Goal: Task Accomplishment & Management: Manage account settings

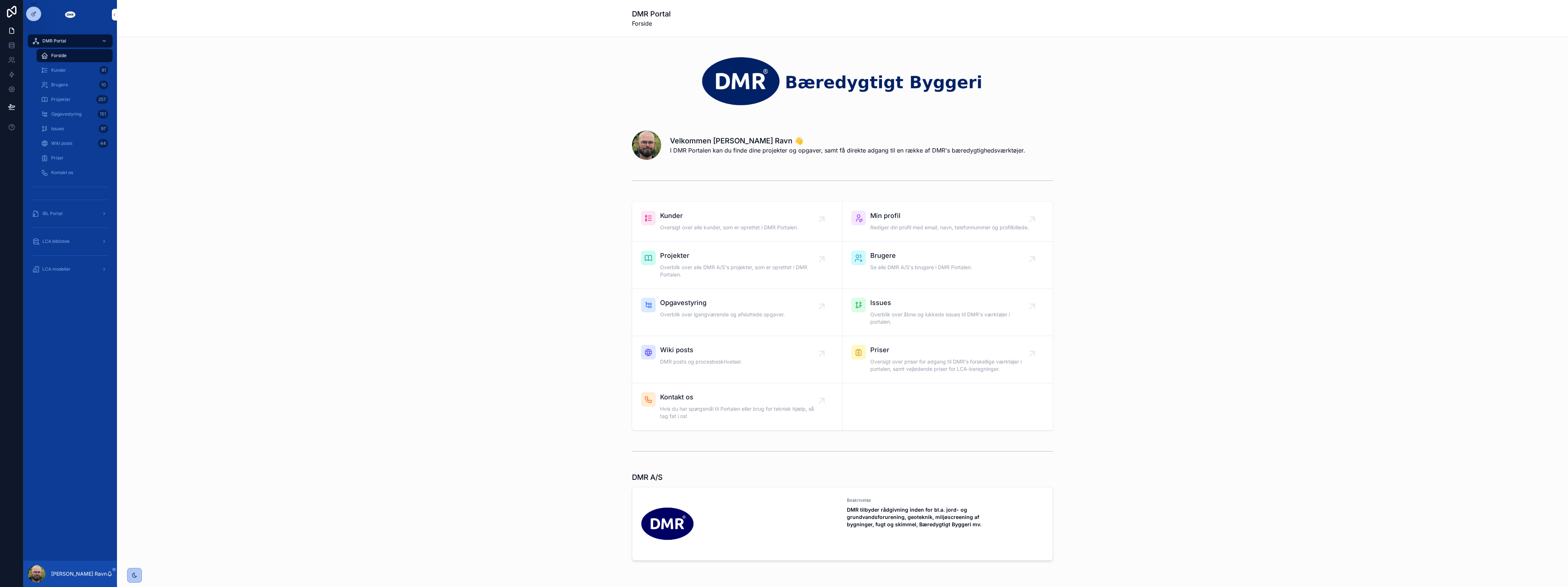
click at [265, 236] on div "Kunder Oversigt over alle kunder, som er oprettet i DMR Portalen. Min profil Re…" at bounding box center [842, 316] width 1439 height 235
click at [72, 115] on span "Opgavestyring" at bounding box center [66, 114] width 31 height 6
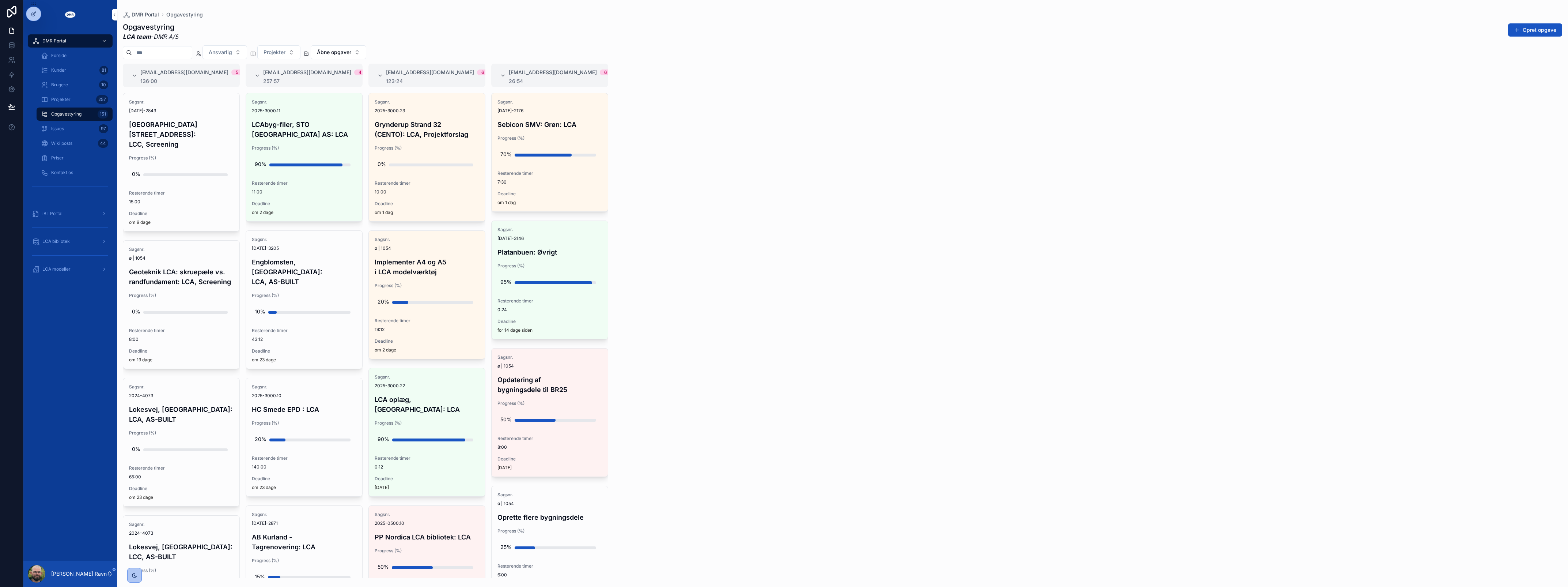
click at [76, 271] on div "LCA modeller" at bounding box center [70, 269] width 76 height 12
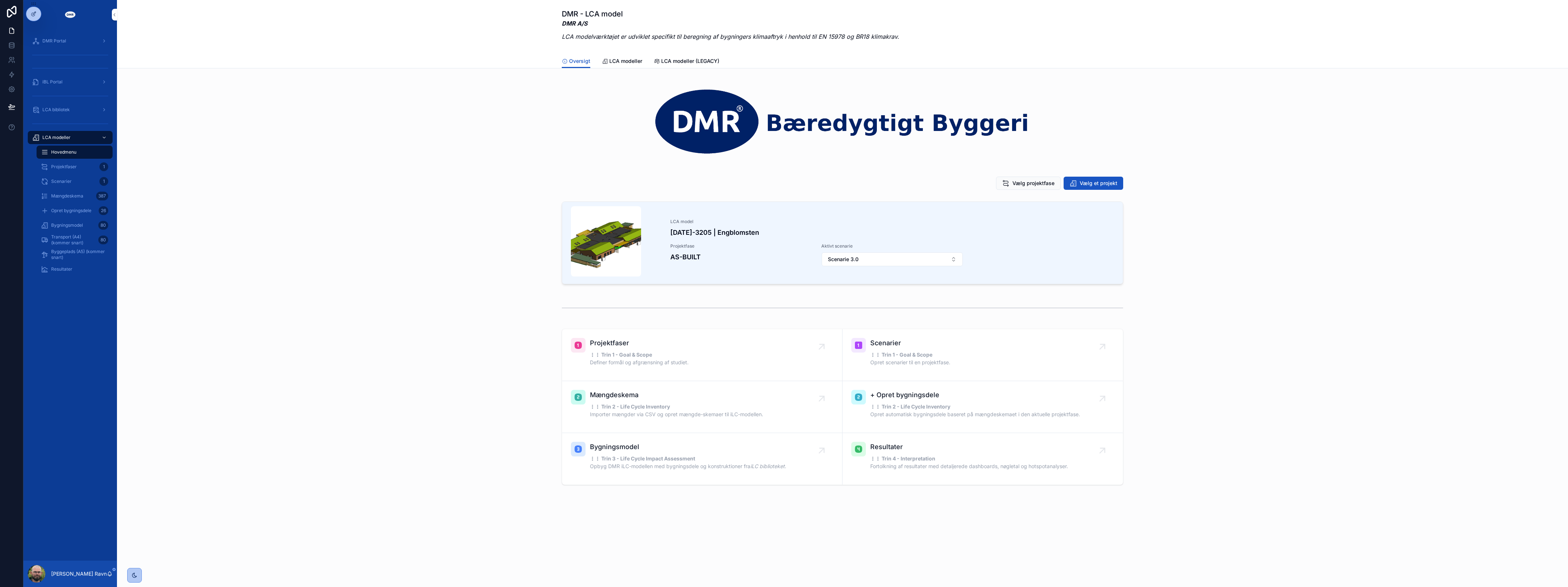
click at [69, 220] on div "Bygningsmodel 80" at bounding box center [74, 225] width 67 height 12
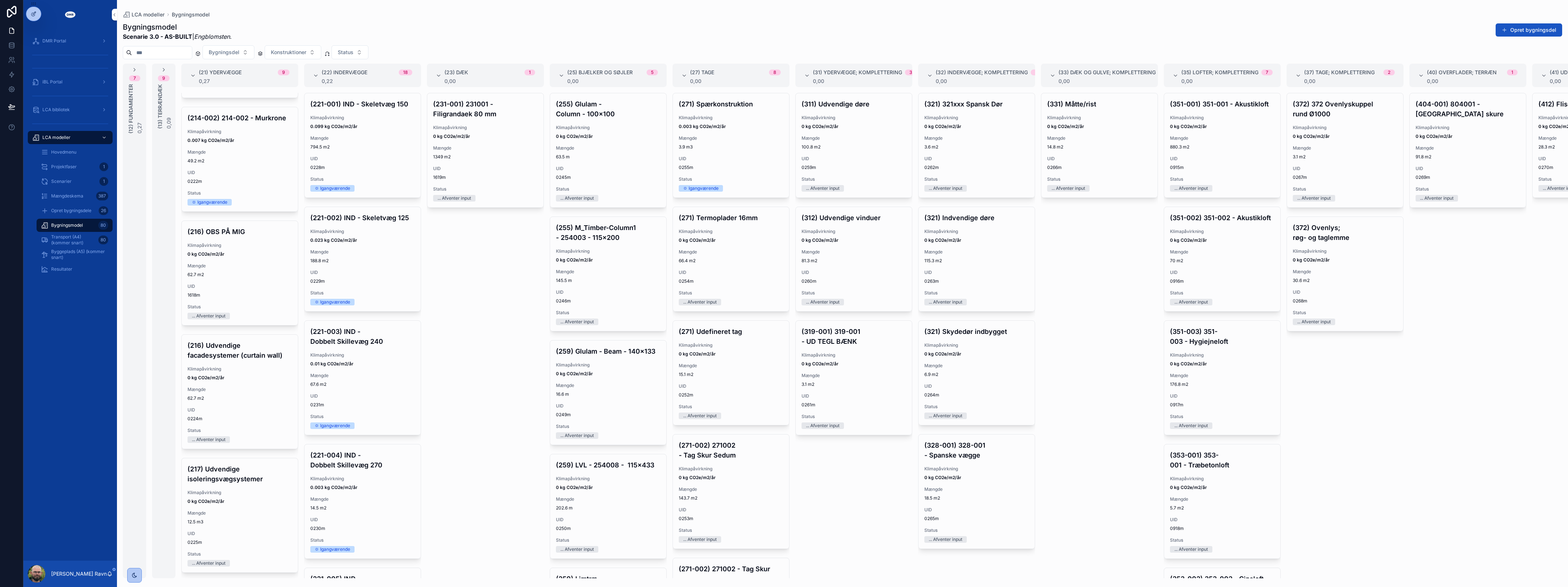
scroll to position [612, 0]
click at [847, 295] on span "Status" at bounding box center [854, 292] width 104 height 6
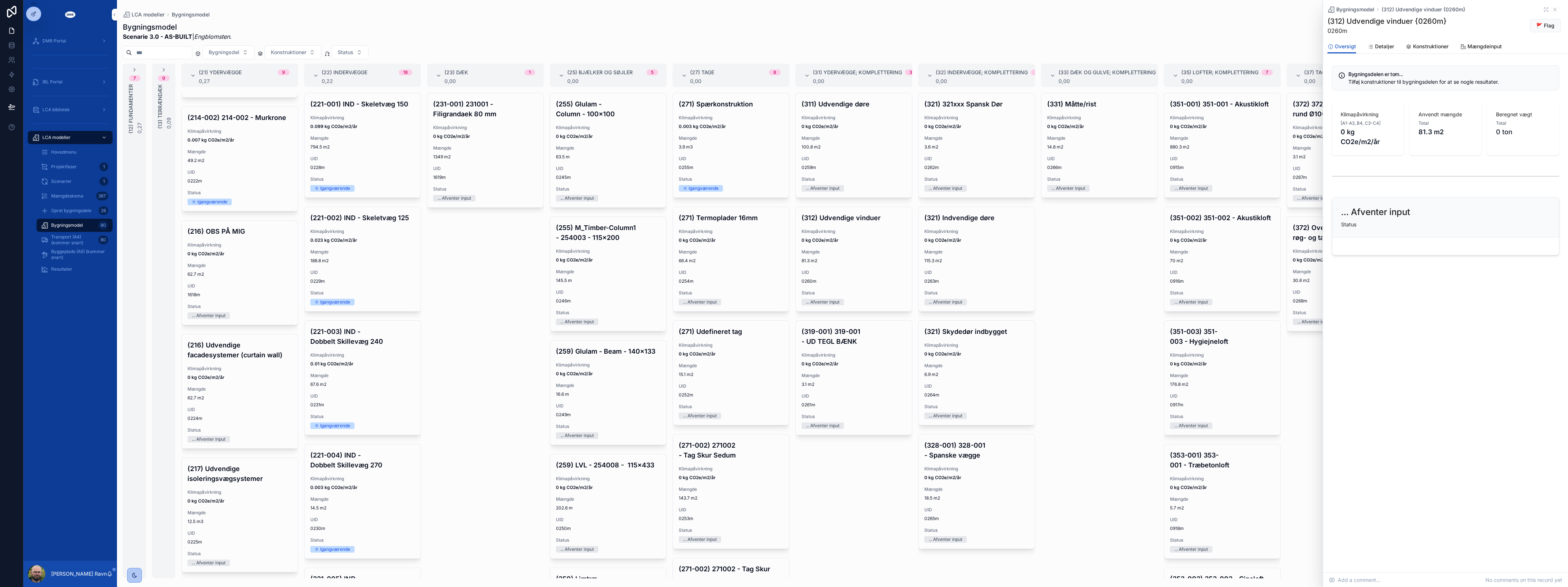
click at [1422, 40] on link "Konstruktioner" at bounding box center [1427, 46] width 43 height 14
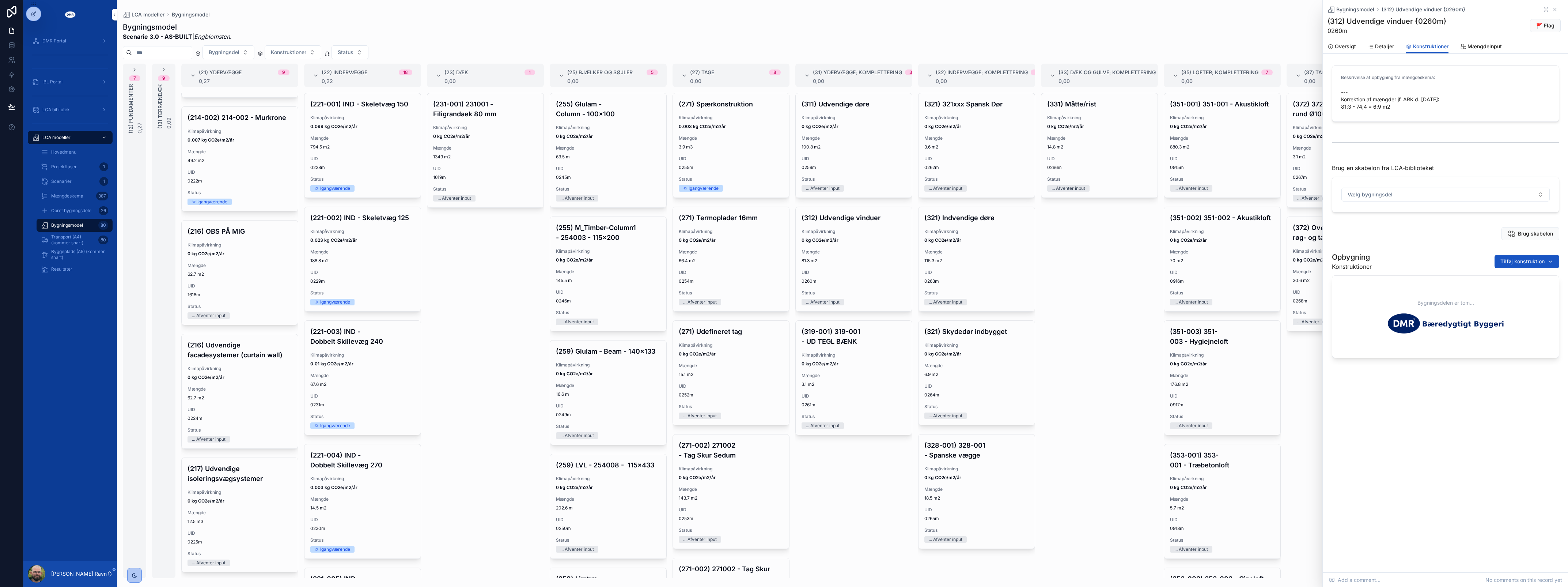
click at [1520, 265] on span "Tilføj konstruktion" at bounding box center [1522, 261] width 44 height 7
type input "*********"
click at [1522, 297] on span "Udvendige vinduer; Velfac Ribo Alu | W1000xH1000 mm | Træ; Aluminium {312-1102c}" at bounding box center [1511, 298] width 87 height 7
click at [1404, 253] on div "Beskrivelse af opbygning fra mængdeskema: --- Korrektion af mængder jf. ARK d. …" at bounding box center [1445, 213] width 245 height 301
click at [1059, 326] on div "(331) Måtte/rist Klimapåvirkning 0 kg CO2e/m2/år Mængde 14.8 m2 UID 0266m Statu…" at bounding box center [1100, 335] width 117 height 485
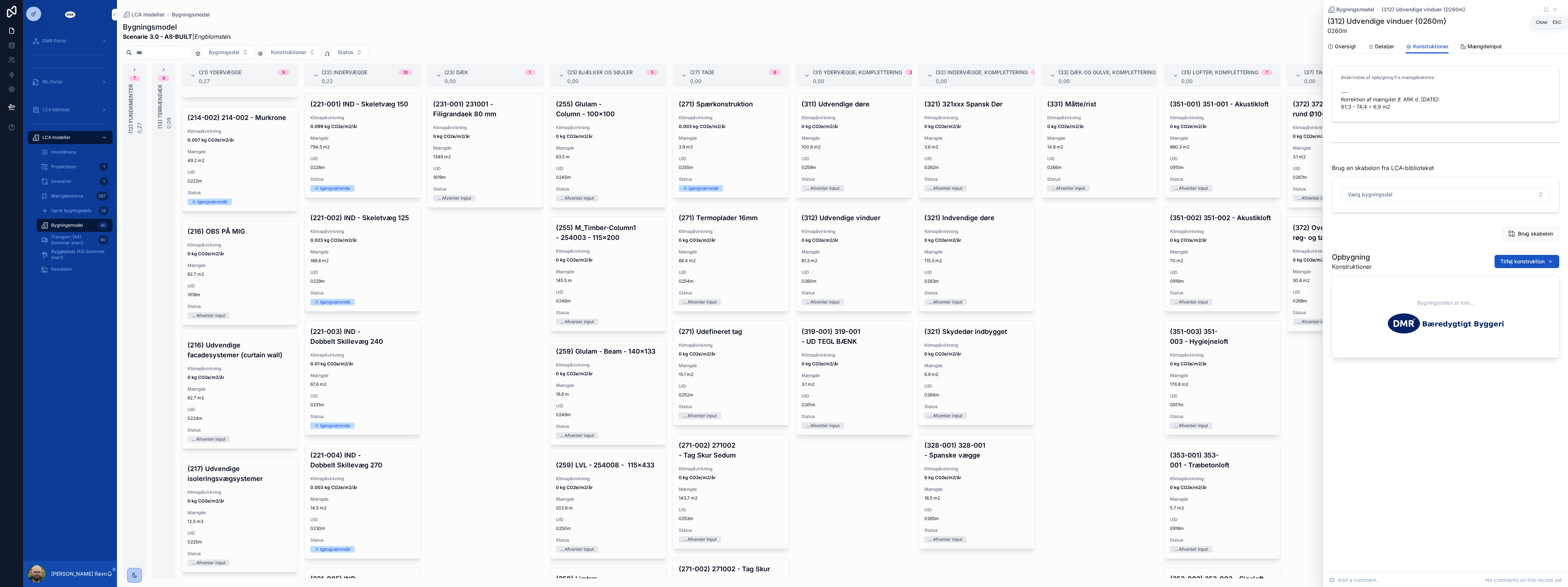
click at [1556, 10] on icon "scrollable content" at bounding box center [1555, 10] width 3 height 3
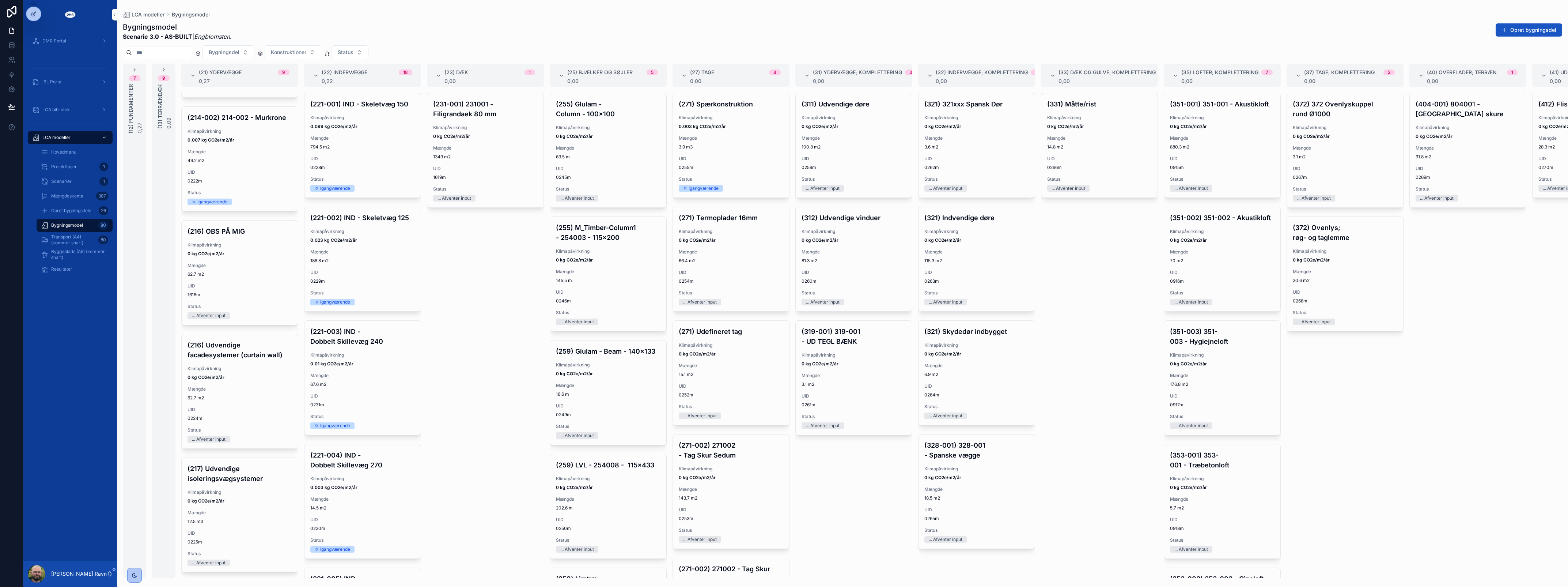
click at [474, 277] on div "(231-001) 231001 - Filigrandaek 80 mm Klimapåvirkning 0 kg CO2e/m2/år Mængde 13…" at bounding box center [485, 335] width 117 height 485
click at [776, 157] on span "UID" at bounding box center [731, 158] width 104 height 6
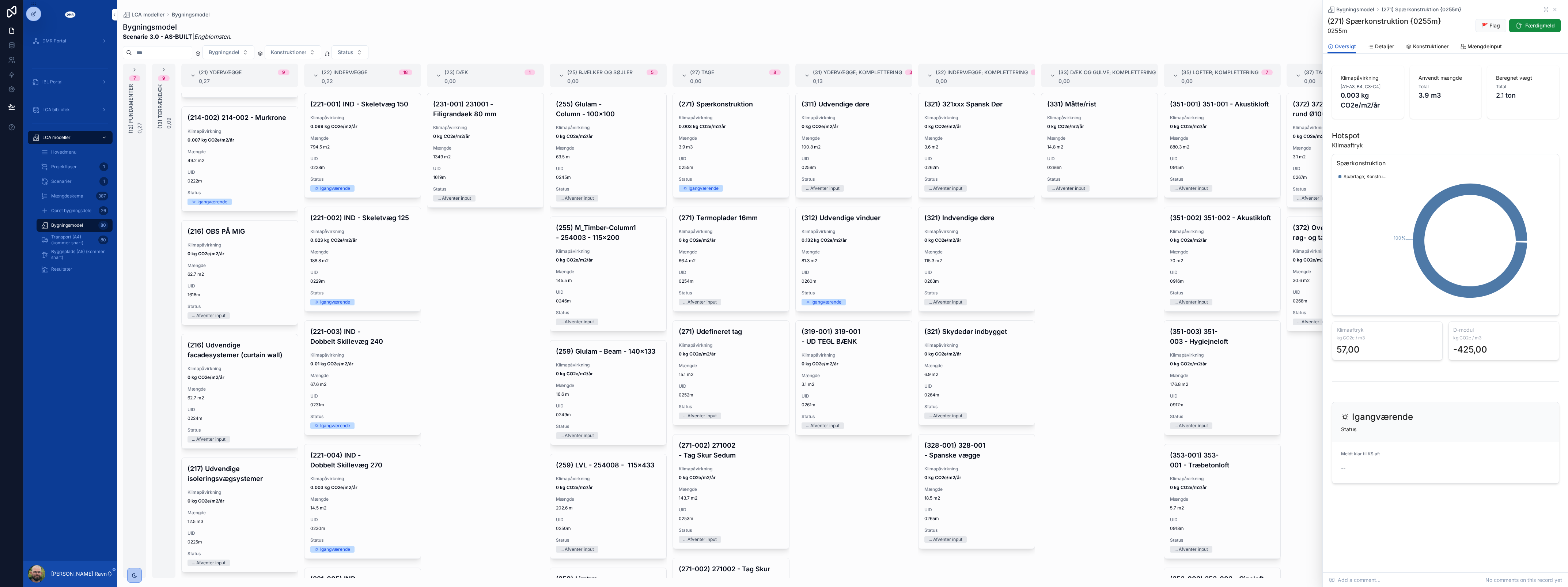
click at [1433, 46] on span "Konstruktioner" at bounding box center [1431, 46] width 35 height 7
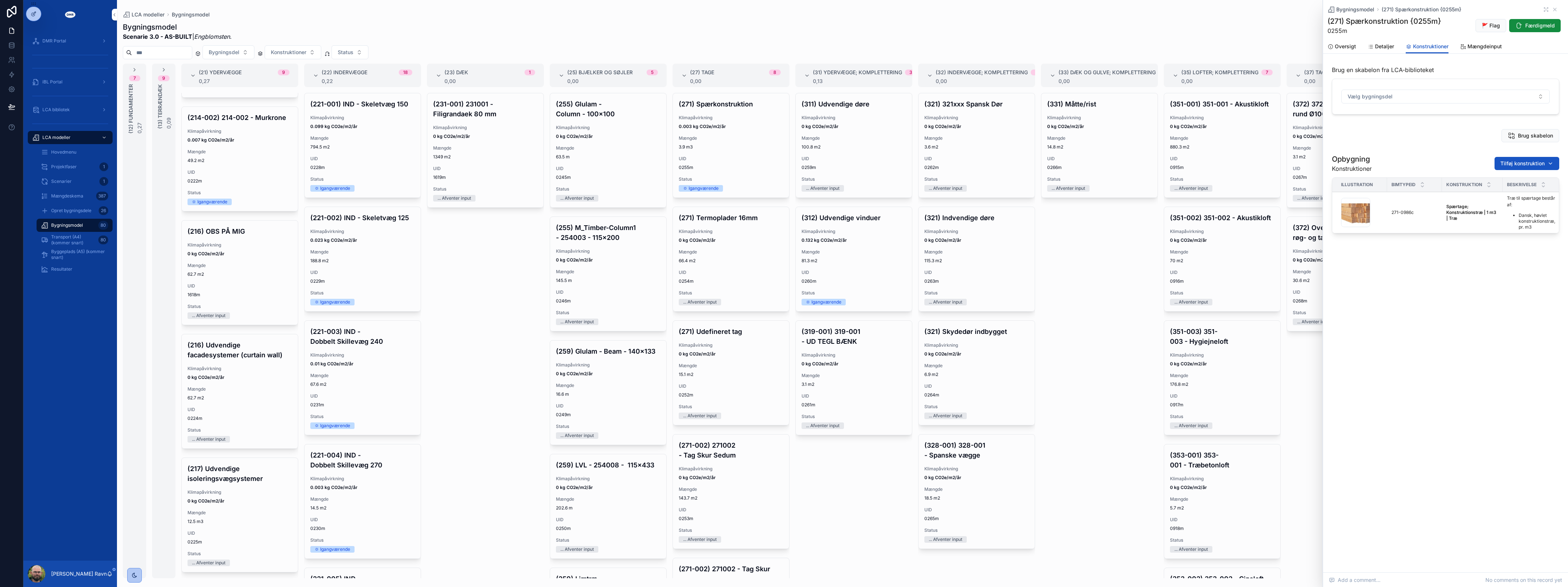
click at [1346, 48] on span "Oversigt" at bounding box center [1345, 46] width 21 height 7
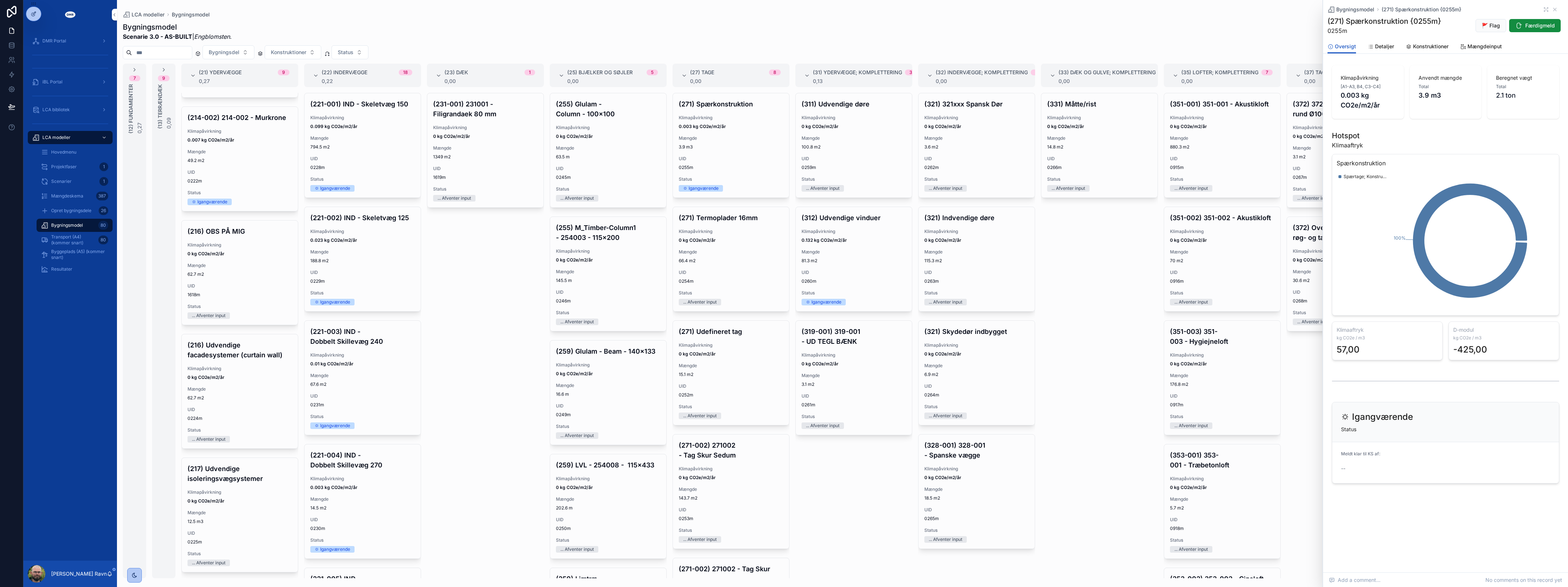
click at [1477, 49] on span "Mængdeinput" at bounding box center [1485, 46] width 34 height 7
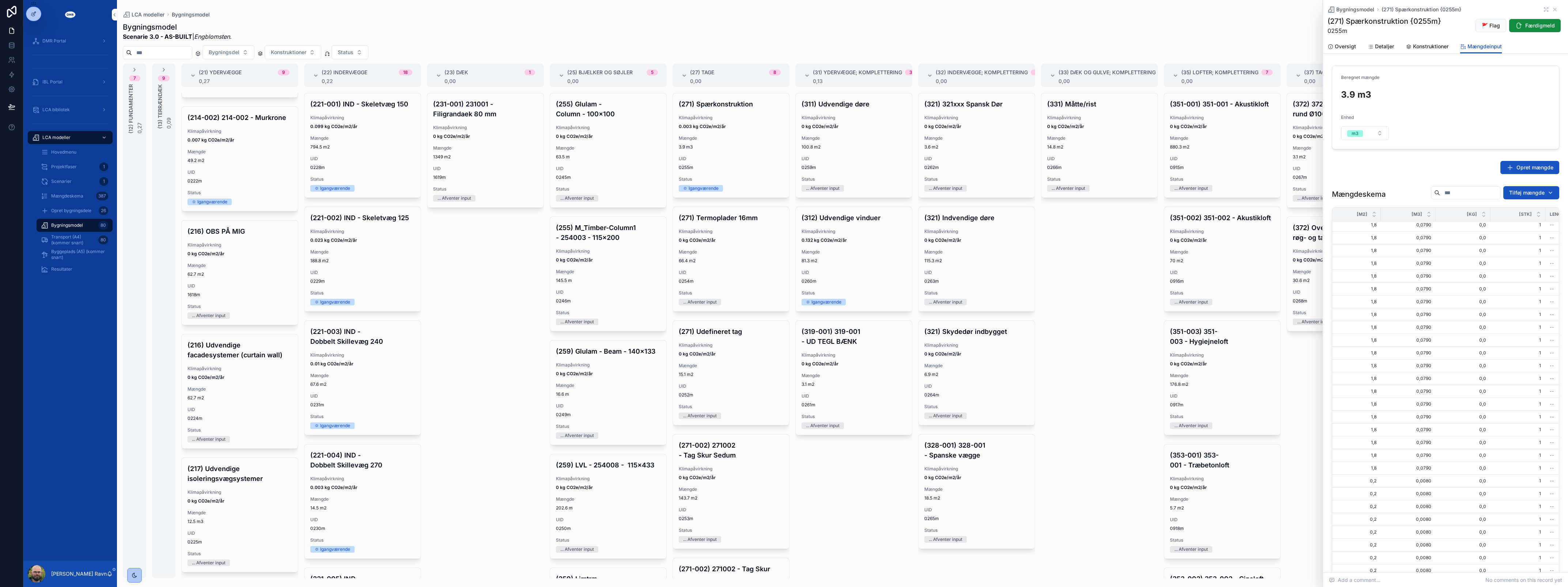
scroll to position [182, 0]
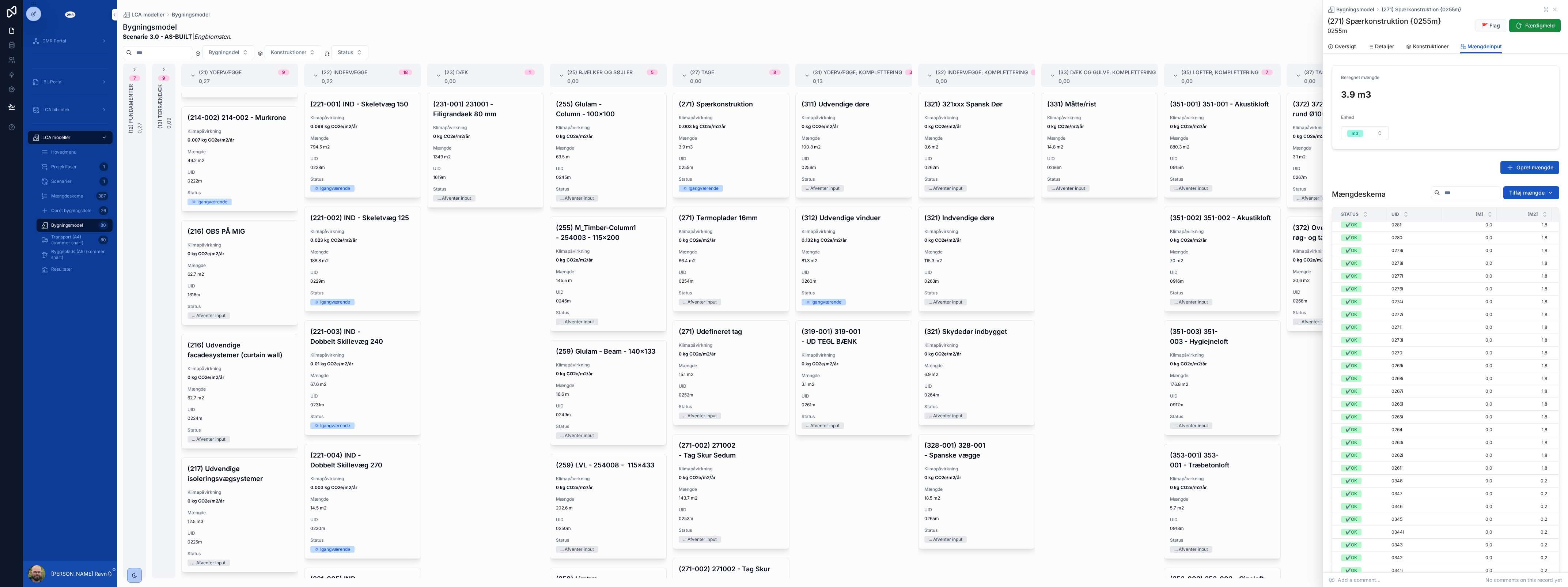
click at [1391, 104] on form "Beregnet mængde 3.9 m3 Enhed m3" at bounding box center [1445, 108] width 226 height 83
click at [1554, 10] on icon "scrollable content" at bounding box center [1555, 10] width 3 height 3
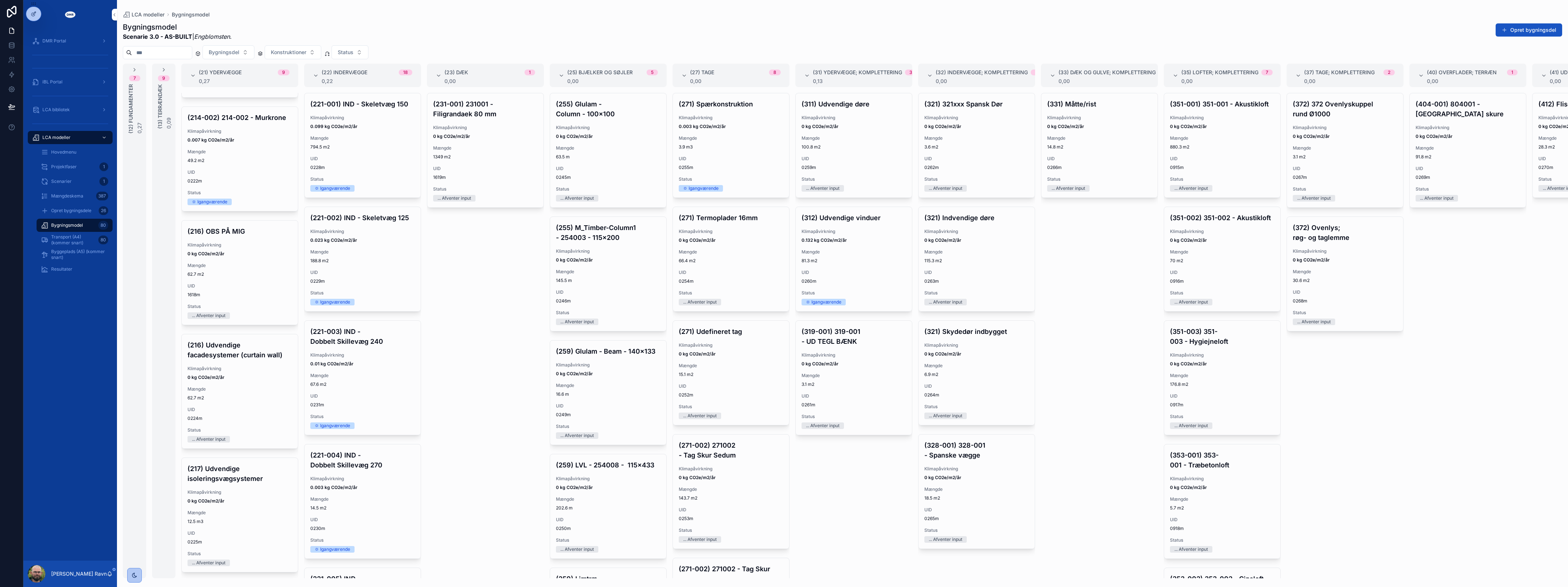
drag, startPoint x: 1548, startPoint y: 10, endPoint x: 1378, endPoint y: 29, distance: 171.1
click at [1378, 29] on div "Bygningsmodel Scenarie 3.0 - AS-BUILT | Engblomsten . Opret bygningsdel" at bounding box center [842, 31] width 1439 height 19
click at [507, 328] on div "(231-001) 231001 - Filigrandaek 80 mm Klimapåvirkning 0 kg CO2e/m2/år Mængde 13…" at bounding box center [485, 335] width 117 height 485
click at [695, 133] on div "(271) Spærkonstruktion Klimapåvirkning 0.003 kg CO2e/m2/år Mængde 3.9 m3 UID 02…" at bounding box center [731, 145] width 117 height 104
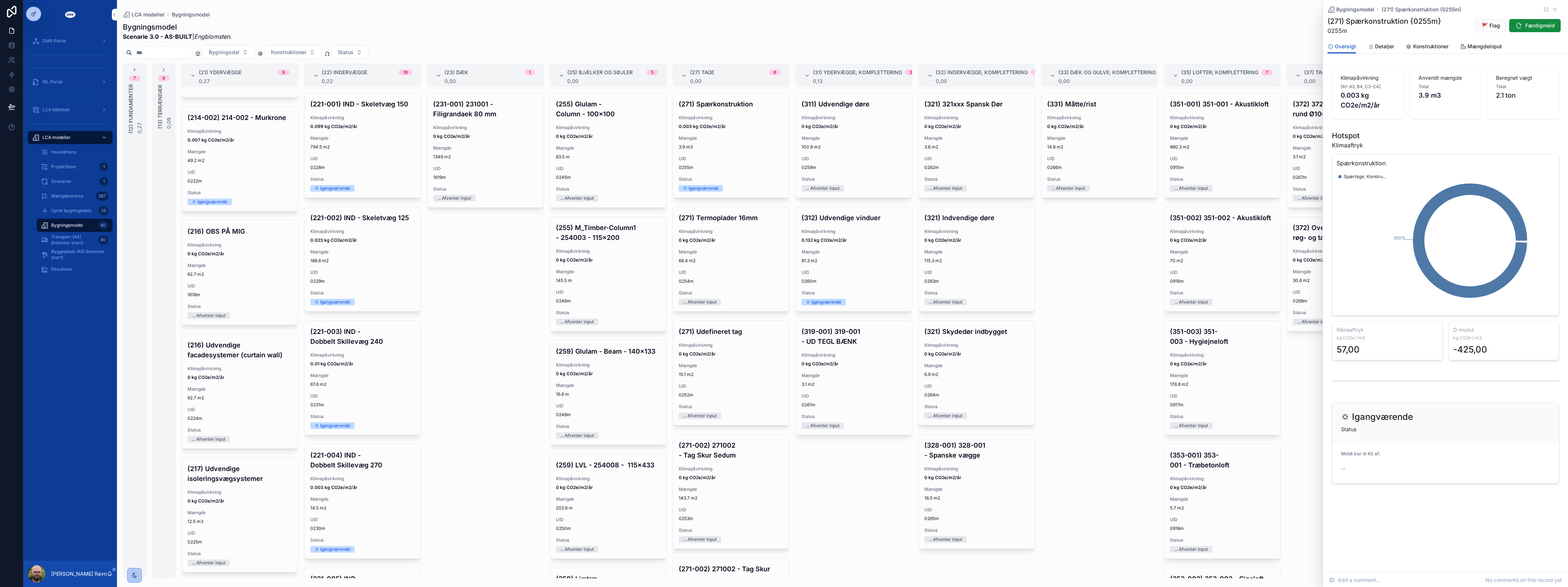
click at [1376, 580] on span "Add a comment..." at bounding box center [1355, 580] width 52 height 7
click at [1554, 580] on button "scrollable content" at bounding box center [1554, 575] width 12 height 12
click at [1138, 421] on div "(331) Måtte/rist Klimapåvirkning 0 kg CO2e/m2/år Mængde 14.8 m2 UID 0266m Statu…" at bounding box center [1100, 335] width 117 height 485
click at [1563, 298] on icon "scrollable content" at bounding box center [1562, 299] width 6 height 6
click at [1555, 12] on icon "scrollable content" at bounding box center [1555, 10] width 6 height 6
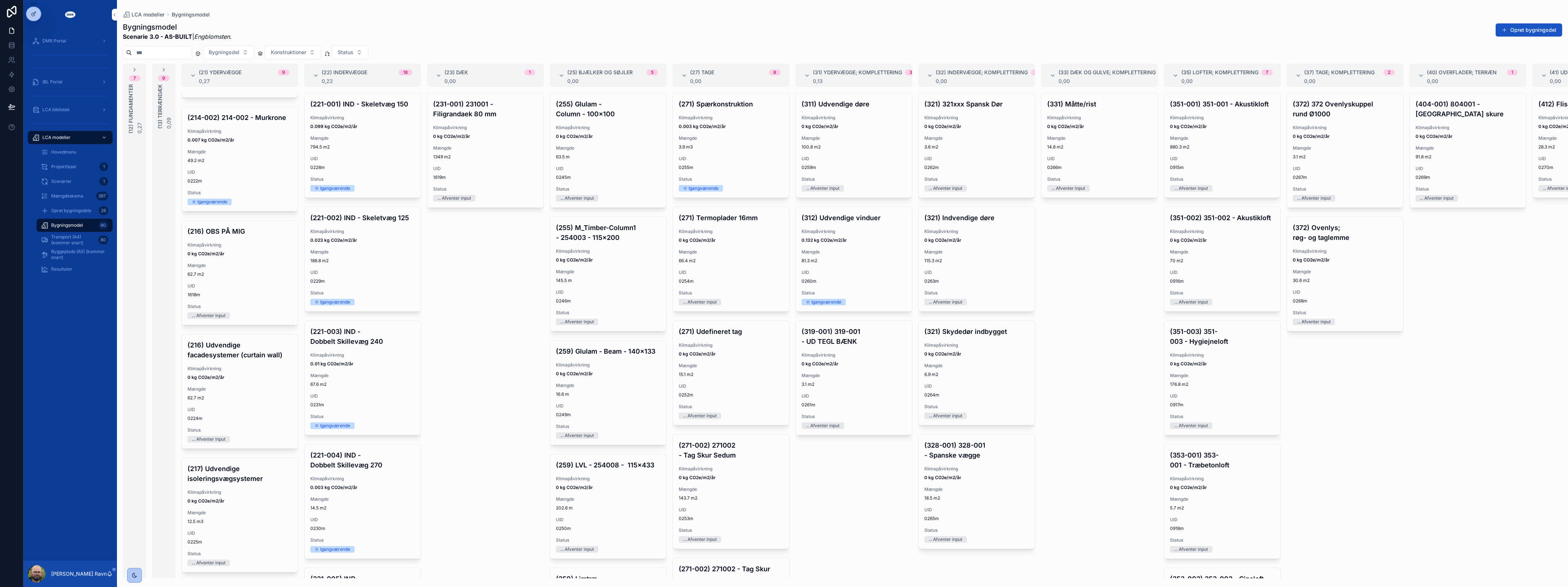
click at [478, 341] on div "(231-001) 231001 - Filigrandaek 80 mm Klimapåvirkning 0 kg CO2e/m2/år Mængde 13…" at bounding box center [485, 335] width 117 height 485
click at [478, 348] on div "(231-001) 231001 - Filigrandaek 80 mm Klimapåvirkning 0 kg CO2e/m2/år Mængde 13…" at bounding box center [485, 335] width 117 height 485
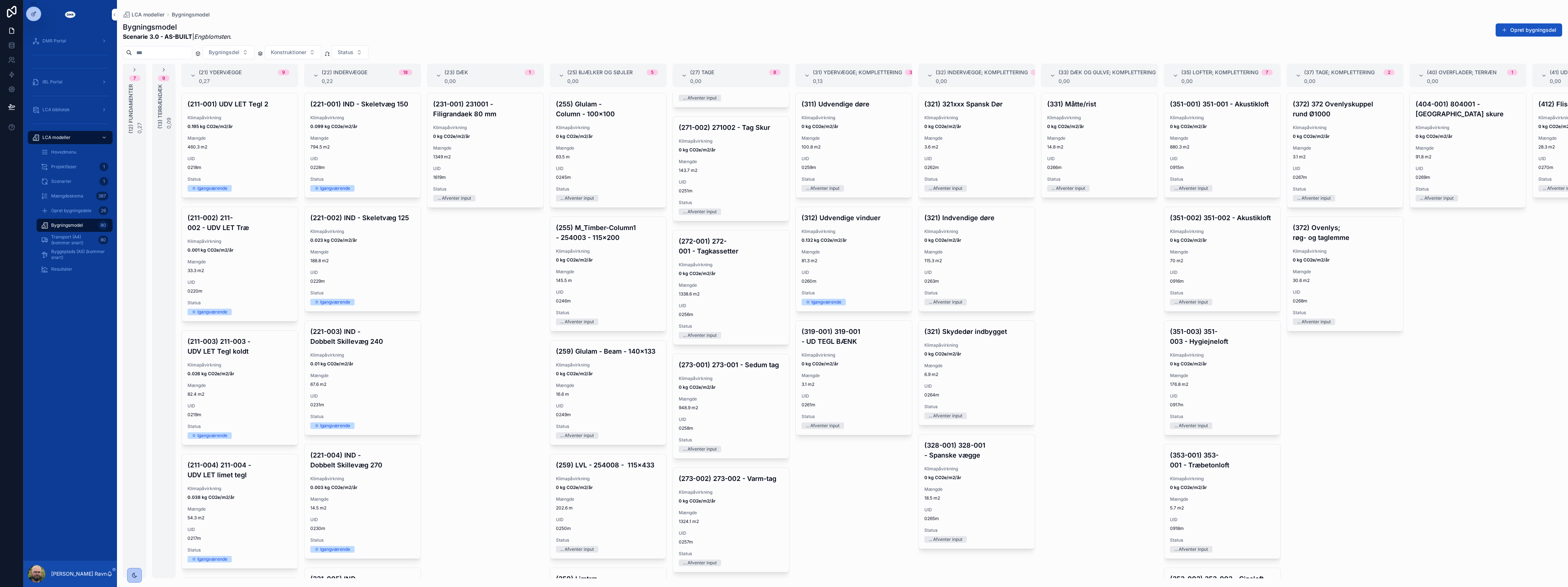
click at [254, 286] on div "UID 0220m" at bounding box center [239, 286] width 104 height 14
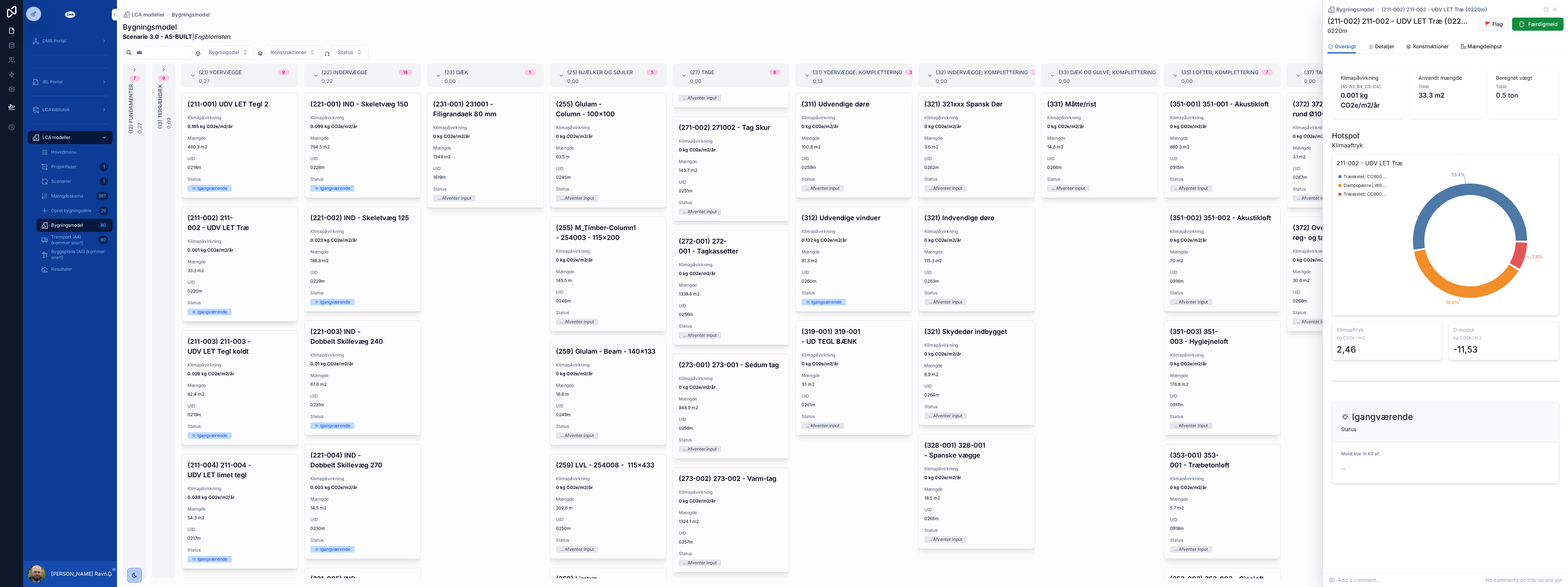
click at [1428, 50] on span "Konstruktioner" at bounding box center [1431, 46] width 35 height 7
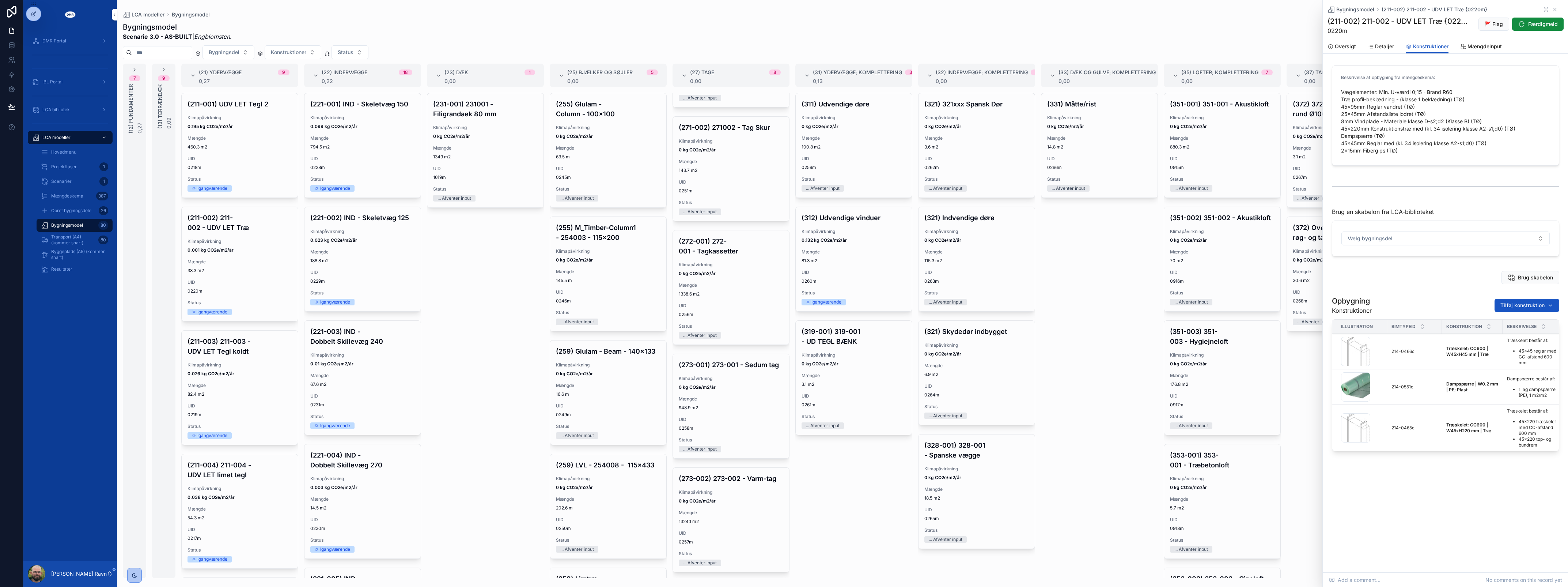
click at [478, 344] on div "(231-001) 231001 - Filigrandaek 80 mm Klimapåvirkning 0 kg CO2e/m2/år Mængde 13…" at bounding box center [485, 335] width 117 height 485
click at [477, 348] on div "(231-001) 231001 - Filigrandaek 80 mm Klimapåvirkning 0 kg CO2e/m2/år Mængde 13…" at bounding box center [485, 335] width 117 height 485
click at [258, 128] on span "0.195 kg CO2e/m2/år" at bounding box center [239, 126] width 104 height 6
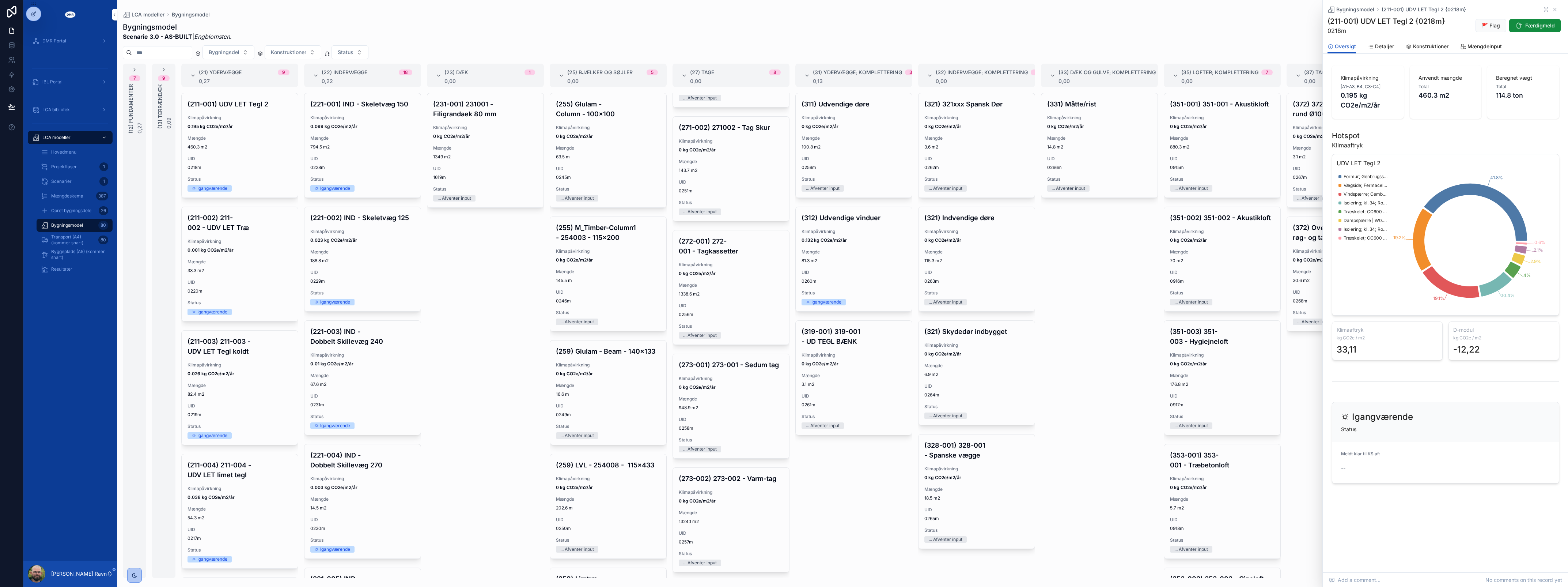
click at [245, 237] on div "(211-002) 211-002 - UDV LET Træ Klimapåvirkning 0.001 kg CO2e/m2/år Mængde 33.3…" at bounding box center [239, 263] width 117 height 114
click at [1432, 50] on span "Konstruktioner" at bounding box center [1431, 46] width 35 height 7
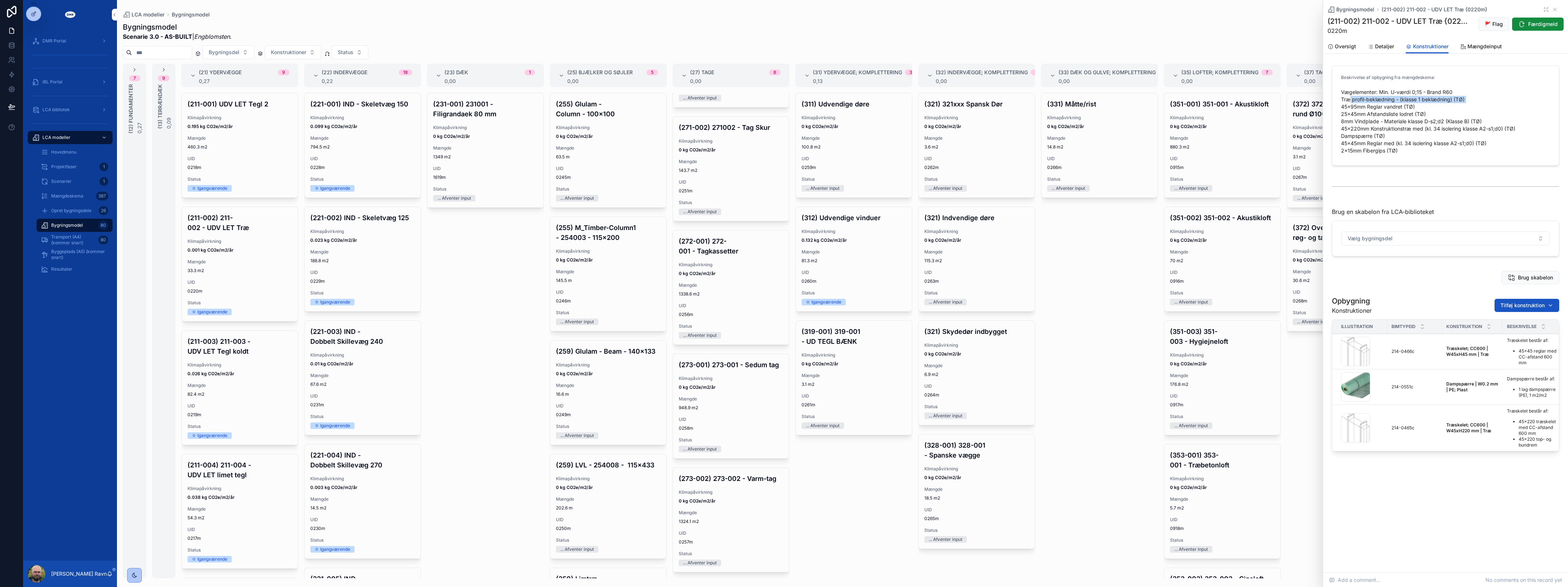
drag, startPoint x: 1345, startPoint y: 110, endPoint x: 1467, endPoint y: 110, distance: 122.0
click at [1467, 110] on span "Vægelementer: Min. U-værdi 0;15 - Brand R60 Træ profil-beklædning - (klasse 1 b…" at bounding box center [1445, 121] width 209 height 66
drag, startPoint x: 72, startPoint y: 149, endPoint x: 110, endPoint y: 151, distance: 38.1
click at [72, 149] on div "Hovedmenu" at bounding box center [74, 151] width 67 height 12
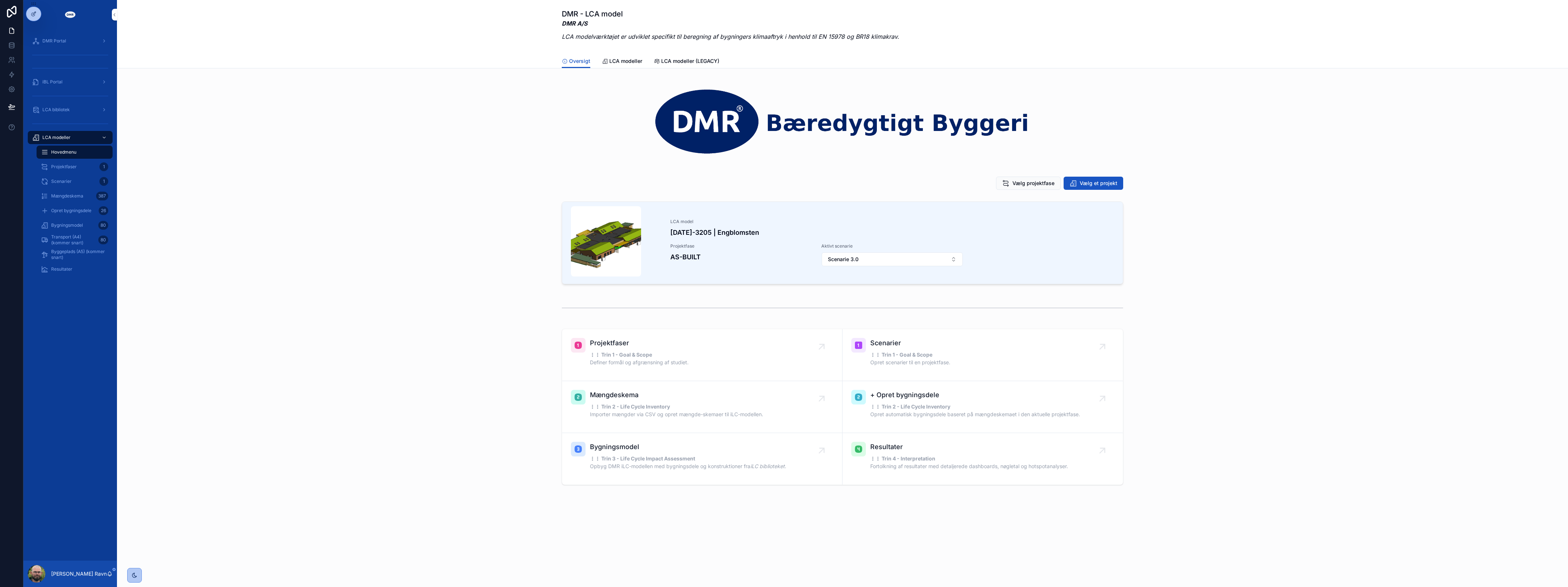
click at [1099, 180] on span "Vælg et projekt" at bounding box center [1098, 183] width 37 height 7
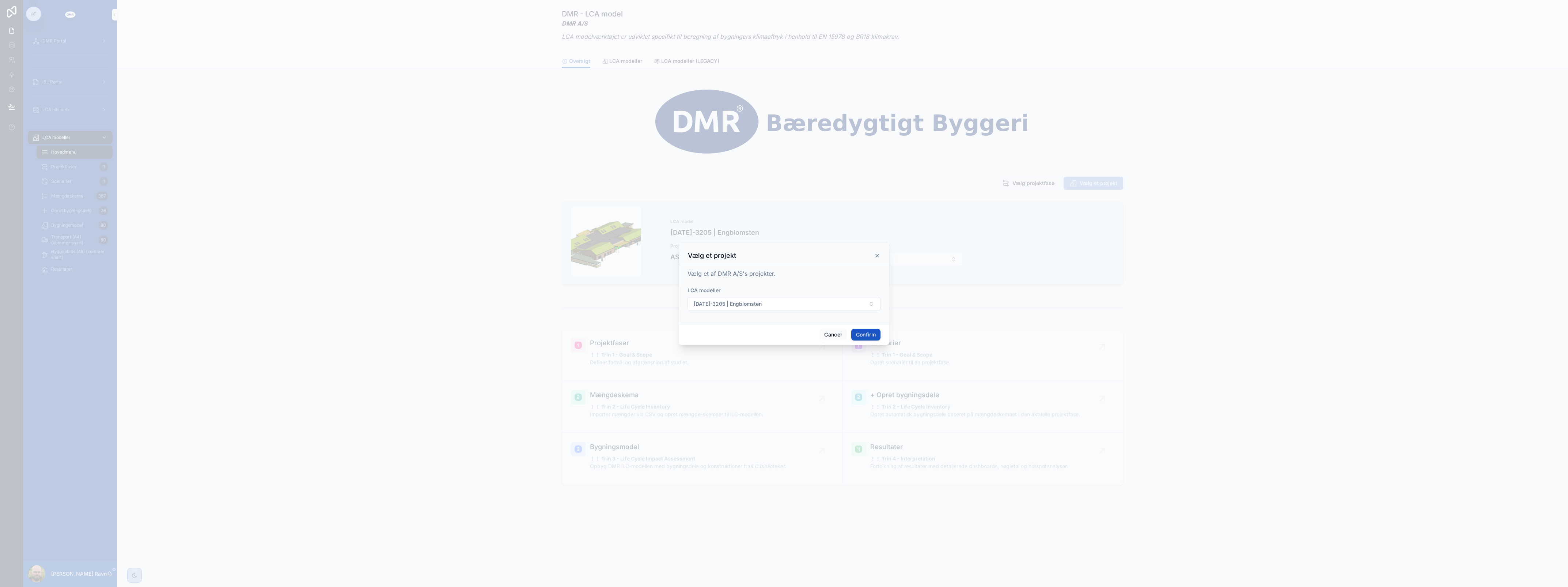
click at [773, 299] on button "2024-3205 | Engblomsten" at bounding box center [784, 303] width 193 height 14
click at [772, 353] on span "2024-2843 | Roskildevej 547 (Sheraton Hotel)" at bounding box center [780, 348] width 87 height 14
click at [856, 335] on button "Confirm" at bounding box center [866, 334] width 29 height 12
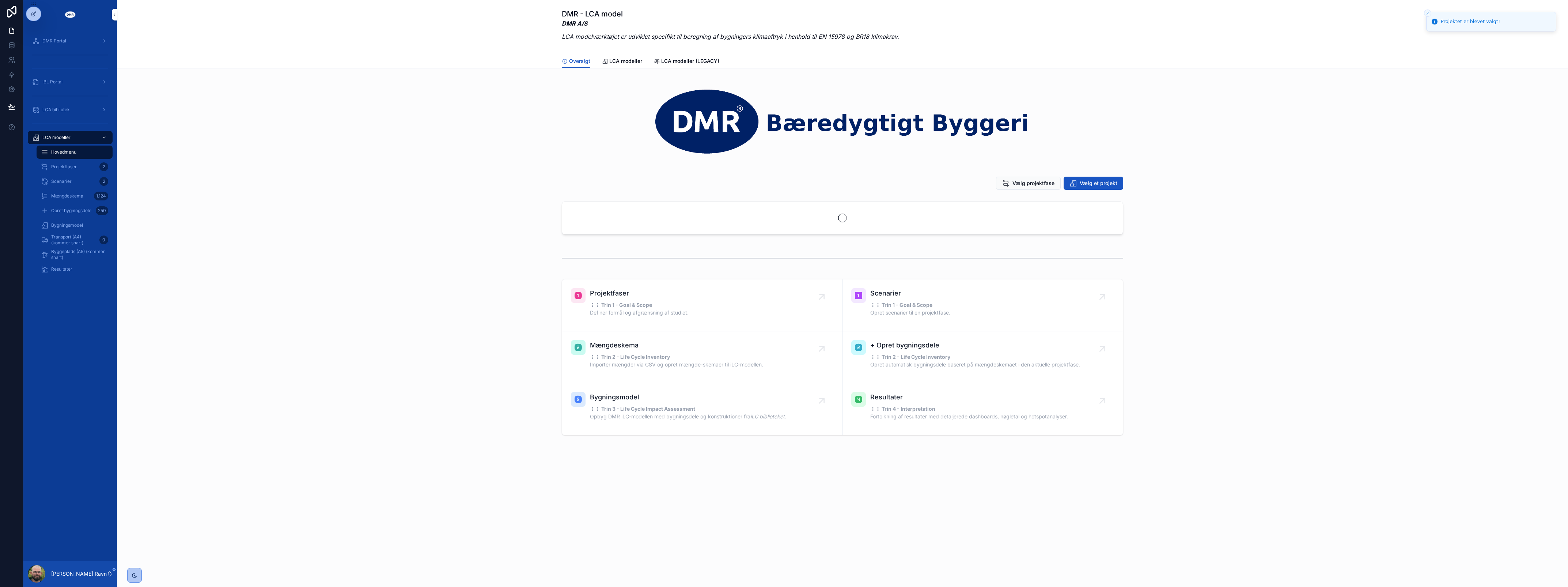
click at [1038, 181] on span "Vælg projektfase" at bounding box center [1034, 183] width 42 height 7
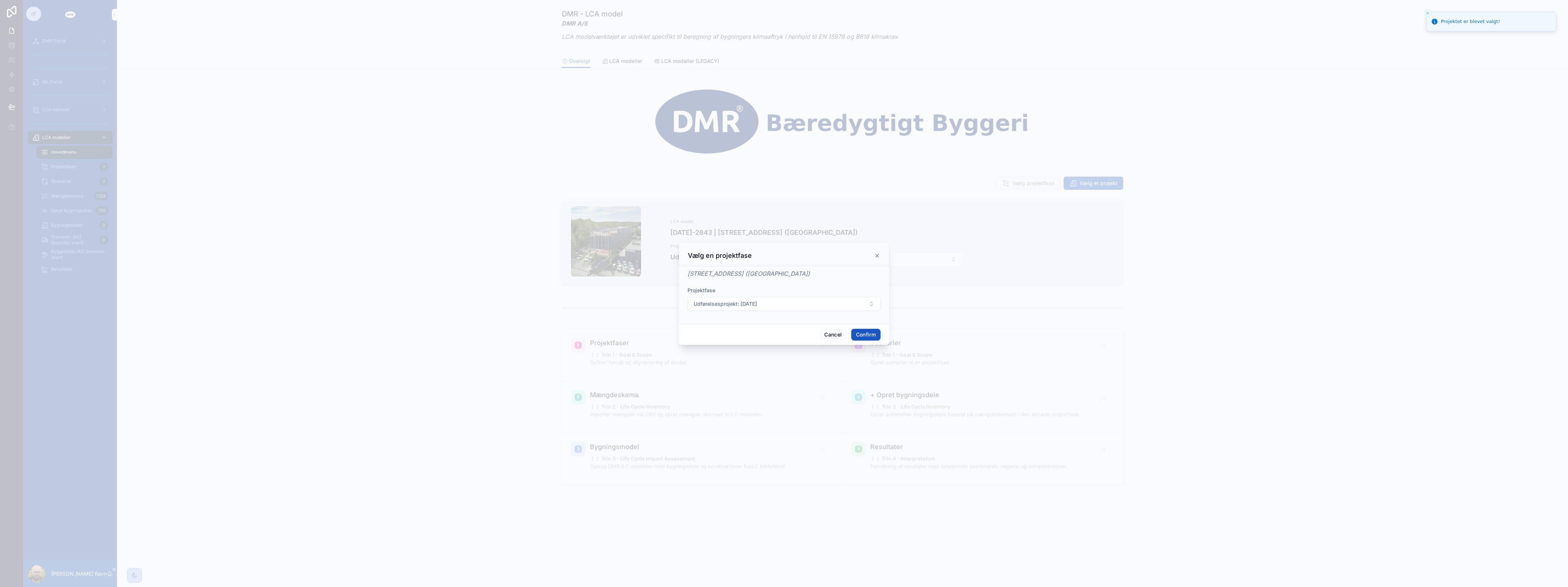
click at [873, 299] on button "Udførelsesprojekt: 12/09/2025" at bounding box center [784, 303] width 193 height 14
click at [816, 355] on div "Screening: 06/10/2025" at bounding box center [784, 357] width 102 height 12
click at [872, 338] on button "Confirm" at bounding box center [866, 334] width 29 height 12
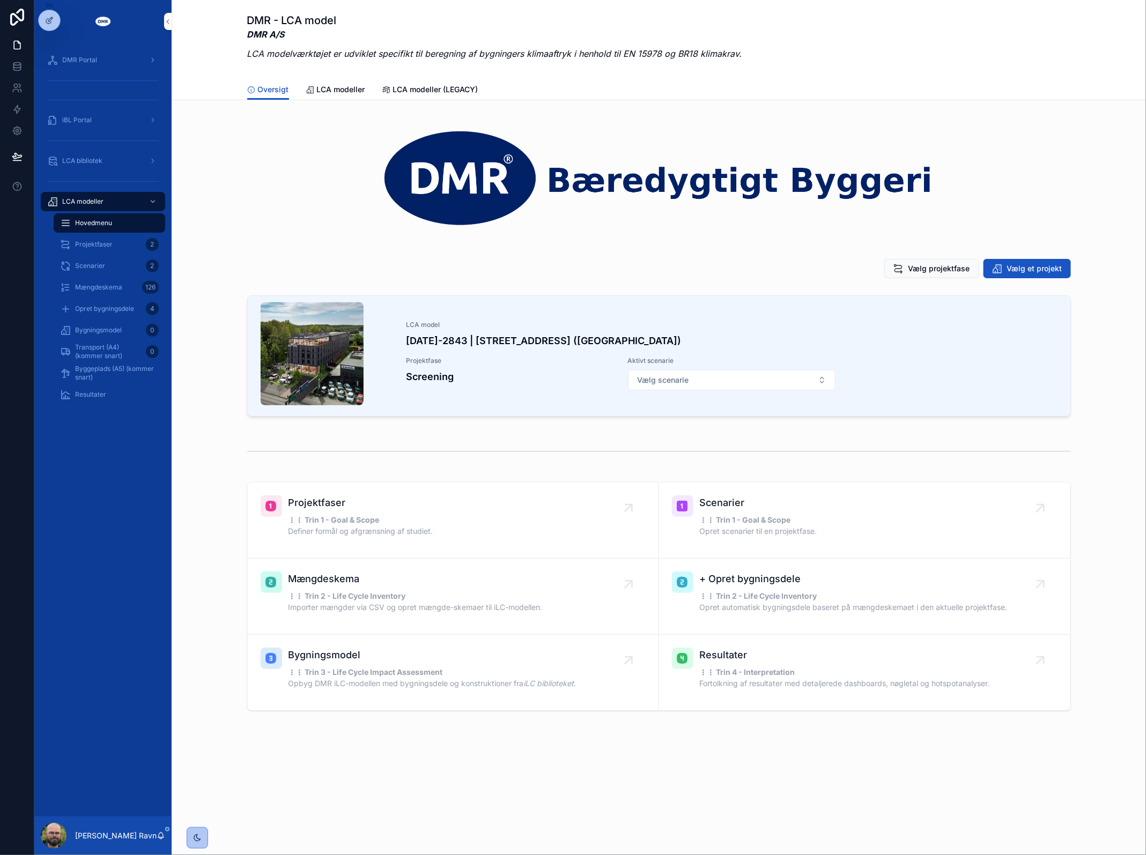
click at [673, 389] on button "Vælg scenarie" at bounding box center [731, 380] width 207 height 20
click at [695, 427] on span "Scenarie 2.0" at bounding box center [684, 424] width 45 height 11
click at [934, 275] on button "Vælg projektfase" at bounding box center [931, 268] width 95 height 19
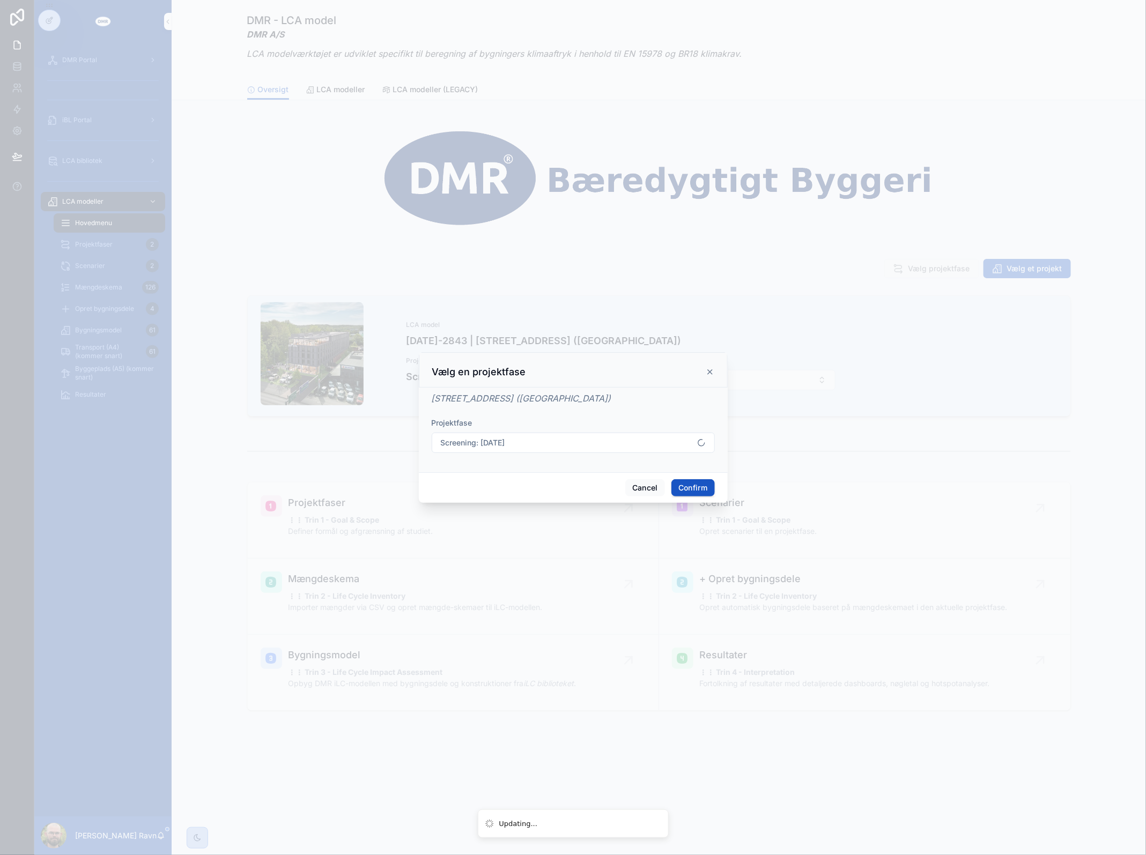
click at [628, 433] on button "Screening: 06/10/2025" at bounding box center [573, 443] width 283 height 20
click at [807, 204] on div at bounding box center [573, 427] width 1146 height 855
click at [339, 264] on div at bounding box center [573, 427] width 1146 height 855
click at [704, 498] on div "Cancel Confirm" at bounding box center [573, 487] width 309 height 31
click at [704, 488] on button "Confirm" at bounding box center [692, 487] width 43 height 17
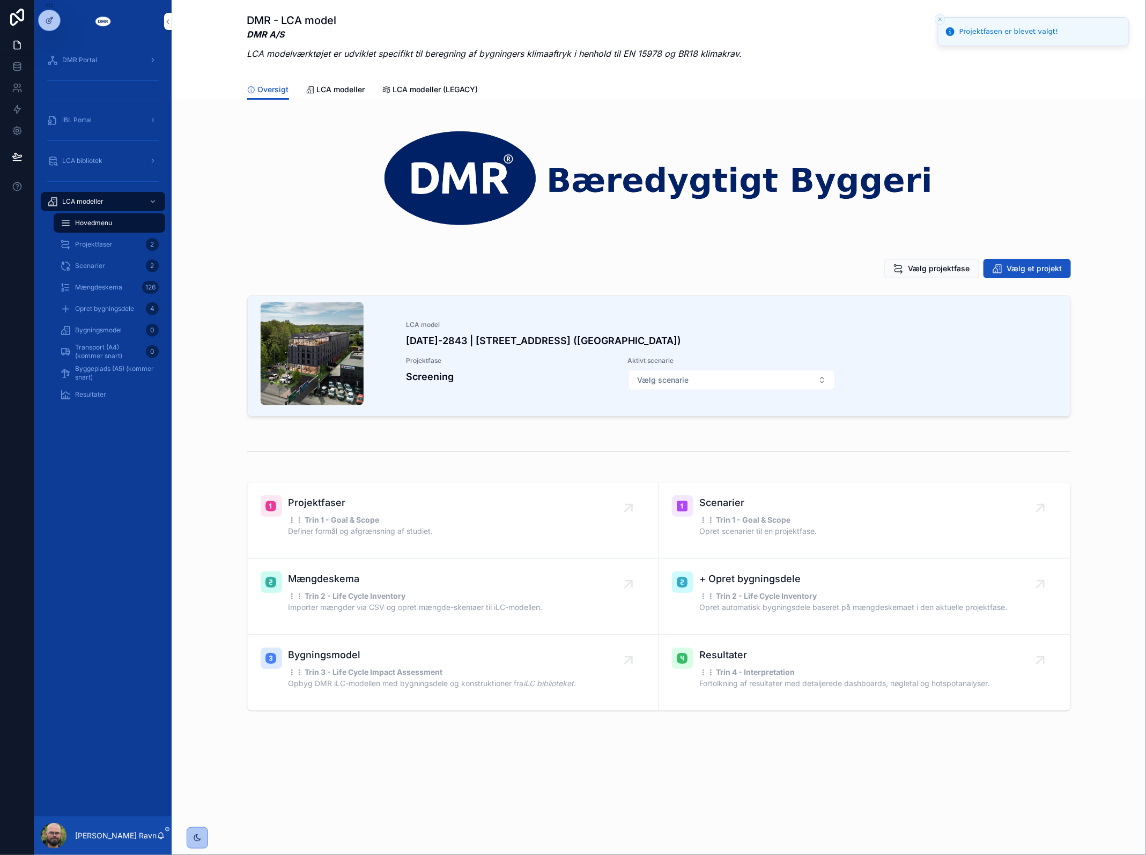
click at [724, 387] on button "Vælg scenarie" at bounding box center [731, 380] width 207 height 20
click at [707, 427] on div "Scenarie 2.0" at bounding box center [731, 424] width 149 height 17
click at [110, 327] on span "Bygningsmodel" at bounding box center [98, 330] width 47 height 9
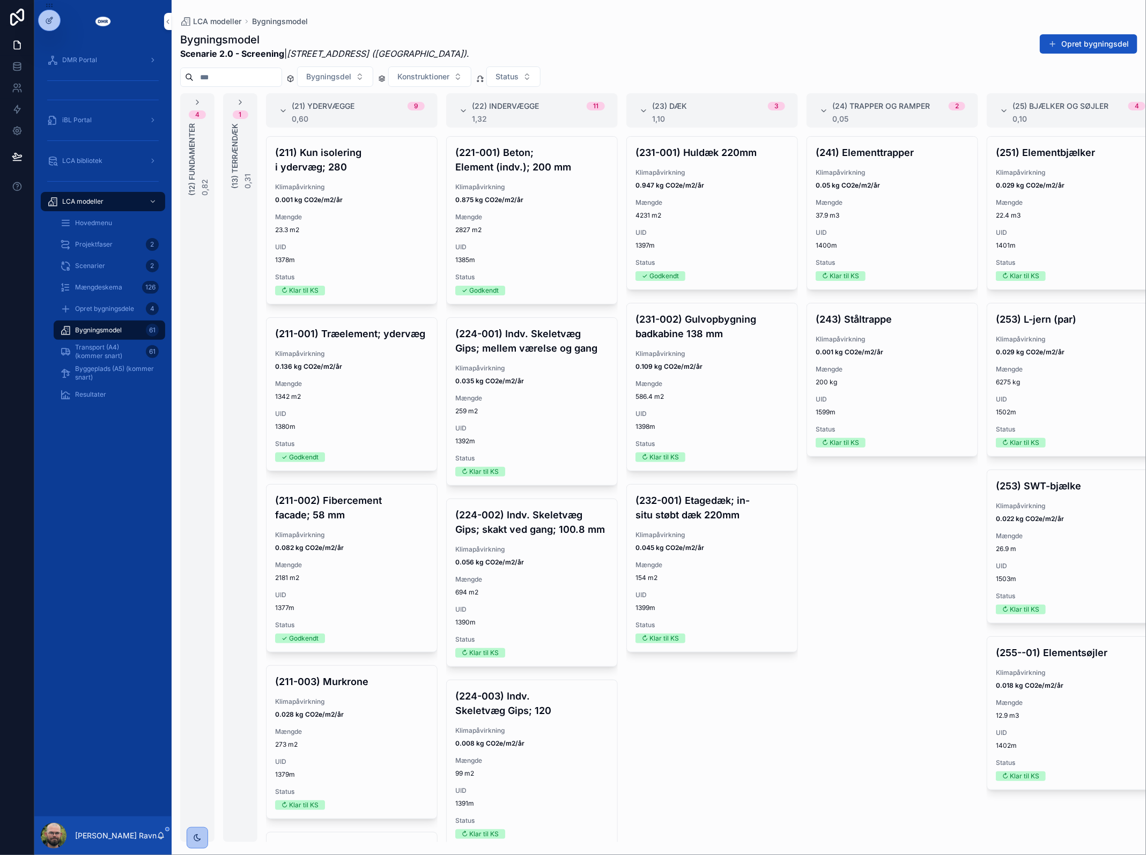
click at [373, 401] on span "1342 m2" at bounding box center [351, 396] width 153 height 9
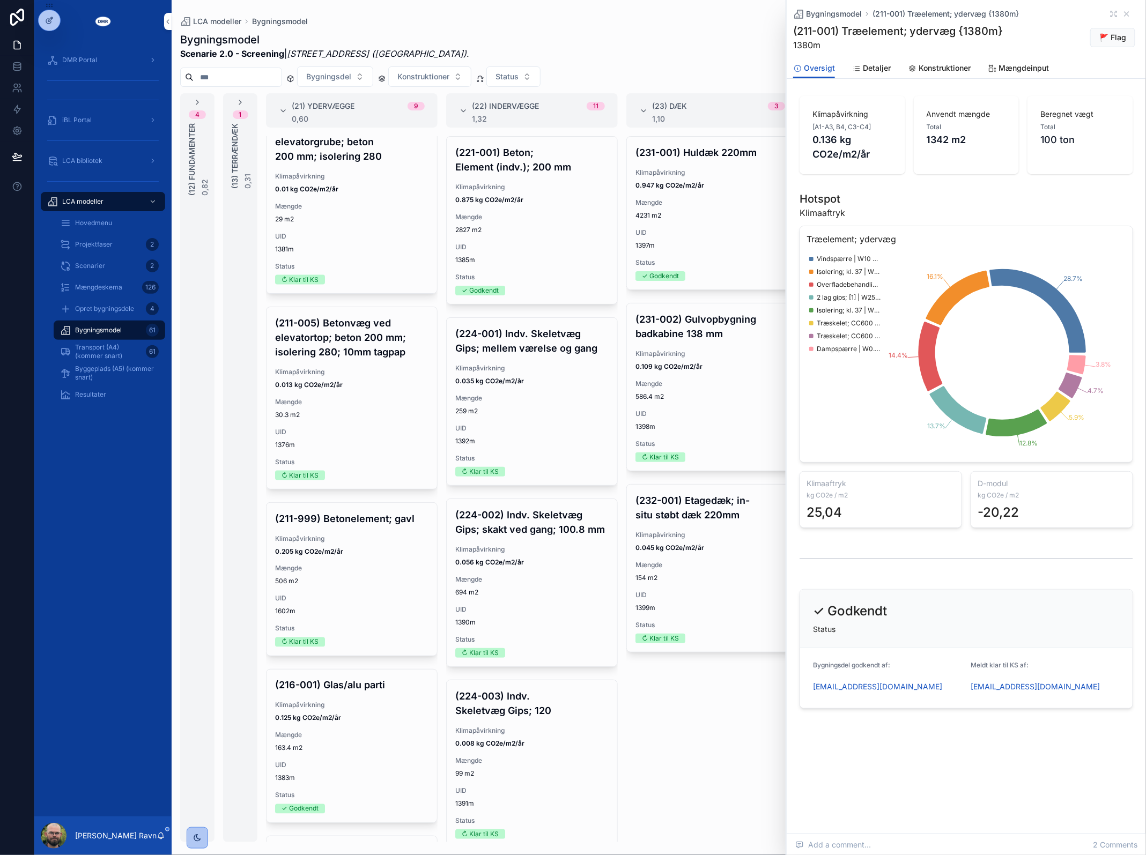
scroll to position [917, 0]
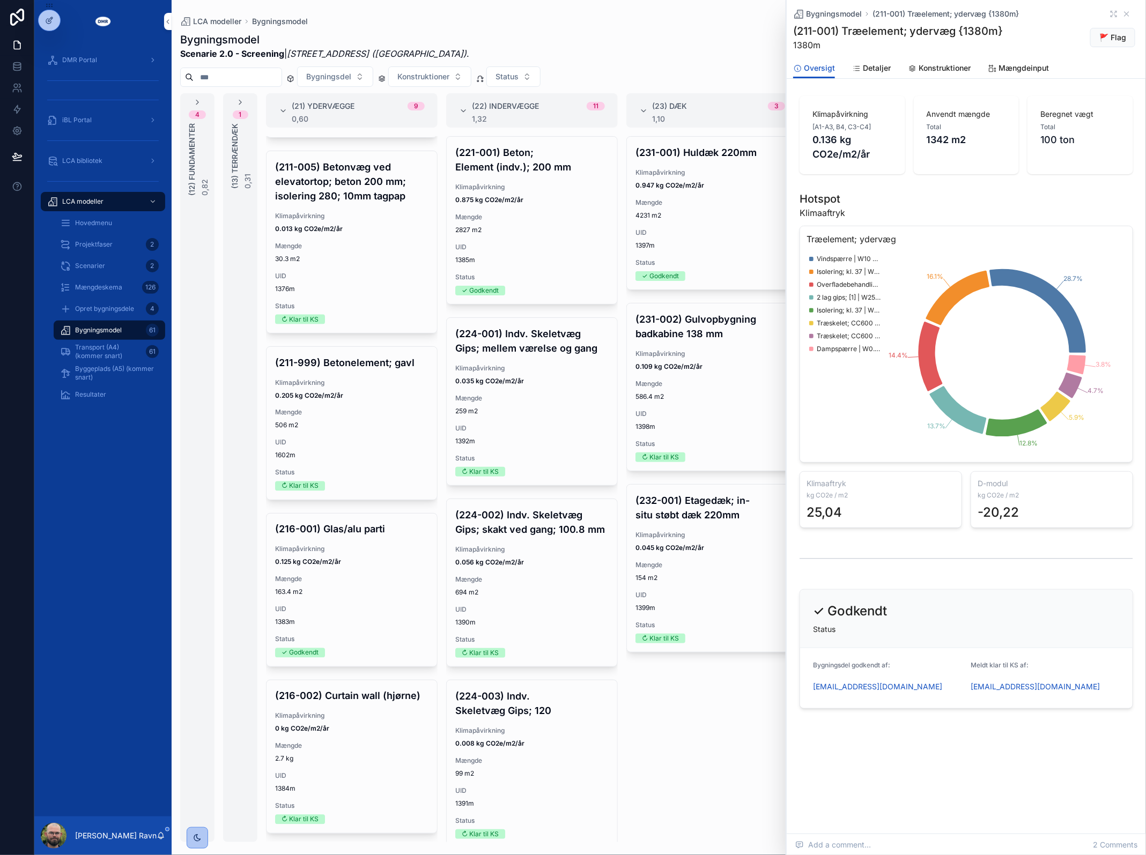
click at [93, 393] on span "Resultater" at bounding box center [90, 394] width 31 height 9
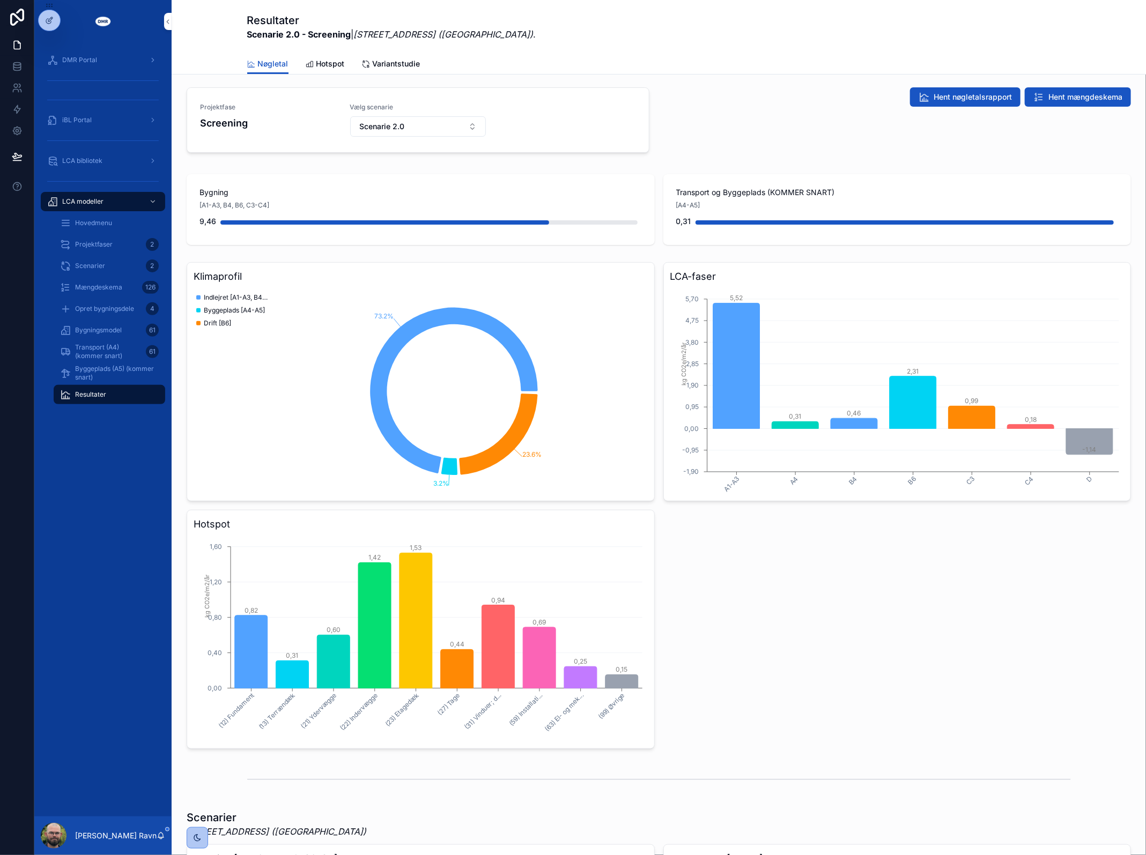
click at [129, 331] on div "Bygningsmodel 61" at bounding box center [109, 330] width 99 height 17
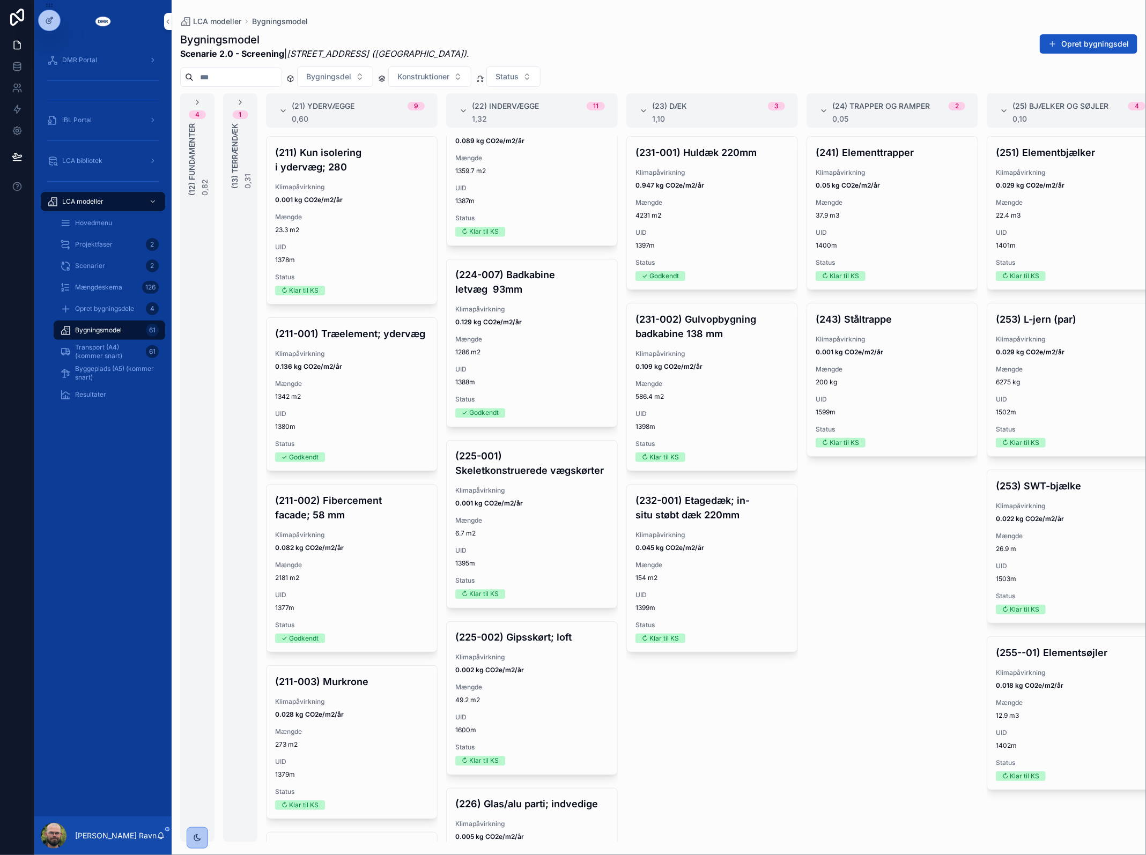
scroll to position [945, 0]
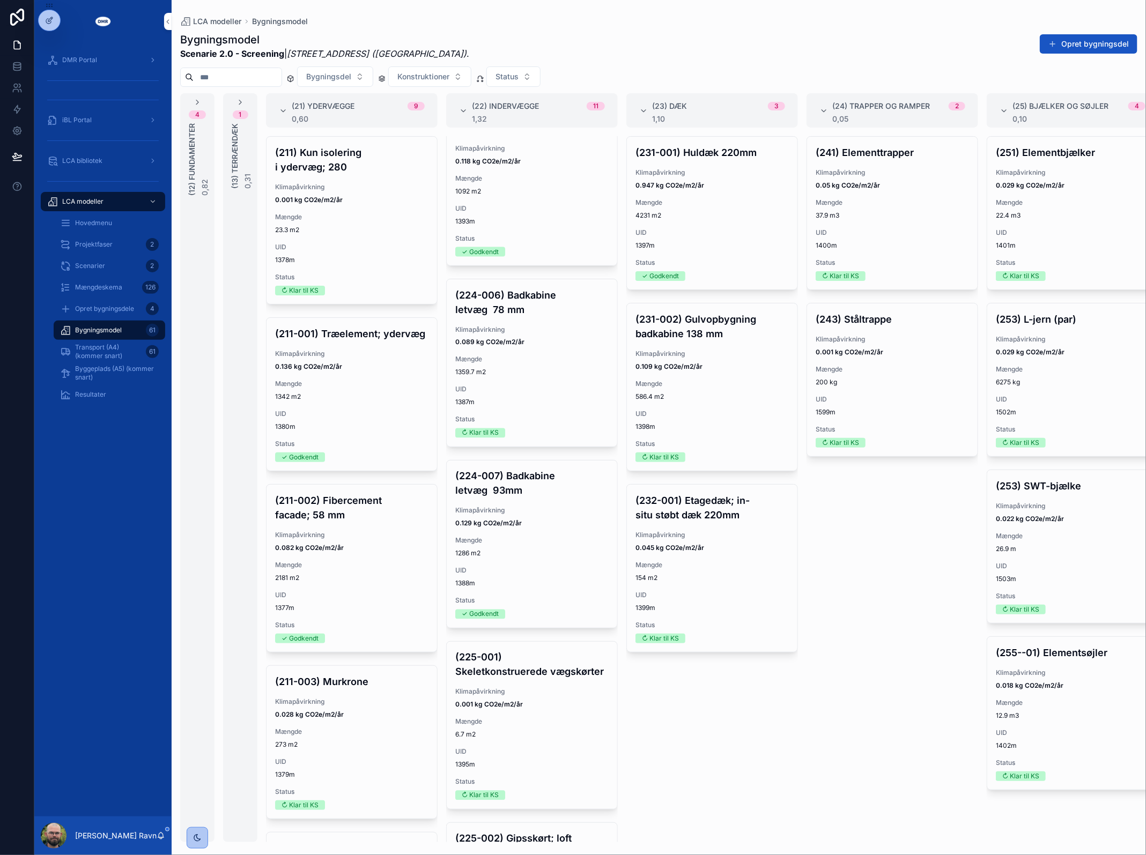
click at [833, 626] on div "(241) Elementtrapper Klimapåvirkning 0.05 kg CO2e/m2/år Mængde 37.9 m3 UID 1400…" at bounding box center [892, 489] width 172 height 706
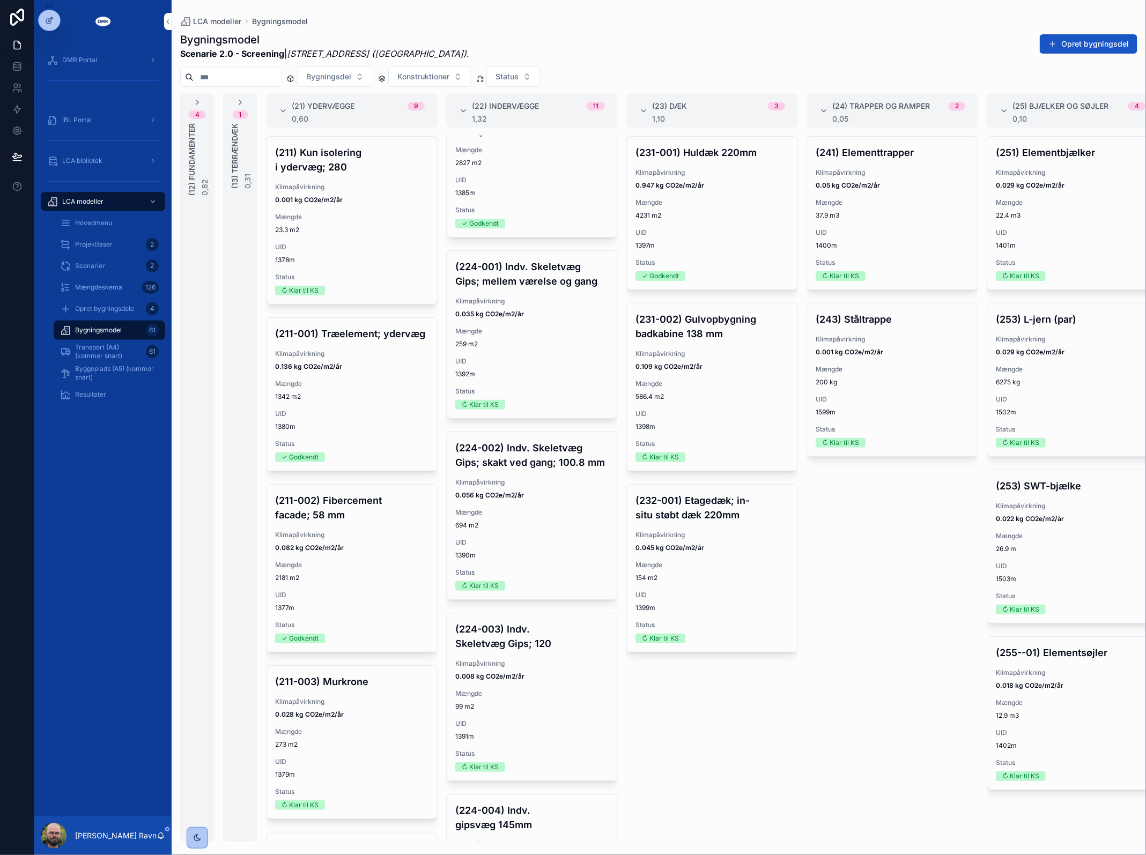
scroll to position [0, 0]
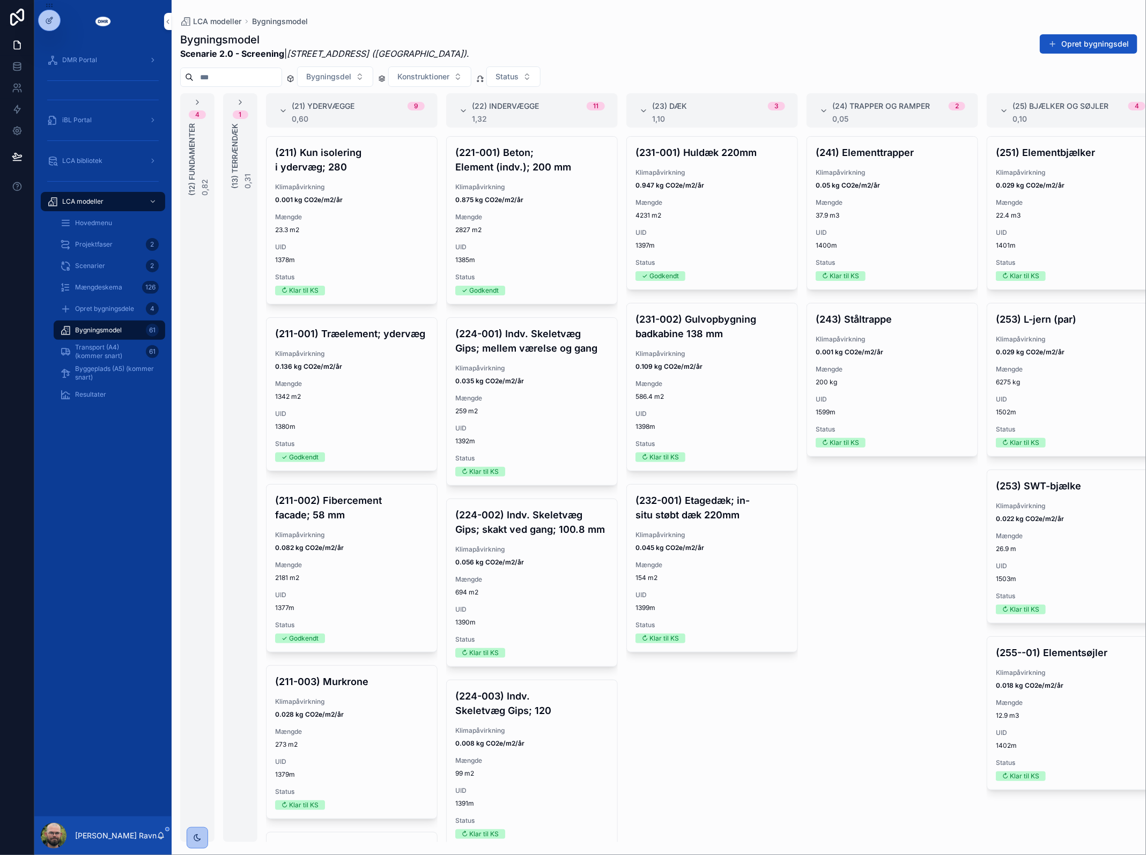
click at [502, 216] on span "Mængde" at bounding box center [531, 217] width 153 height 9
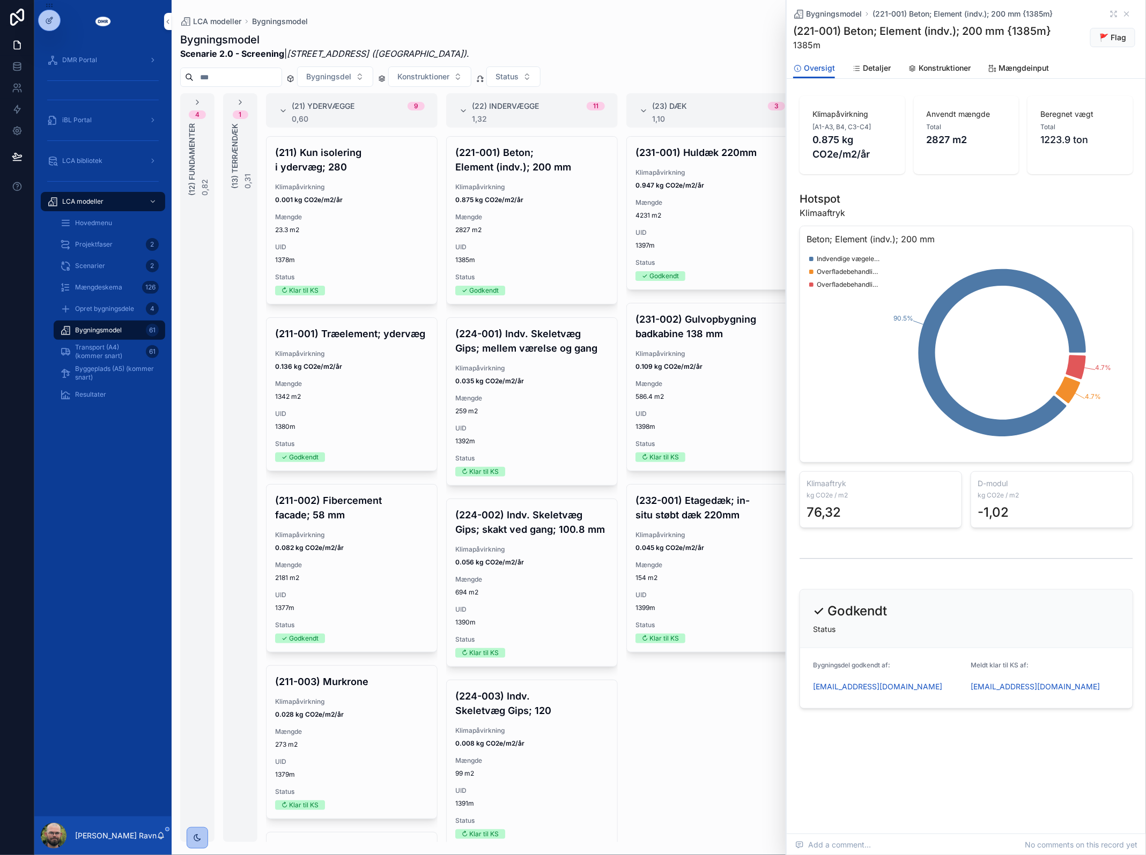
drag, startPoint x: 107, startPoint y: 264, endPoint x: 121, endPoint y: 266, distance: 14.1
click at [107, 264] on div "Scenarier 2" at bounding box center [109, 265] width 99 height 17
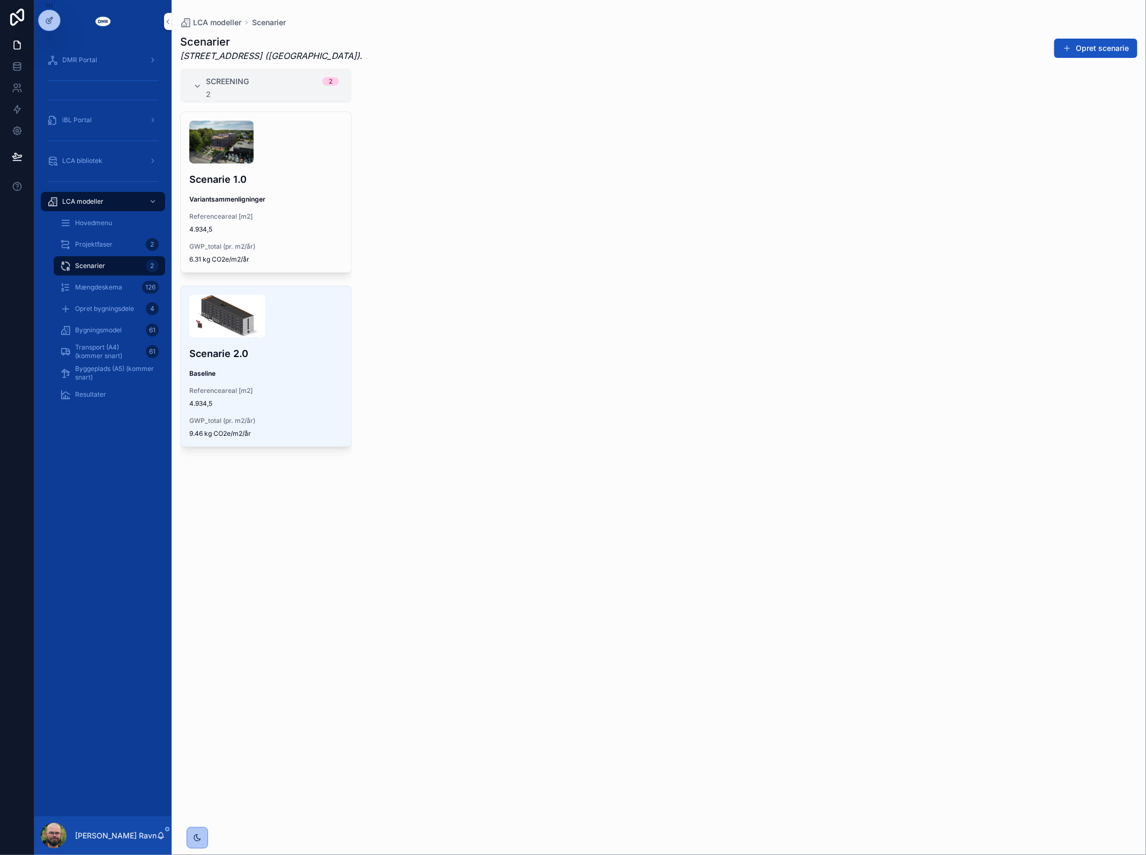
drag, startPoint x: 110, startPoint y: 332, endPoint x: 124, endPoint y: 368, distance: 38.5
click at [110, 332] on span "Bygningsmodel" at bounding box center [98, 330] width 47 height 9
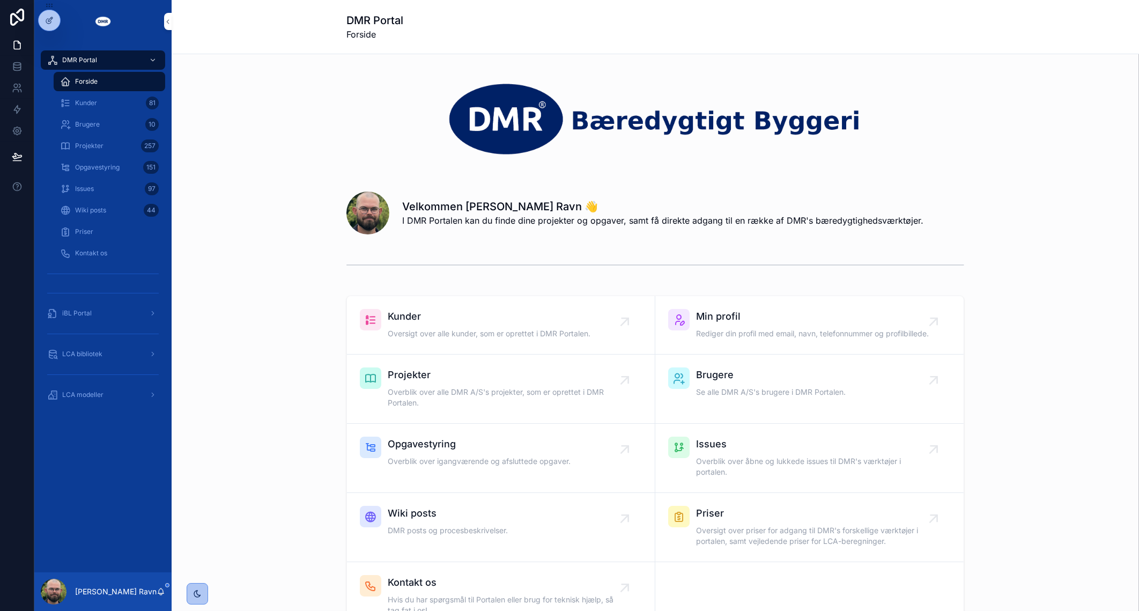
click at [118, 354] on div "LCA bibliotek" at bounding box center [103, 353] width 112 height 17
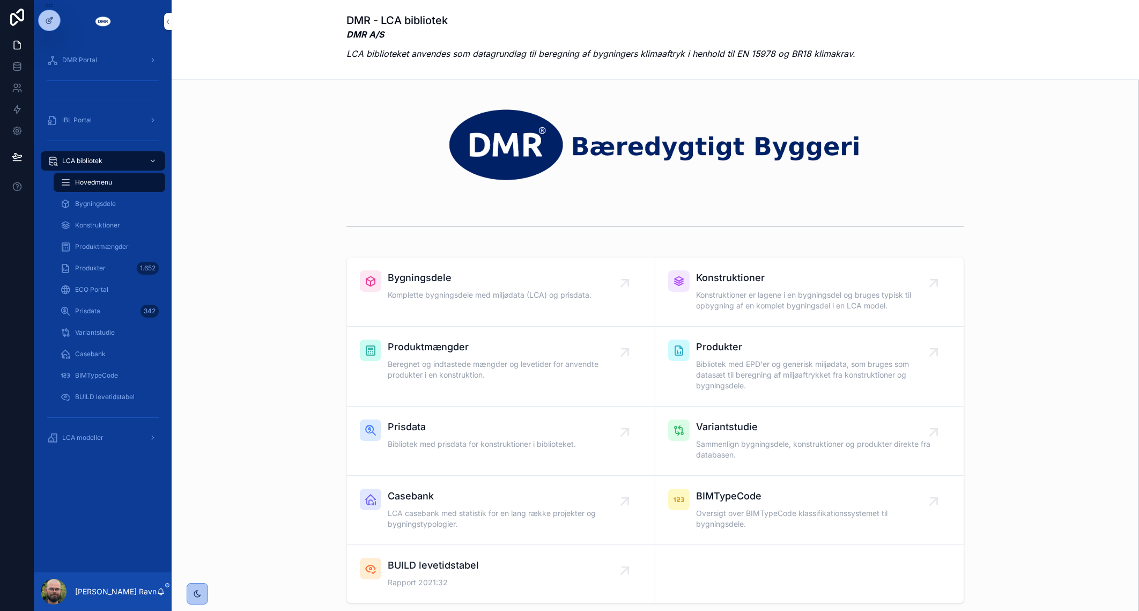
click at [93, 266] on span "Produkter" at bounding box center [90, 268] width 31 height 9
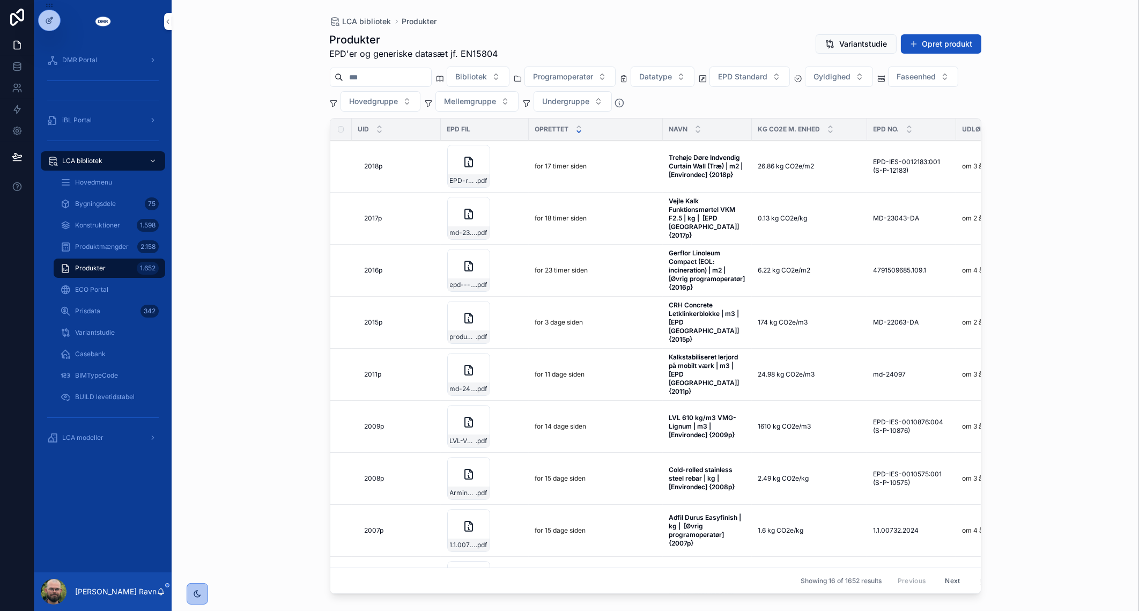
click at [367, 72] on input "scrollable content" at bounding box center [387, 77] width 88 height 15
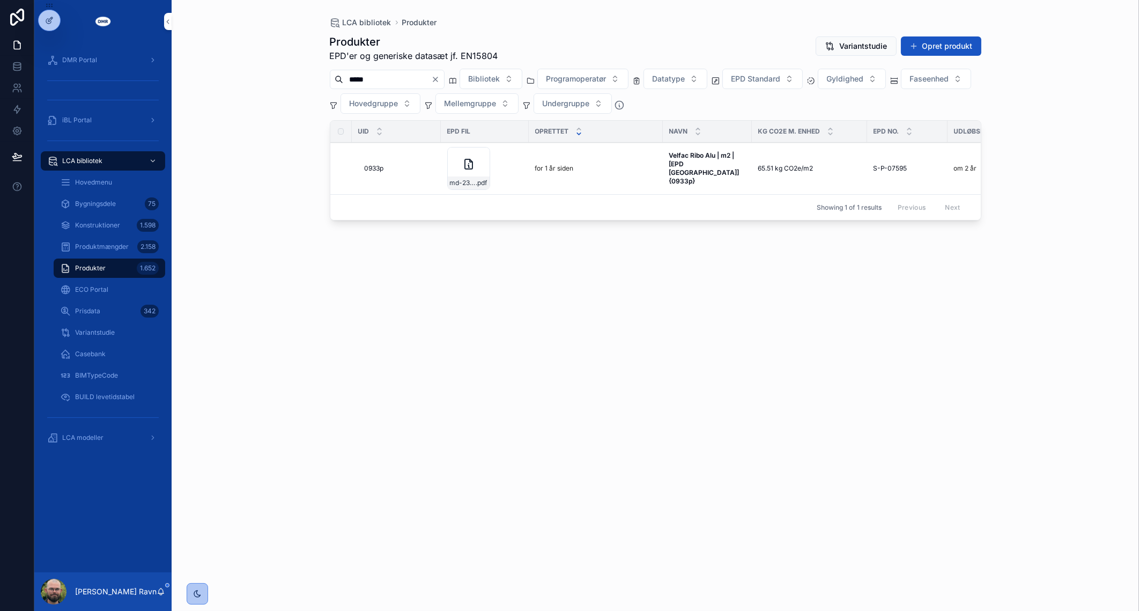
type input "*****"
click at [697, 166] on strong "Velfac Ribo Alu | m2 | [EPD Danmark] {0933p}" at bounding box center [705, 168] width 72 height 34
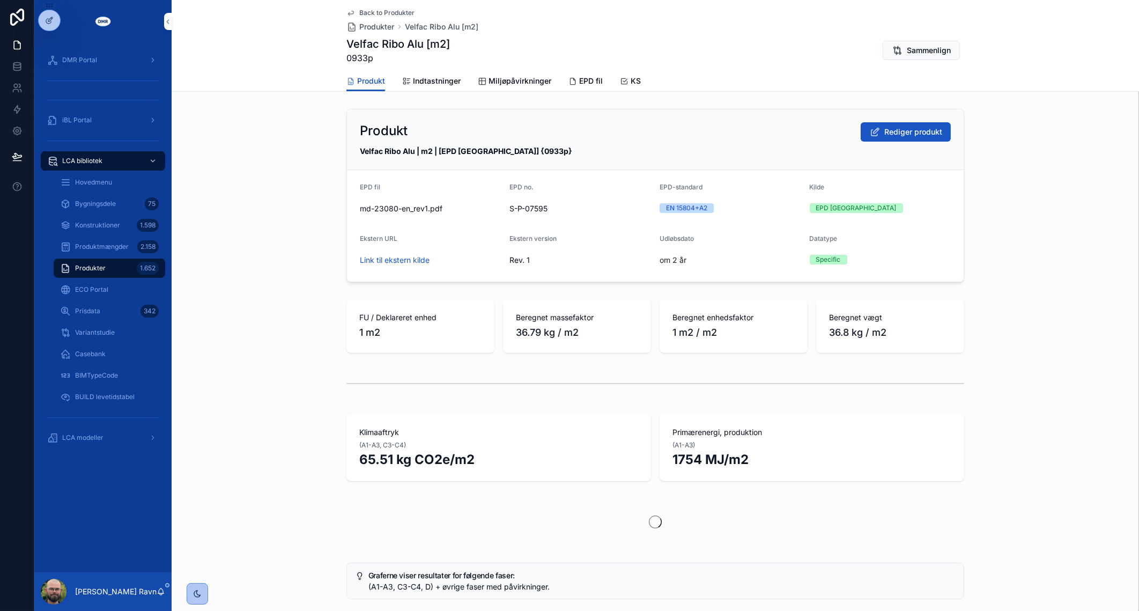
click at [293, 255] on div "Produkt Rediger produkt Velfac Ribo Alu | m2 | [EPD Danmark] {0933p} EPD fil md…" at bounding box center [655, 196] width 967 height 182
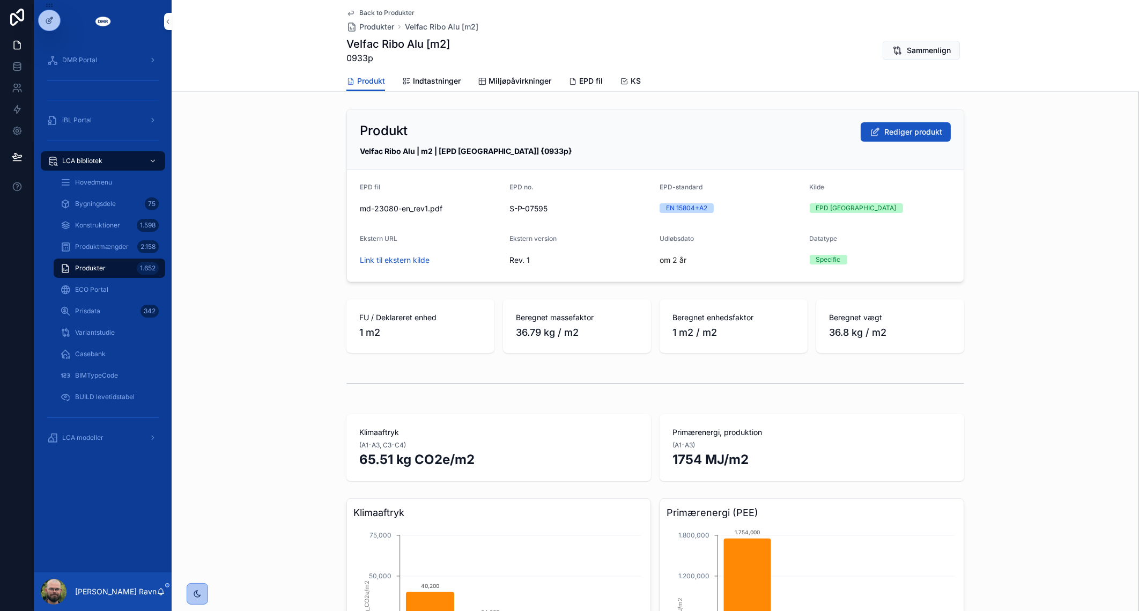
click at [590, 86] on link "EPD fil" at bounding box center [585, 81] width 34 height 21
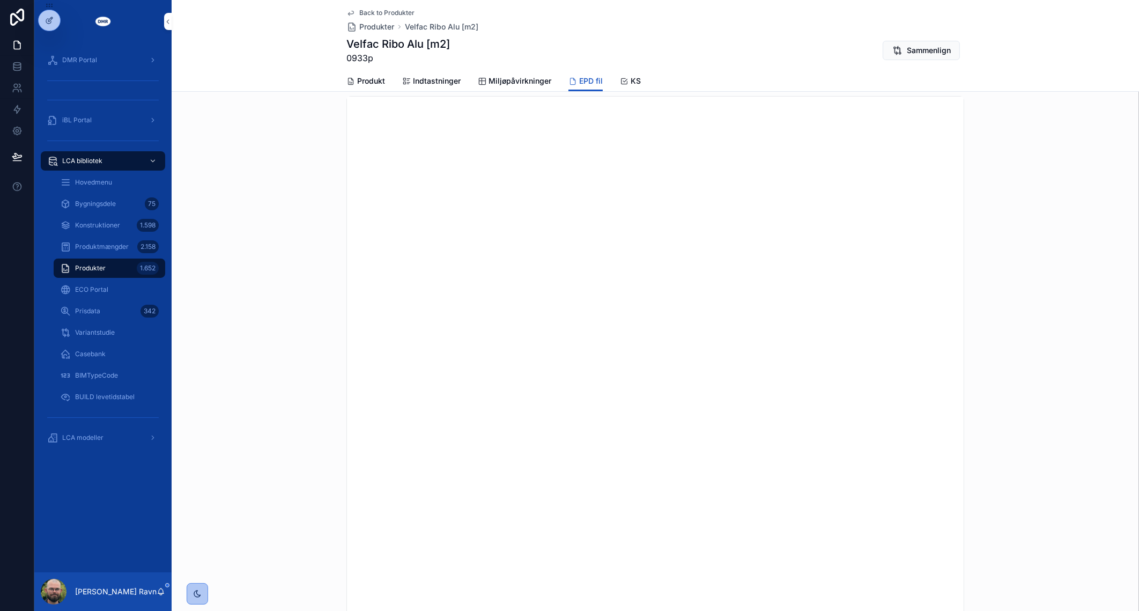
scroll to position [66, 0]
click at [453, 80] on span "Indtastninger" at bounding box center [437, 81] width 48 height 11
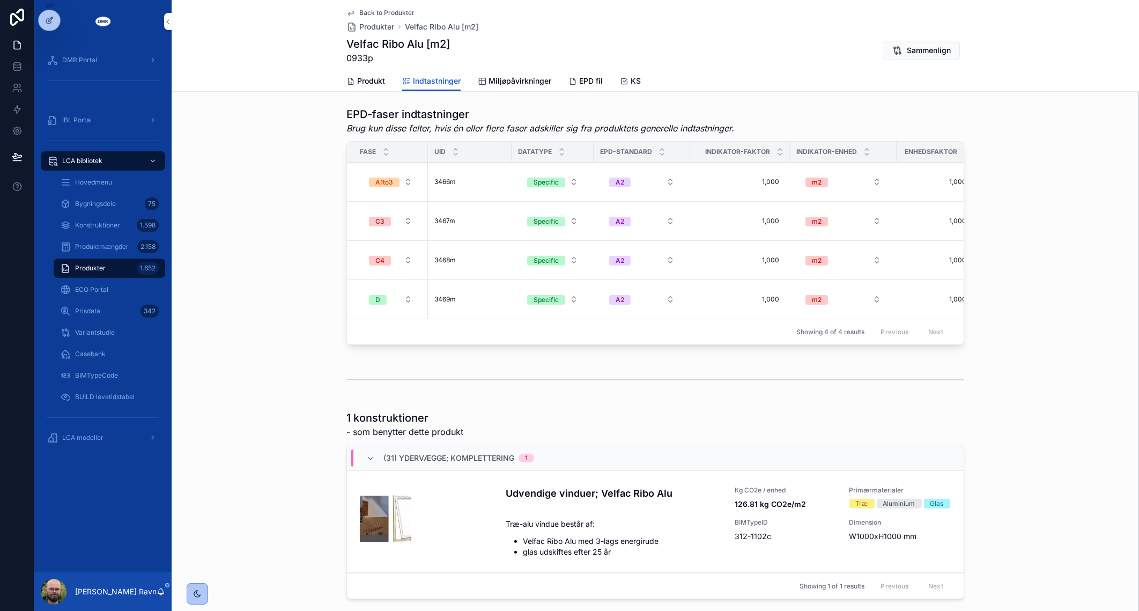
scroll to position [514, 0]
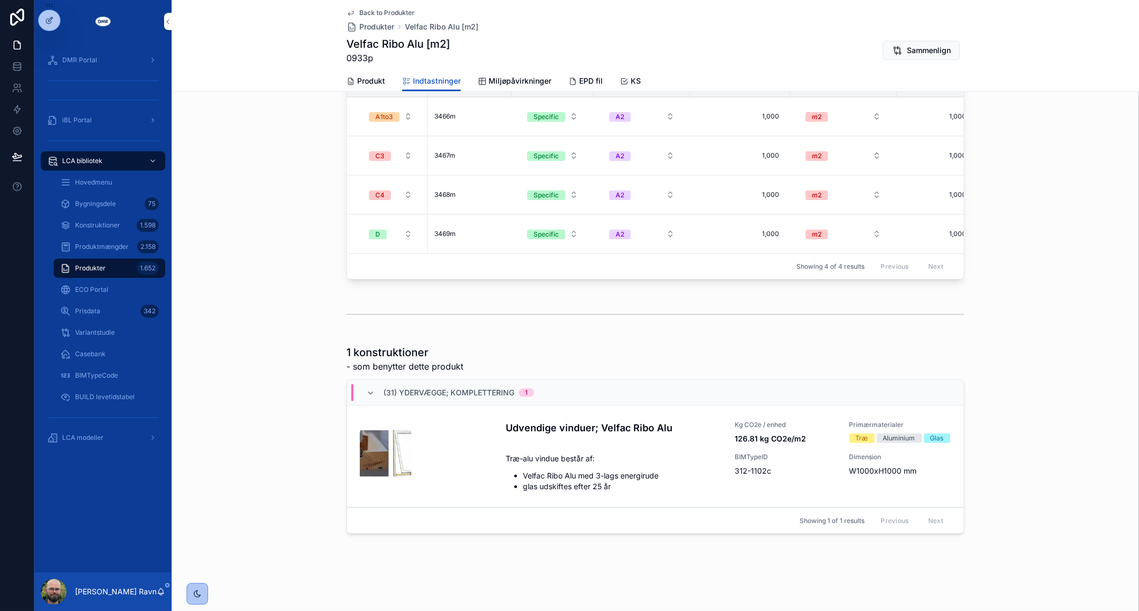
click at [0, 0] on icon "scrollable content" at bounding box center [0, 0] width 0 height 0
click at [127, 264] on div "Produkter 1.652" at bounding box center [109, 268] width 99 height 17
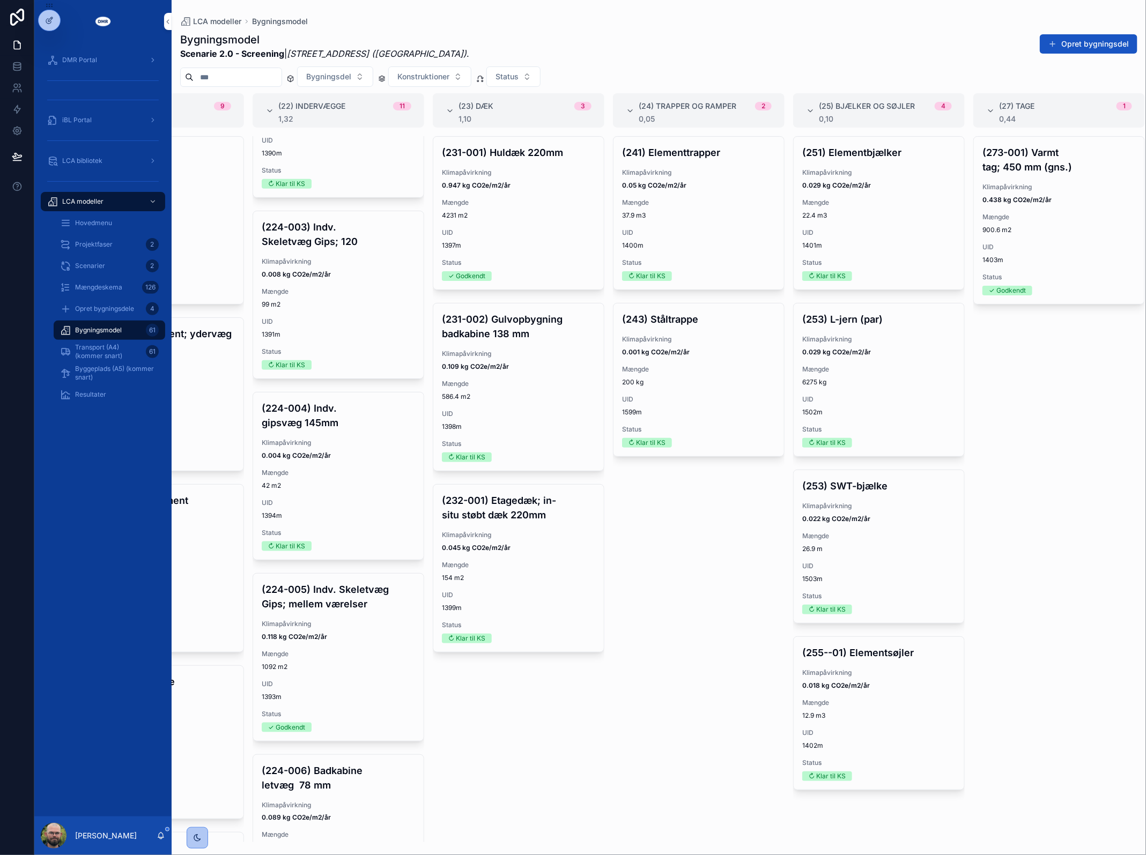
scroll to position [0, 67]
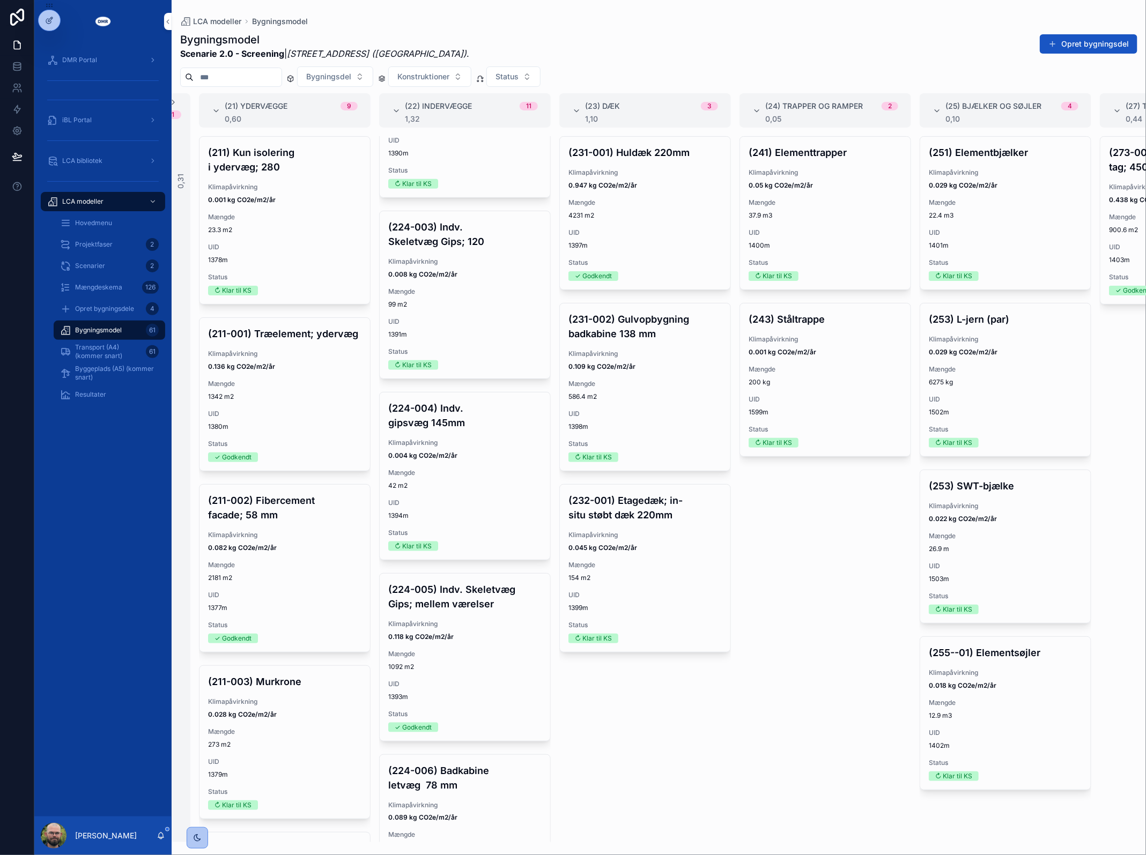
click at [796, 633] on div "(241) Elementtrapper Klimapåvirkning 0.05 kg CO2e/m2/år Mængde 37.9 m3 UID 1400…" at bounding box center [825, 489] width 172 height 706
click at [111, 223] on span "Hovedmenu" at bounding box center [93, 223] width 37 height 9
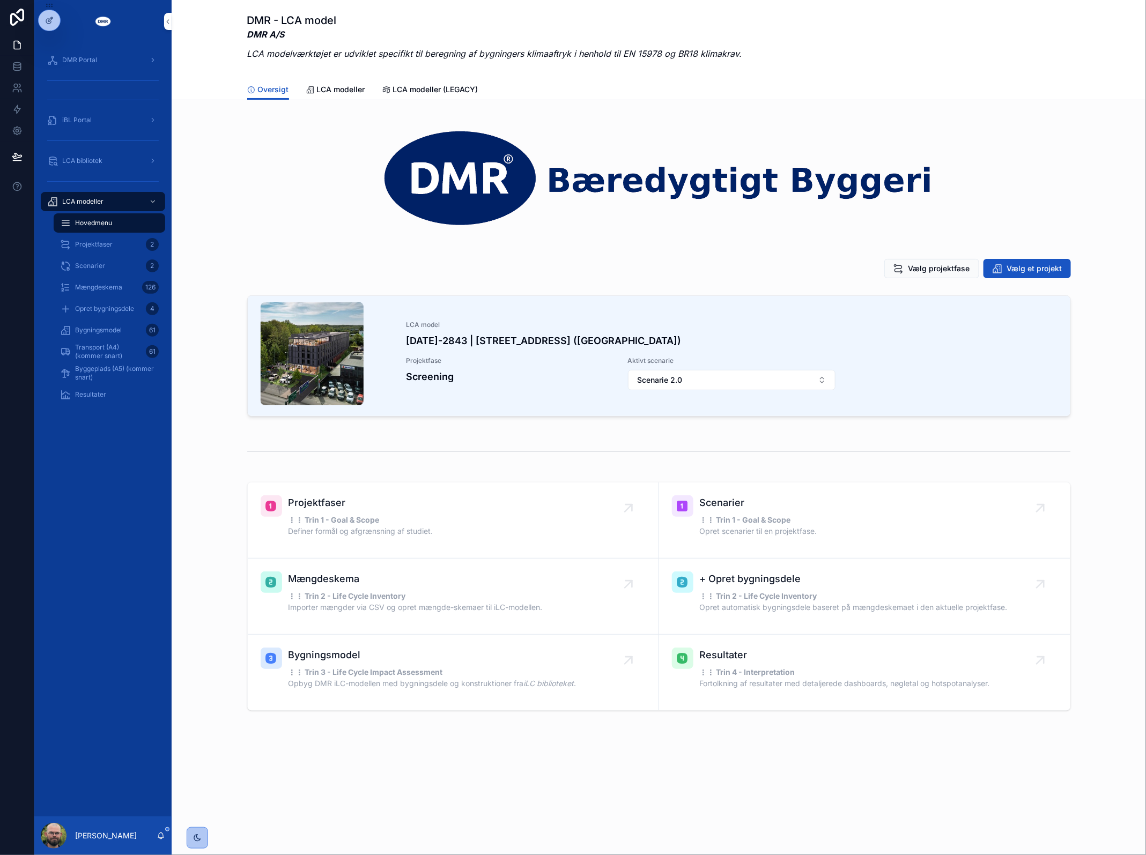
click at [1035, 256] on div "Vælg projektfase Vælg et projekt" at bounding box center [658, 269] width 957 height 28
click at [1035, 272] on span "Vælg et projekt" at bounding box center [1034, 268] width 55 height 11
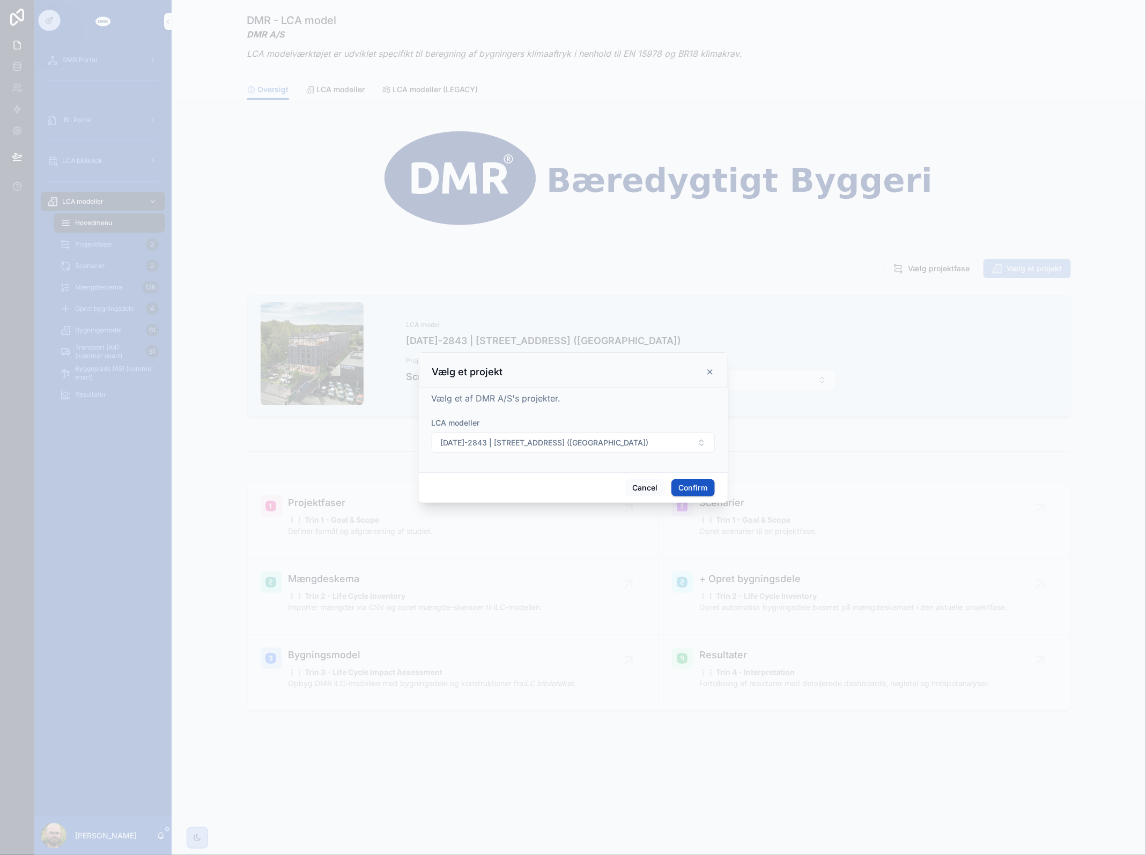
click at [618, 448] on button "2024-2843 | Roskildevej 547 (Sheraton Hotel)" at bounding box center [573, 443] width 283 height 20
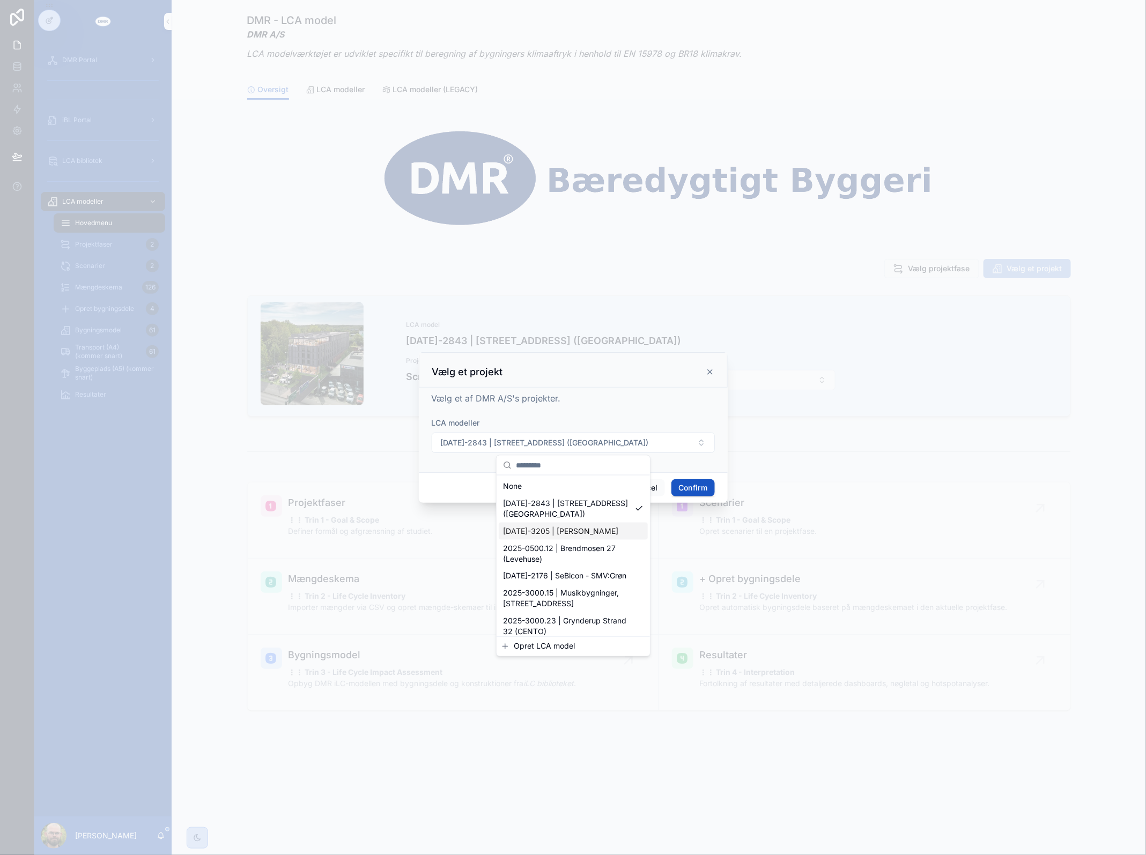
click at [559, 536] on span "2024-3205 | Engblomsten" at bounding box center [560, 531] width 115 height 11
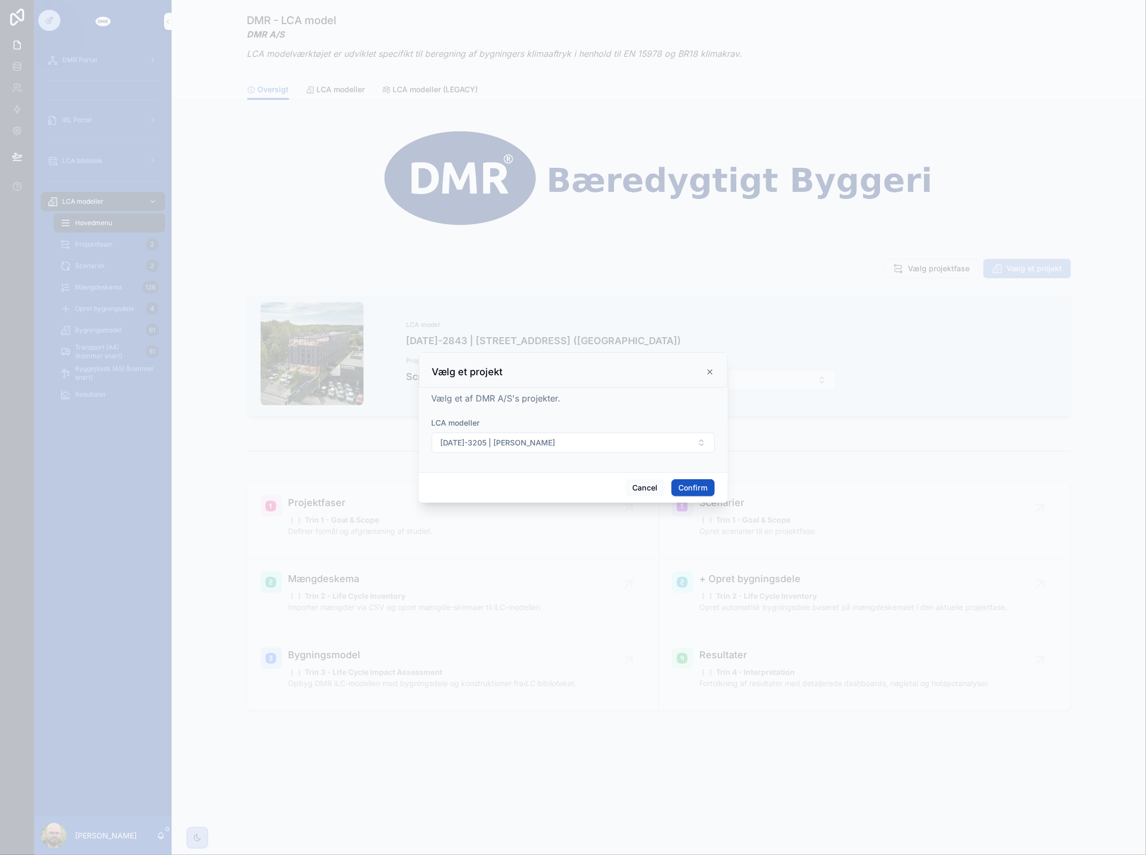
click at [693, 485] on button "Confirm" at bounding box center [692, 487] width 43 height 17
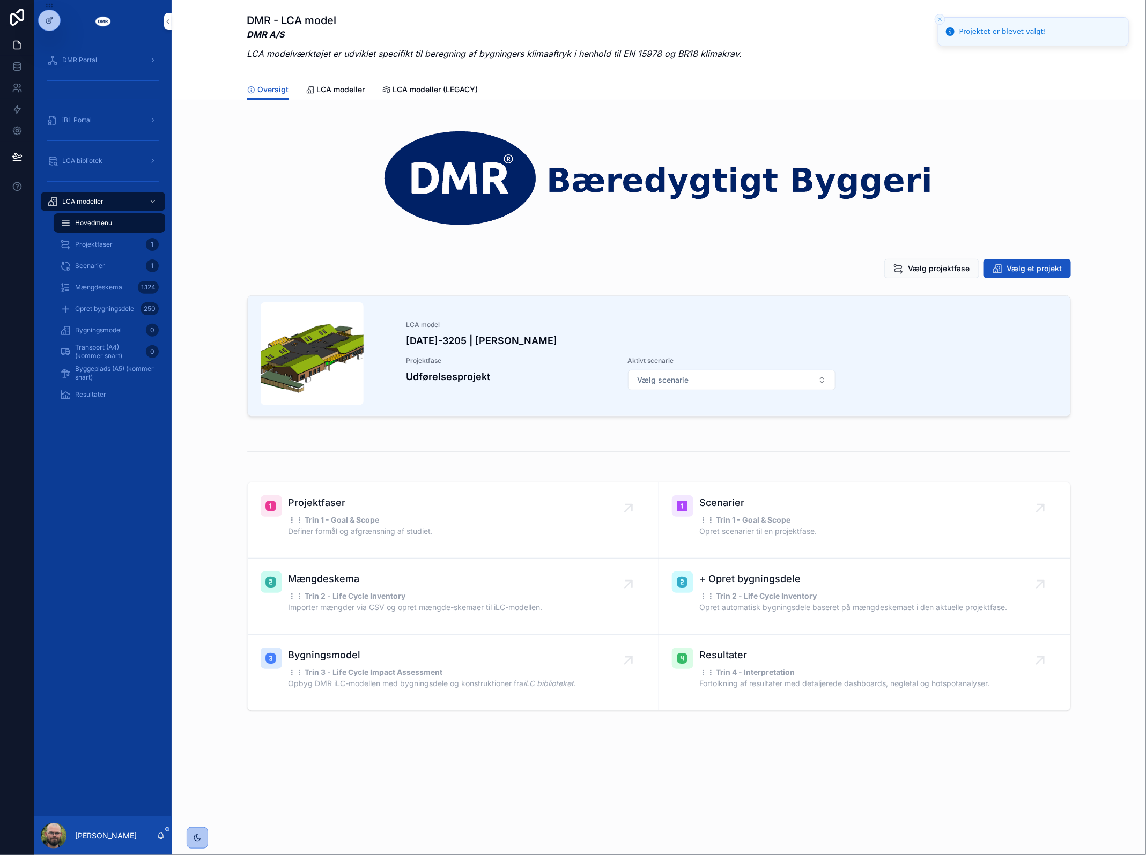
click at [717, 380] on button "Vælg scenarie" at bounding box center [731, 380] width 207 height 20
click at [966, 264] on span "Vælg projektfase" at bounding box center [939, 268] width 62 height 11
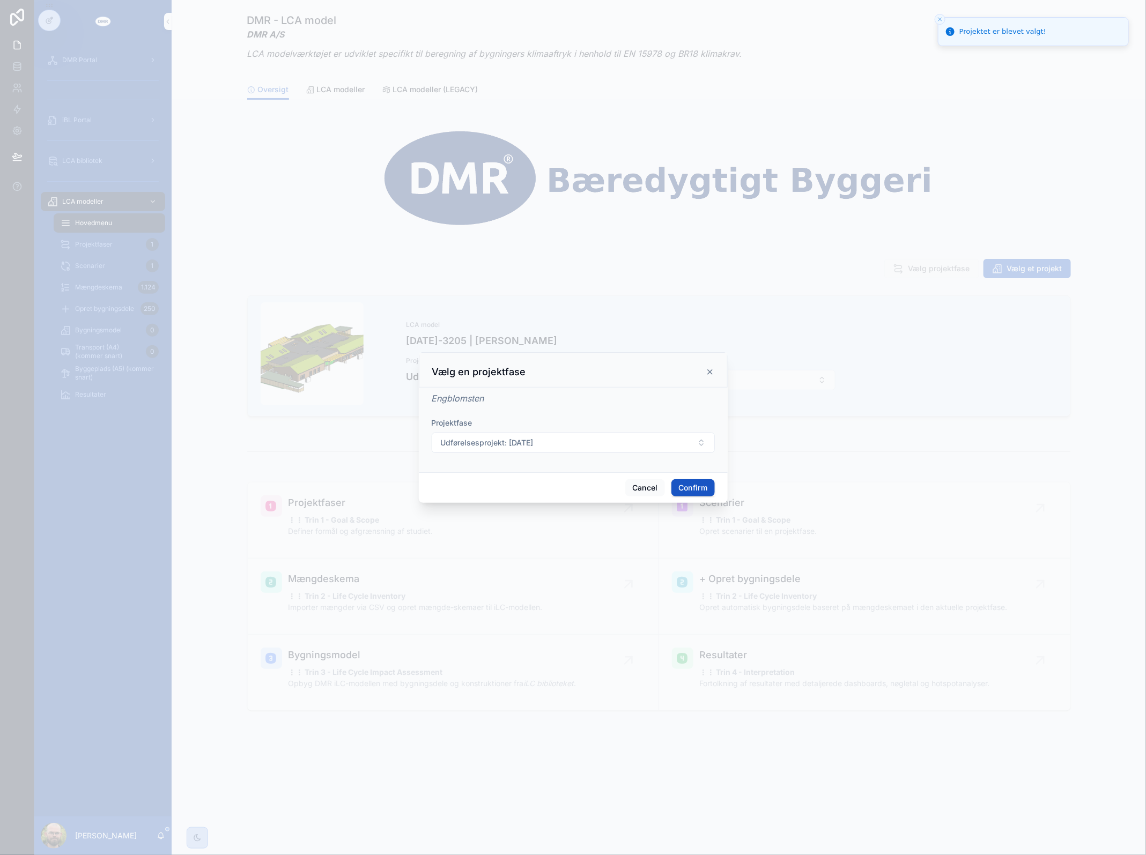
click at [523, 433] on button "Udførelsesprojekt: 12/09/2025" at bounding box center [573, 443] width 283 height 20
click at [524, 508] on span "Udførelsesprojekt: 12/09/2025" at bounding box center [548, 503] width 91 height 11
click at [535, 440] on button "Vælg projektfase" at bounding box center [573, 443] width 283 height 20
click at [535, 488] on span "AS-BUILT: 27/08/2025" at bounding box center [534, 486] width 63 height 11
click at [689, 491] on button "Confirm" at bounding box center [692, 487] width 43 height 17
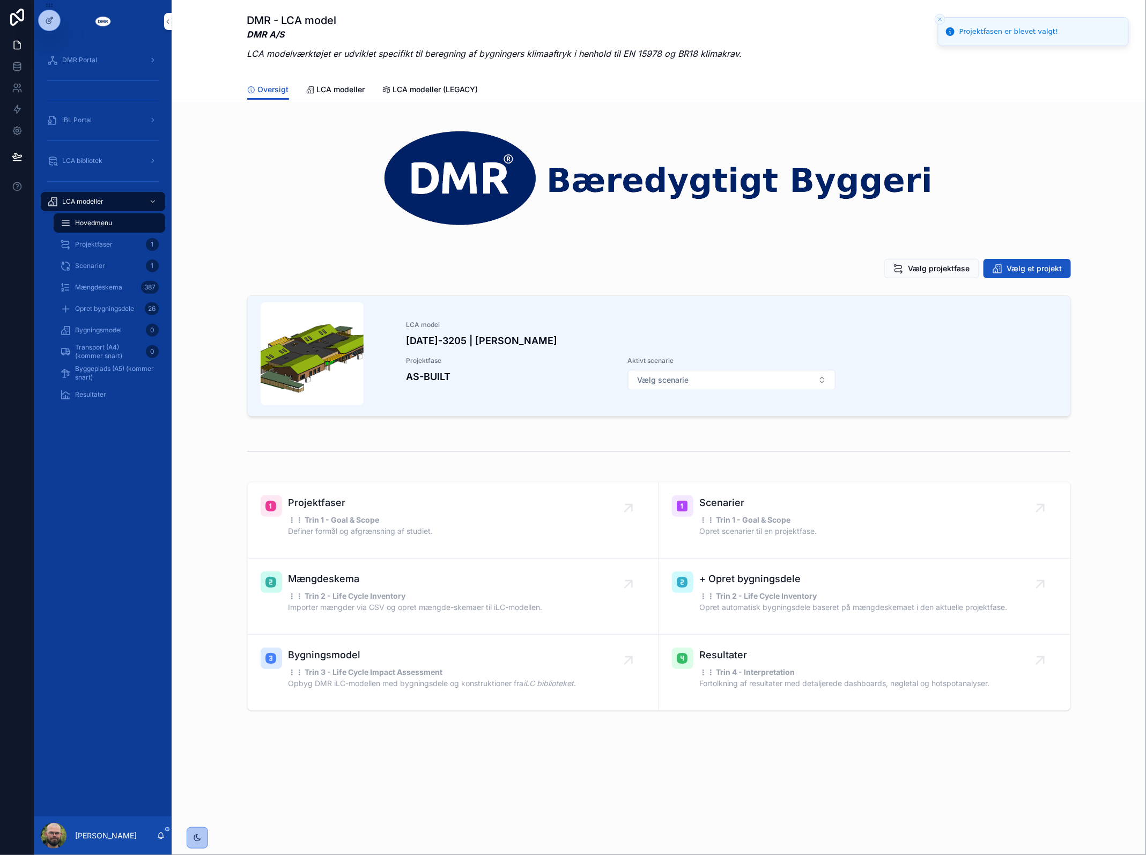
click at [705, 381] on button "Vælg scenarie" at bounding box center [731, 380] width 207 height 20
click at [701, 388] on button "Vælg scenarie" at bounding box center [731, 380] width 207 height 20
click at [701, 422] on span "Scenarie 3.0" at bounding box center [684, 424] width 45 height 11
click at [135, 322] on div "Bygningsmodel 80" at bounding box center [109, 330] width 99 height 17
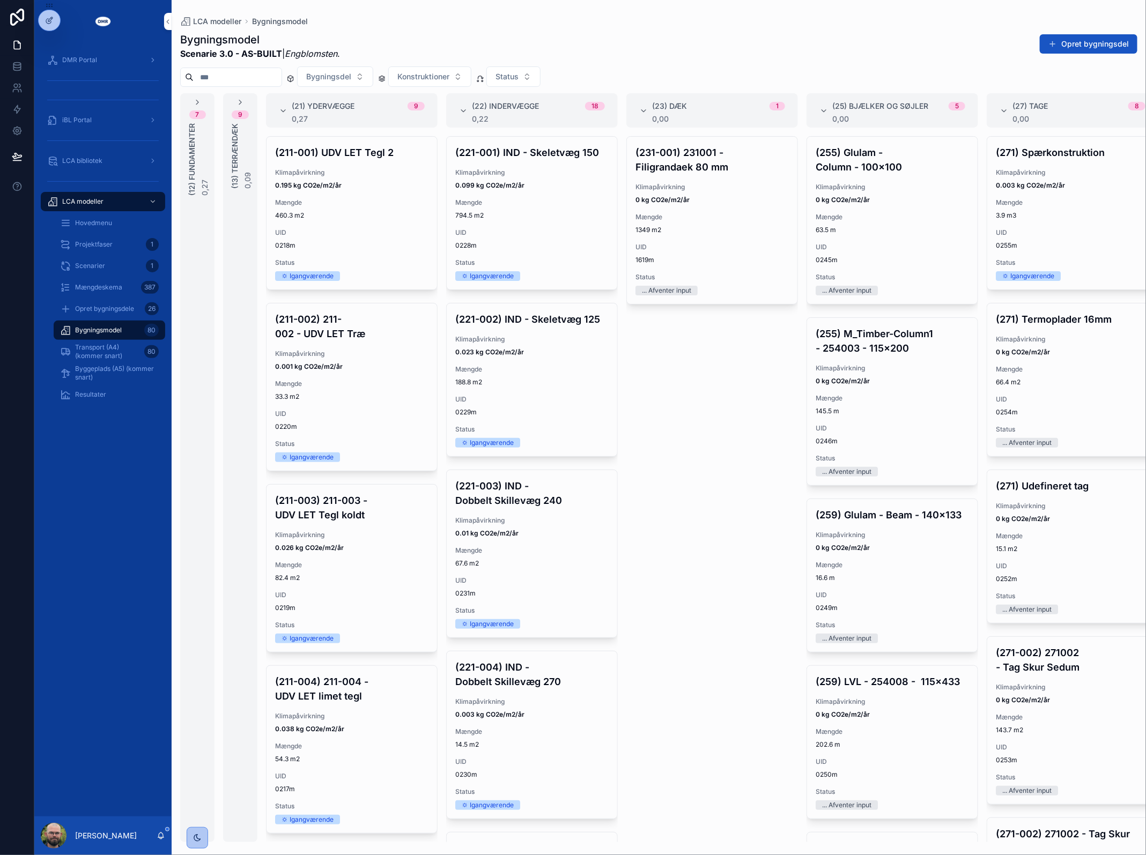
click at [344, 252] on div "(211-001) UDV LET Tegl 2 Klimapåvirkning 0.195 kg CO2e/m2/år Mængde 460.3 m2 UI…" at bounding box center [351, 213] width 171 height 153
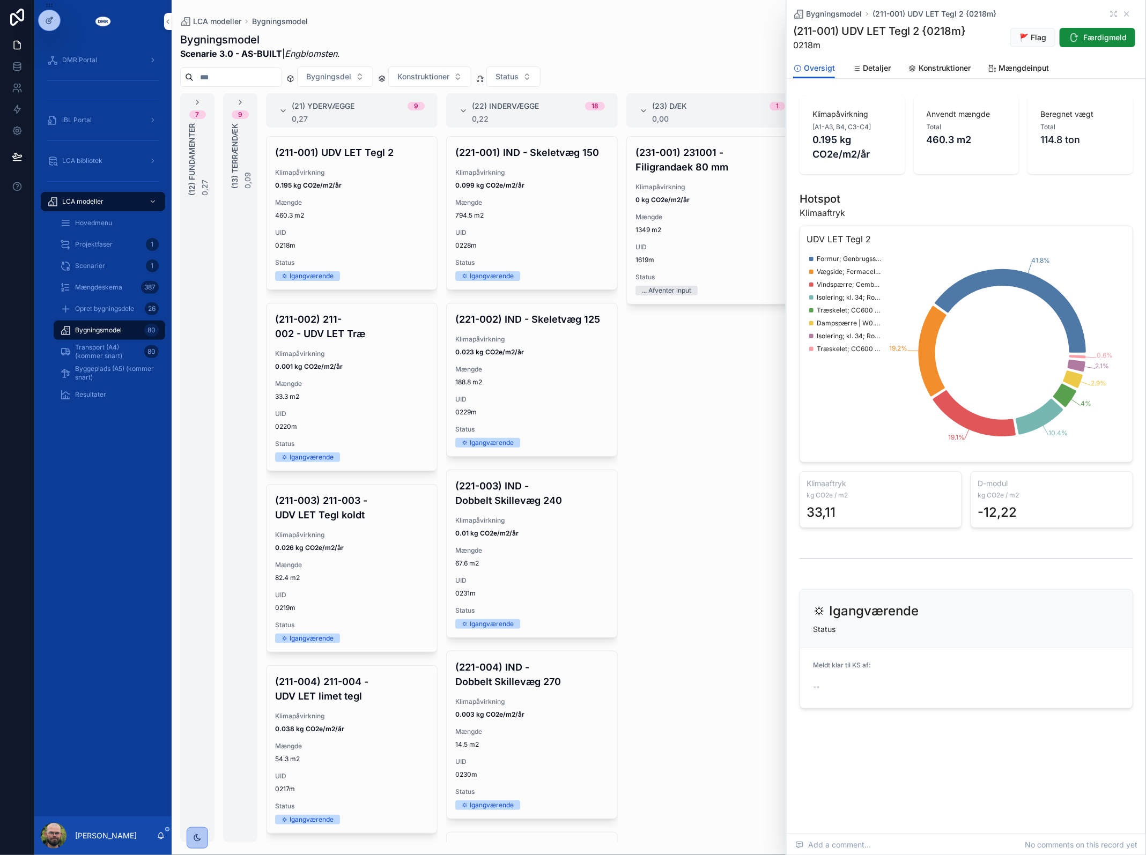
click at [920, 63] on span "Konstruktioner" at bounding box center [944, 68] width 52 height 11
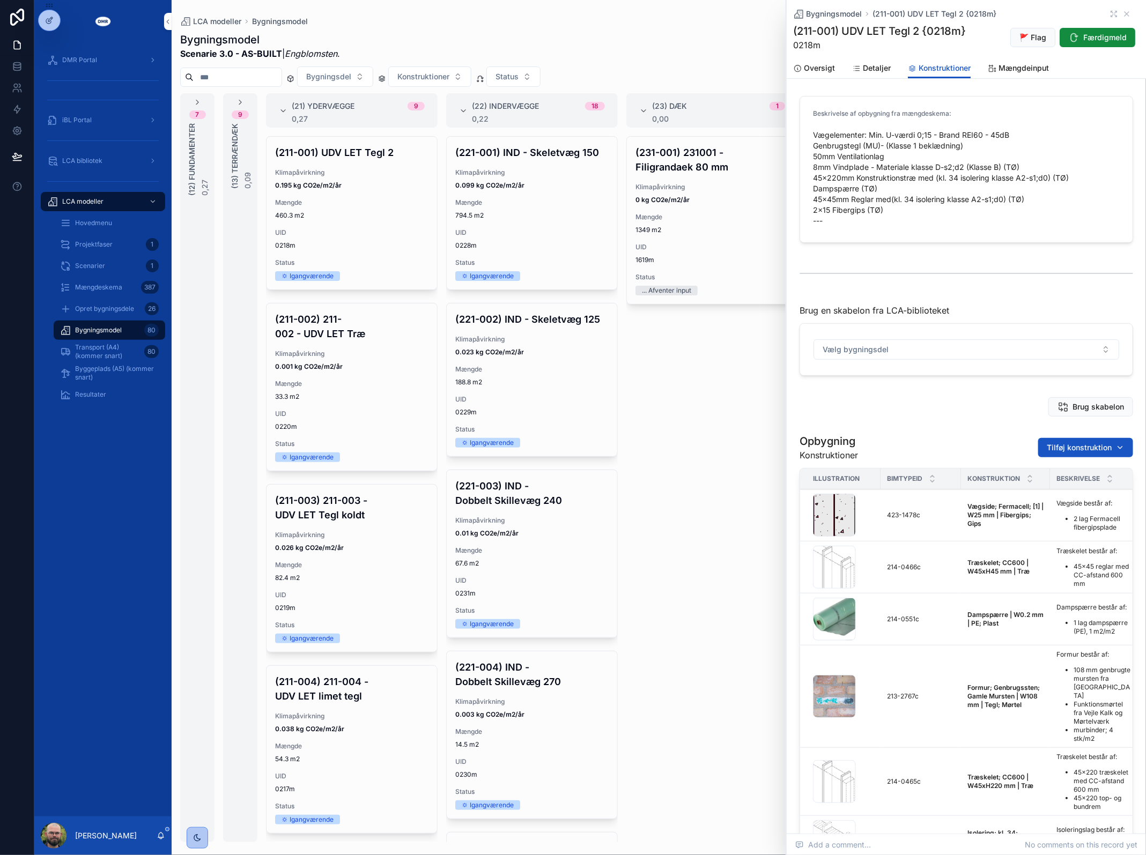
click at [870, 66] on span "Detaljer" at bounding box center [877, 68] width 28 height 11
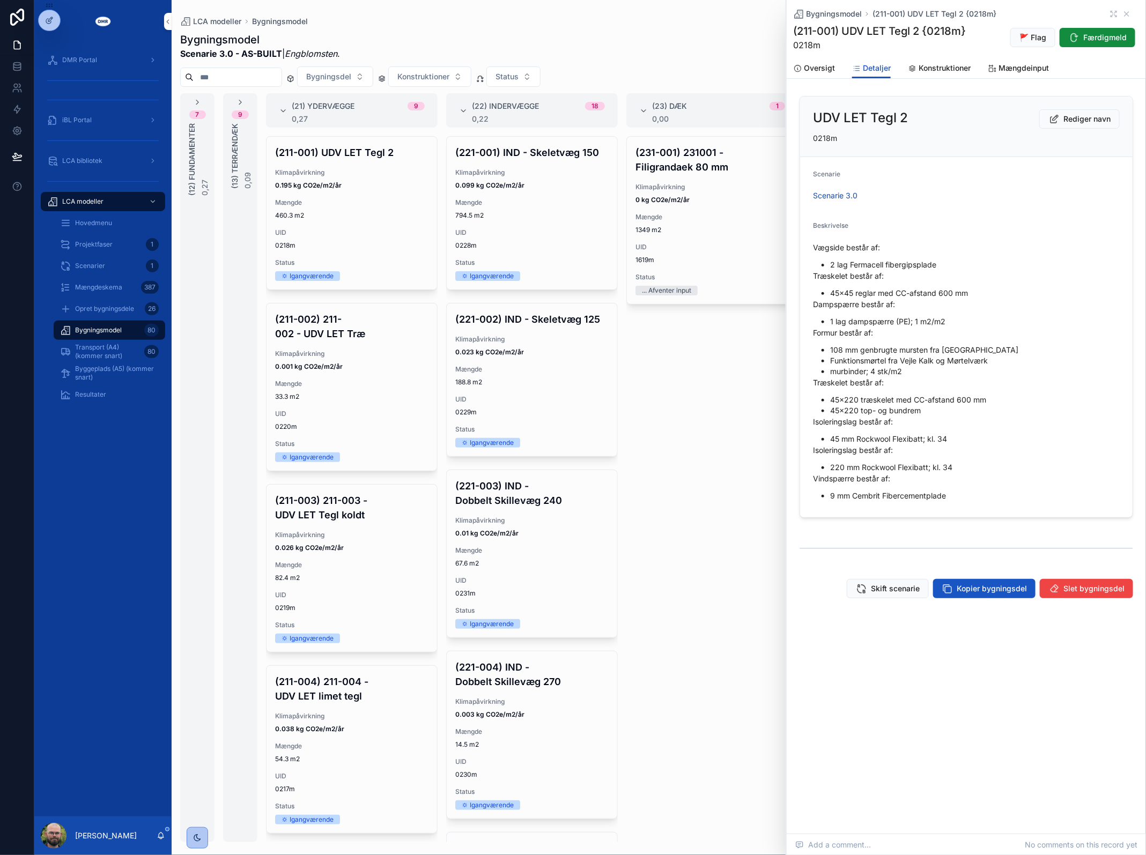
click at [1076, 123] on span "Rediger navn" at bounding box center [1086, 119] width 47 height 11
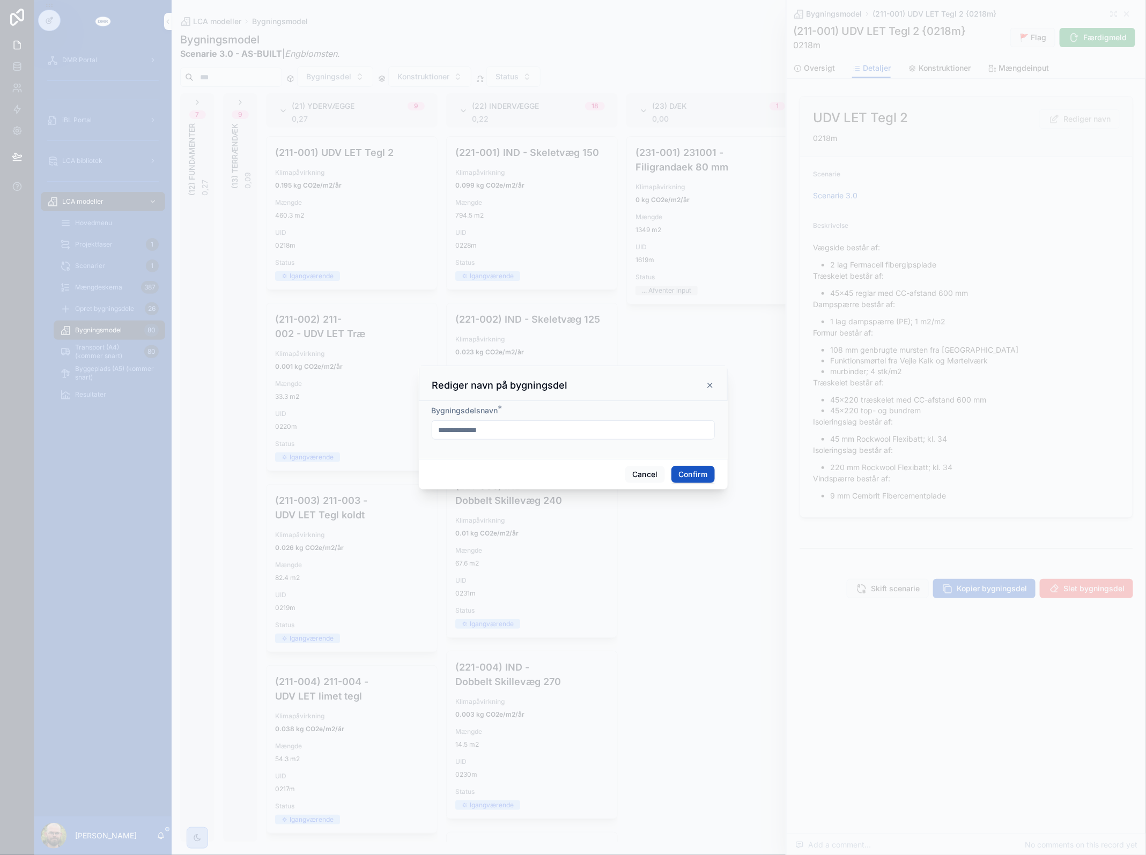
click at [590, 426] on input "**********" at bounding box center [573, 430] width 282 height 15
type input "**********"
click at [692, 472] on button "Confirm" at bounding box center [692, 474] width 43 height 17
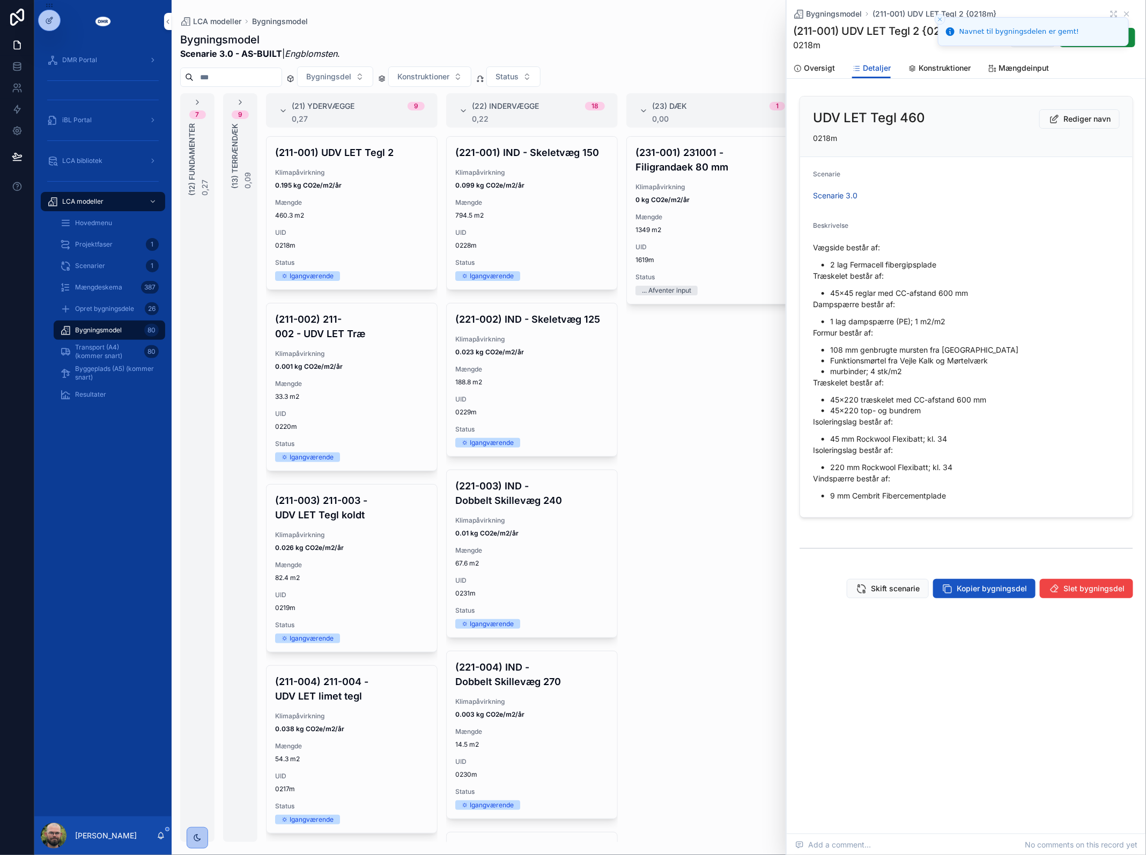
click at [367, 395] on span "33.3 m2" at bounding box center [351, 396] width 153 height 9
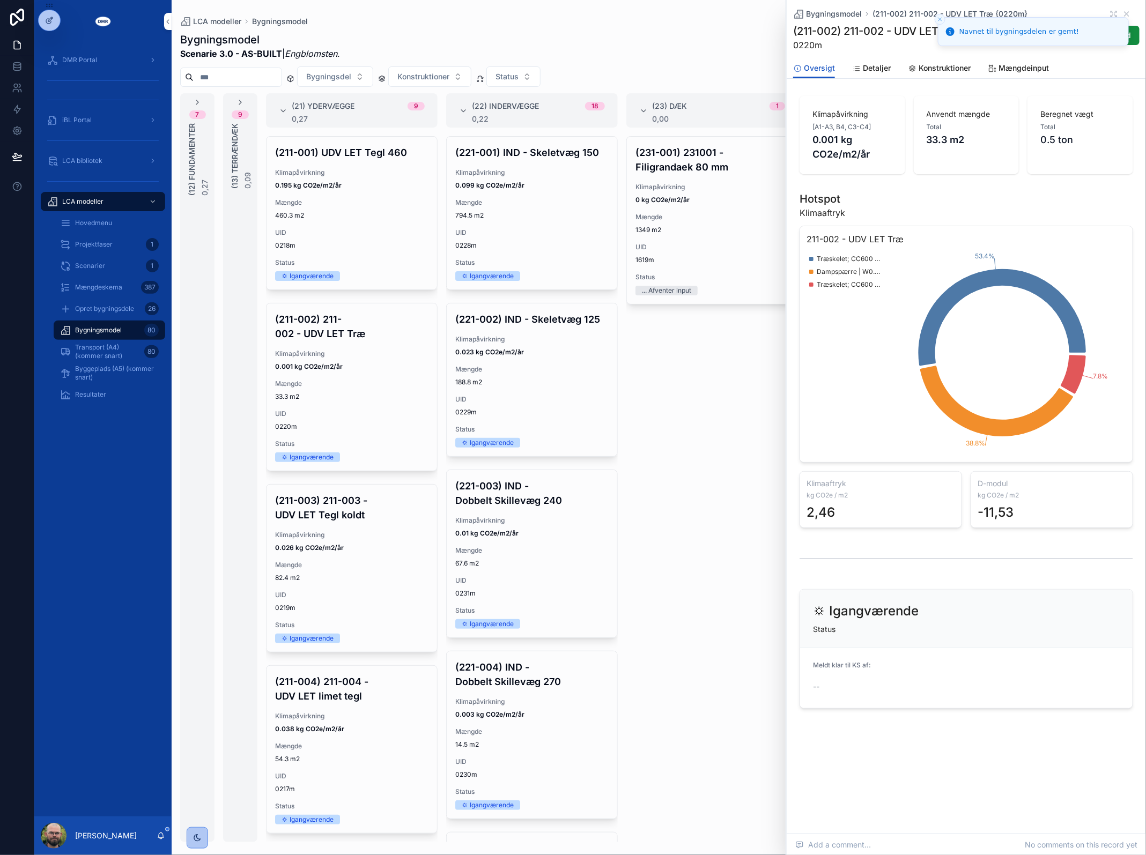
click at [934, 73] on span "Konstruktioner" at bounding box center [944, 68] width 52 height 11
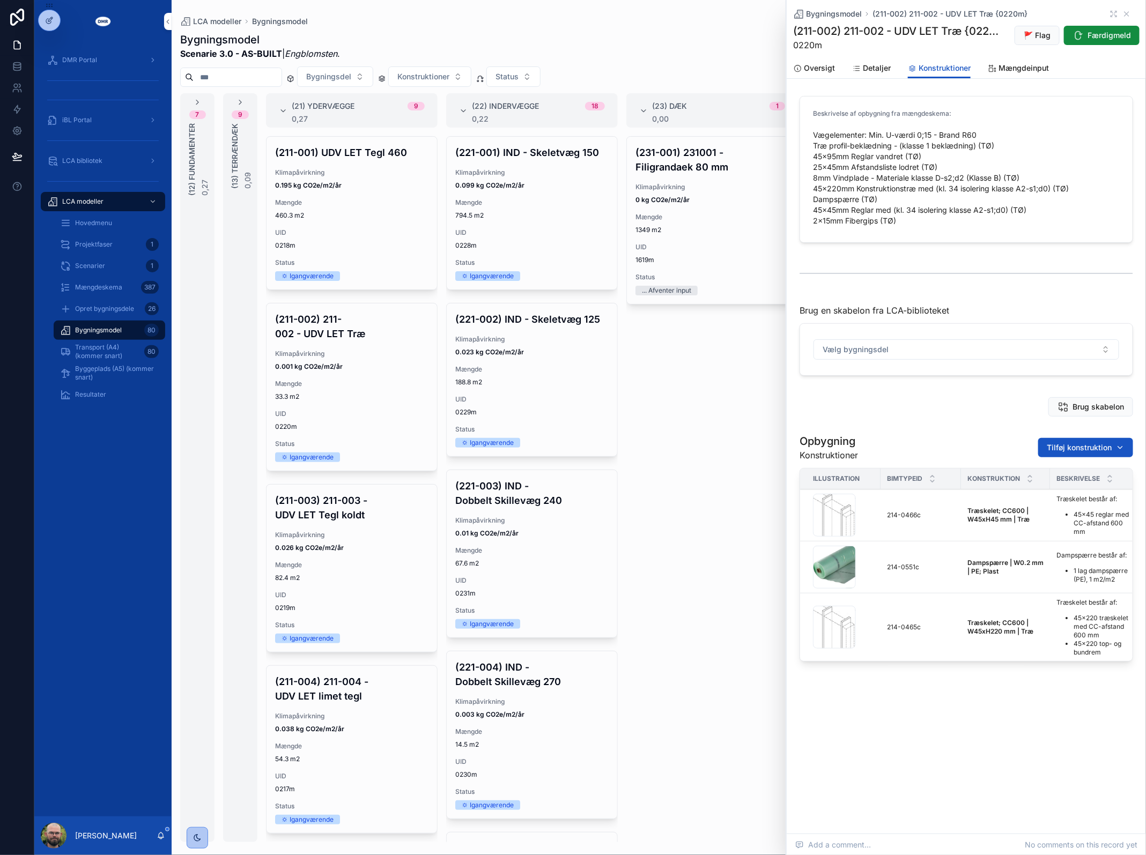
click at [858, 73] on icon "scrollable content" at bounding box center [856, 68] width 9 height 9
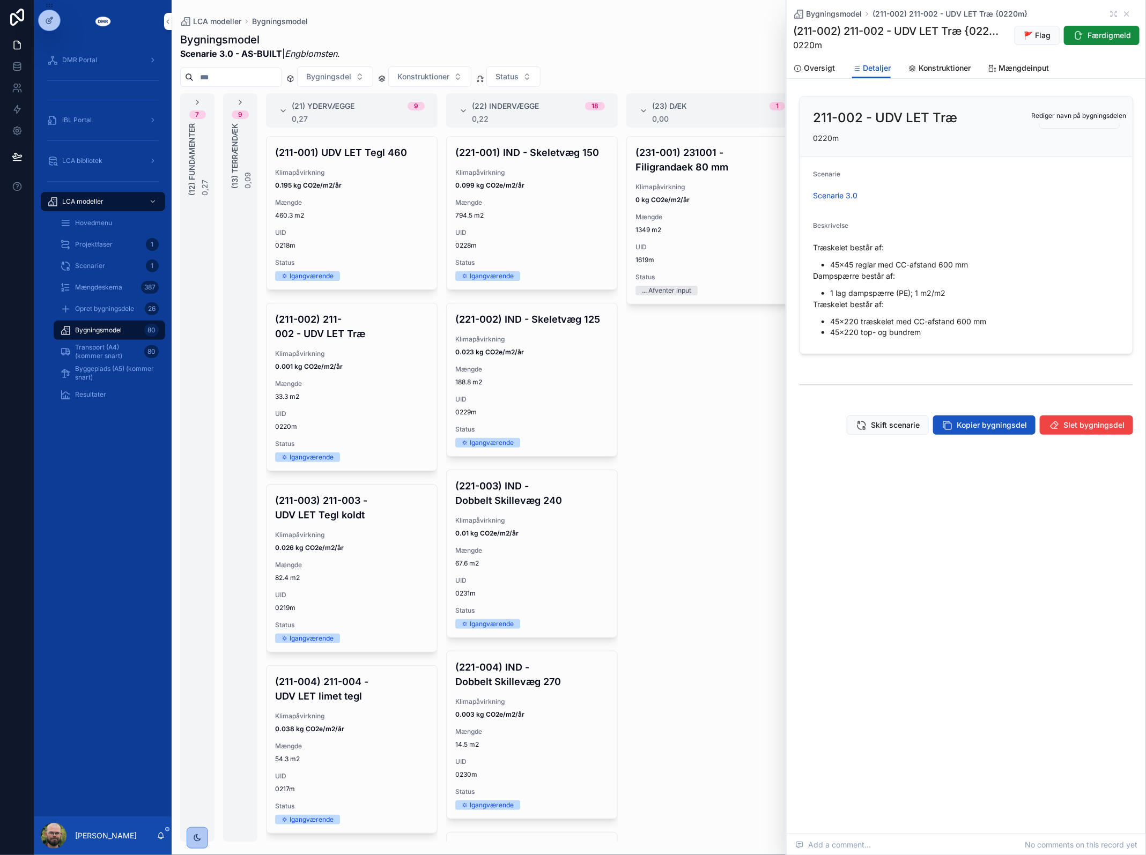
click at [1061, 129] on button "Rediger navn" at bounding box center [1079, 118] width 80 height 19
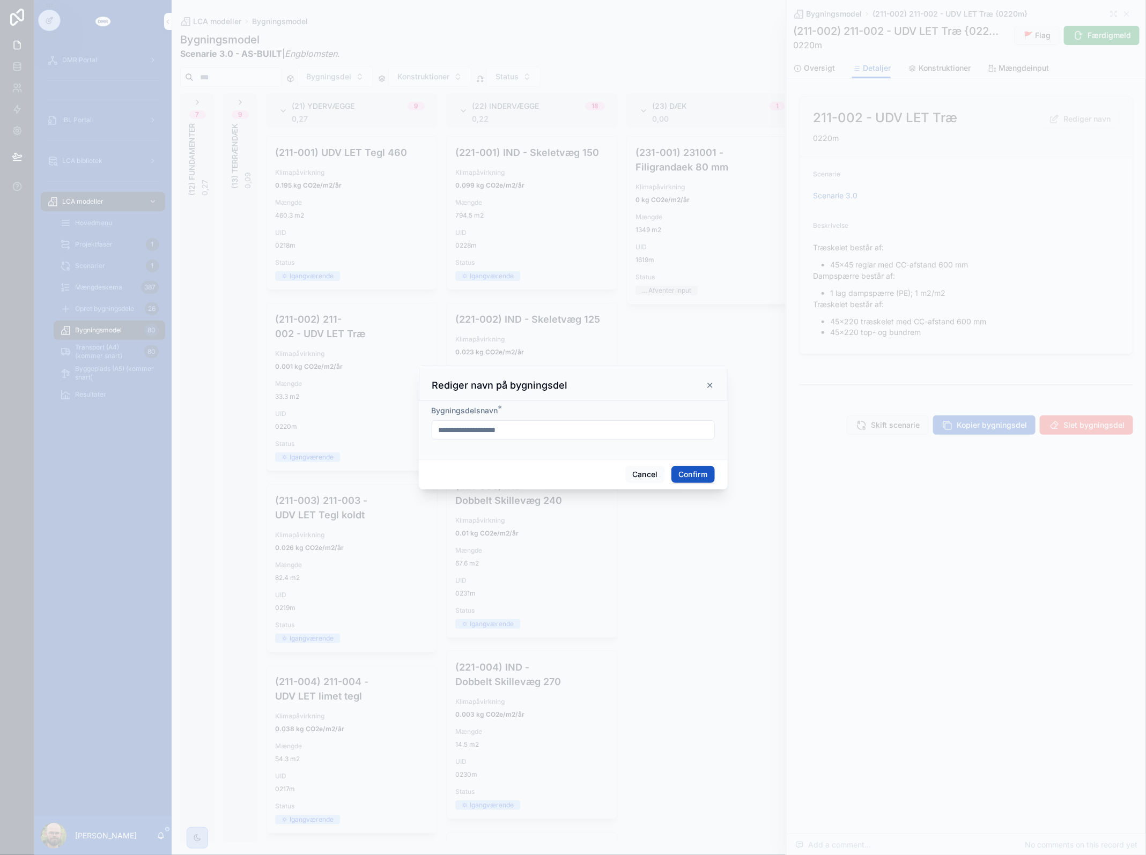
drag, startPoint x: 475, startPoint y: 431, endPoint x: 312, endPoint y: 429, distance: 162.5
click at [312, 429] on div "**********" at bounding box center [573, 427] width 1146 height 855
type input "**********"
click at [706, 472] on button "Confirm" at bounding box center [692, 474] width 43 height 17
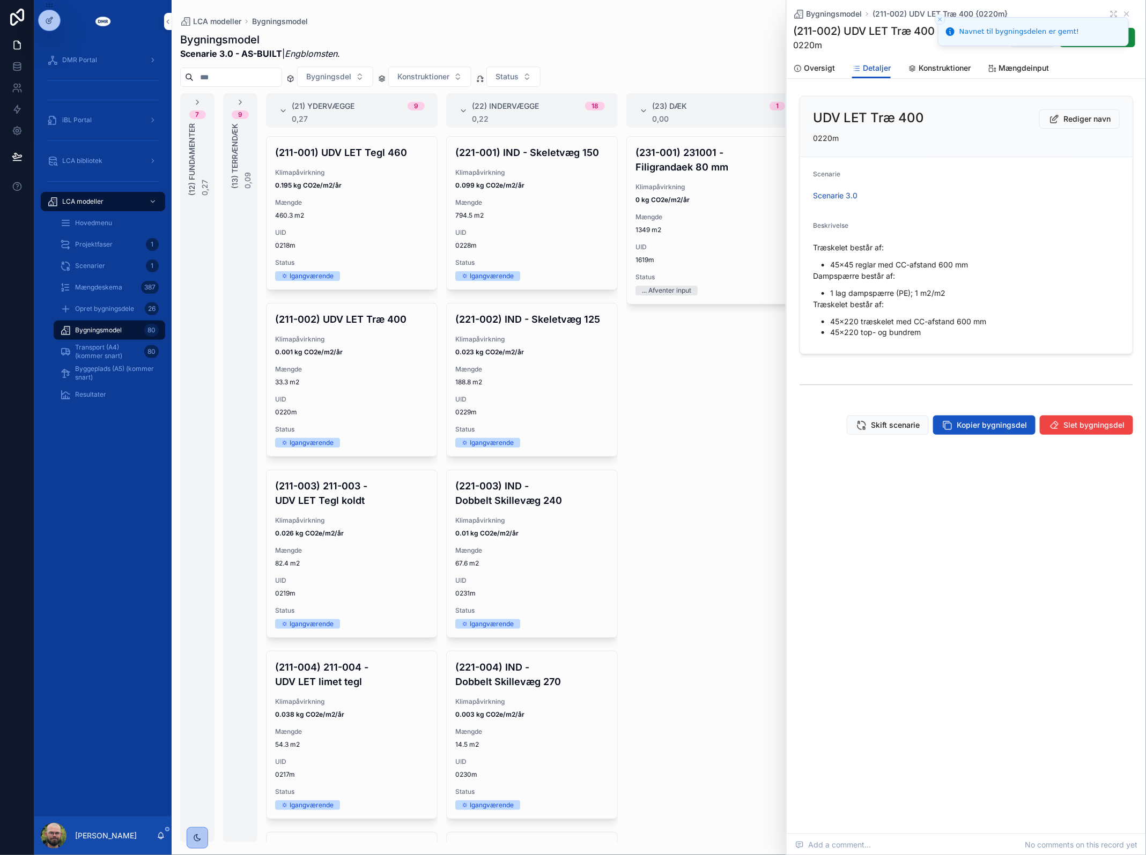
click at [347, 577] on span "UID" at bounding box center [351, 580] width 153 height 9
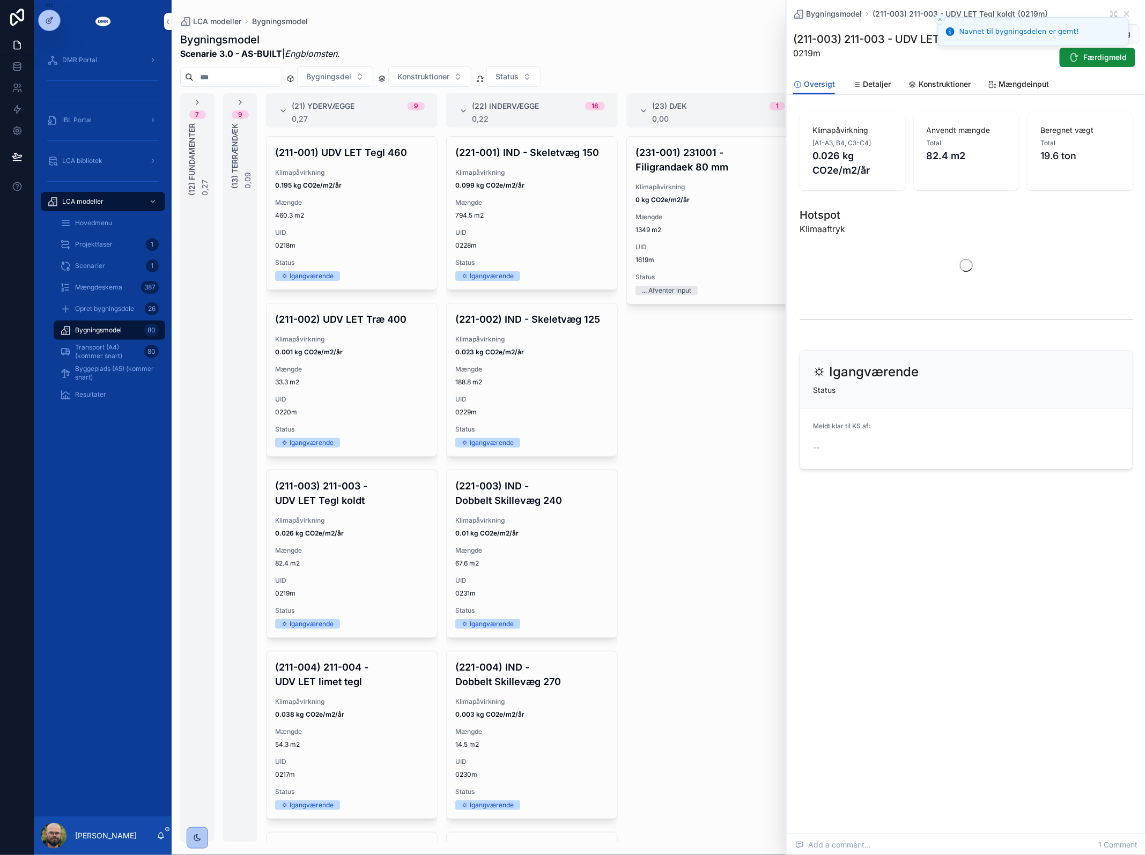
click at [936, 80] on span "Konstruktioner" at bounding box center [944, 84] width 52 height 11
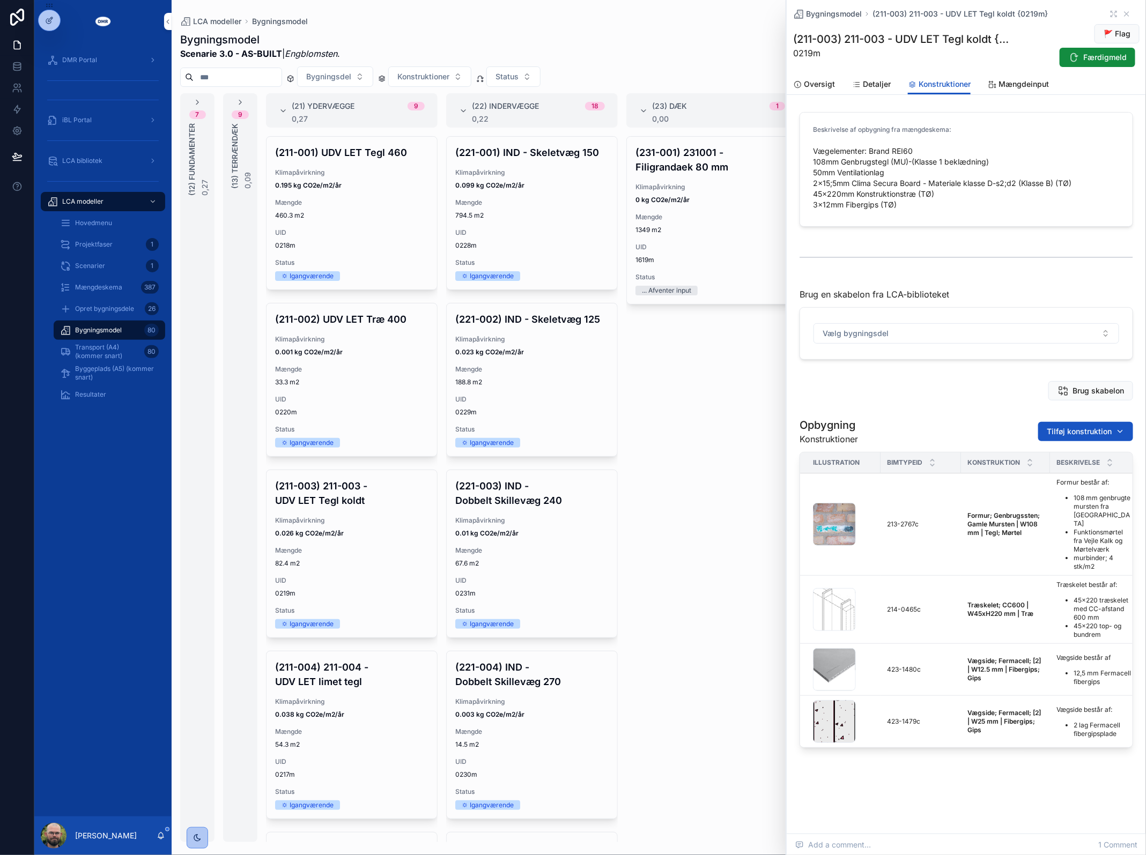
click at [848, 87] on div "Oversigt Detaljer Konstruktioner Mængdeinput" at bounding box center [966, 84] width 346 height 20
click at [866, 87] on span "Detaljer" at bounding box center [877, 84] width 28 height 11
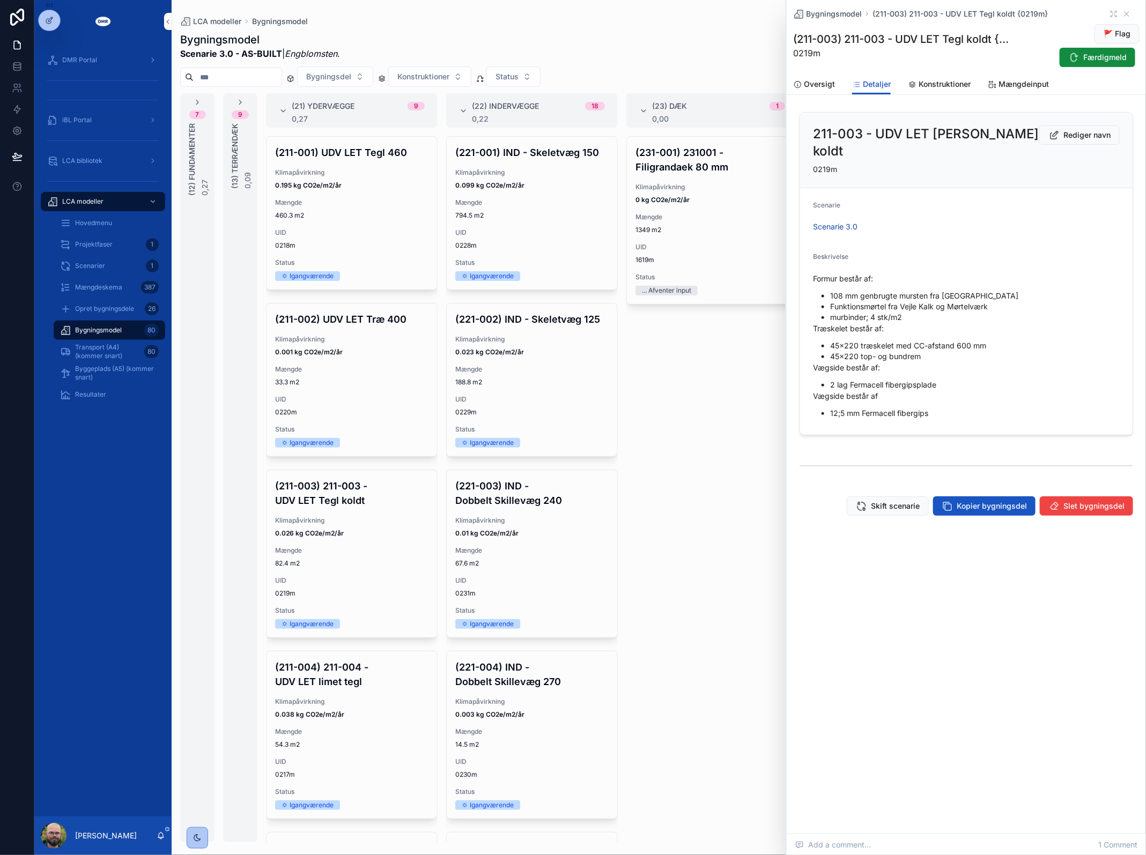
click at [1074, 140] on span "Rediger navn" at bounding box center [1086, 135] width 47 height 11
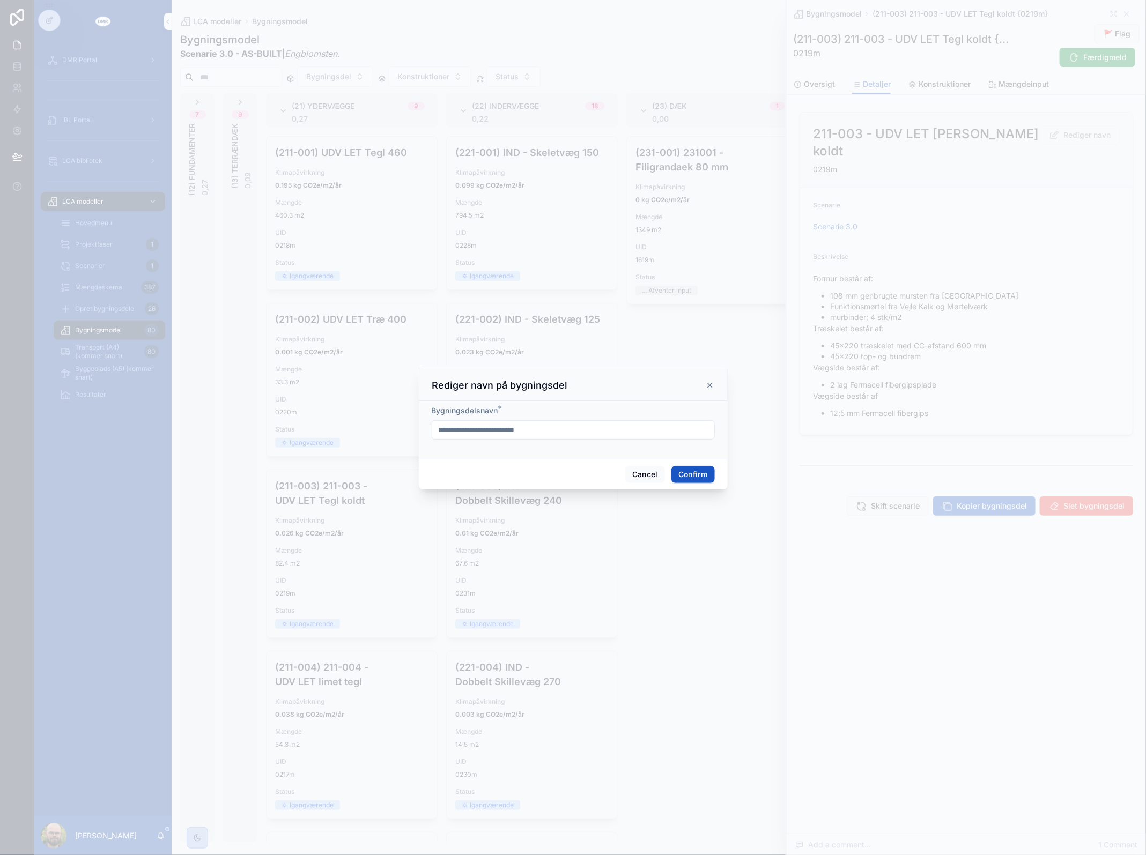
drag, startPoint x: 472, startPoint y: 433, endPoint x: 259, endPoint y: 416, distance: 213.5
click at [261, 416] on div "**********" at bounding box center [573, 427] width 1146 height 855
type input "**********"
click at [692, 480] on button "Confirm" at bounding box center [692, 474] width 43 height 17
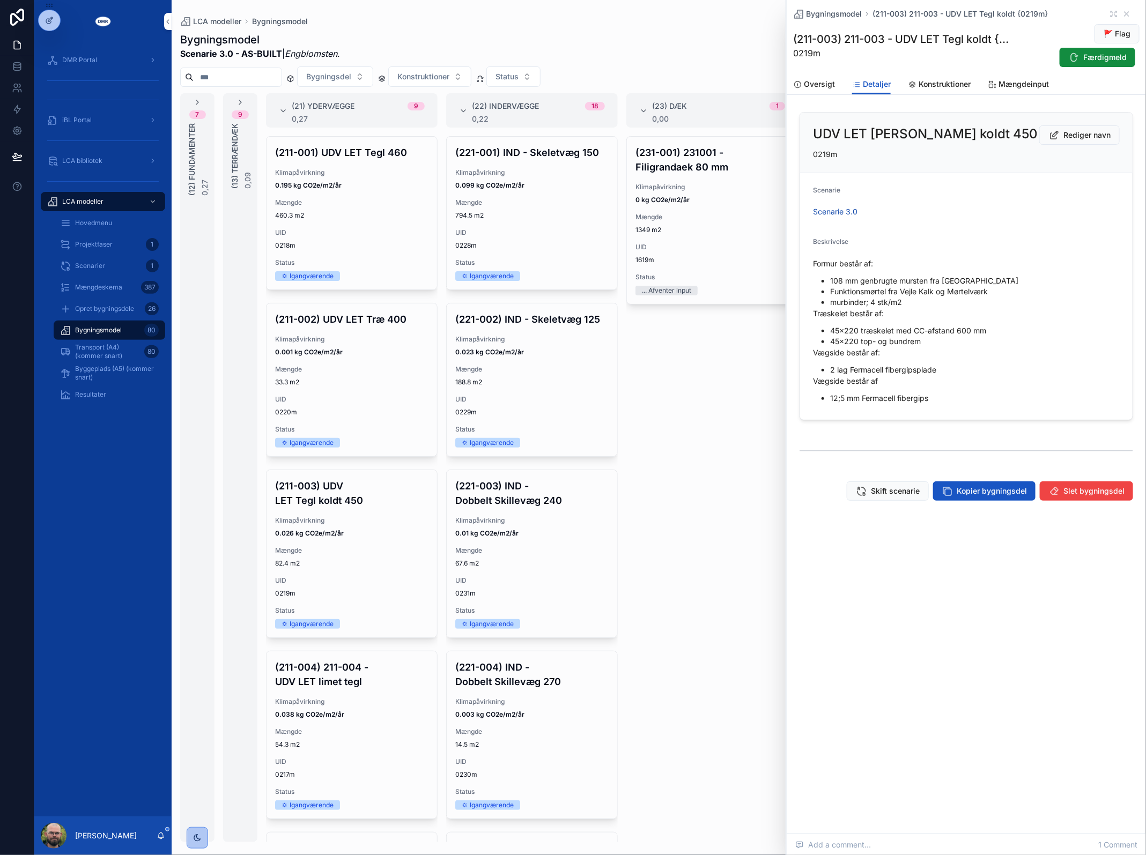
click at [299, 709] on div "Klimapåvirkning 0.038 kg CO2e/m2/år" at bounding box center [351, 708] width 153 height 21
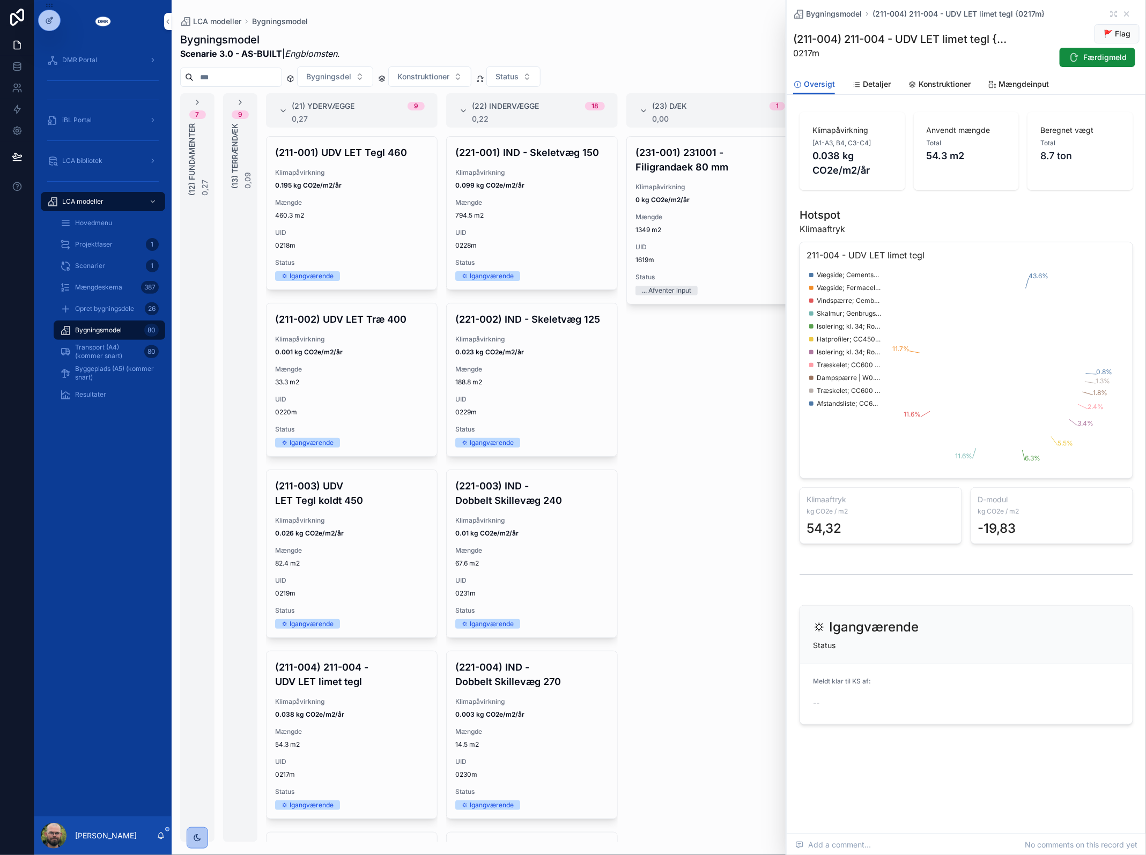
click at [946, 84] on span "Konstruktioner" at bounding box center [944, 84] width 52 height 11
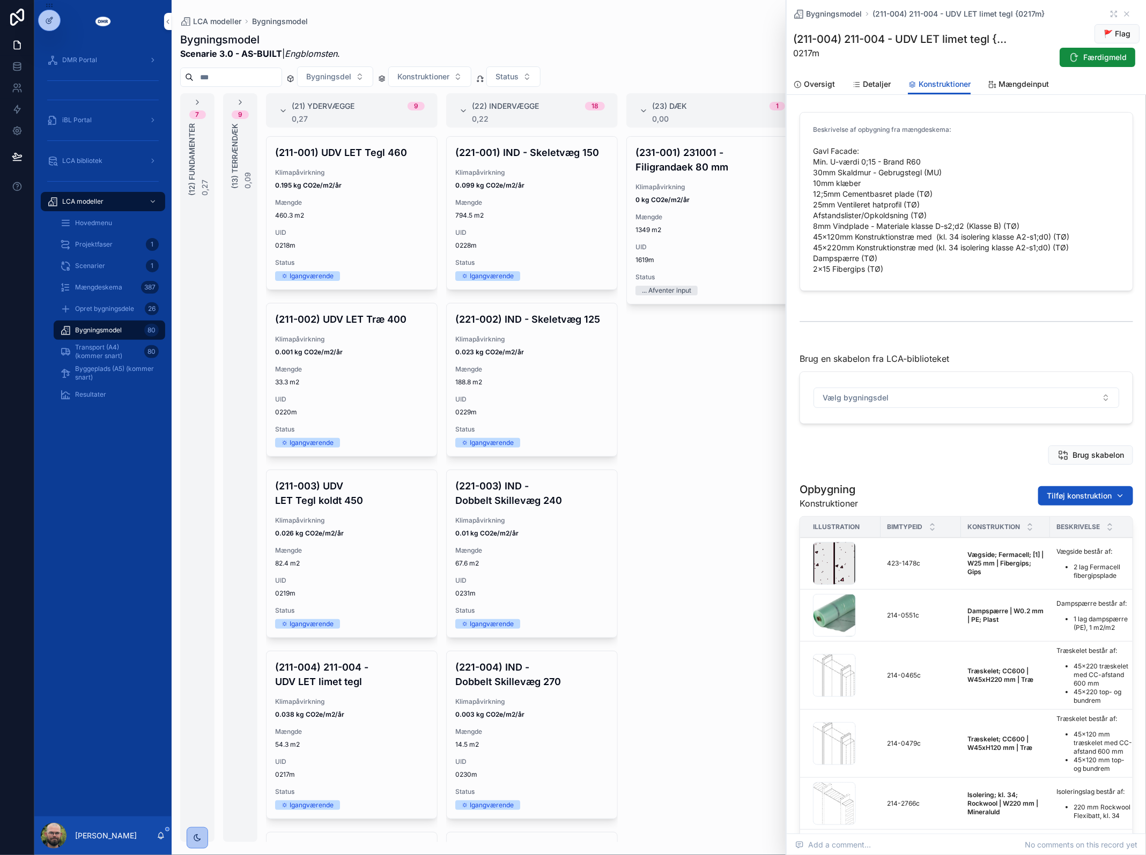
click at [875, 93] on link "Detaljer" at bounding box center [871, 85] width 39 height 21
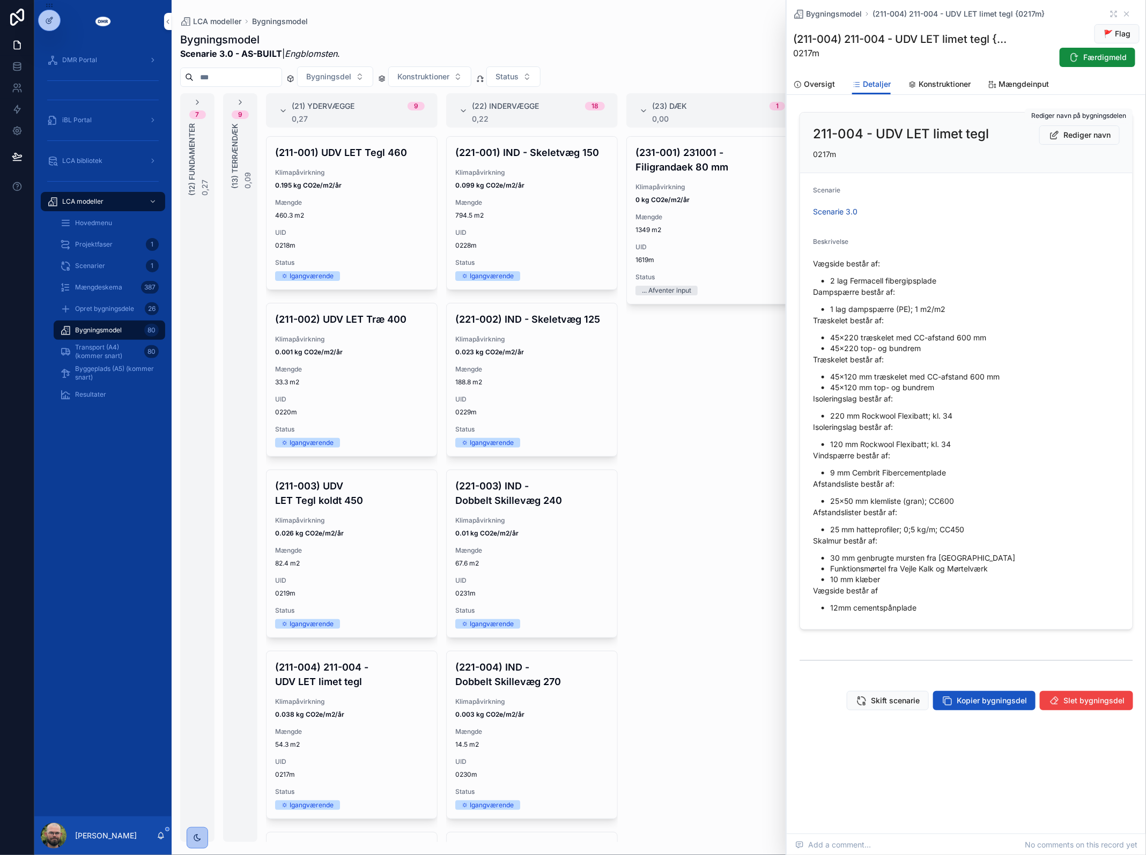
click at [1103, 130] on span "Rediger navn" at bounding box center [1086, 135] width 47 height 11
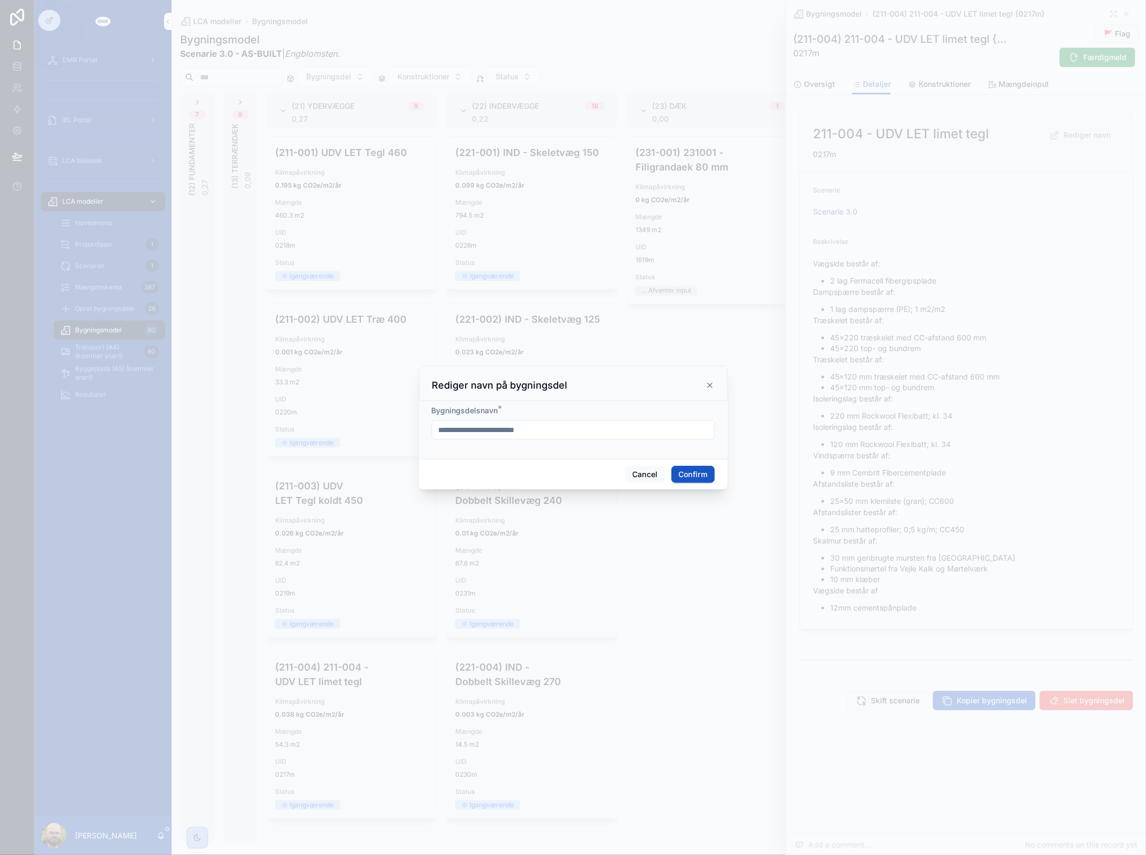
drag, startPoint x: 472, startPoint y: 429, endPoint x: 232, endPoint y: 406, distance: 241.3
click at [232, 406] on div "**********" at bounding box center [573, 427] width 1146 height 855
type input "**********"
click at [713, 470] on button "Confirm" at bounding box center [692, 474] width 43 height 17
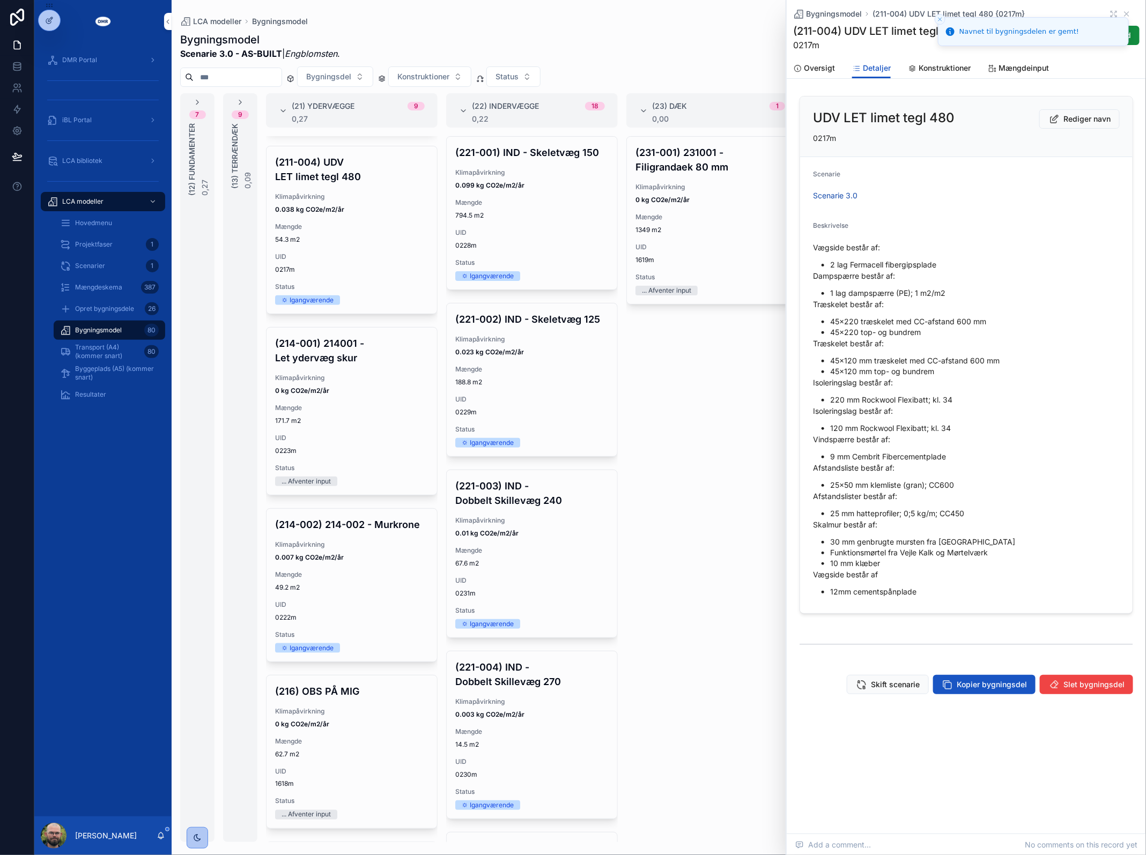
scroll to position [536, 0]
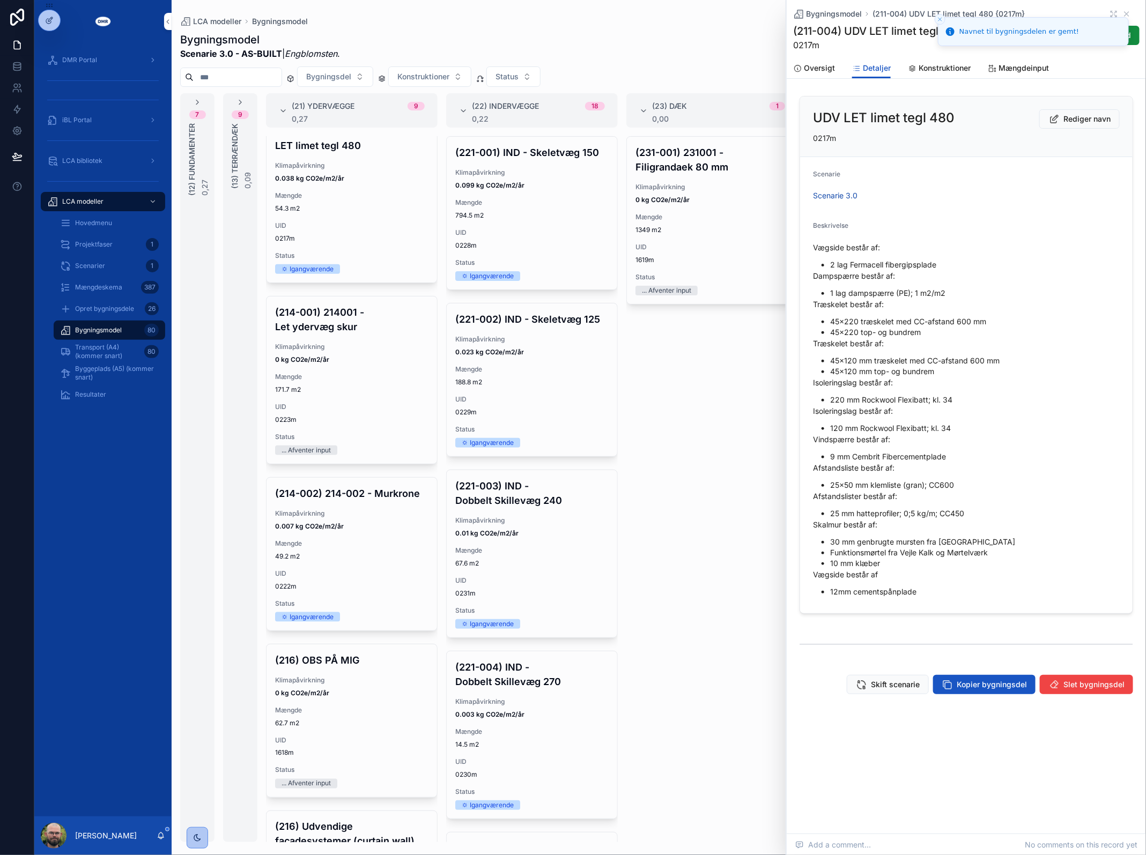
click at [342, 367] on div "(214-001) 214001 - Let ydervæg skur Klimapåvirkning 0 kg CO2e/m2/år Mængde 171.…" at bounding box center [351, 380] width 171 height 167
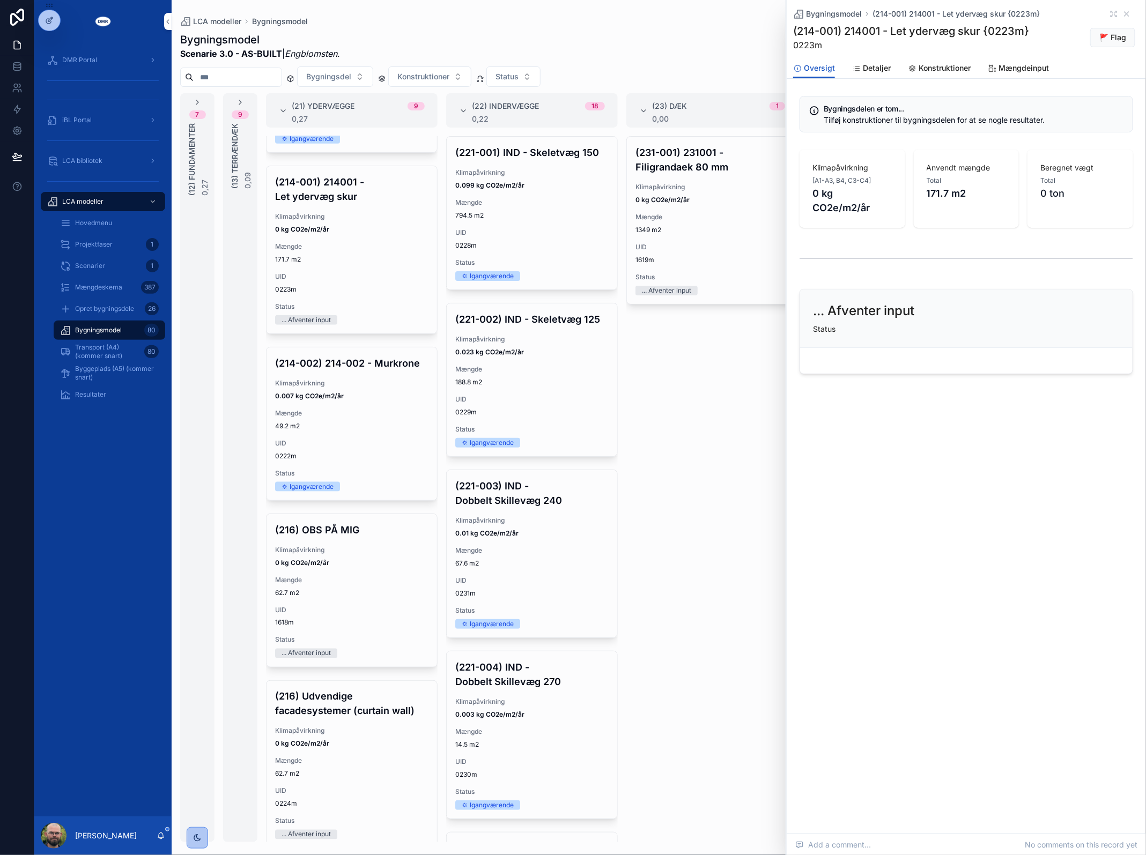
scroll to position [670, 0]
click at [354, 446] on div "(214-002) 214-002 - Murkrone Klimapåvirkning 0.007 kg CO2e/m2/år Mængde 49.2 m2…" at bounding box center [351, 420] width 171 height 153
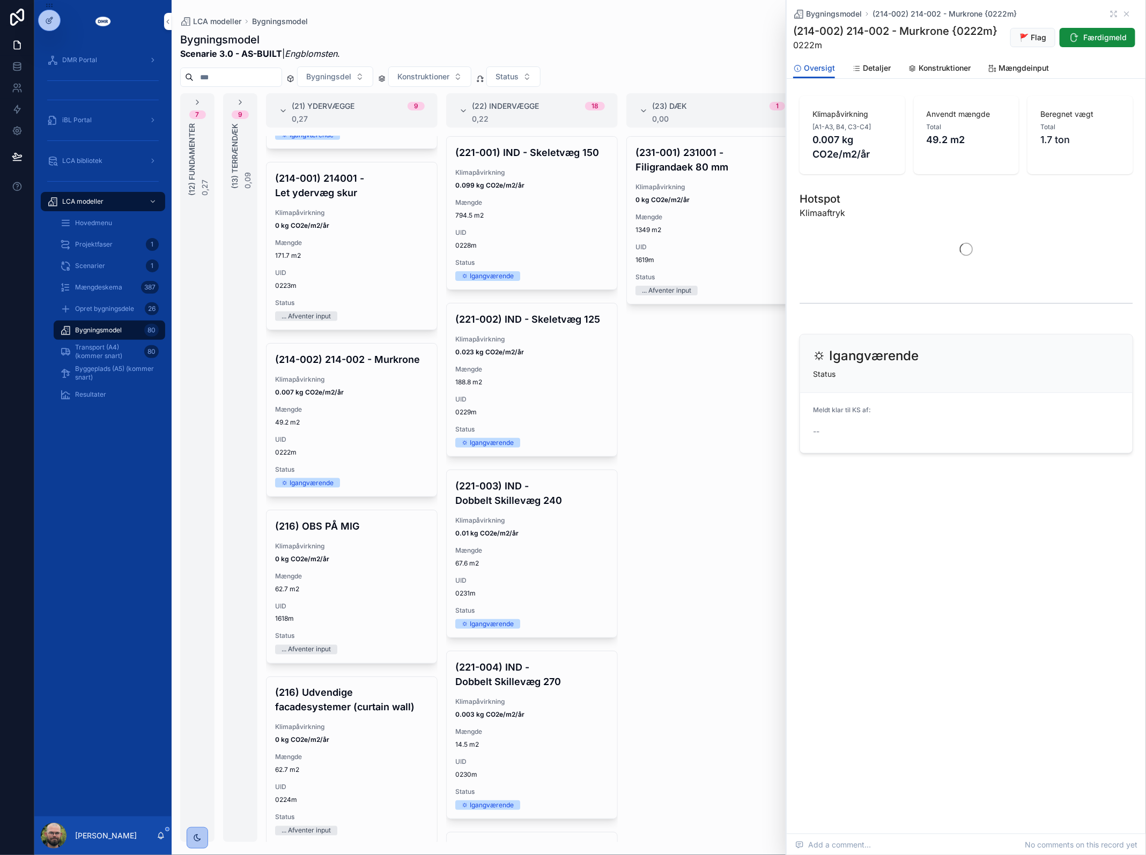
click at [946, 69] on span "Konstruktioner" at bounding box center [944, 68] width 52 height 11
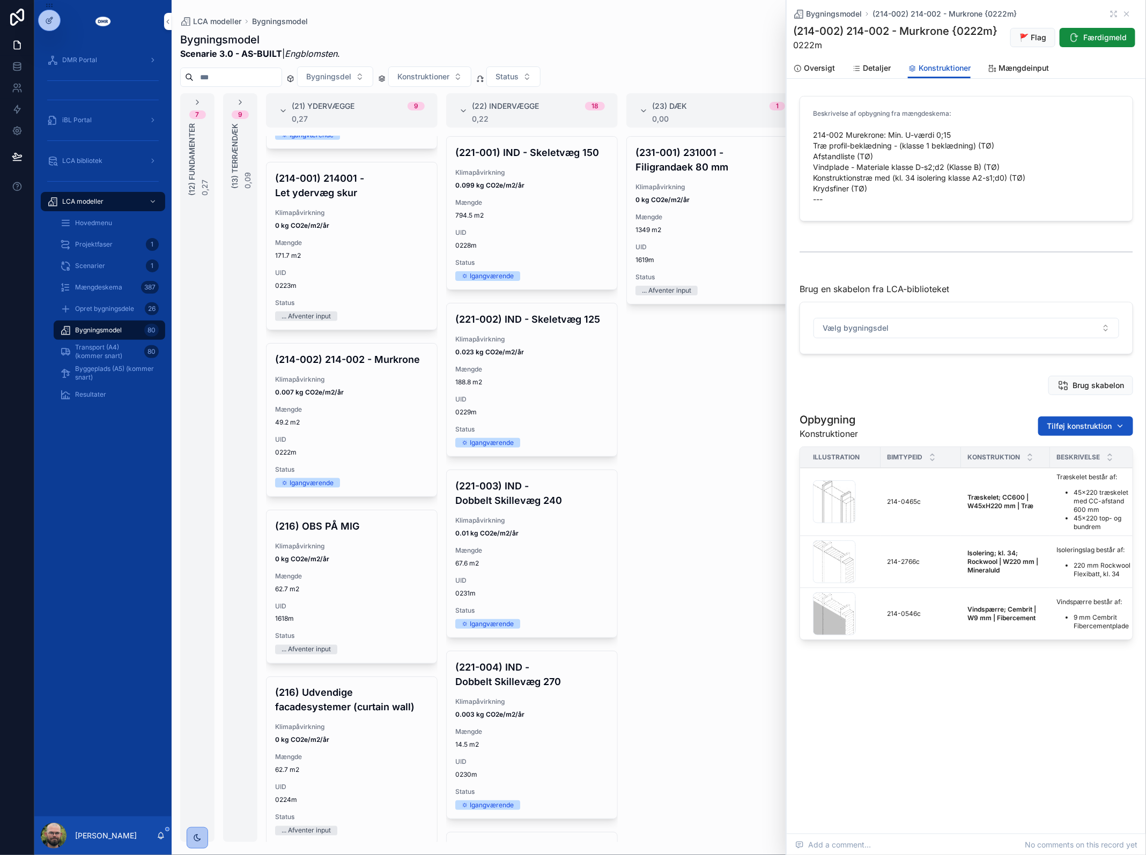
click at [870, 56] on div "Bygningsmodel (214-002) 214-002 - Murkrone {0222m} (214-002) 214-002 - Murkrone…" at bounding box center [966, 29] width 346 height 58
click at [877, 78] on link "Detaljer" at bounding box center [871, 68] width 39 height 21
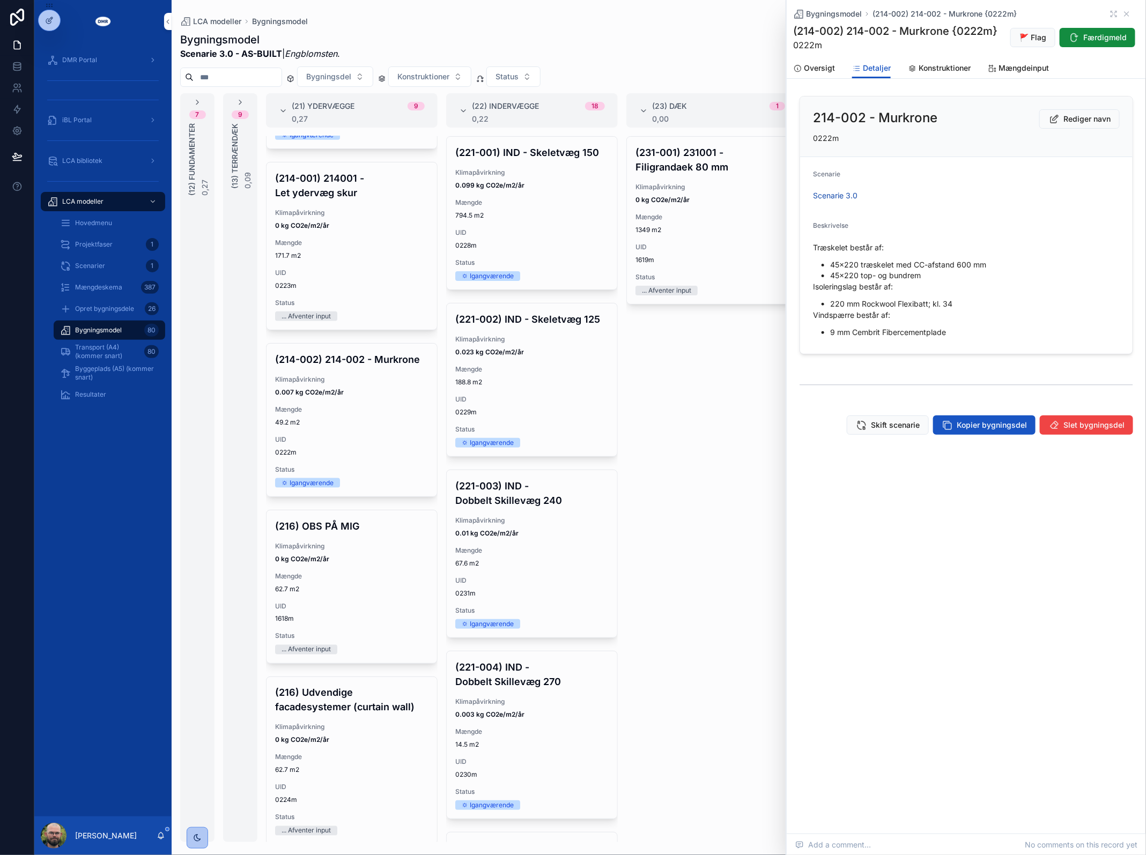
click at [1100, 123] on span "Rediger navn" at bounding box center [1086, 119] width 47 height 11
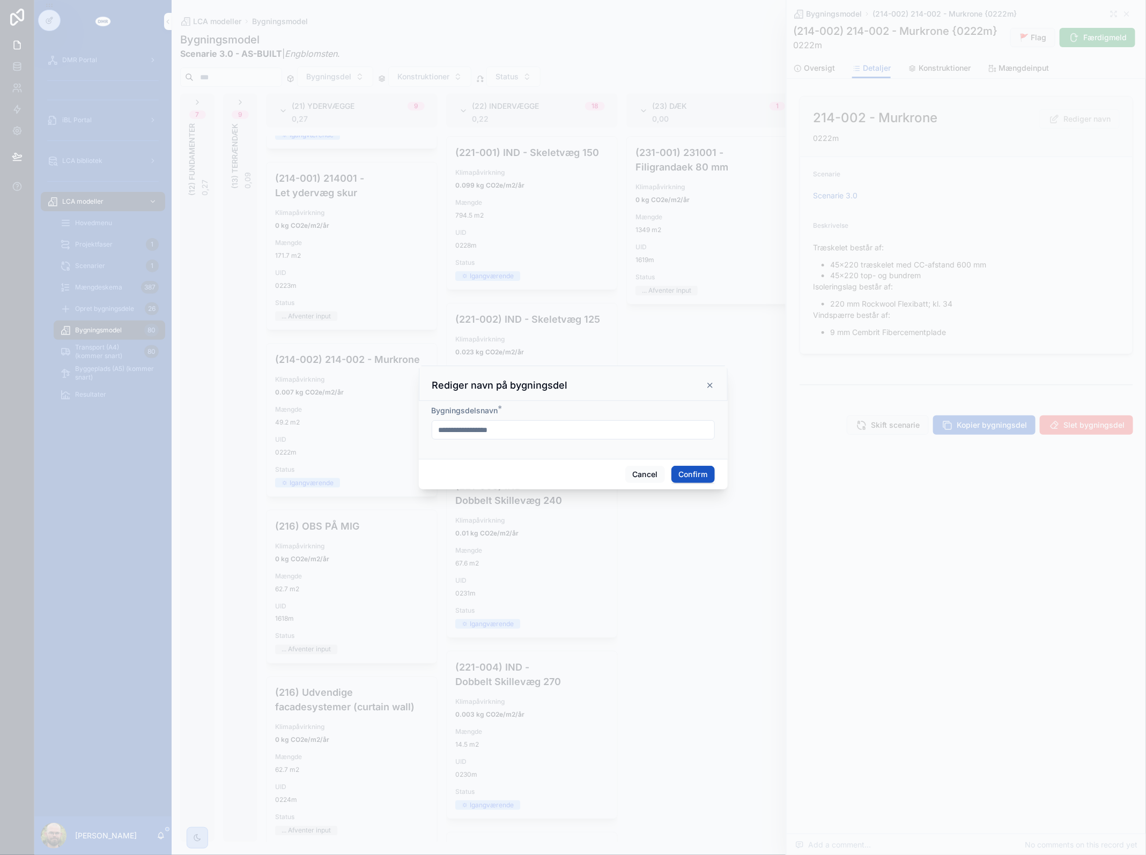
drag, startPoint x: 472, startPoint y: 432, endPoint x: 374, endPoint y: 428, distance: 97.7
click at [390, 432] on div "**********" at bounding box center [573, 427] width 1146 height 855
type input "**********"
click at [680, 473] on button "Confirm" at bounding box center [692, 474] width 43 height 17
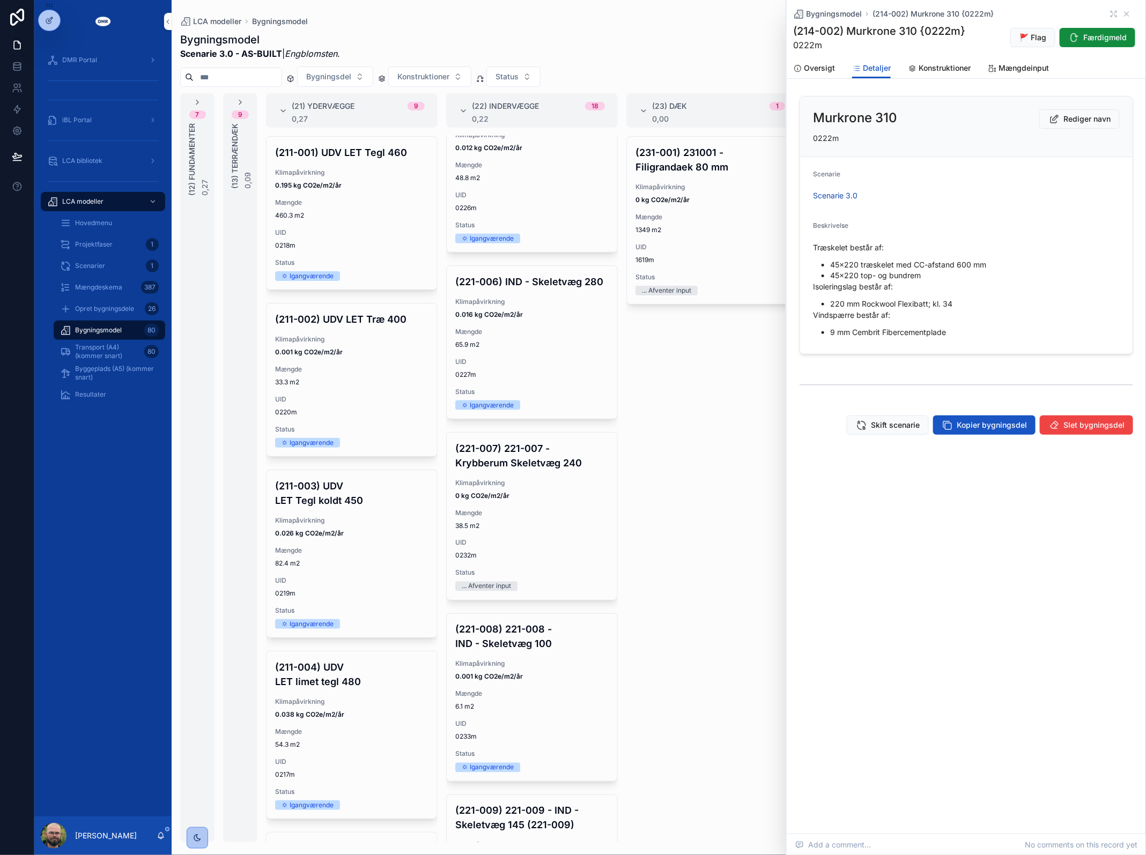
scroll to position [737, 0]
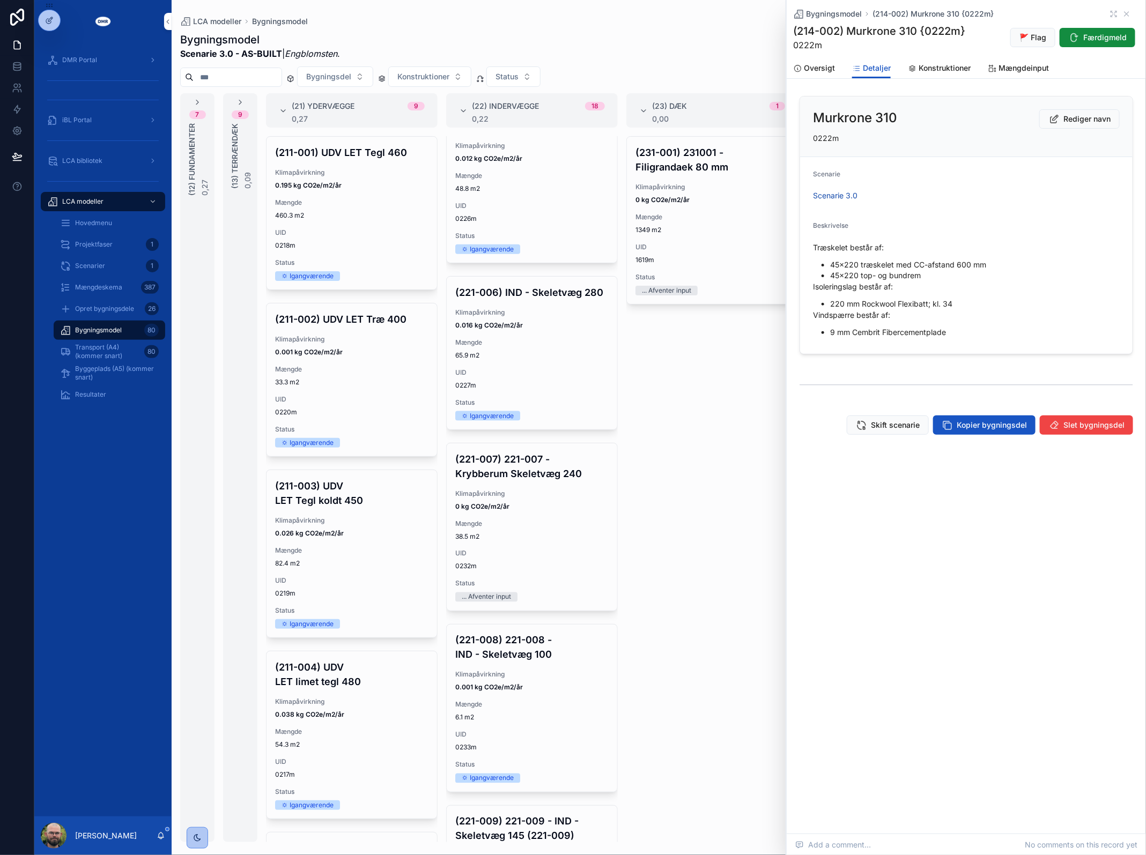
click at [542, 541] on span "38.5 m2" at bounding box center [531, 536] width 153 height 9
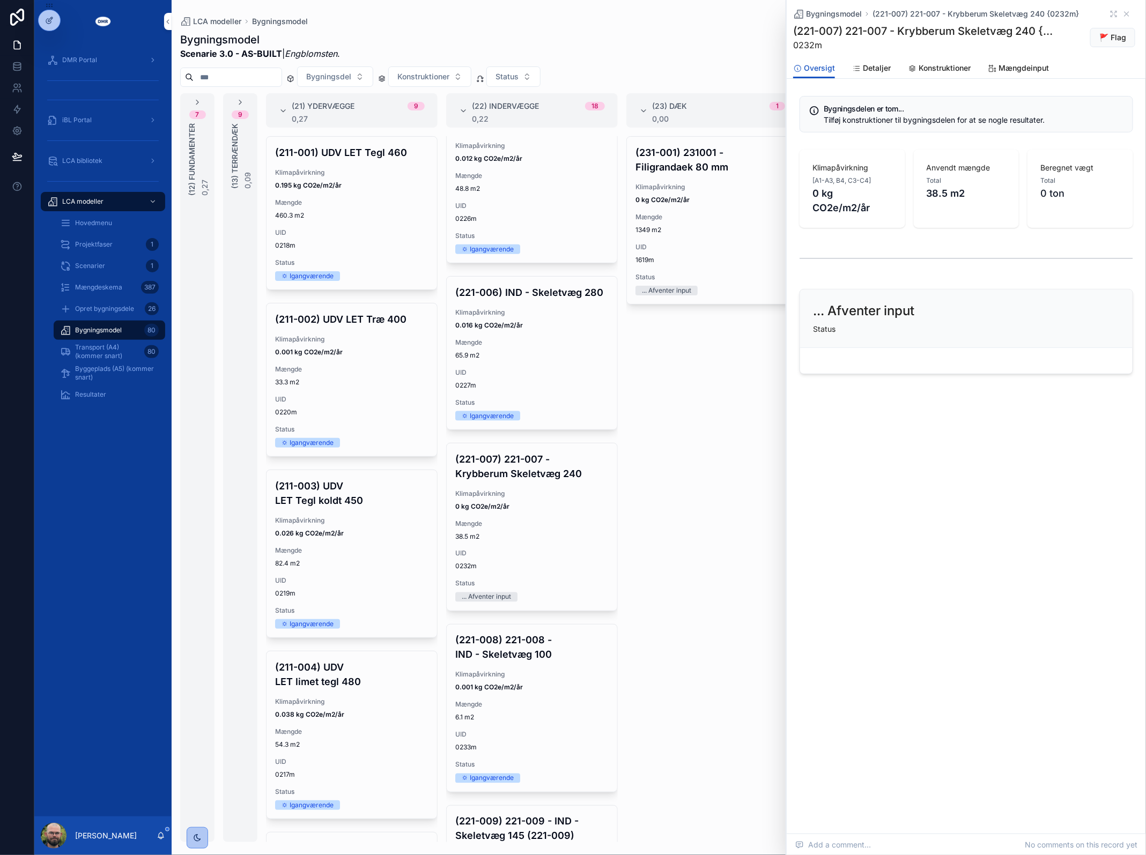
click at [943, 68] on span "Konstruktioner" at bounding box center [944, 68] width 52 height 11
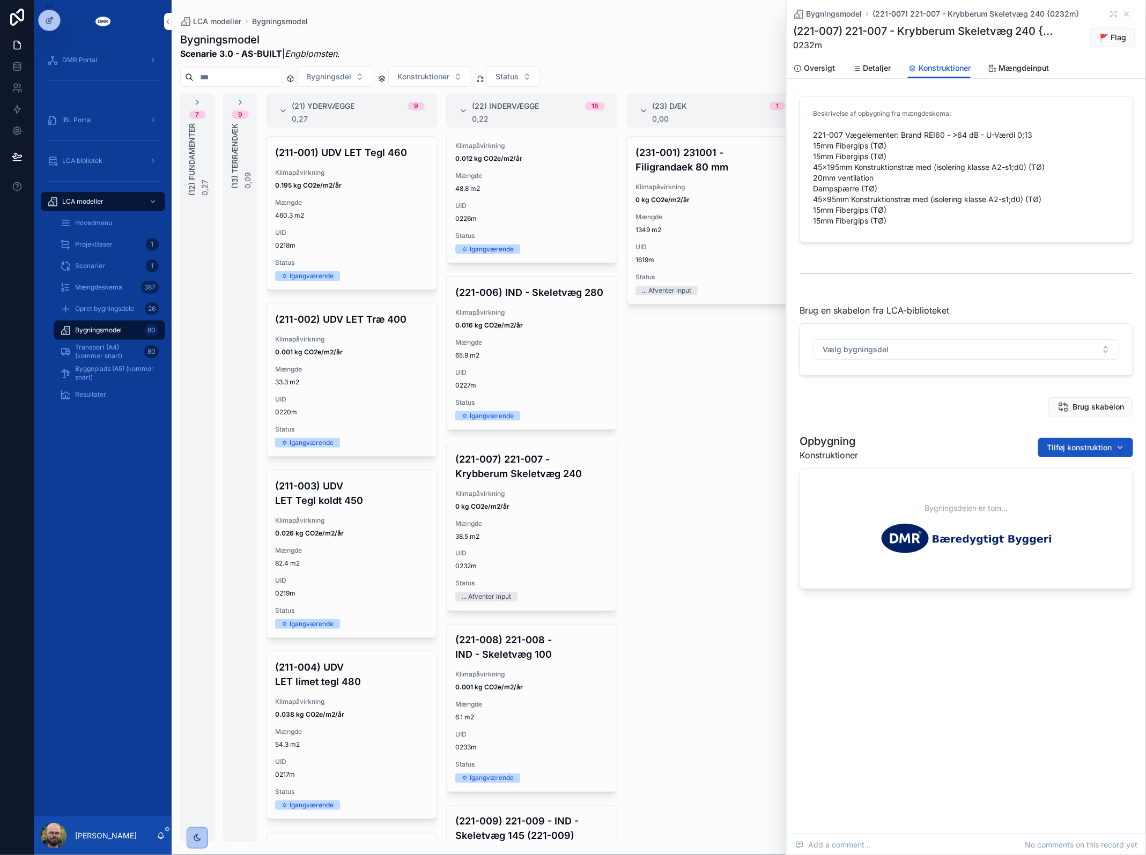
click at [880, 75] on link "Detaljer" at bounding box center [871, 68] width 39 height 21
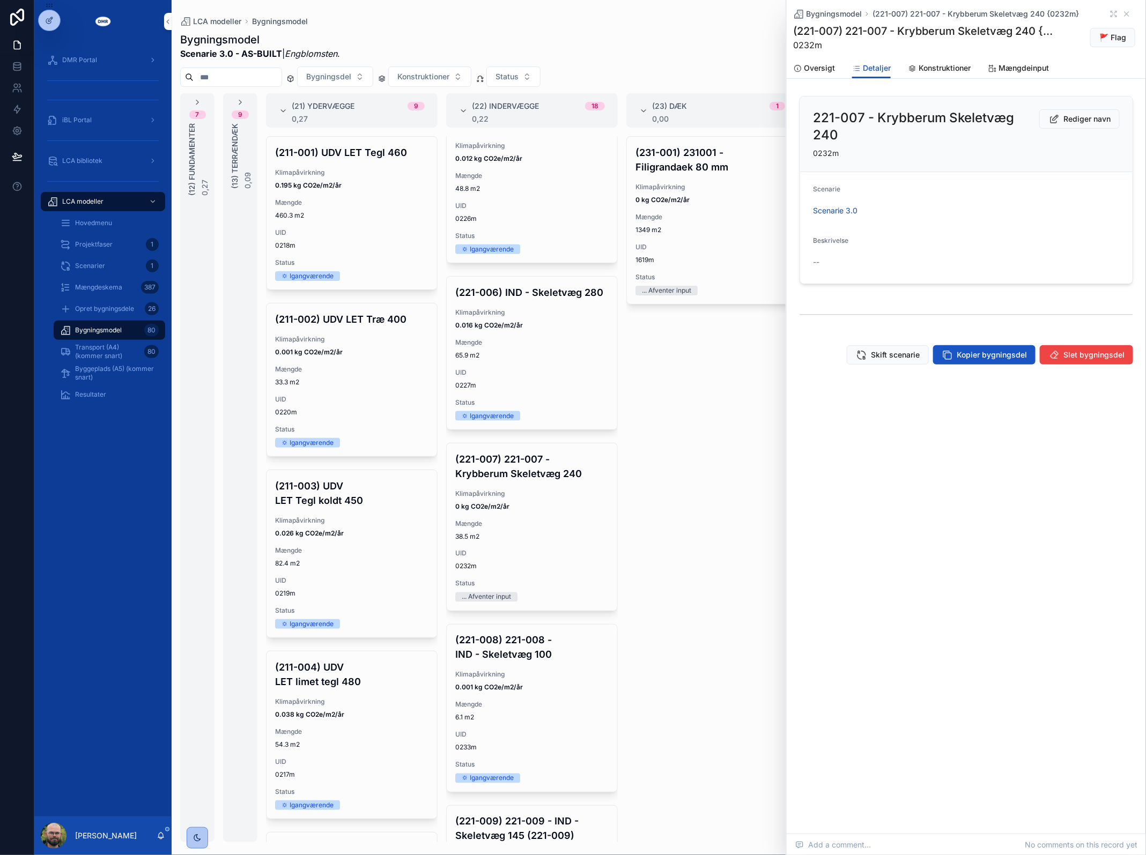
click at [1084, 122] on span "Rediger navn" at bounding box center [1086, 119] width 47 height 11
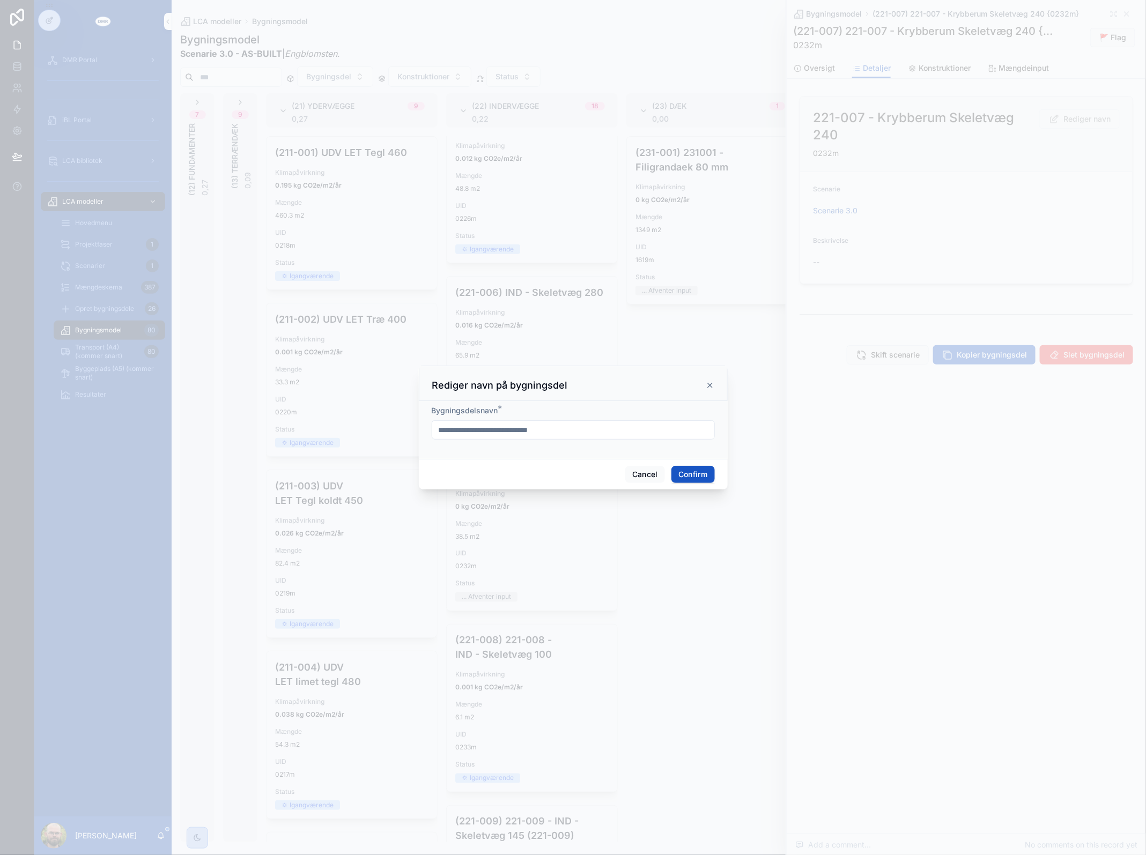
drag, startPoint x: 473, startPoint y: 431, endPoint x: 395, endPoint y: 429, distance: 77.8
click at [395, 429] on div "**********" at bounding box center [573, 427] width 1146 height 855
type input "**********"
click at [687, 480] on button "Confirm" at bounding box center [692, 474] width 43 height 17
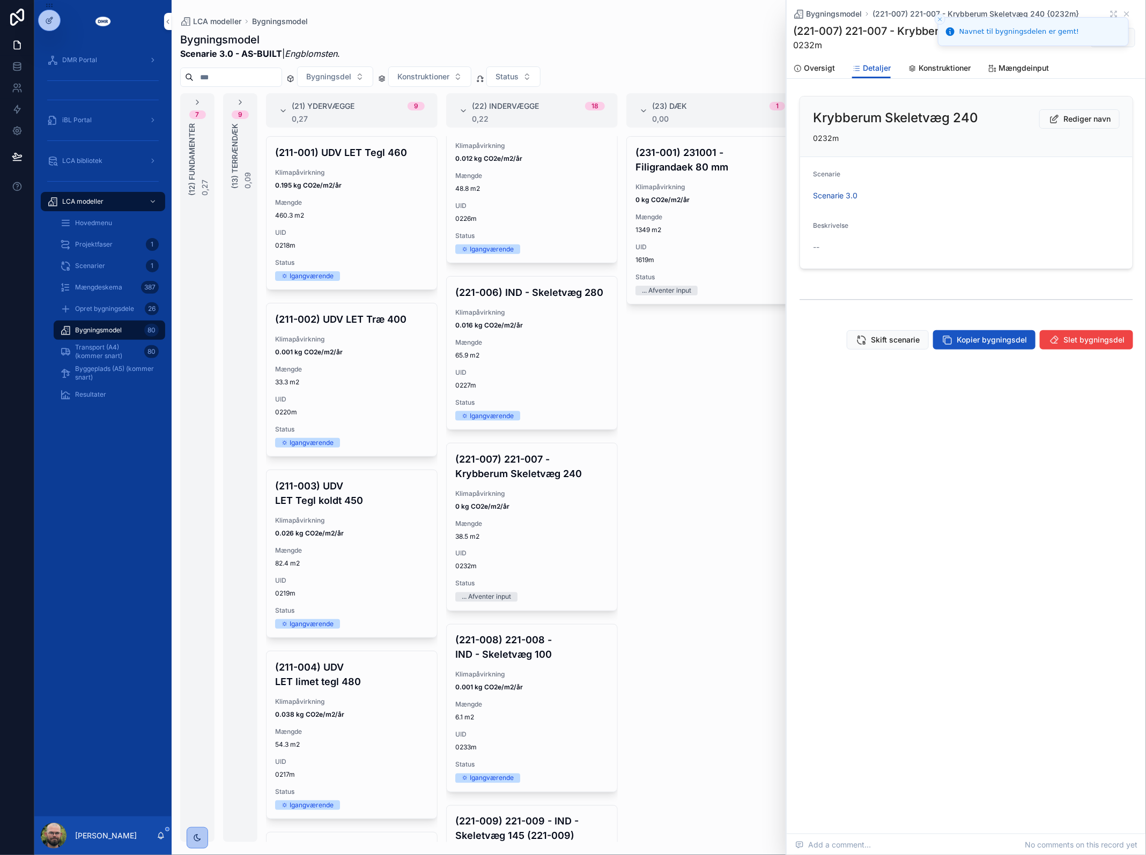
click at [942, 70] on span "Konstruktioner" at bounding box center [944, 68] width 52 height 11
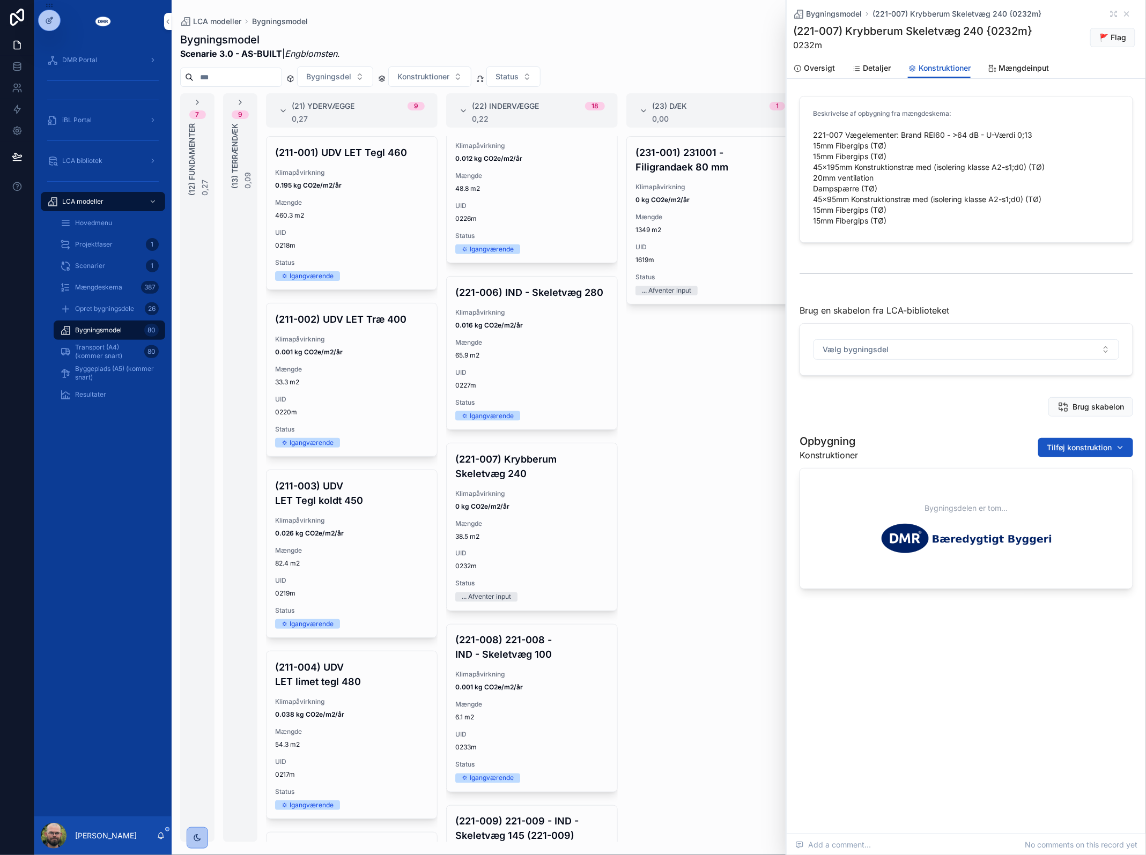
click at [864, 60] on link "Detaljer" at bounding box center [871, 68] width 39 height 21
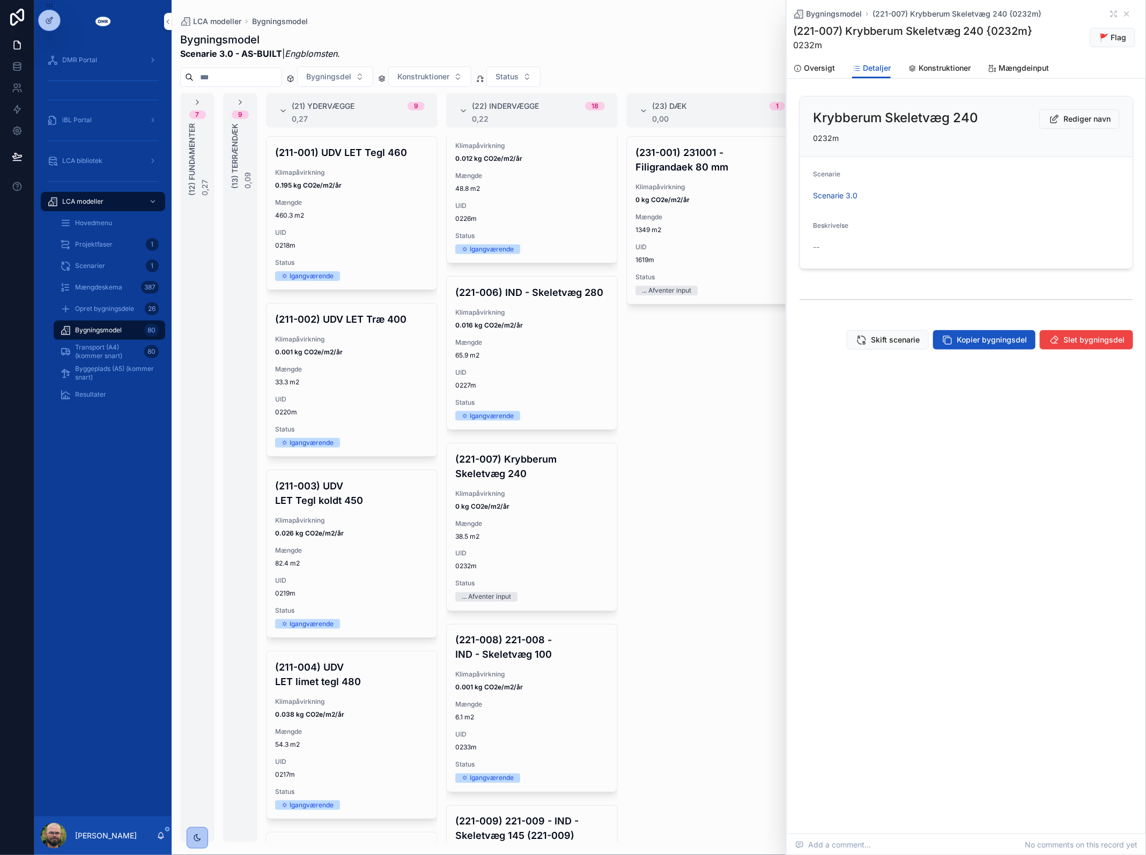
click at [1072, 120] on span "Rediger navn" at bounding box center [1086, 119] width 47 height 11
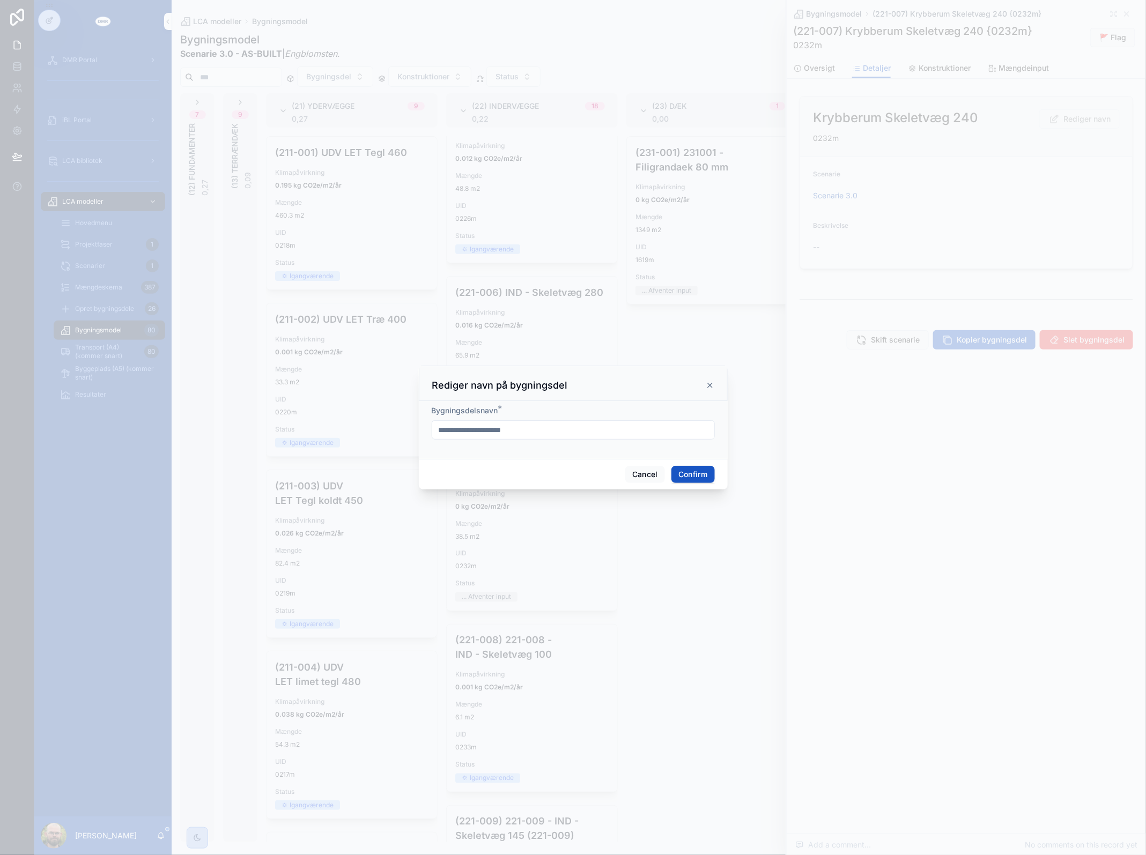
drag, startPoint x: 613, startPoint y: 431, endPoint x: 521, endPoint y: 427, distance: 92.3
click at [521, 427] on input "**********" at bounding box center [573, 430] width 282 height 15
type input "**********"
click at [701, 473] on button "Confirm" at bounding box center [692, 474] width 43 height 17
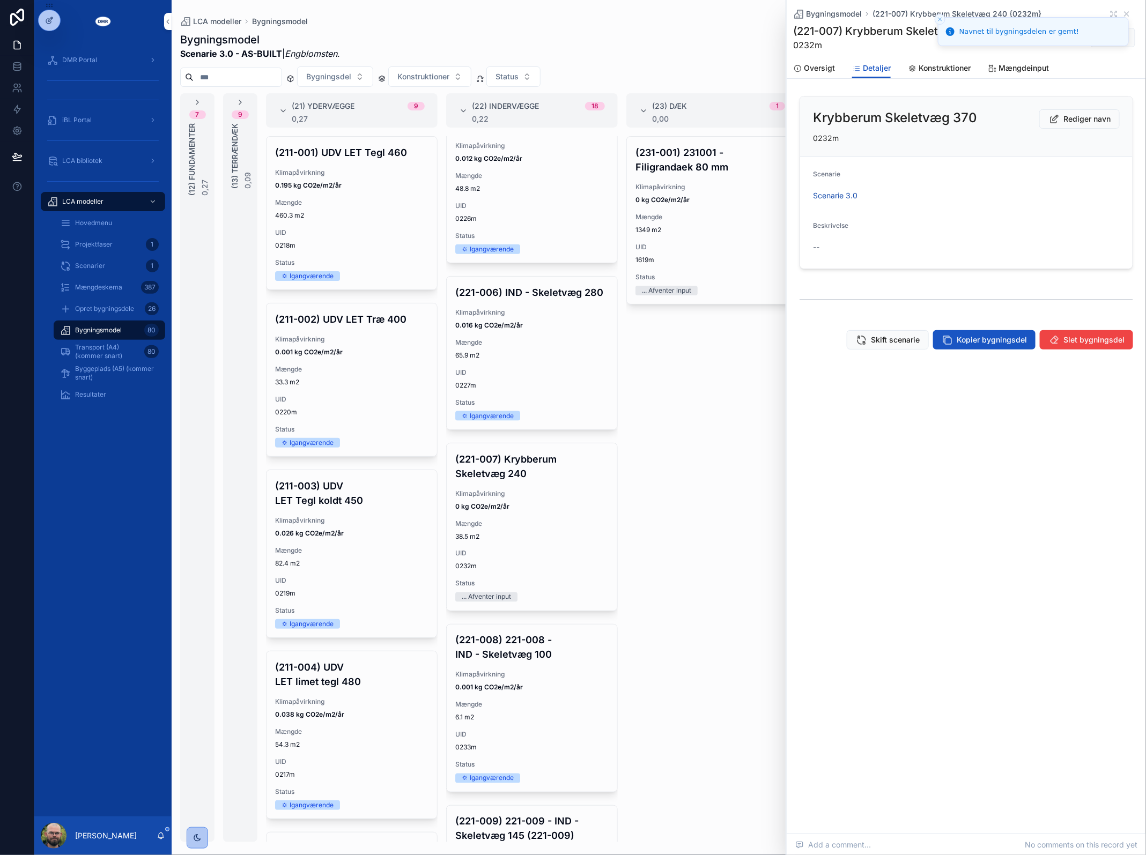
click at [928, 79] on div "Bygningsmodel (221-007) Krybberum Skeletvæg 240 {0232m} (221-007) Krybberum Ske…" at bounding box center [966, 211] width 359 height 423
click at [931, 65] on span "Konstruktioner" at bounding box center [944, 68] width 52 height 11
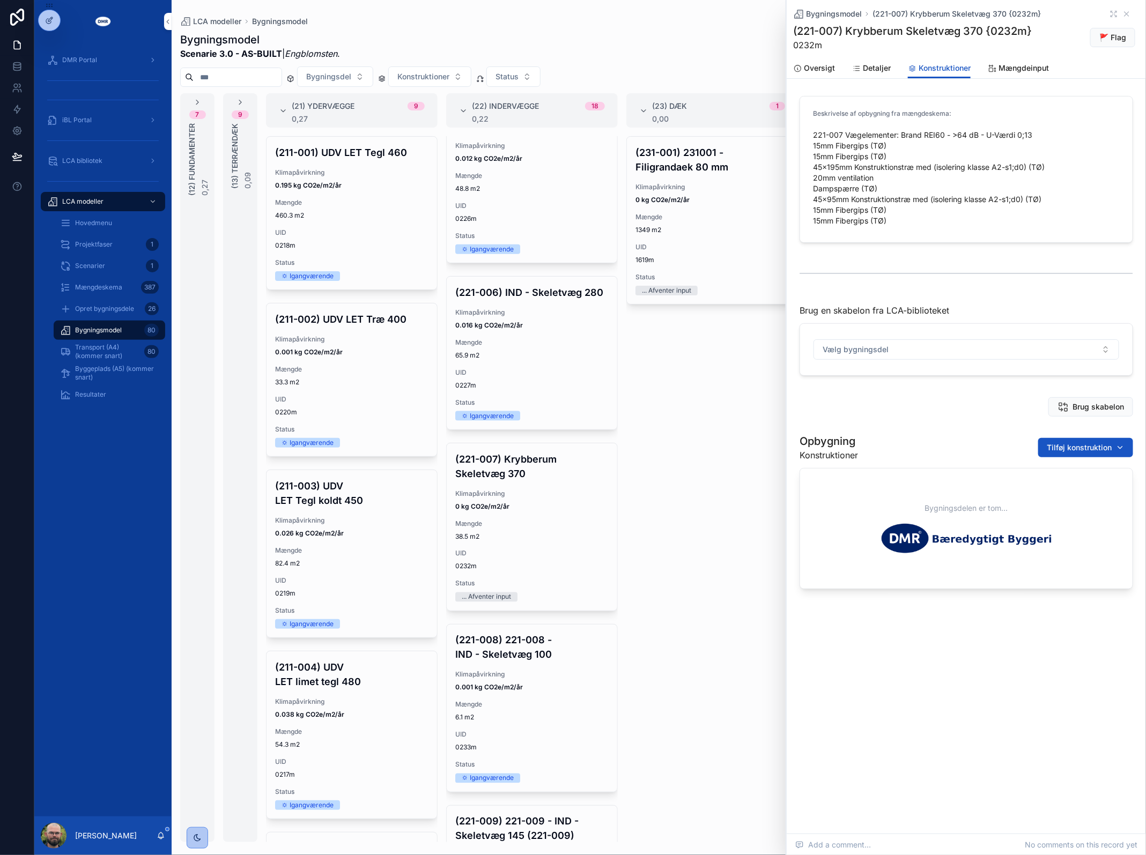
click at [1073, 448] on span "Tilføj konstruktion" at bounding box center [1079, 447] width 65 height 11
type input "****"
click at [1084, 493] on span "Vægside; Fermacell; [1] | W15 mm | Fibergips; Gips {423-1477c}" at bounding box center [1062, 491] width 128 height 11
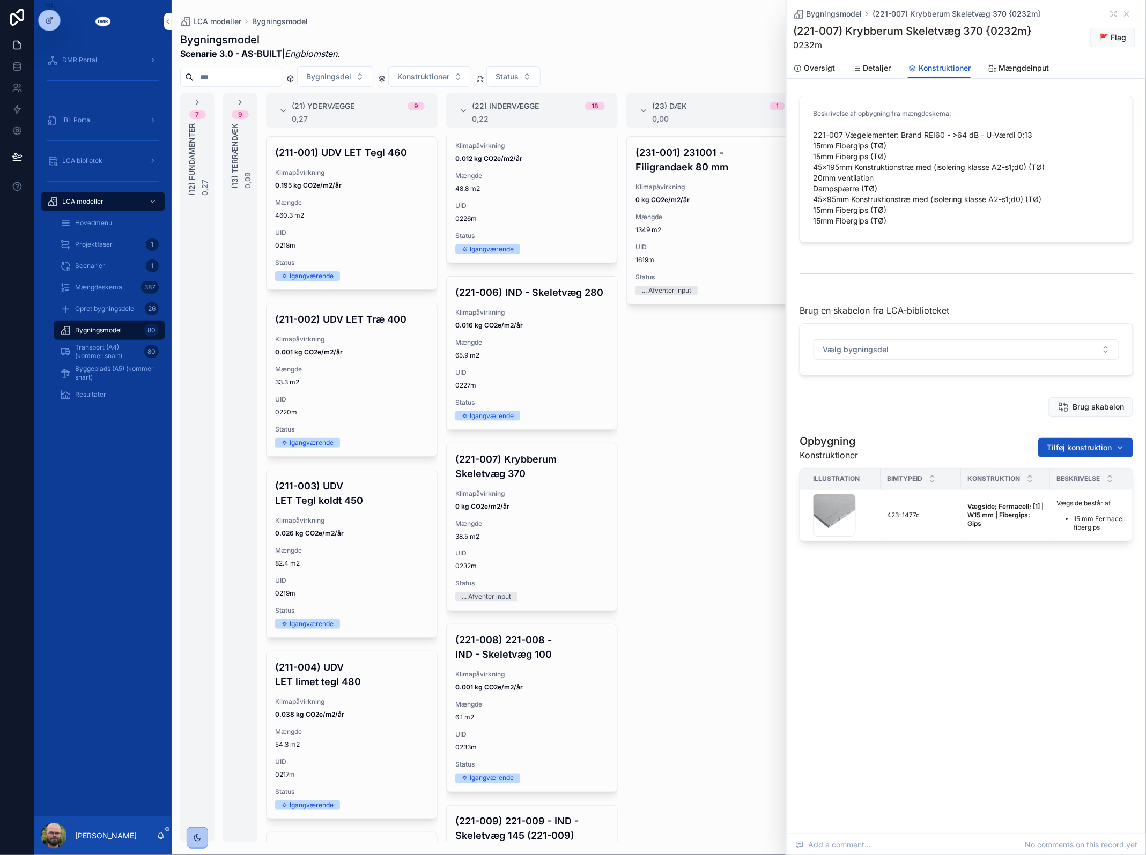
click at [0, 0] on button "Fjern" at bounding box center [0, 0] width 0 height 0
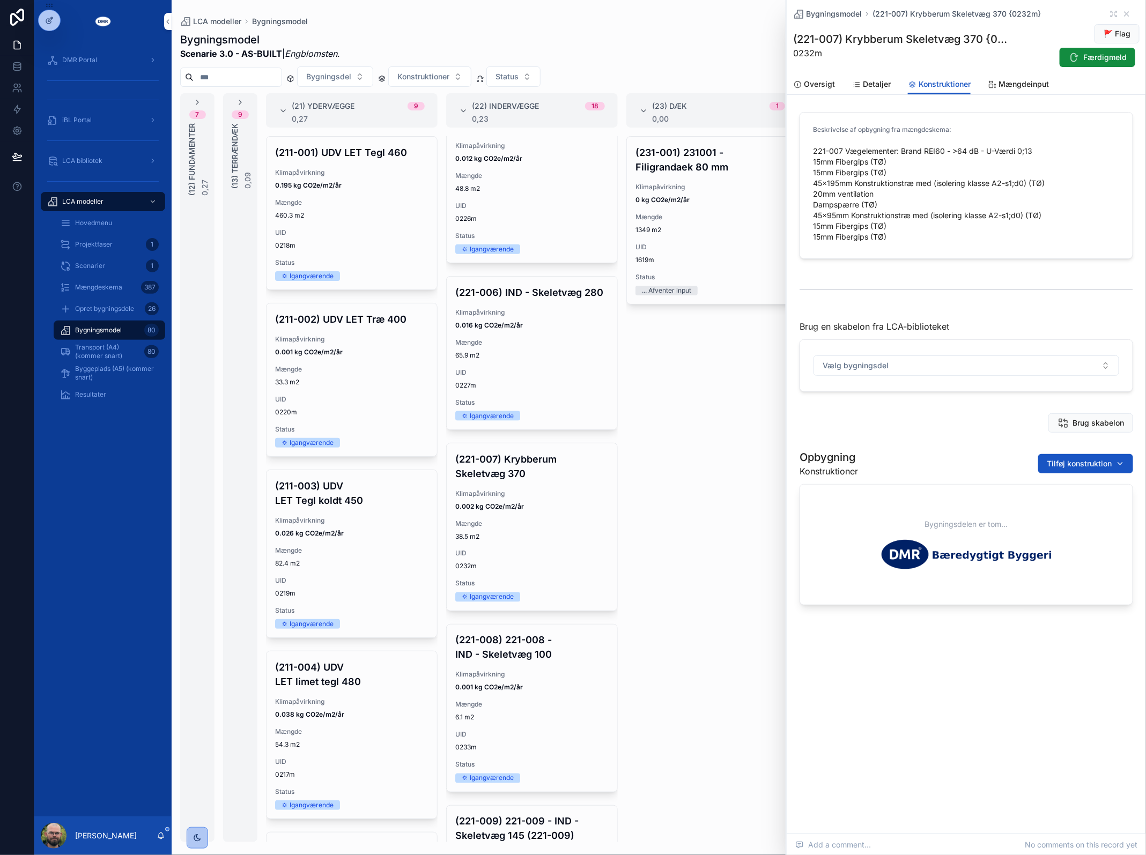
click at [1064, 462] on span "Tilføj konstruktion" at bounding box center [1079, 463] width 65 height 11
type input "*********"
click at [1013, 505] on span "Vægside; Fermacell [1] | W30 mm | Fibergips {423-2776c}" at bounding box center [1062, 507] width 128 height 11
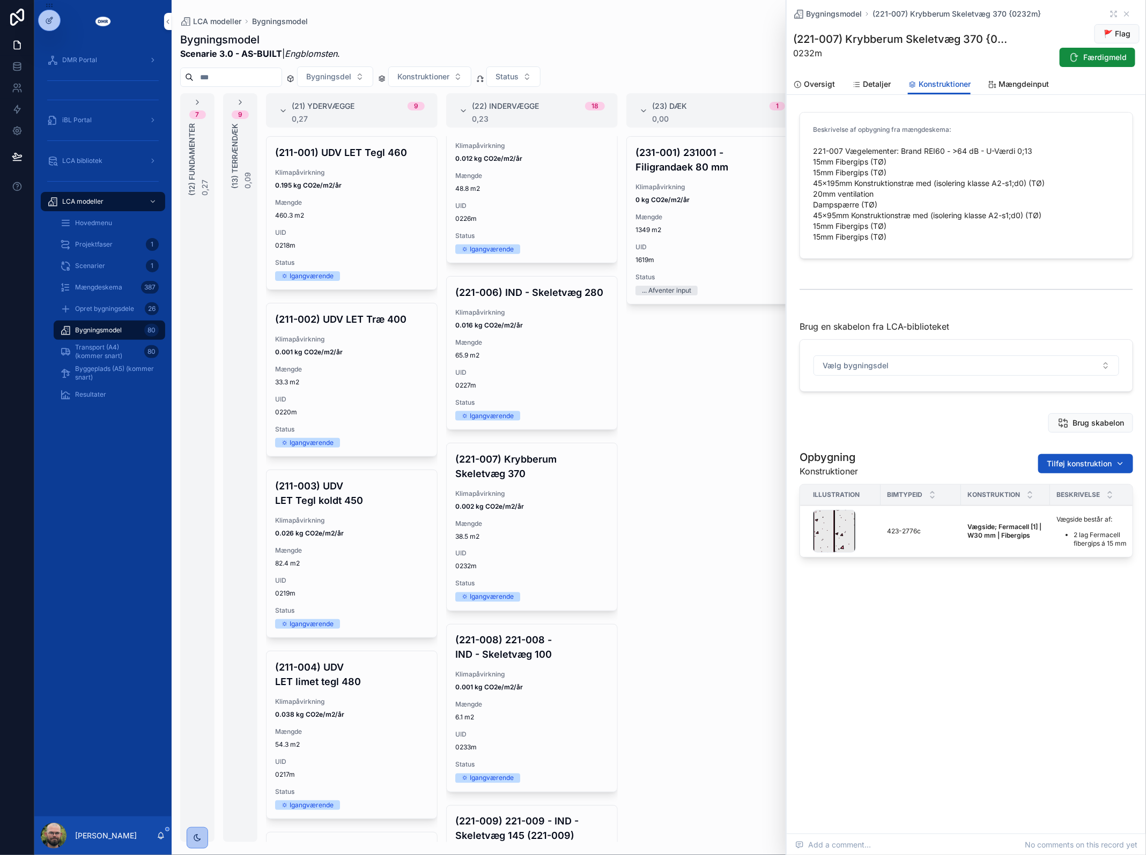
click at [1072, 465] on span "Tilføj konstruktion" at bounding box center [1079, 463] width 65 height 11
type input "****"
click at [1065, 510] on span "Vægside; Fermacell [2] | W30 mm | Fibergips {423-2777c}" at bounding box center [1062, 507] width 128 height 11
click at [1102, 452] on div "Opbygning Konstruktioner Tilføj konstruktion" at bounding box center [965, 464] width 333 height 28
click at [1100, 465] on span "Tilføj konstruktion" at bounding box center [1079, 463] width 65 height 11
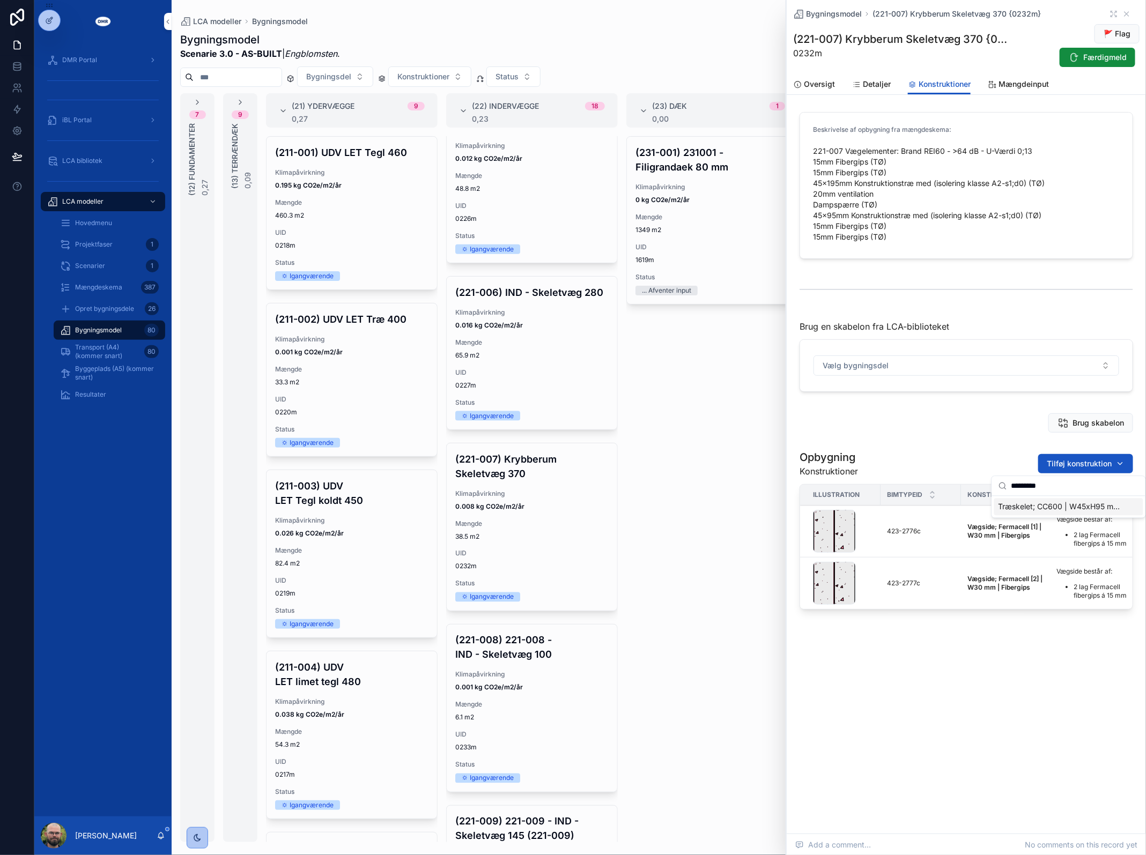
type input "*********"
click at [1034, 510] on span "Træskelet; CC600 | W45xH95 mm | Træ {224-0792c}" at bounding box center [1062, 507] width 128 height 11
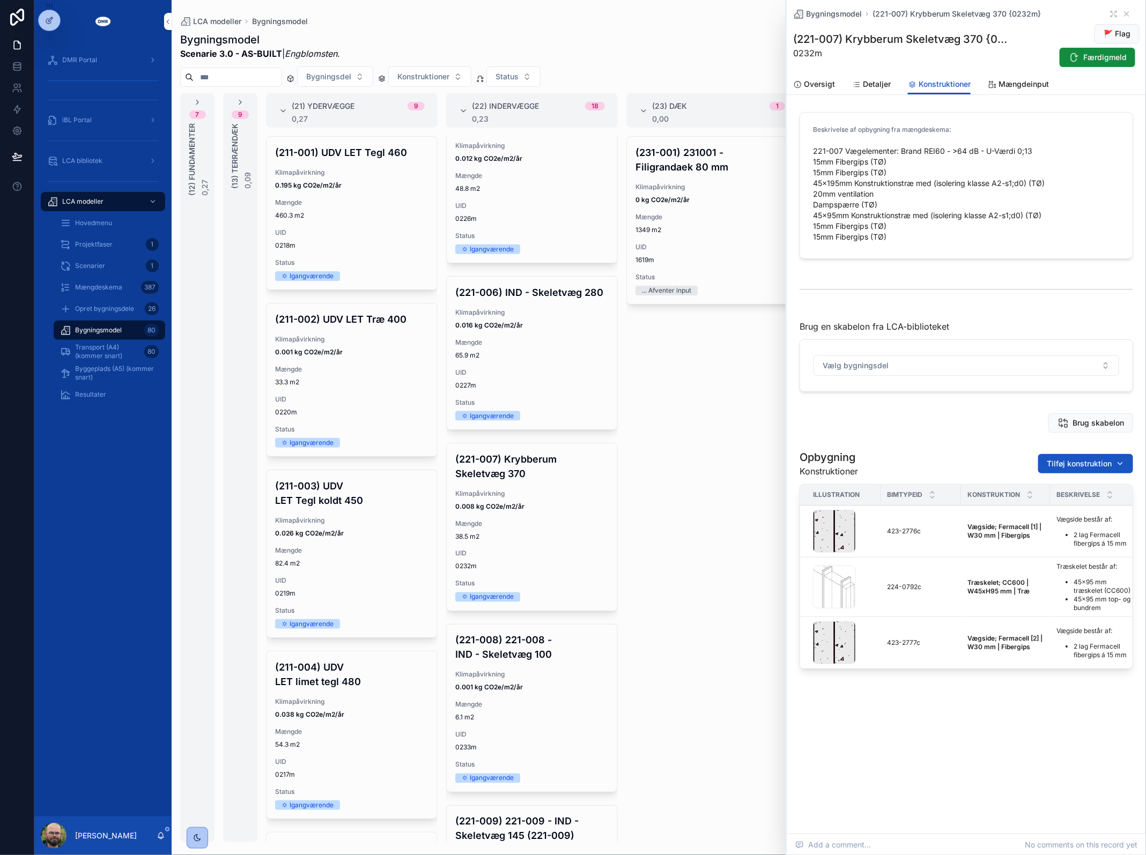
click at [1071, 457] on button "Tilføj konstruktion" at bounding box center [1085, 463] width 95 height 19
type input "*********"
click at [1071, 514] on div "Træskelet; CC600 | W45xH195 mm | Træ {224-0797c}" at bounding box center [1068, 507] width 149 height 17
click at [1087, 463] on span "Tilføj konstruktion" at bounding box center [1079, 463] width 65 height 11
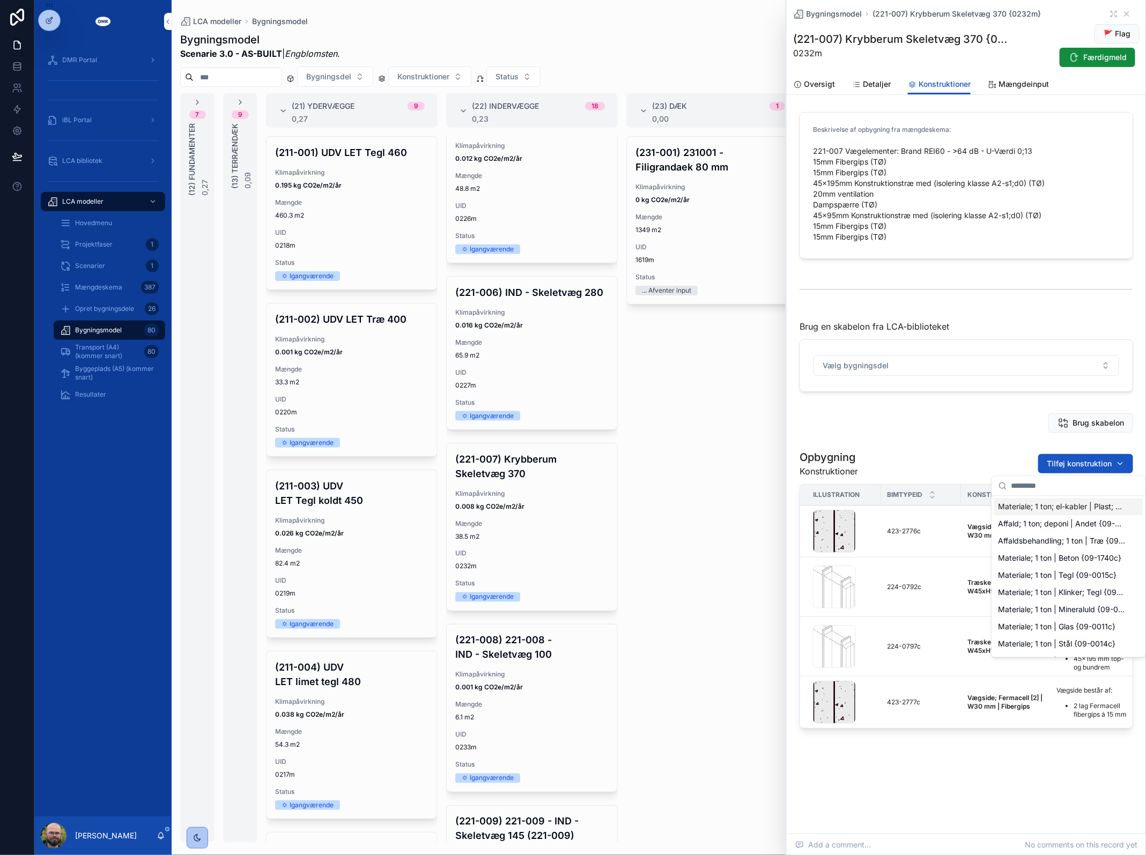
type input "*********"
click at [1087, 508] on span "Isolering; kl. 37; Rockwool Flexibatt | W95 mm | Mineraluld {224-2773c}" at bounding box center [1062, 507] width 128 height 11
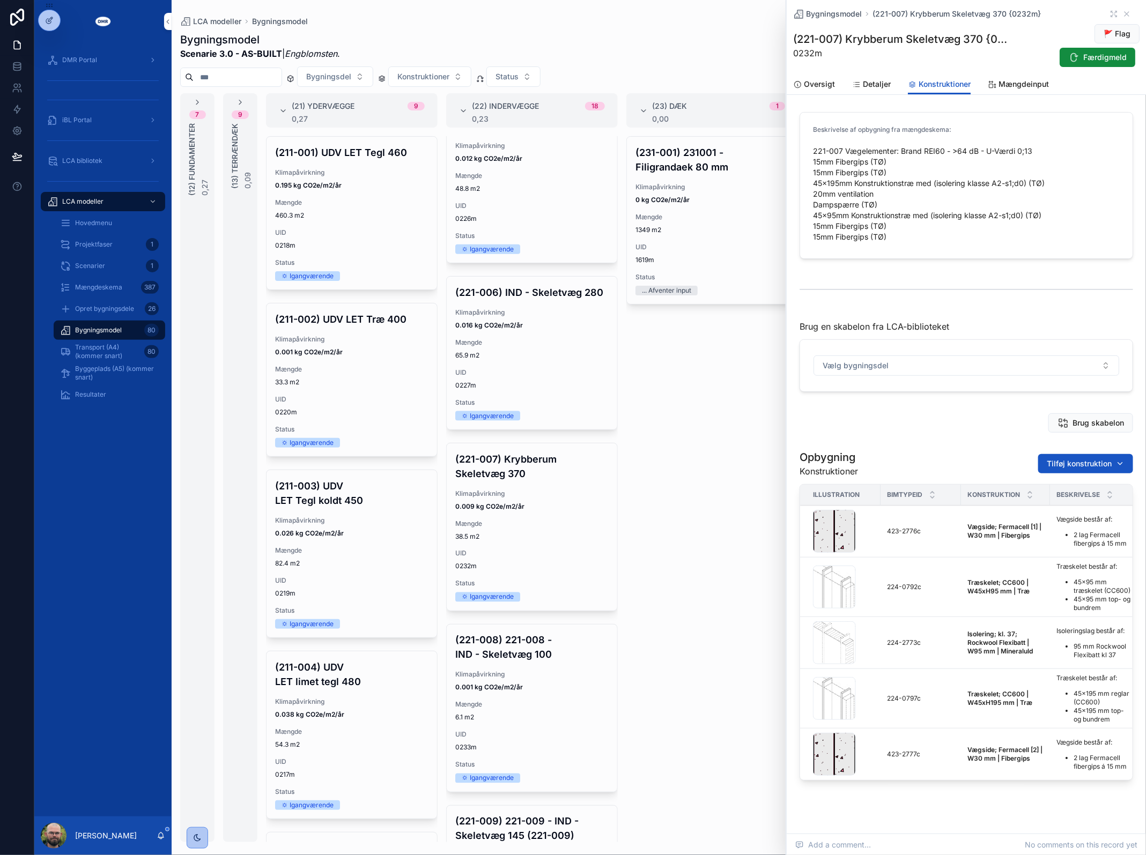
click at [1093, 463] on span "Tilføj konstruktion" at bounding box center [1079, 463] width 65 height 11
type input "*********"
click at [1070, 505] on span "Dampspærre | W0.2 mm | PE; Plast {214-0551c}" at bounding box center [1062, 507] width 128 height 11
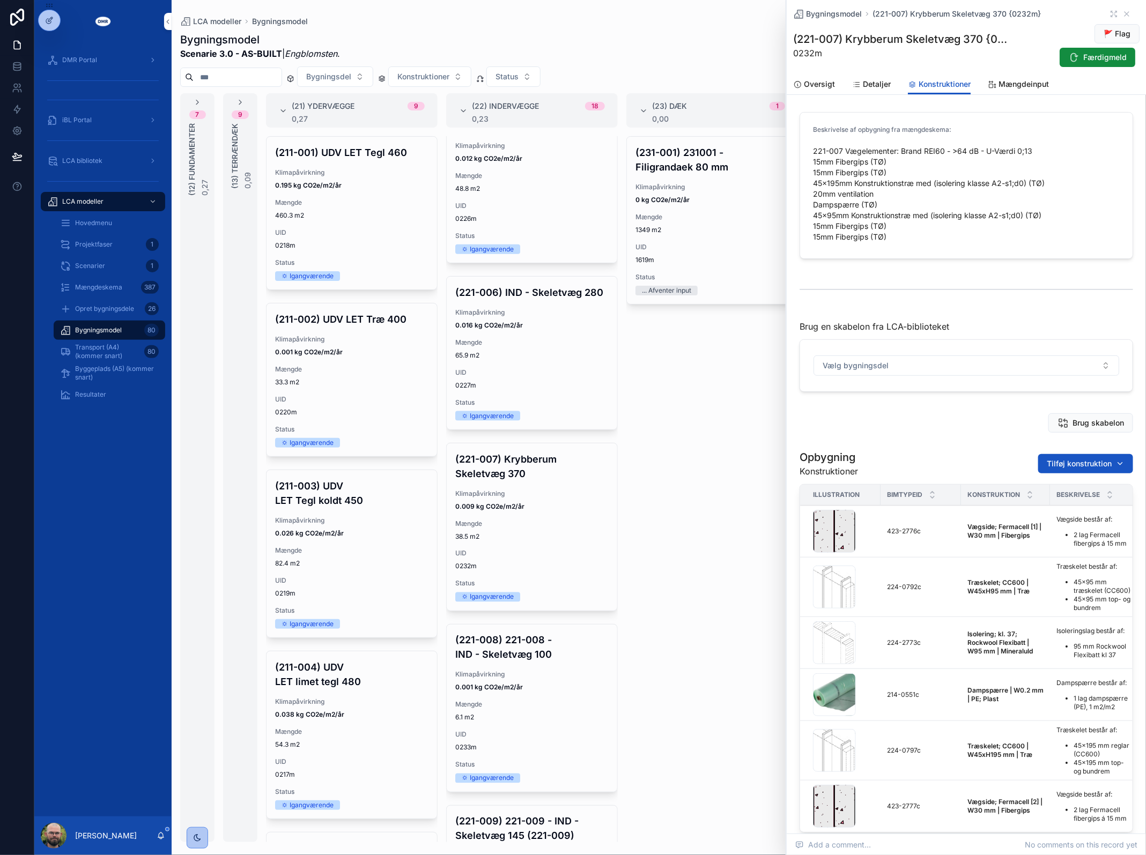
click at [1063, 459] on span "Tilføj konstruktion" at bounding box center [1079, 463] width 65 height 11
type input "*****"
click at [1080, 464] on span "Tilføj konstruktion" at bounding box center [1079, 463] width 65 height 11
type input "*****"
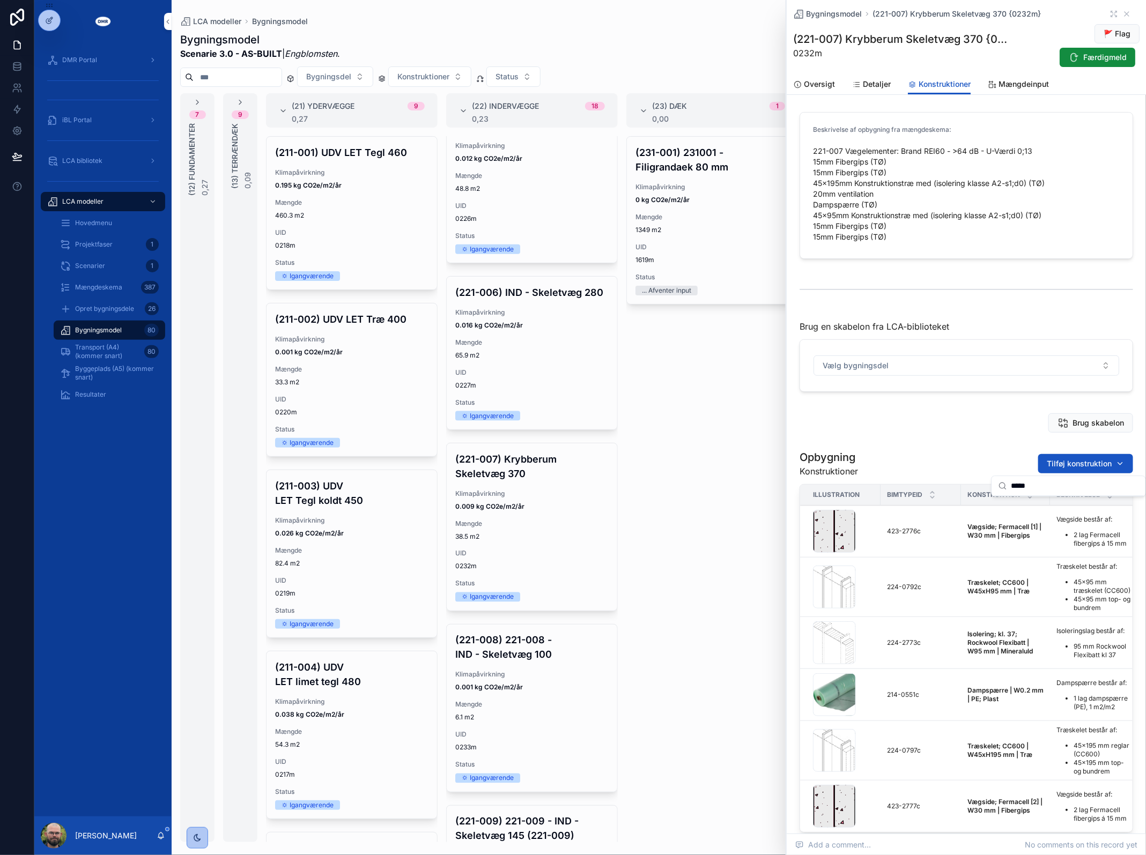
click at [988, 455] on div "Opbygning Konstruktioner Tilføj konstruktion" at bounding box center [965, 464] width 333 height 28
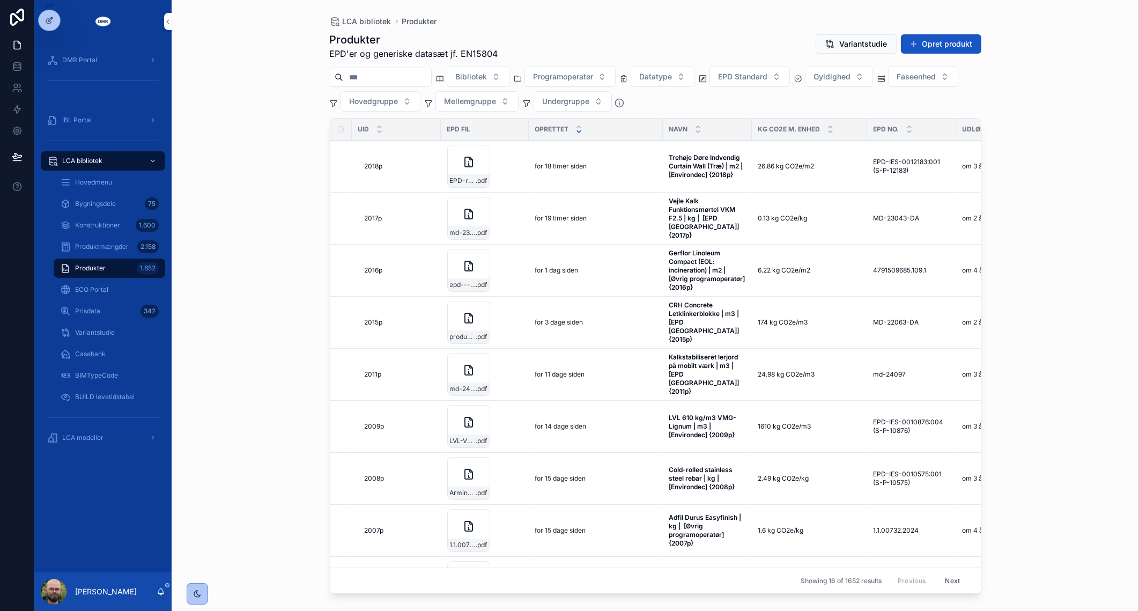
click at [106, 225] on span "Konstruktioner" at bounding box center [97, 225] width 45 height 9
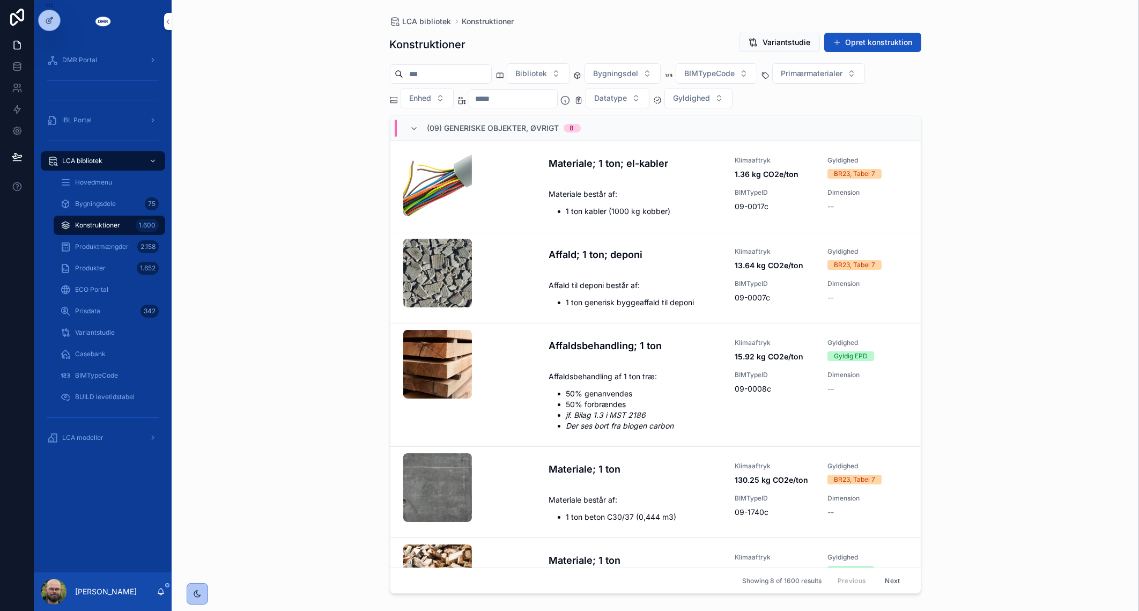
click at [491, 75] on input "scrollable content" at bounding box center [447, 73] width 88 height 15
type input "*********"
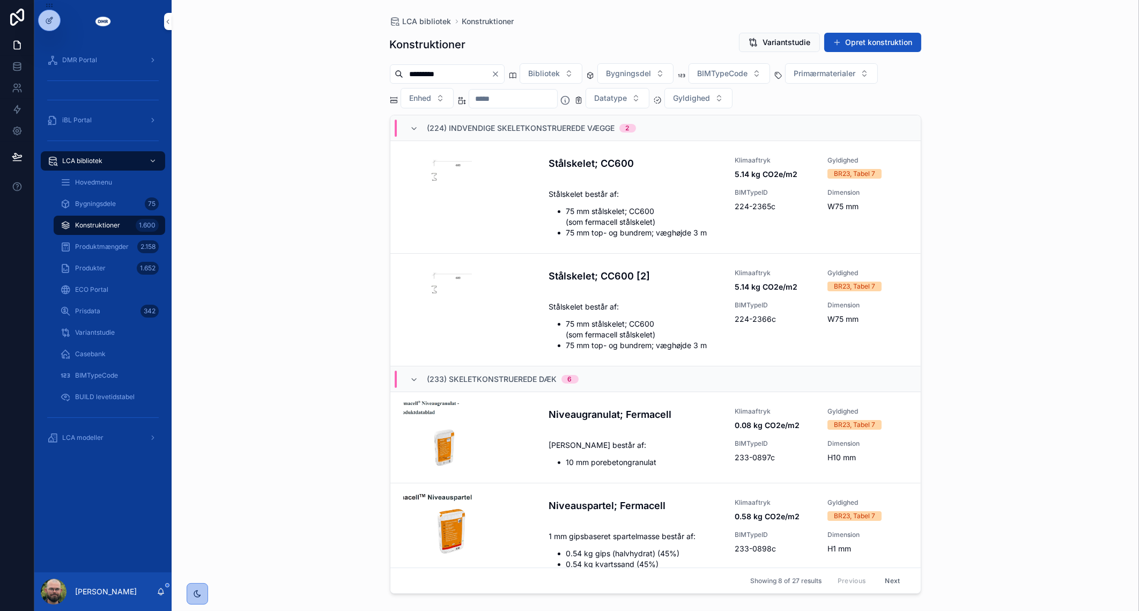
click at [491, 94] on input "scrollable content" at bounding box center [513, 98] width 88 height 15
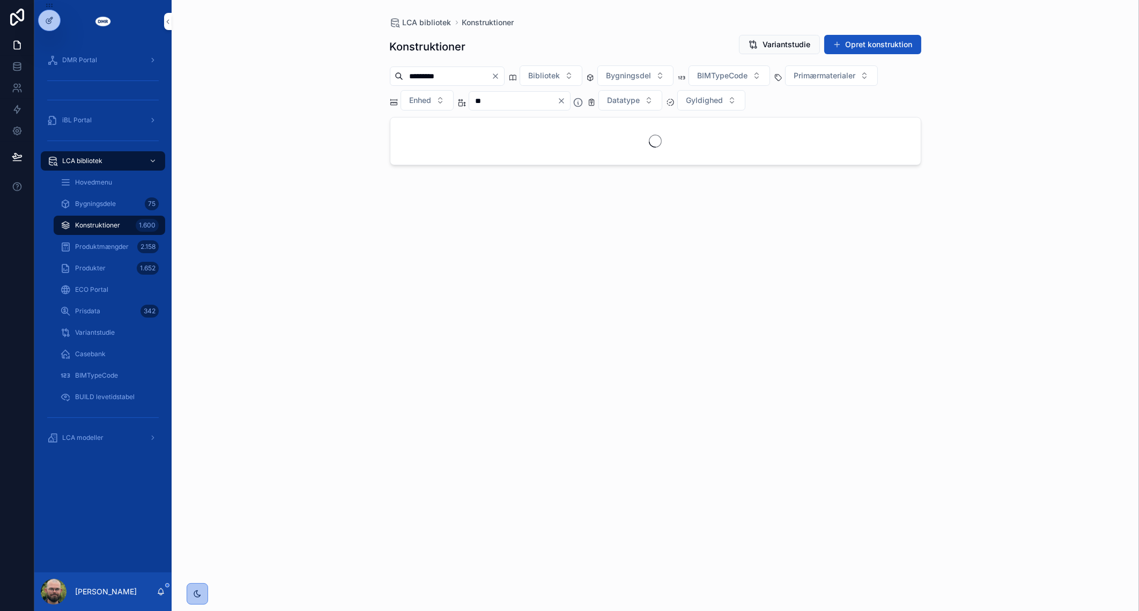
type input "**"
click at [287, 209] on div "LCA bibliotek Konstruktioner Konstruktioner Variantstudie Opret konstruktion **…" at bounding box center [655, 305] width 967 height 611
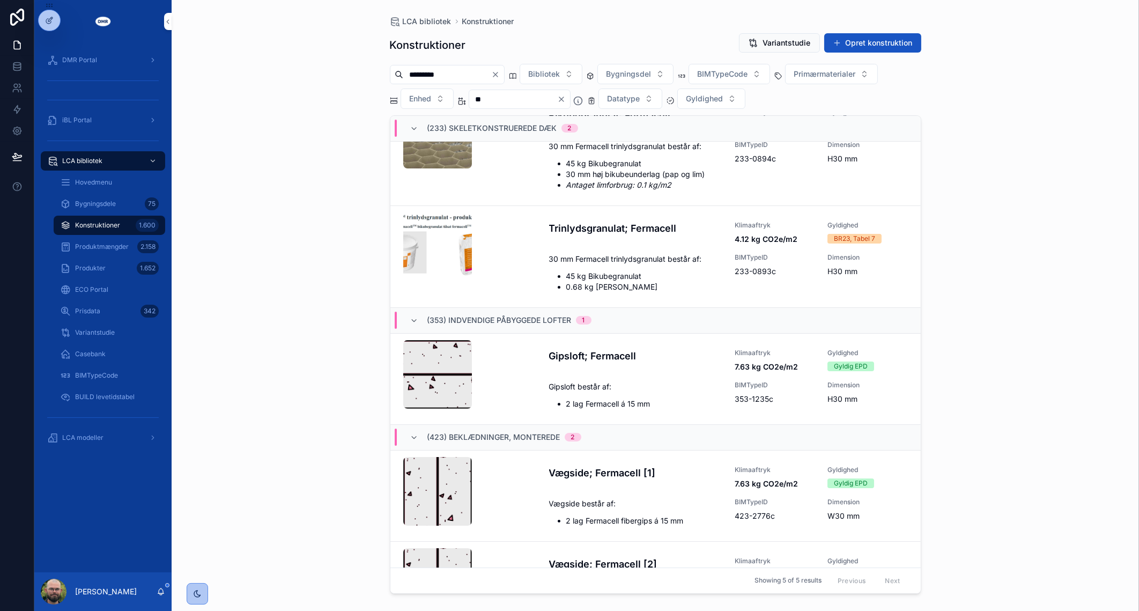
scroll to position [111, 0]
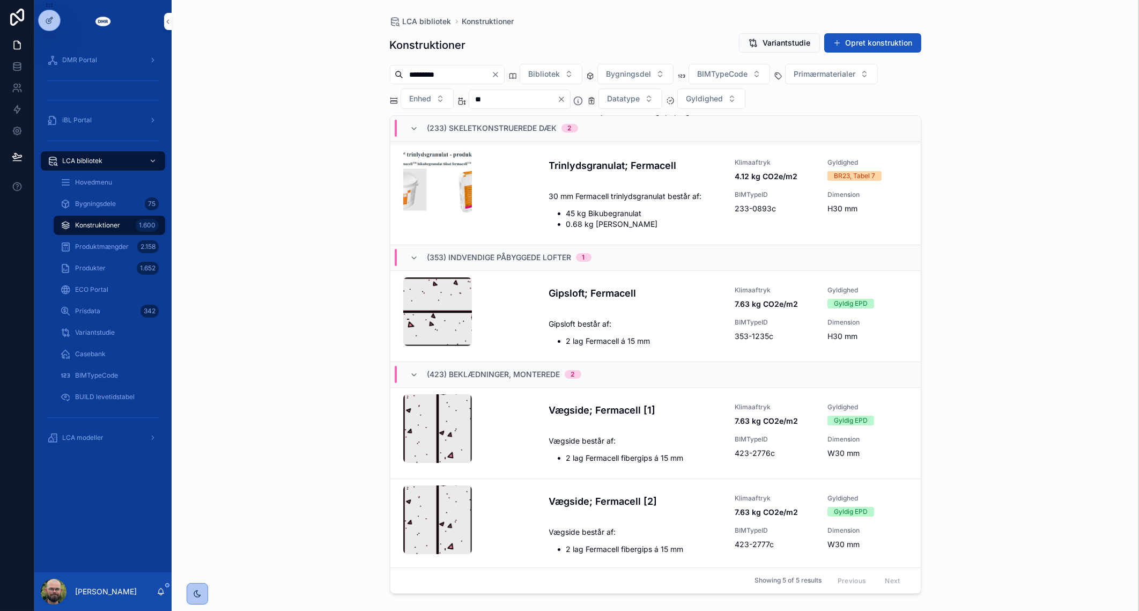
click at [0, 0] on icon "scrollable content" at bounding box center [0, 0] width 0 height 0
click at [500, 71] on icon "Clear" at bounding box center [495, 74] width 9 height 9
click at [514, 99] on input "**" at bounding box center [513, 99] width 88 height 15
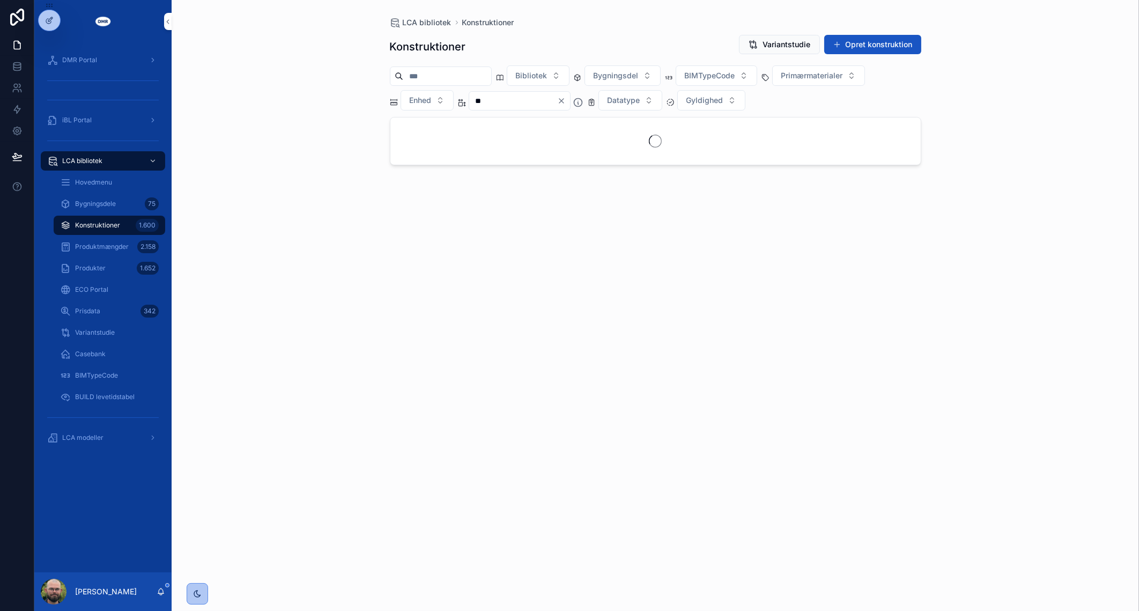
click at [514, 99] on input "**" at bounding box center [513, 100] width 88 height 15
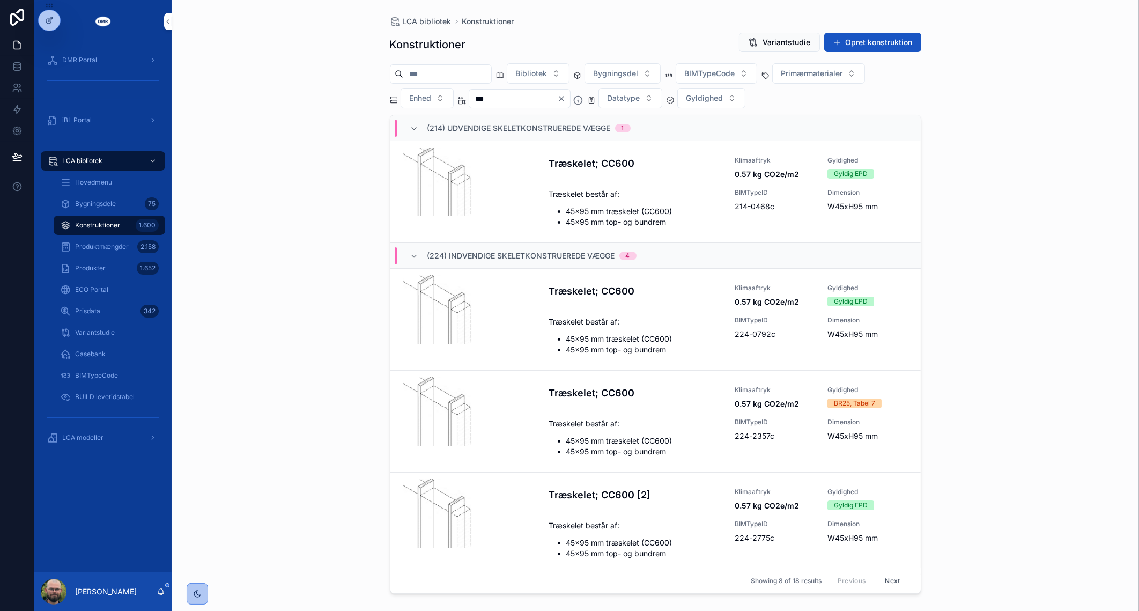
click at [0, 0] on icon "scrollable content" at bounding box center [0, 0] width 0 height 0
click at [479, 97] on input "***" at bounding box center [513, 98] width 88 height 15
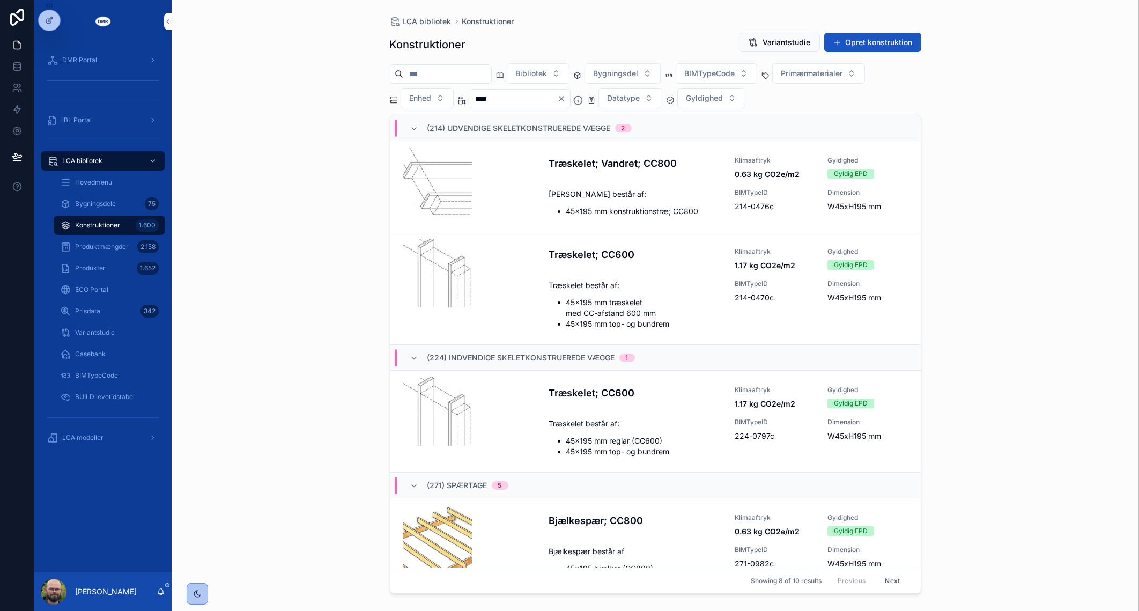
click at [0, 0] on icon "scrollable content" at bounding box center [0, 0] width 0 height 0
click at [501, 98] on input "****" at bounding box center [513, 98] width 88 height 15
drag, startPoint x: 501, startPoint y: 98, endPoint x: 466, endPoint y: 92, distance: 35.3
click at [466, 92] on div "****" at bounding box center [520, 98] width 125 height 19
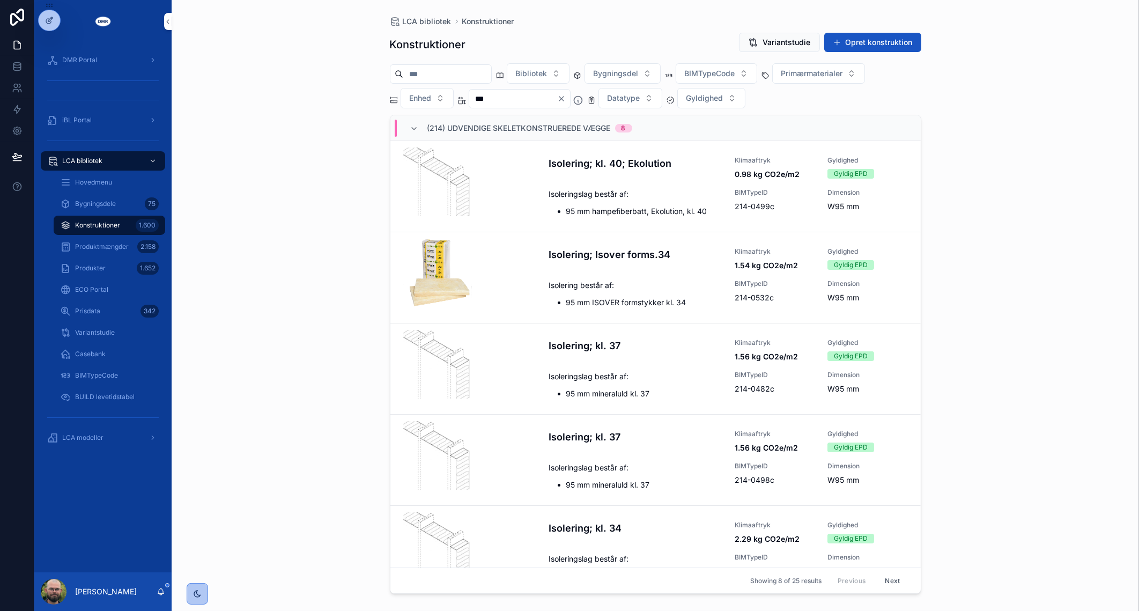
type input "***"
click at [453, 76] on input "scrollable content" at bounding box center [447, 73] width 88 height 15
type input "****"
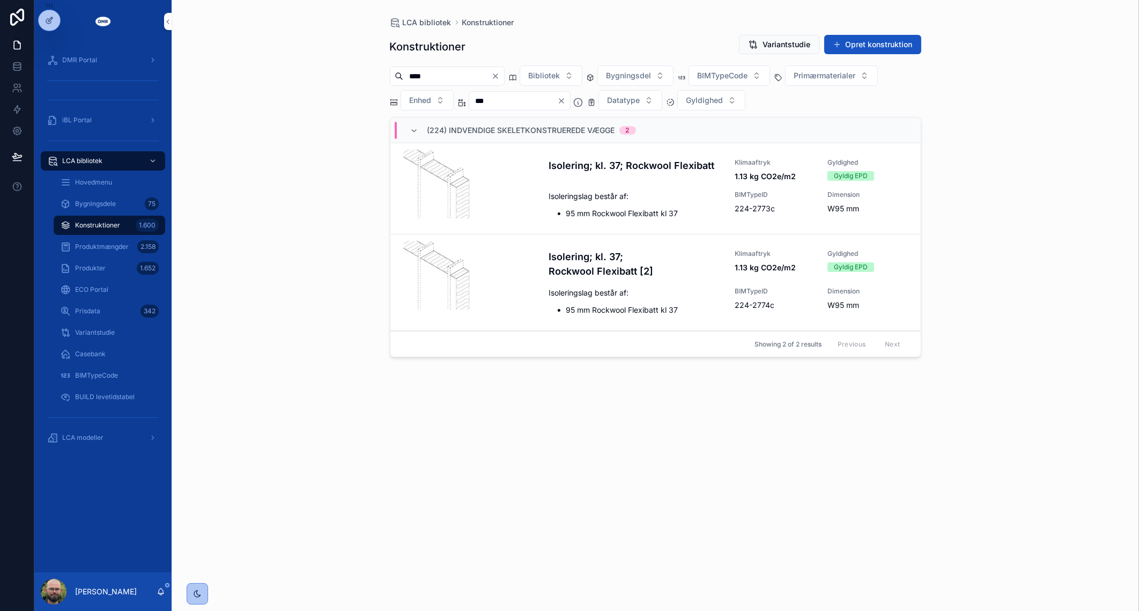
click at [0, 0] on icon "scrollable content" at bounding box center [0, 0] width 0 height 0
click at [564, 102] on icon "Clear" at bounding box center [561, 101] width 4 height 4
click at [488, 80] on input "****" at bounding box center [447, 76] width 88 height 15
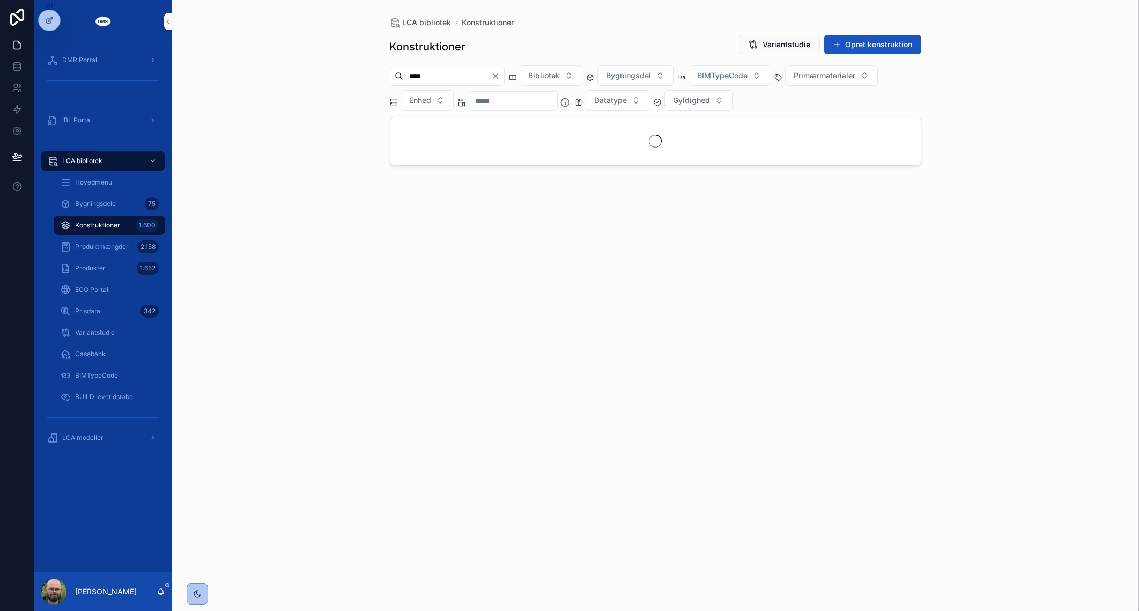
click at [500, 75] on icon "Clear" at bounding box center [495, 76] width 9 height 9
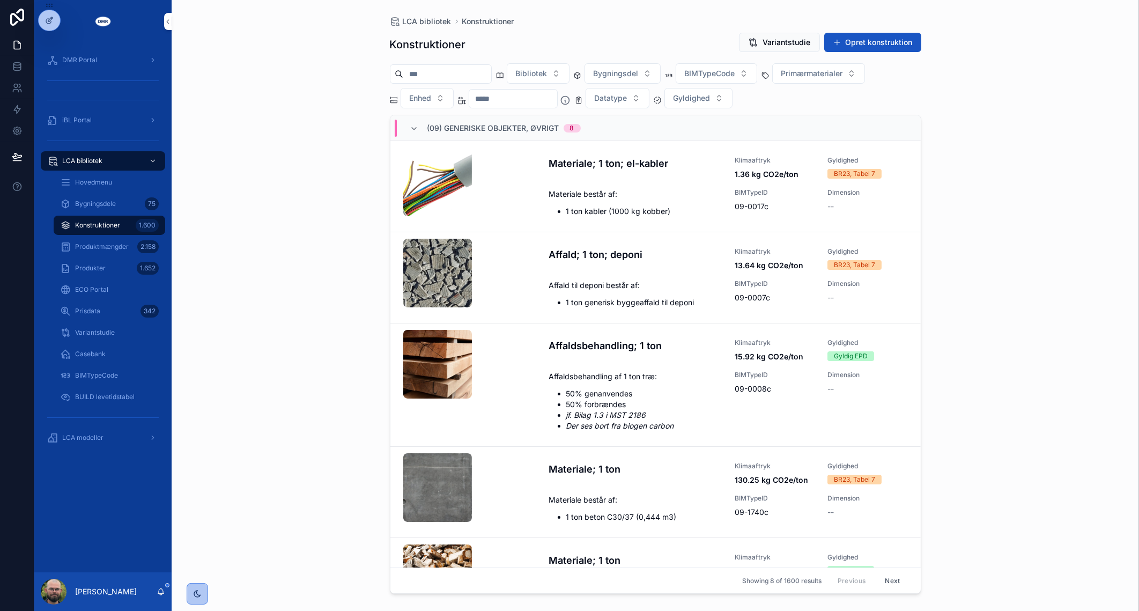
click at [487, 74] on input "scrollable content" at bounding box center [447, 73] width 88 height 15
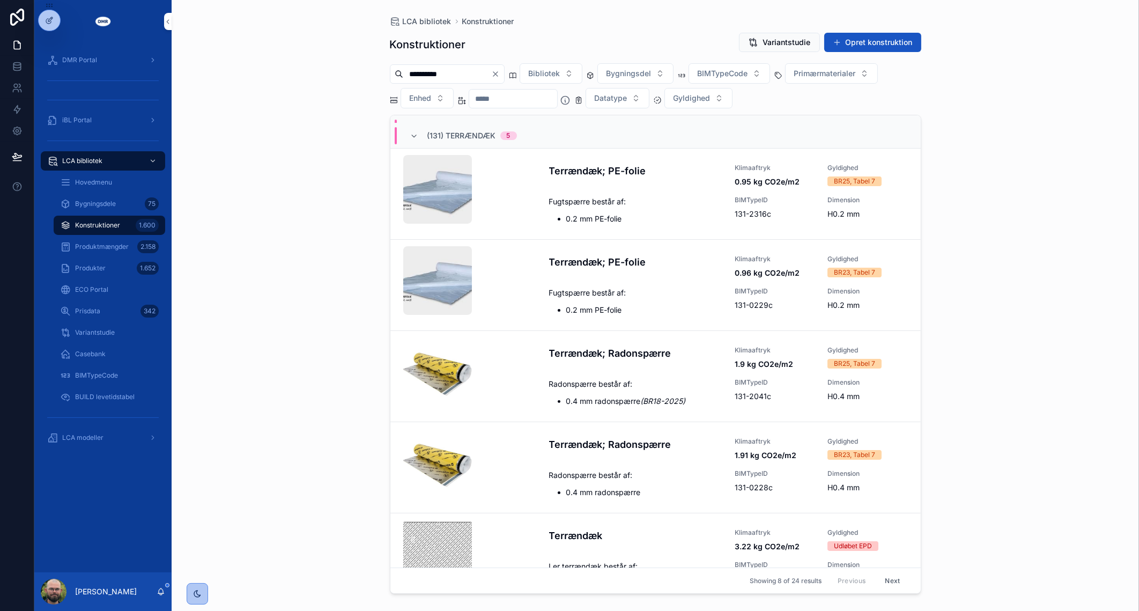
scroll to position [335, 0]
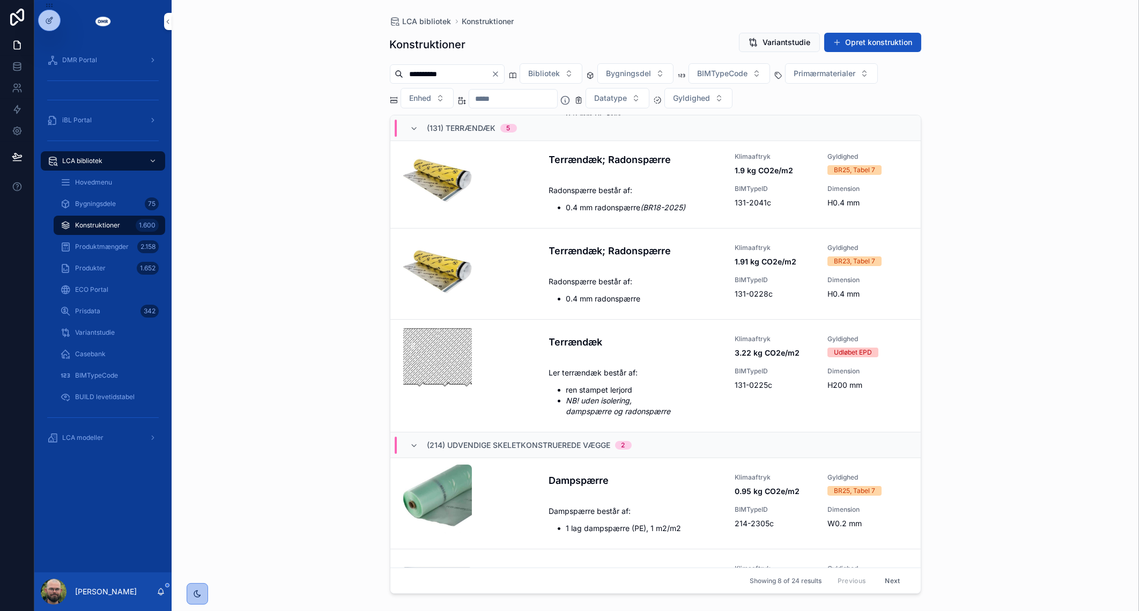
type input "**********"
click at [710, 94] on span "Gyldighed" at bounding box center [691, 98] width 37 height 11
click at [711, 177] on div "BR23, Tabel 7" at bounding box center [722, 175] width 149 height 17
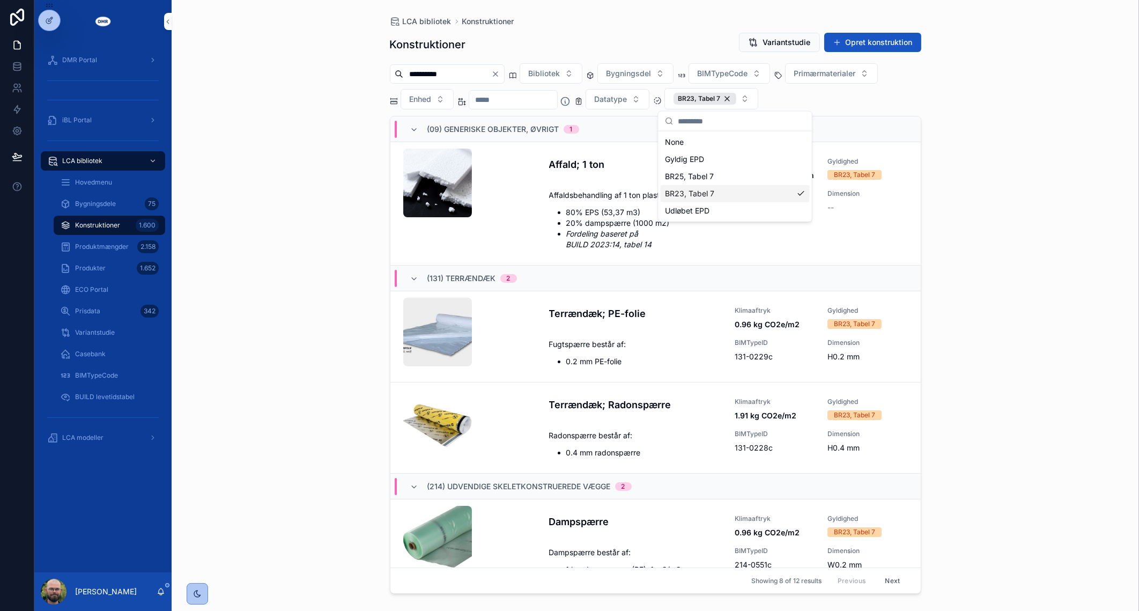
click at [1016, 351] on div "**********" at bounding box center [655, 305] width 967 height 611
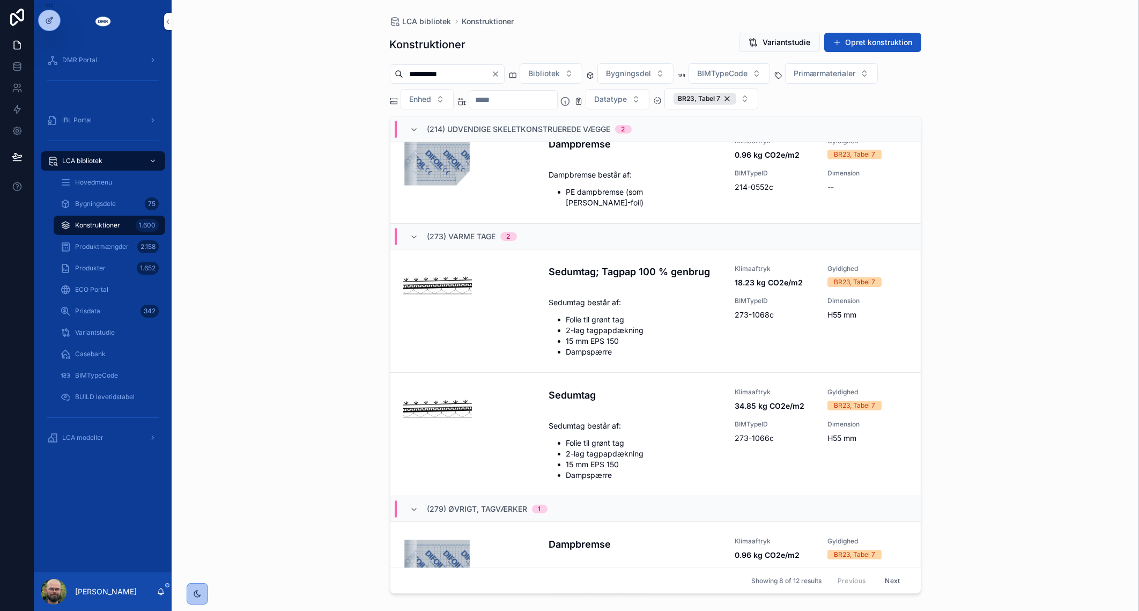
scroll to position [268, 0]
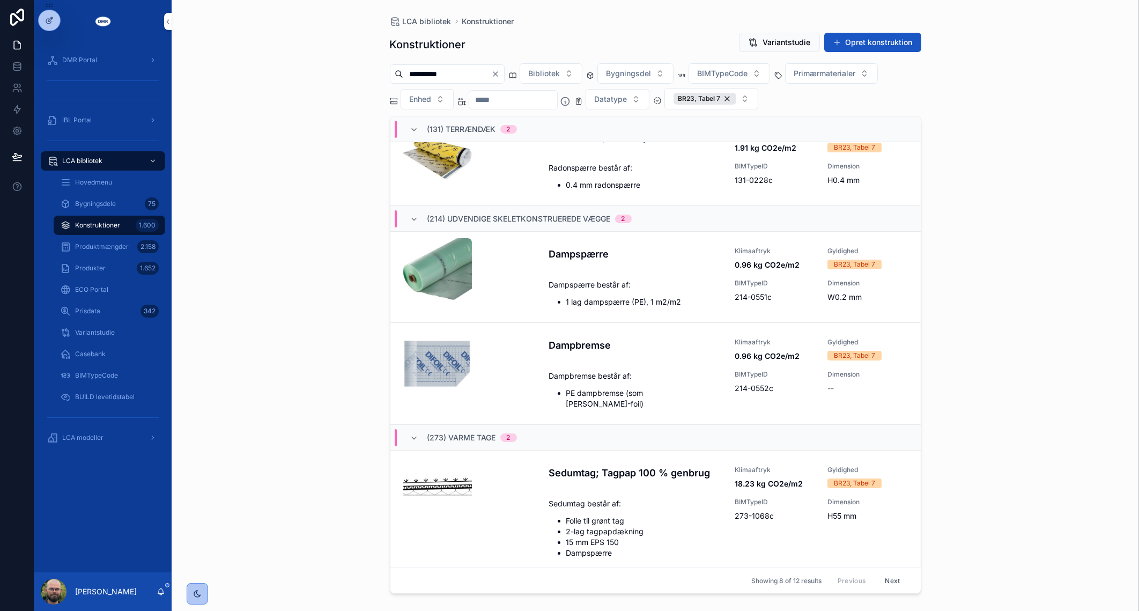
click at [0, 0] on icon "scrollable content" at bounding box center [0, 0] width 0 height 0
click at [500, 70] on icon "Clear" at bounding box center [495, 74] width 9 height 9
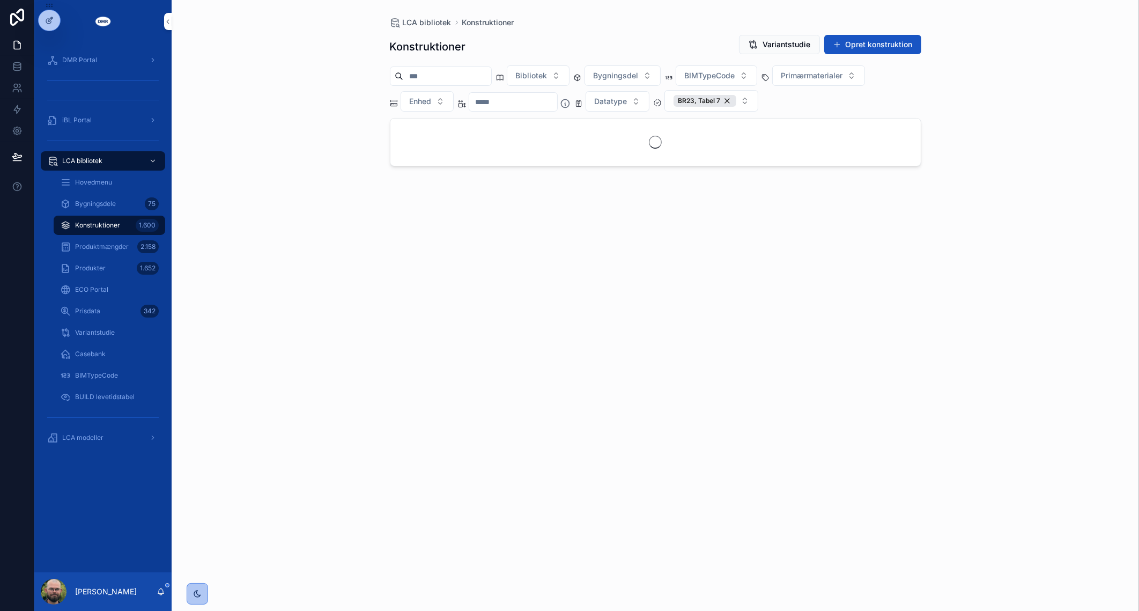
click at [473, 73] on input "scrollable content" at bounding box center [447, 76] width 88 height 15
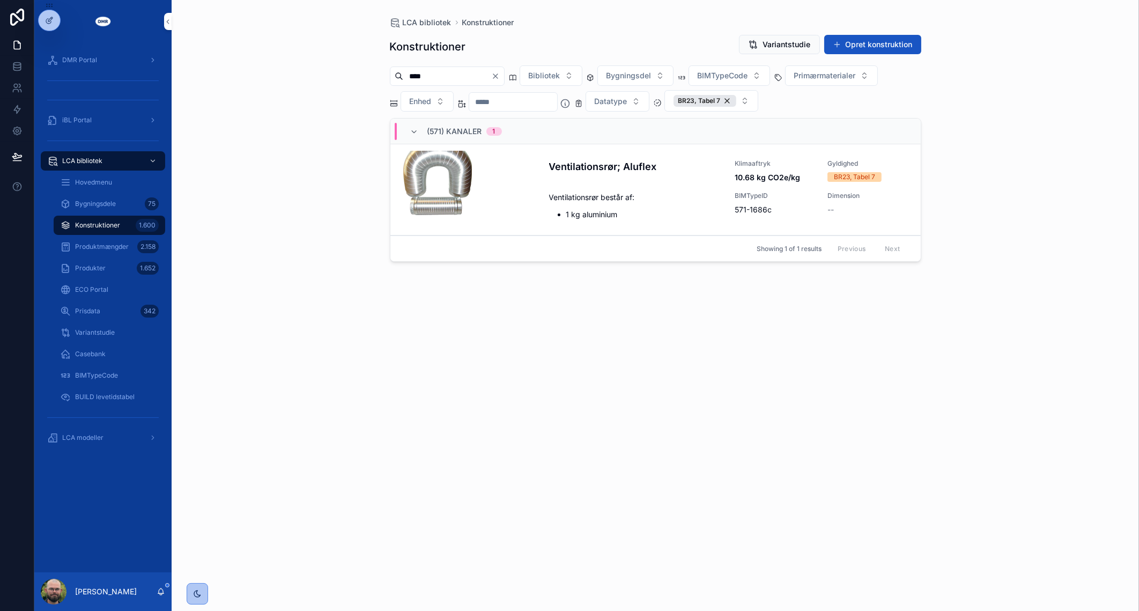
type input "****"
click at [505, 94] on input "scrollable content" at bounding box center [513, 101] width 88 height 15
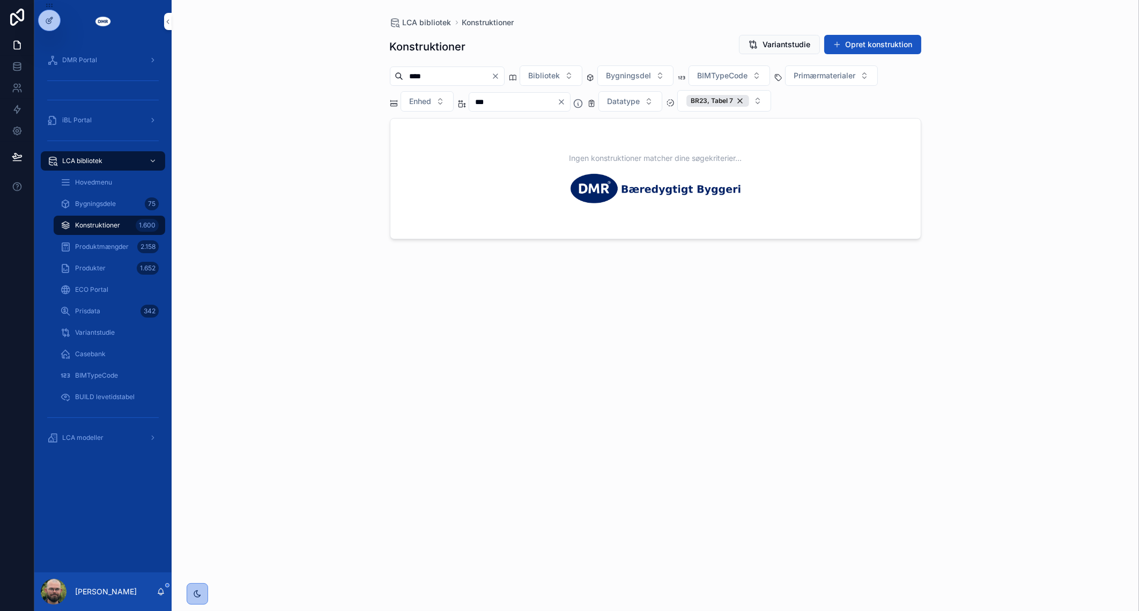
type input "***"
click at [749, 100] on div "BR23, Tabel 7" at bounding box center [717, 101] width 63 height 12
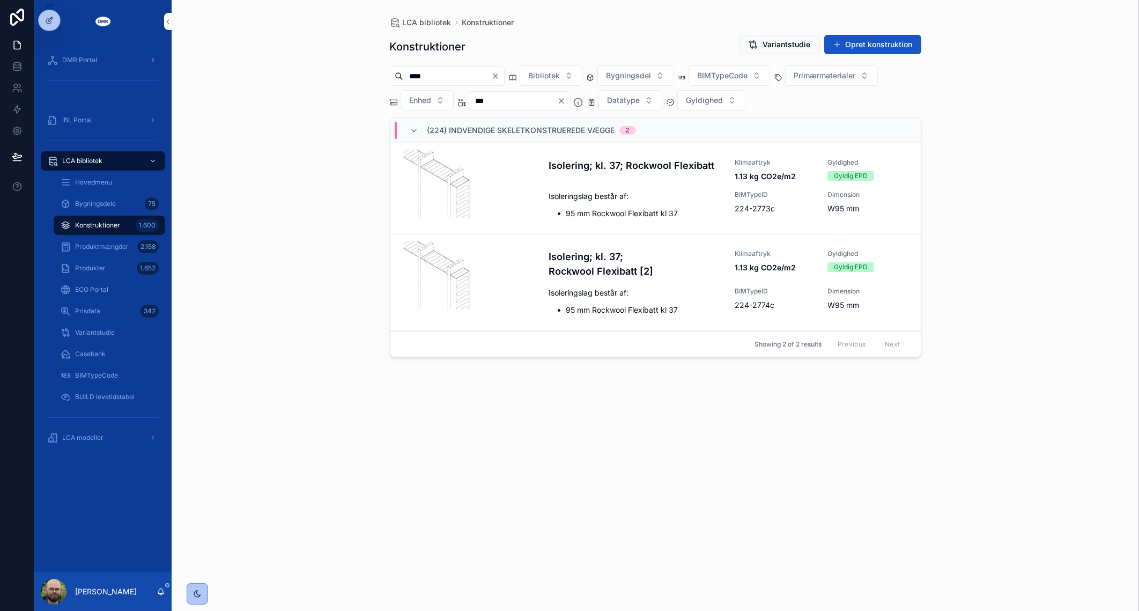
click at [625, 184] on div "Isolering; kl. 37; Rockwool Flexibatt Klimaaftryk 1.13 kg CO2e/m2 Gyldighed Gyl…" at bounding box center [728, 188] width 359 height 61
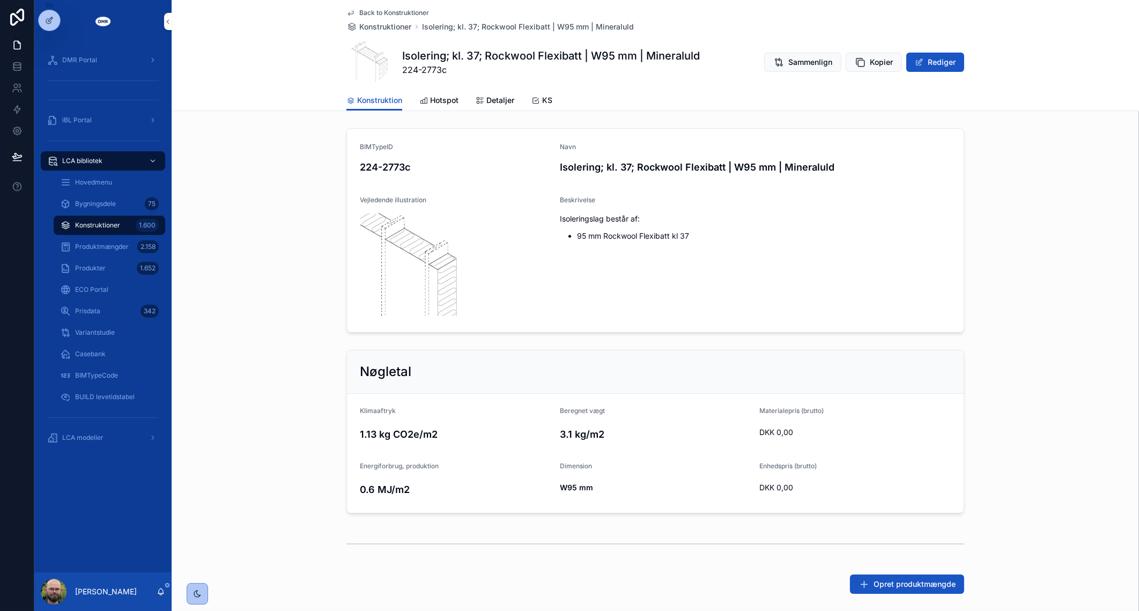
click at [873, 65] on span "Kopier" at bounding box center [881, 62] width 23 height 11
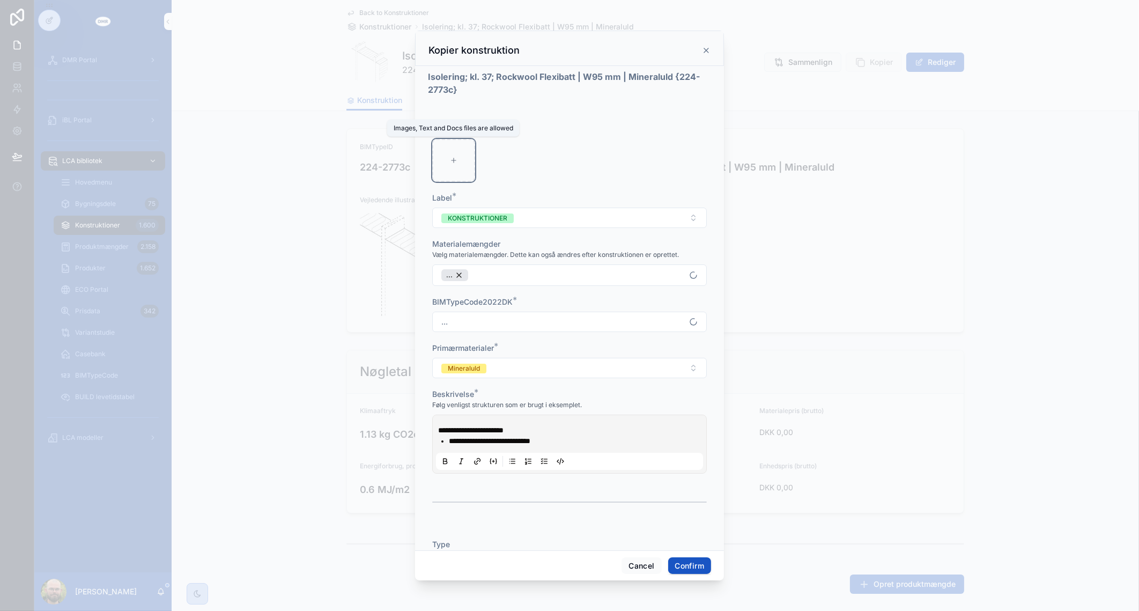
click at [456, 142] on div at bounding box center [453, 160] width 43 height 43
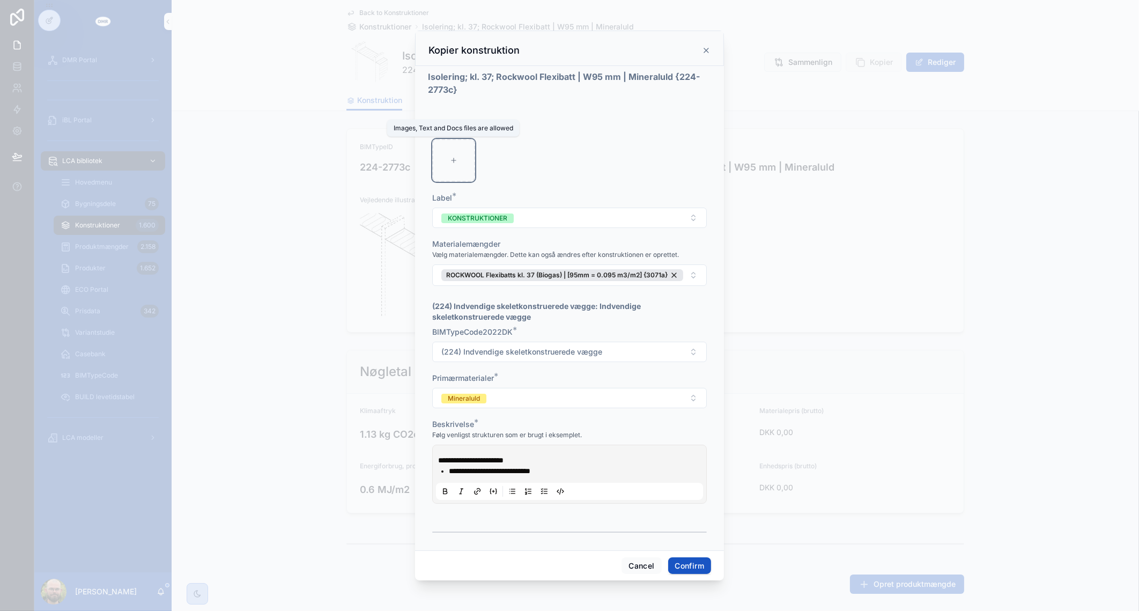
type input "**********"
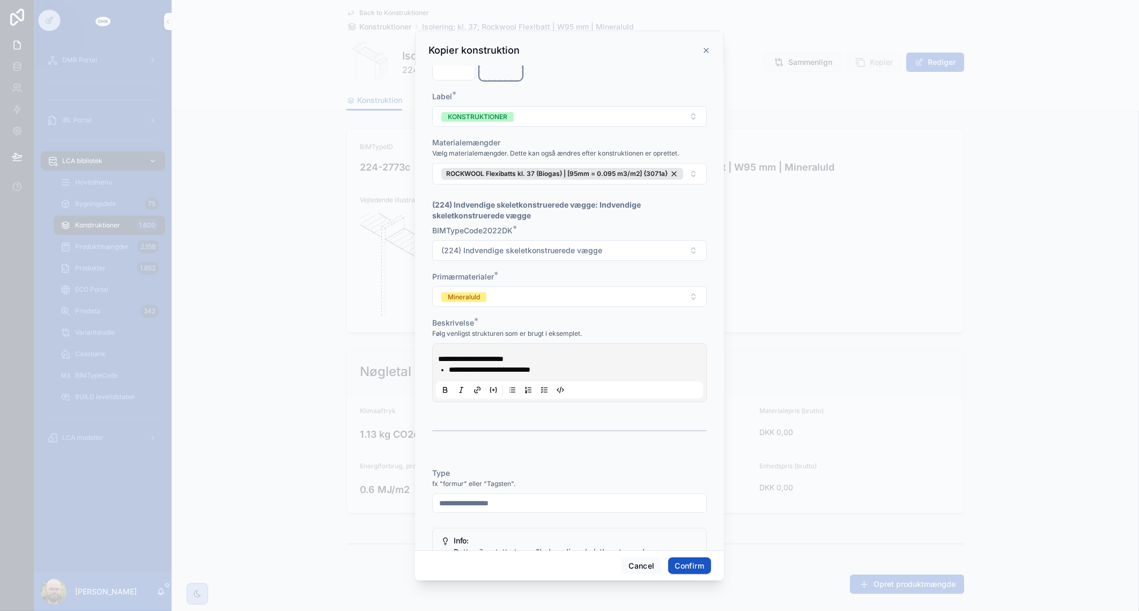
scroll to position [134, 0]
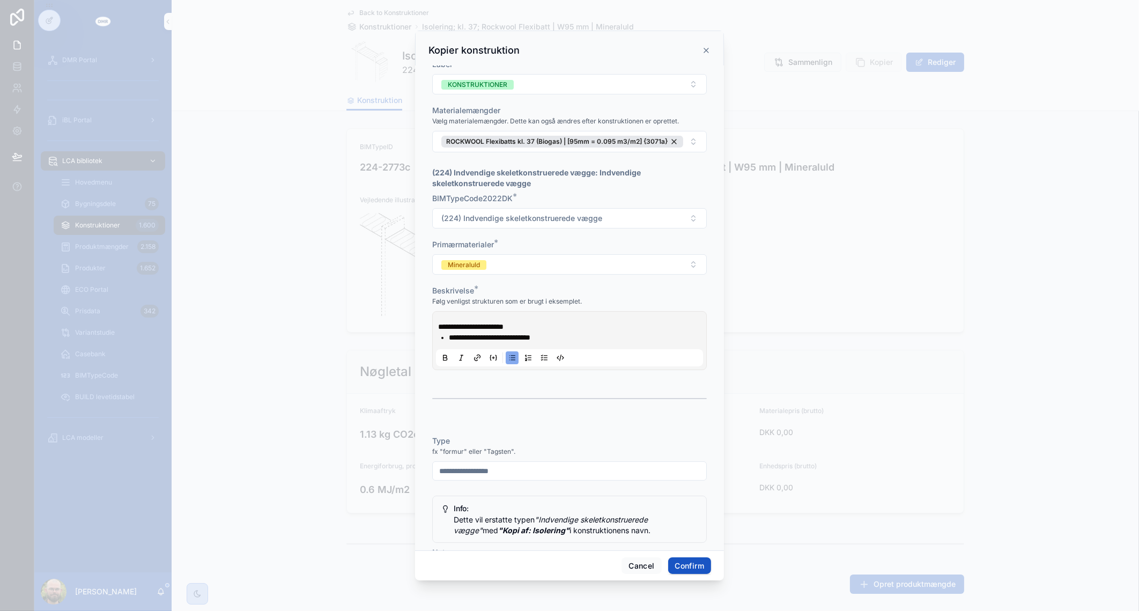
click at [450, 336] on span "**********" at bounding box center [489, 337] width 81 height 8
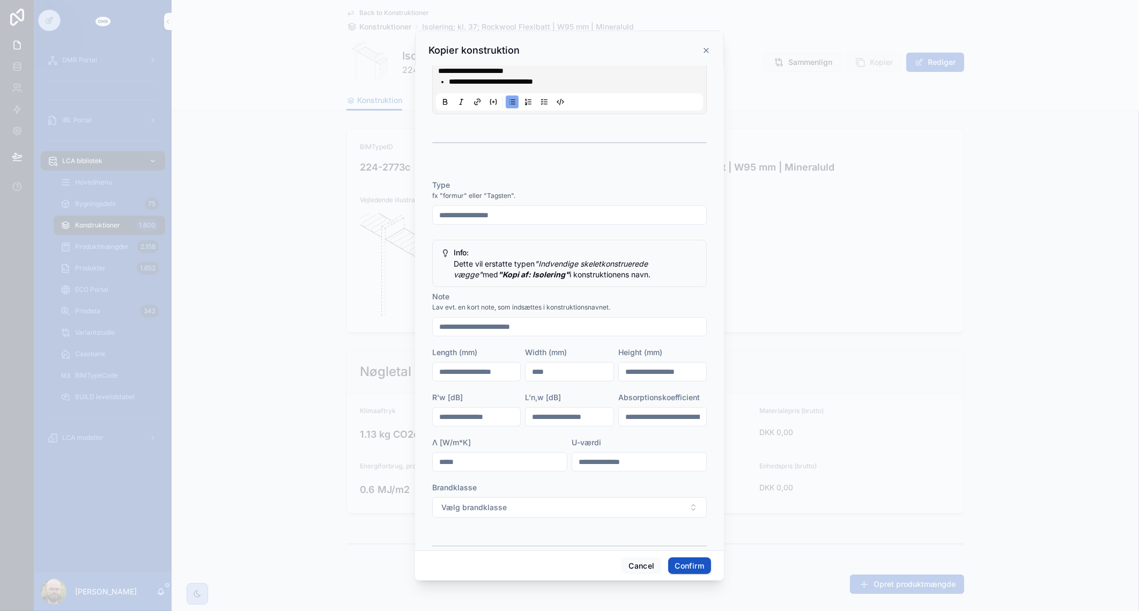
scroll to position [402, 0]
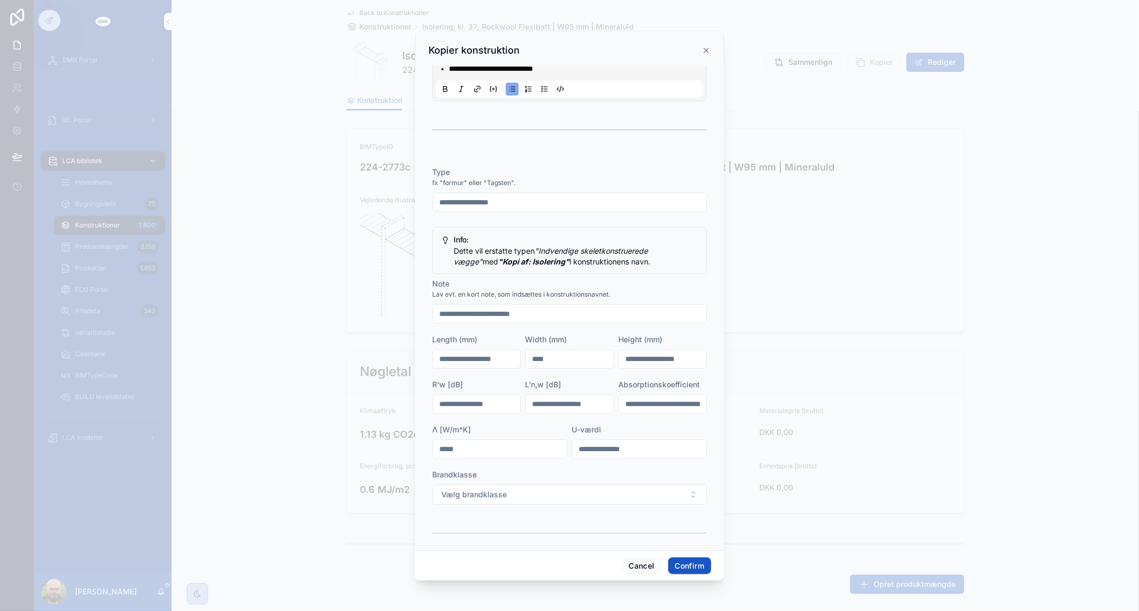
click at [469, 198] on input "**********" at bounding box center [569, 202] width 273 height 15
type input "*********"
type input "*****"
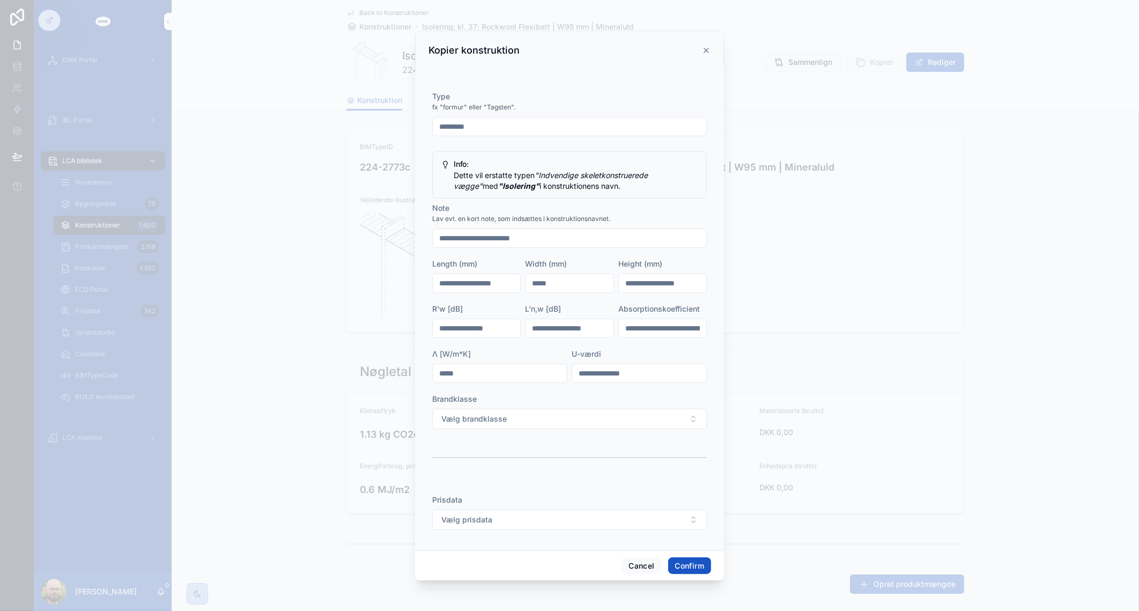
click at [684, 564] on button "Confirm" at bounding box center [689, 565] width 43 height 17
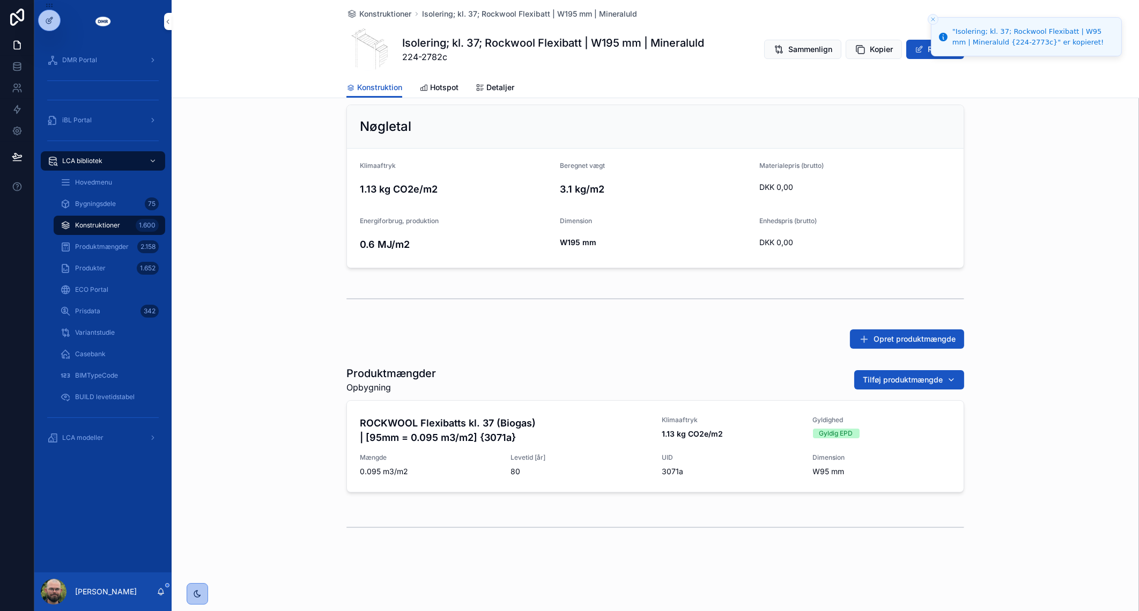
scroll to position [233, 0]
click at [582, 440] on h4 "ROCKWOOL Flexibatts kl. 37 (Biogas) | [95mm = 0.095 m3/m2] {3071a}" at bounding box center [504, 429] width 289 height 29
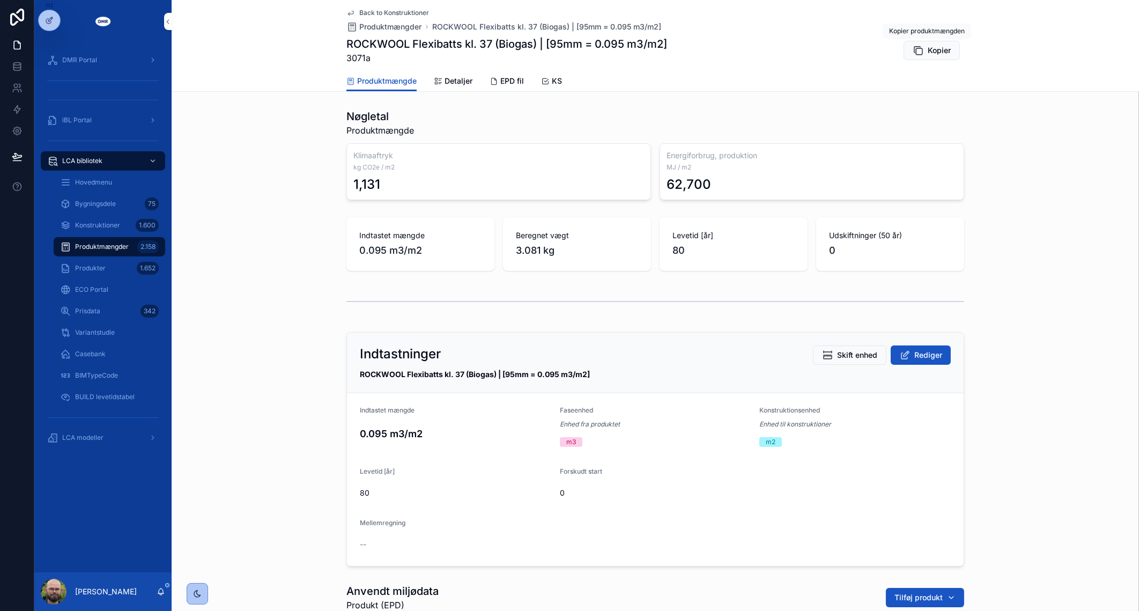
click at [930, 54] on span "Kopier" at bounding box center [939, 50] width 23 height 11
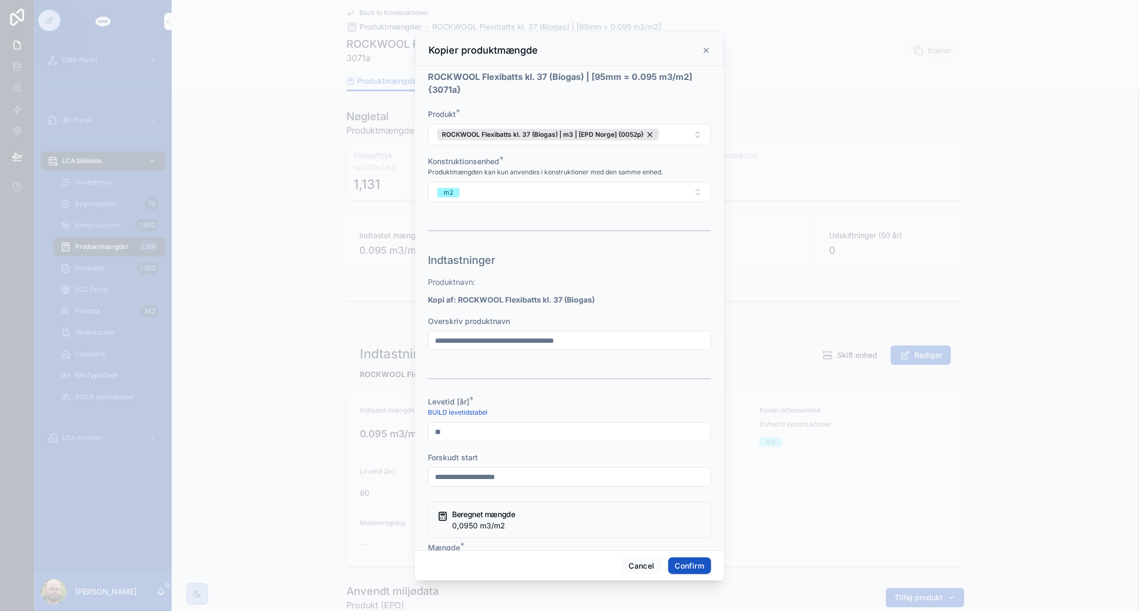
click at [614, 351] on form "**********" at bounding box center [569, 575] width 283 height 933
click at [619, 345] on input "**********" at bounding box center [569, 340] width 282 height 15
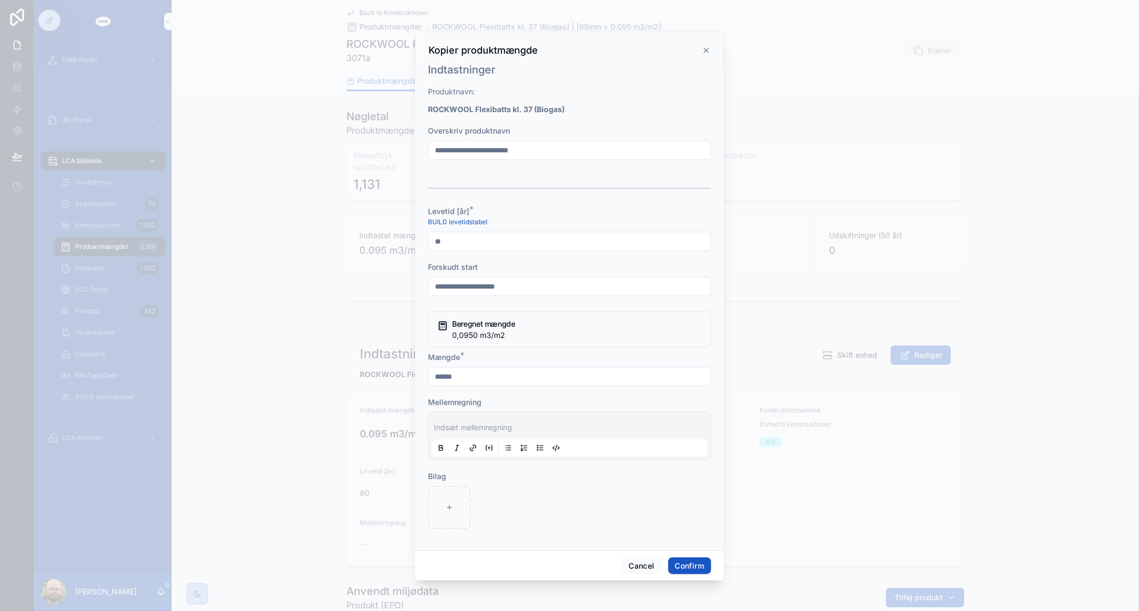
scroll to position [201, 0]
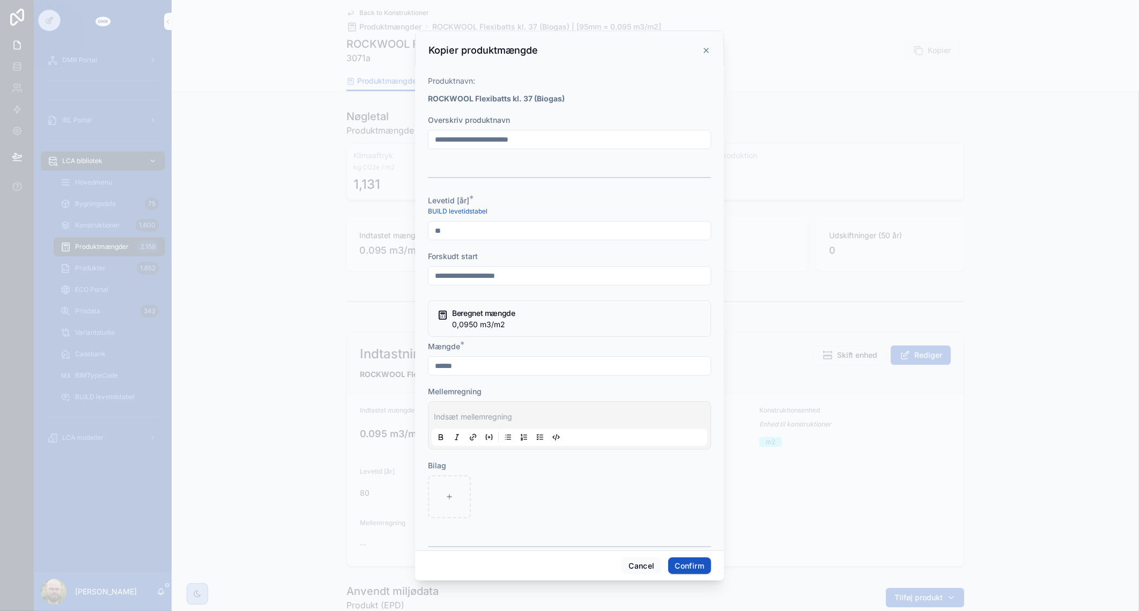
click at [445, 359] on input "******" at bounding box center [569, 365] width 282 height 15
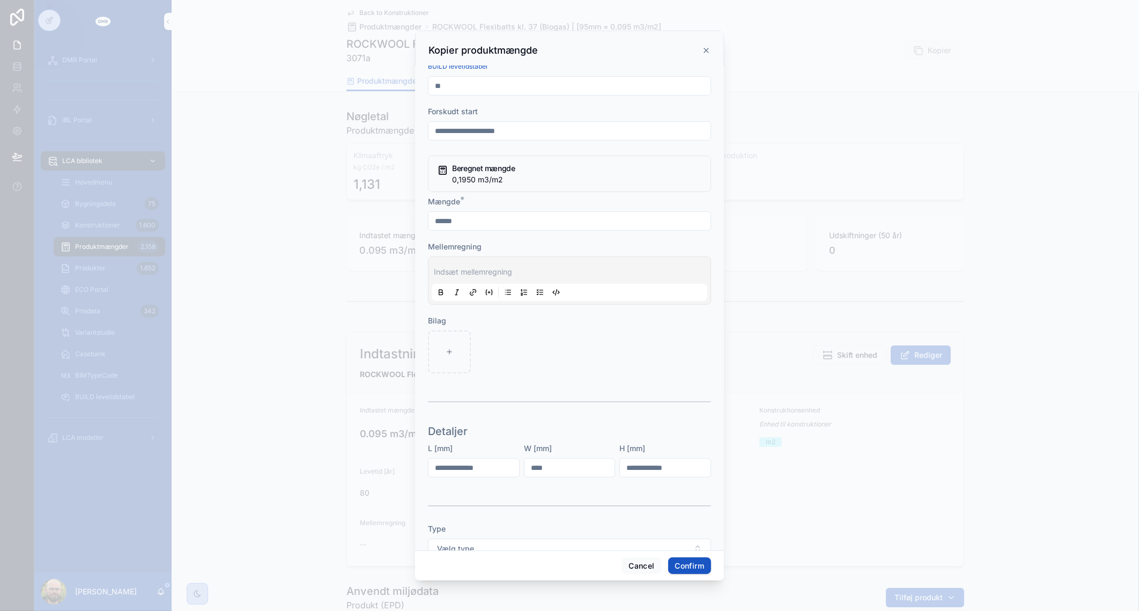
scroll to position [402, 0]
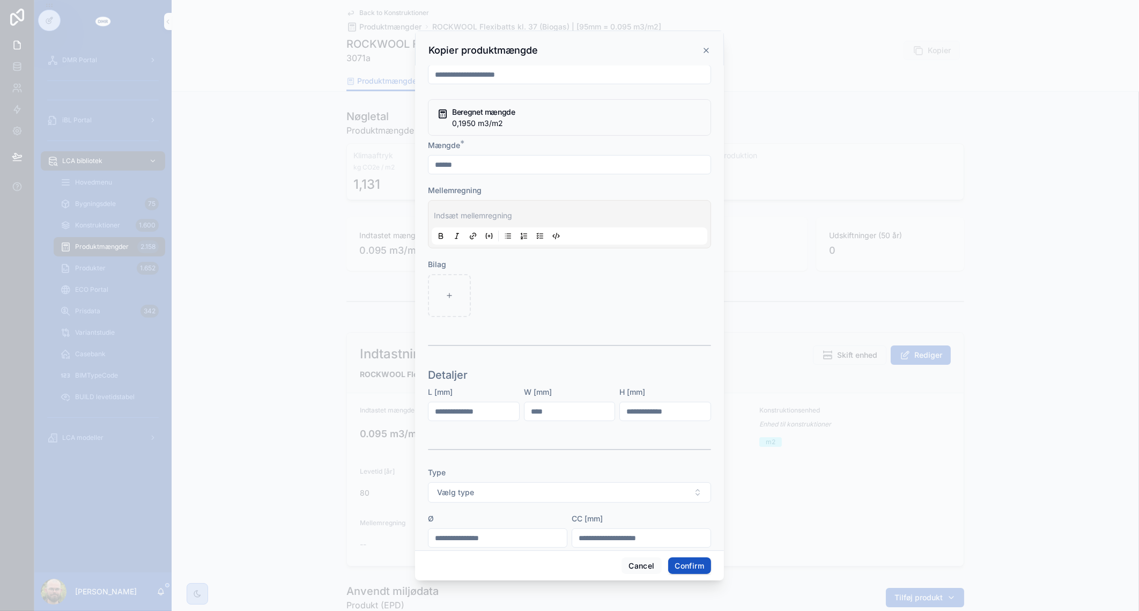
type input "******"
click at [545, 405] on input "****" at bounding box center [569, 411] width 91 height 15
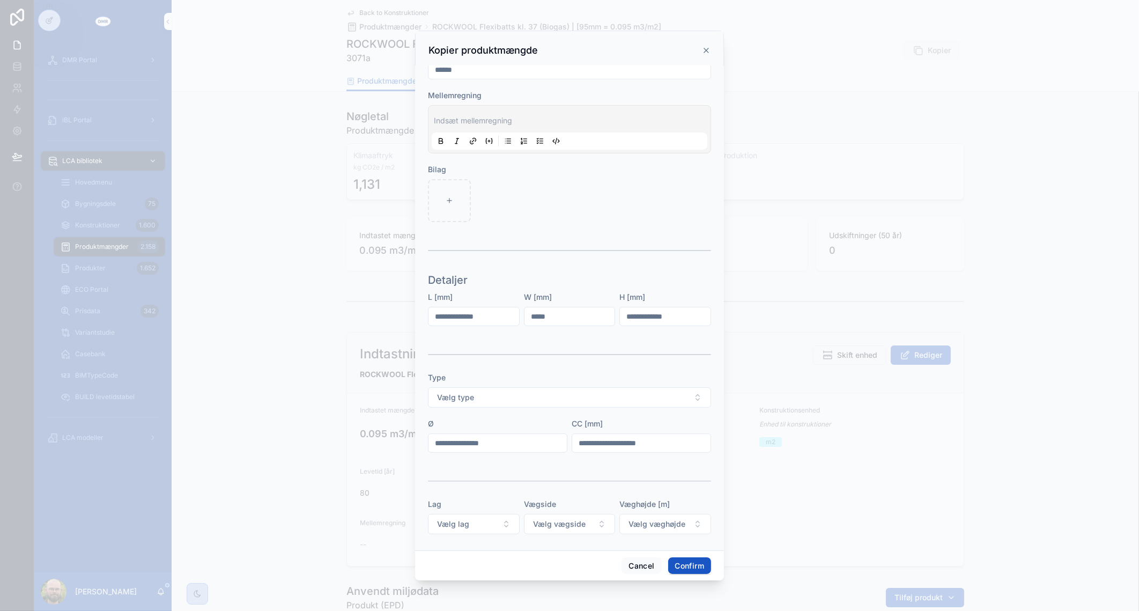
type input "*****"
click at [694, 559] on button "Confirm" at bounding box center [689, 565] width 43 height 17
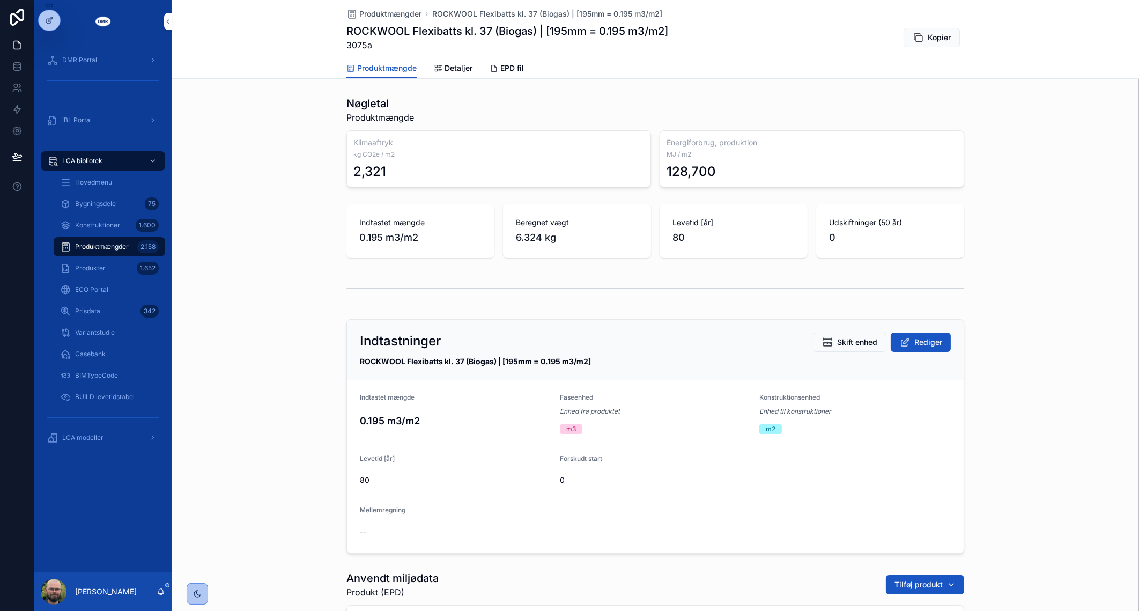
click at [359, 46] on span "3075a" at bounding box center [507, 45] width 322 height 13
copy span "3075a"
click at [206, 461] on div "Indtastninger Skift enhed Rediger ROCKWOOL Flexibatts kl. 37 (Biogas) | [195mm …" at bounding box center [655, 436] width 967 height 243
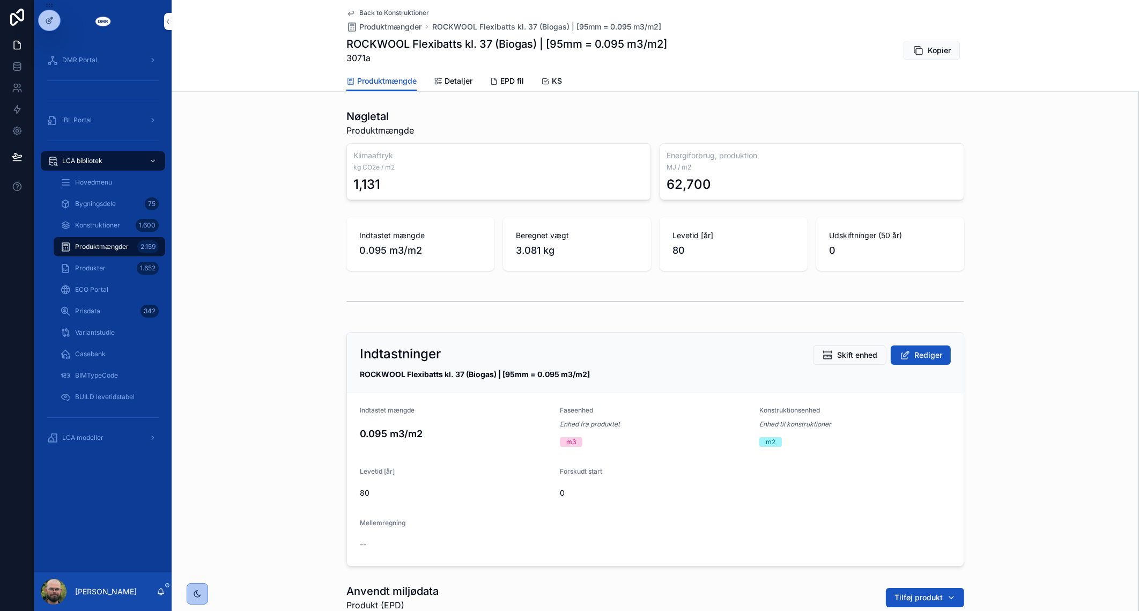
click at [374, 11] on span "Back to Konstruktioner" at bounding box center [394, 13] width 70 height 9
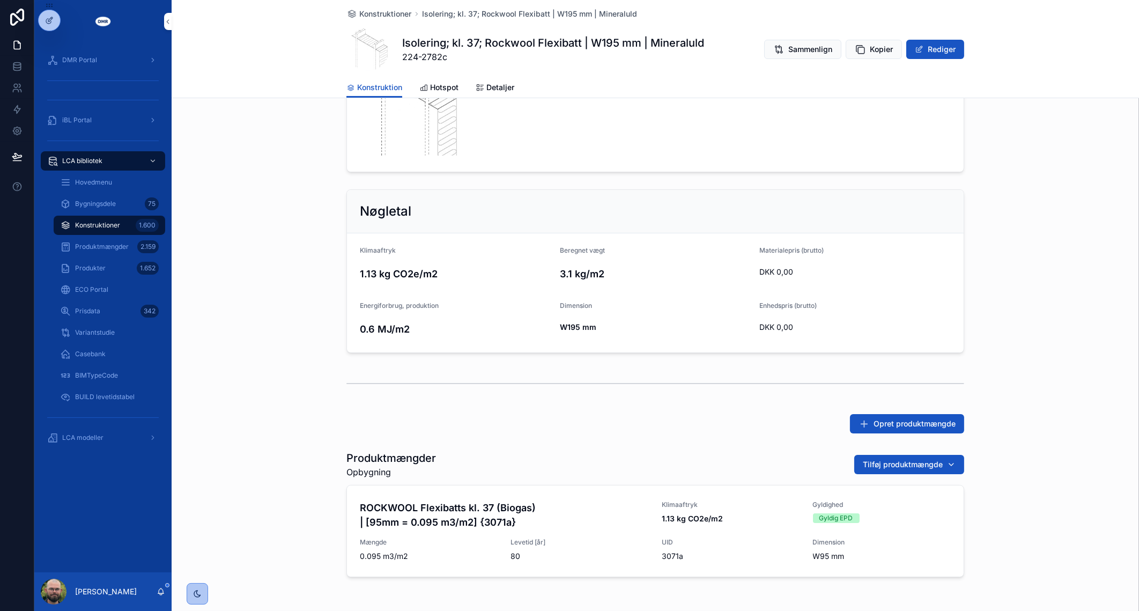
scroll to position [233, 0]
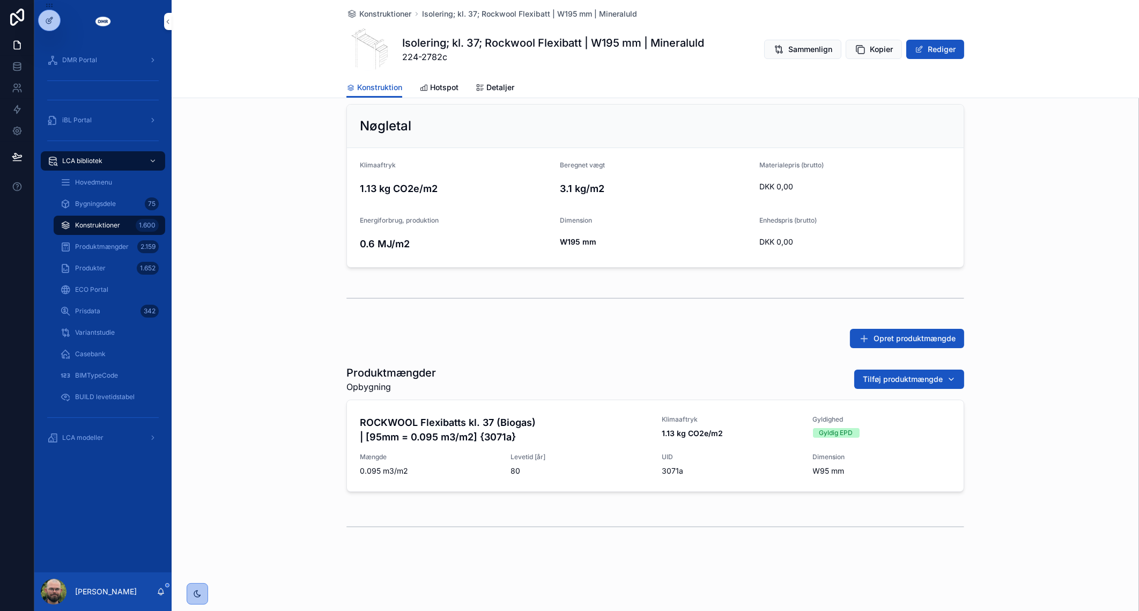
click at [908, 377] on span "Tilføj produktmængde" at bounding box center [903, 379] width 80 height 11
type input "*****"
click at [1057, 378] on div "Produktmængder Opbygning Tilføj produktmængde ROCKWOOL Flexibatts kl. 37 (Bioga…" at bounding box center [655, 430] width 967 height 139
click at [0, 0] on button "Fjern" at bounding box center [0, 0] width 0 height 0
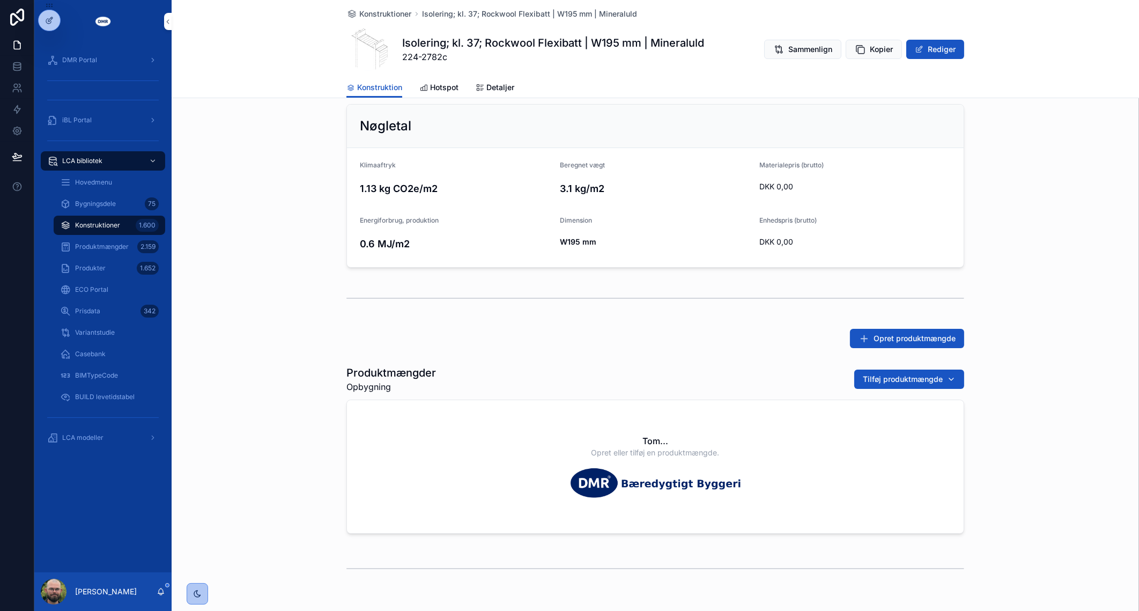
click at [867, 376] on span "Tilføj produktmængde" at bounding box center [903, 379] width 80 height 11
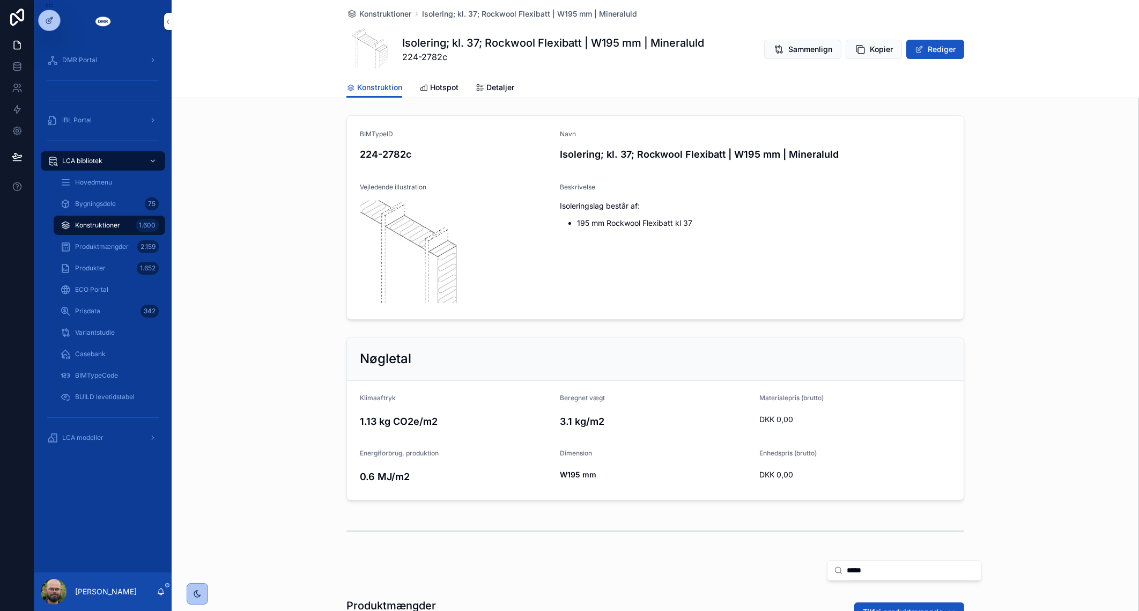
scroll to position [275, 0]
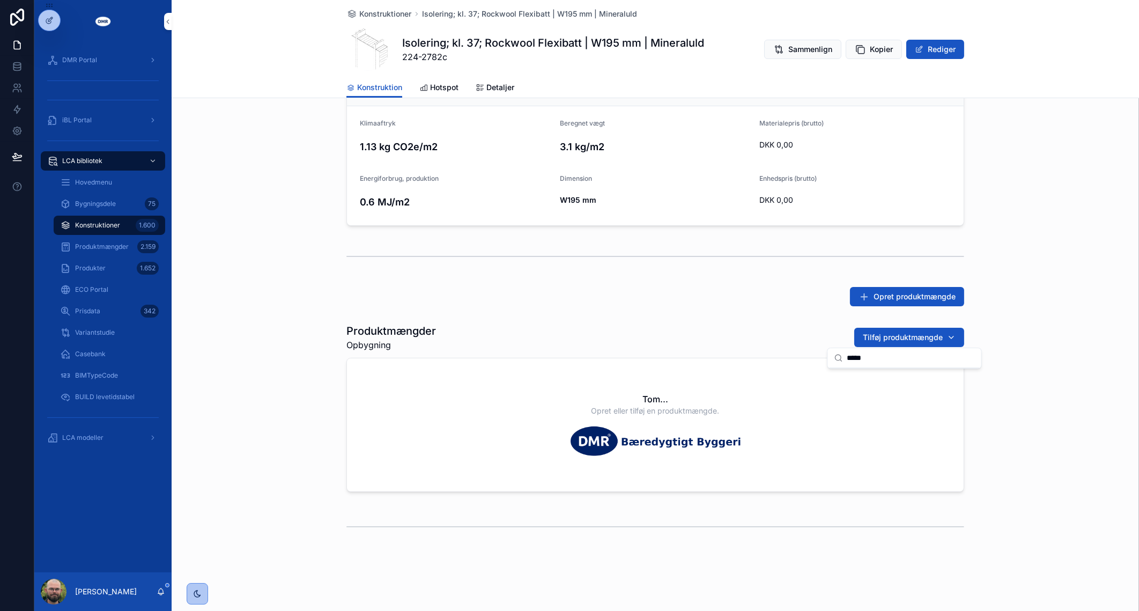
type input "*****"
click at [1087, 396] on div "Produktmængder Opbygning Tilføj produktmængde Tom... Opret eller tilføj en prod…" at bounding box center [655, 409] width 967 height 181
click at [866, 335] on span "Tilføj produktmængde" at bounding box center [903, 337] width 80 height 11
type input "*****"
click at [714, 299] on div "Opret produktmængde" at bounding box center [655, 296] width 618 height 19
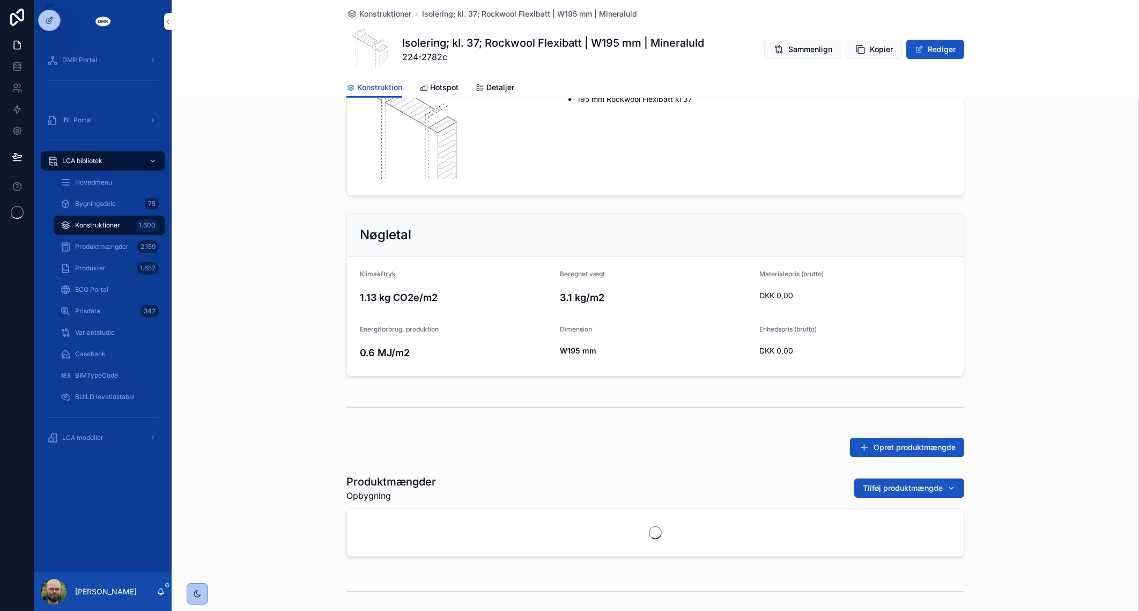
scroll to position [189, 0]
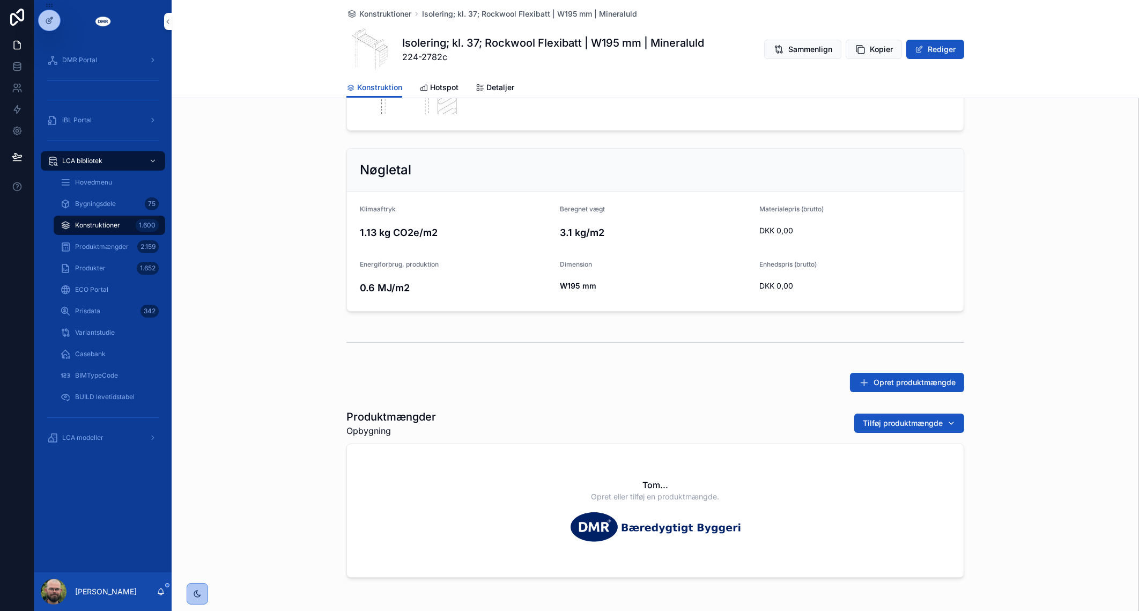
click at [916, 418] on span "Tilføj produktmængde" at bounding box center [903, 423] width 80 height 11
type input "*****"
click at [886, 413] on button "Tilføj produktmængde" at bounding box center [909, 422] width 110 height 19
type input "*****"
click at [772, 350] on div "scrollable content" at bounding box center [655, 342] width 618 height 27
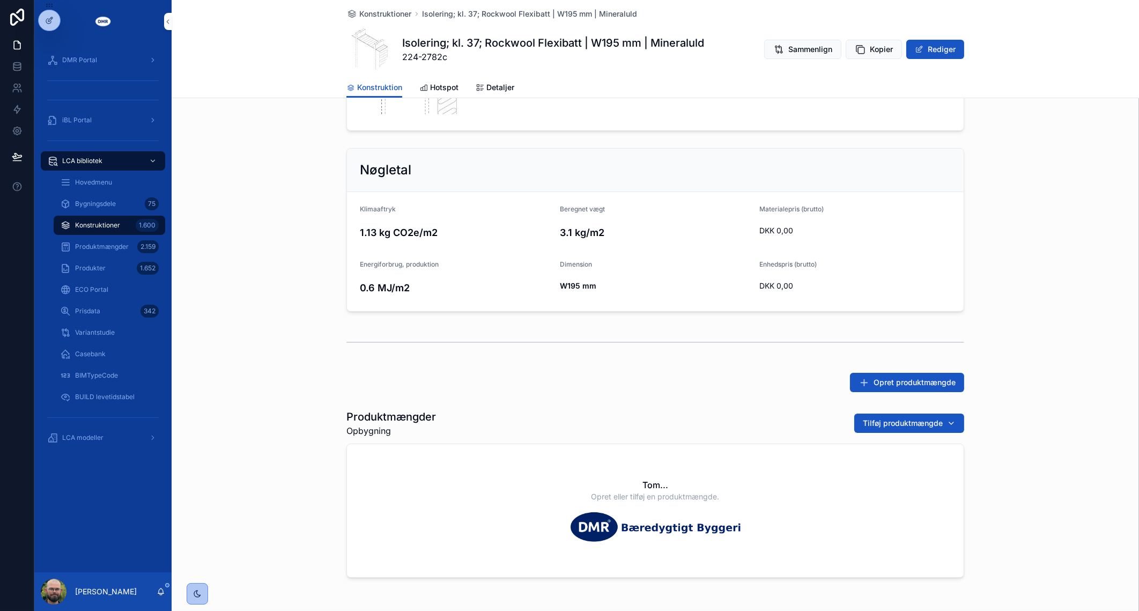
click at [880, 377] on span "Opret produktmængde" at bounding box center [914, 382] width 82 height 11
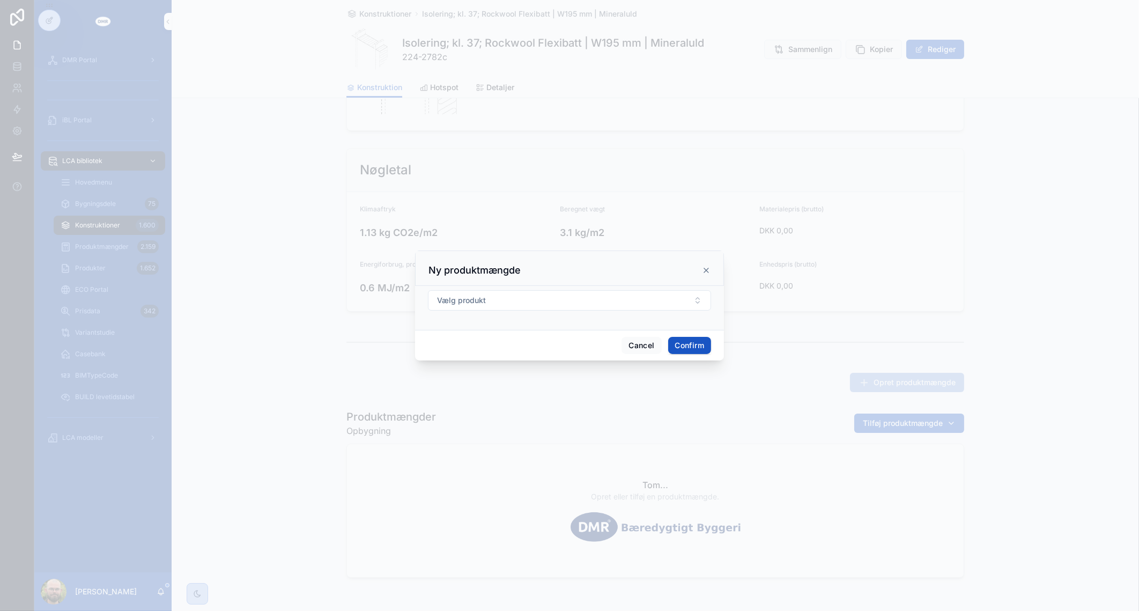
click at [579, 303] on button "Vælg produkt" at bounding box center [569, 300] width 283 height 20
type input "**********"
click at [583, 400] on span "ROCKWOOL Flexibatts kl. 37 (Biogas) | m3 | [EPD Norge] {0052p}" at bounding box center [563, 393] width 128 height 32
click at [685, 345] on button "Confirm" at bounding box center [689, 345] width 43 height 17
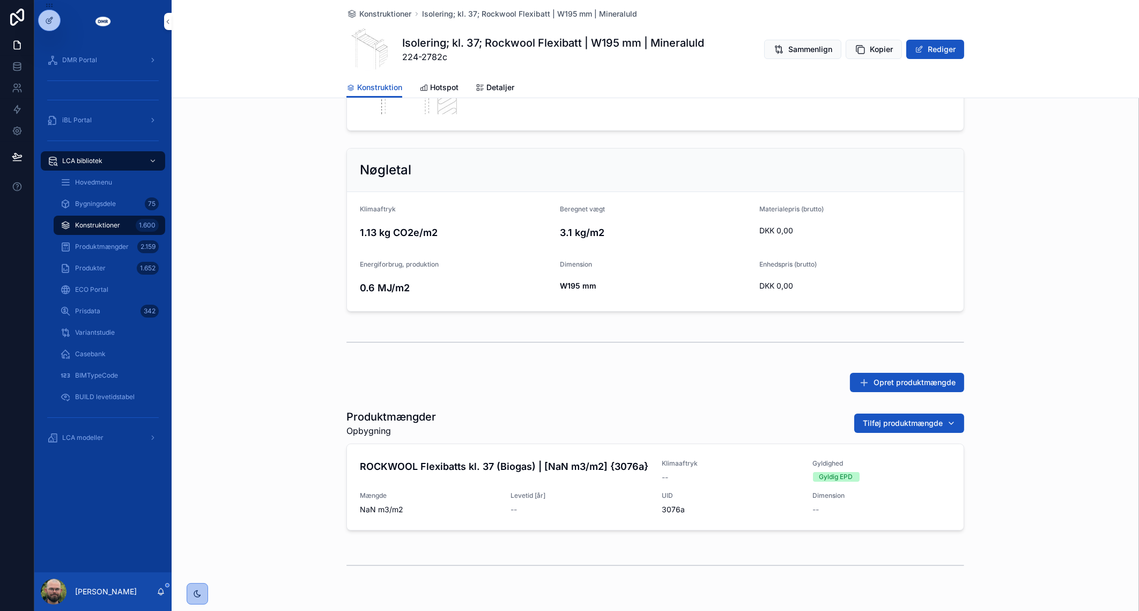
click at [584, 481] on div "ROCKWOOL Flexibatts kl. 37 (Biogas) | [NaN m3/m2] {3076a} Klimaaftryk -- Gyldig…" at bounding box center [655, 487] width 591 height 56
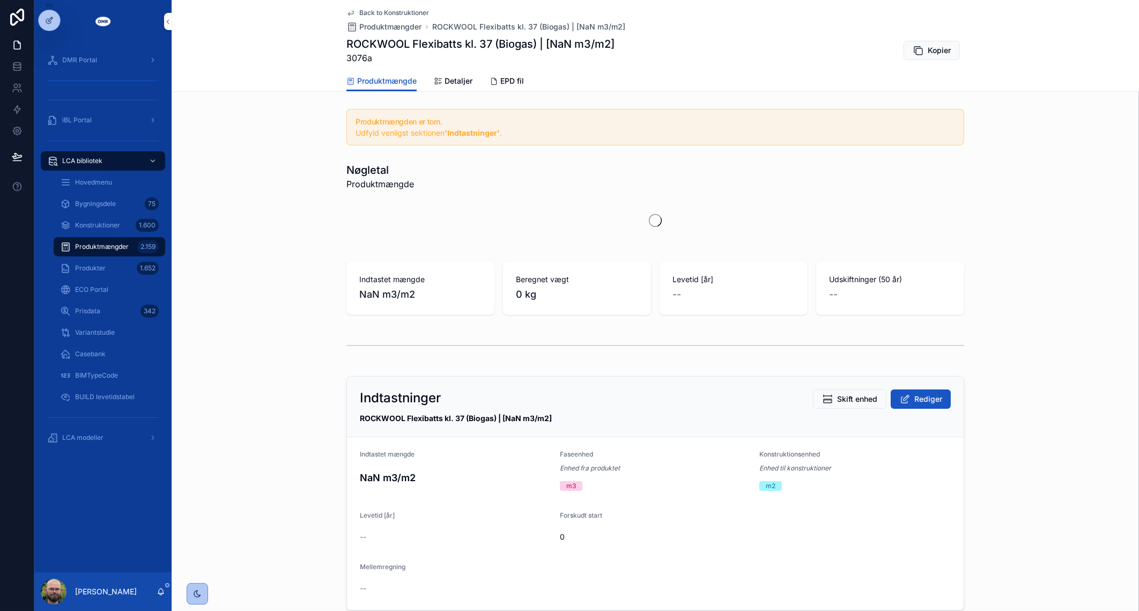
click at [921, 396] on div "Indtastninger Skift enhed Rediger ROCKWOOL Flexibatts kl. 37 (Biogas) | [NaN m3…" at bounding box center [655, 406] width 617 height 61
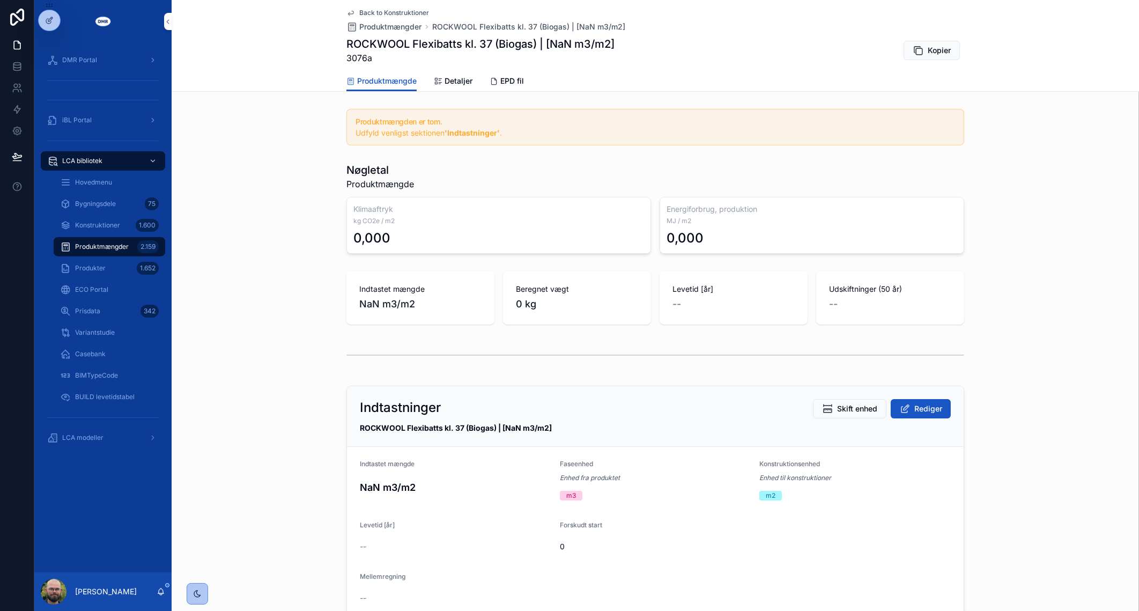
click at [922, 399] on button "Rediger" at bounding box center [921, 408] width 60 height 19
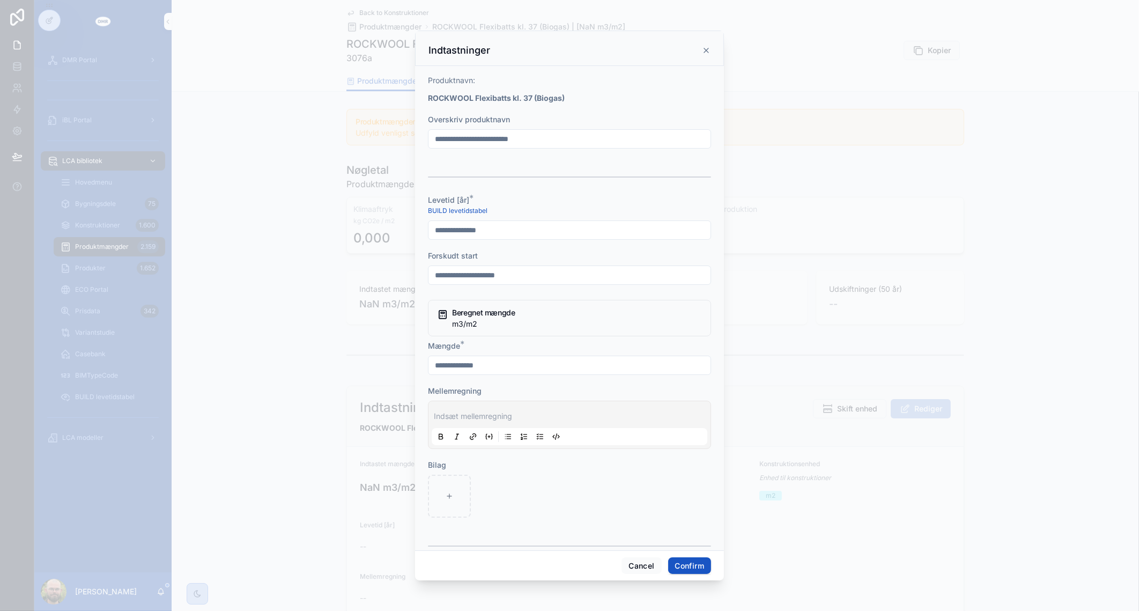
click at [545, 131] on input "text" at bounding box center [569, 138] width 282 height 15
click at [449, 166] on div at bounding box center [569, 177] width 283 height 27
click at [462, 235] on input "text" at bounding box center [569, 230] width 282 height 15
type input "**"
type input "*"
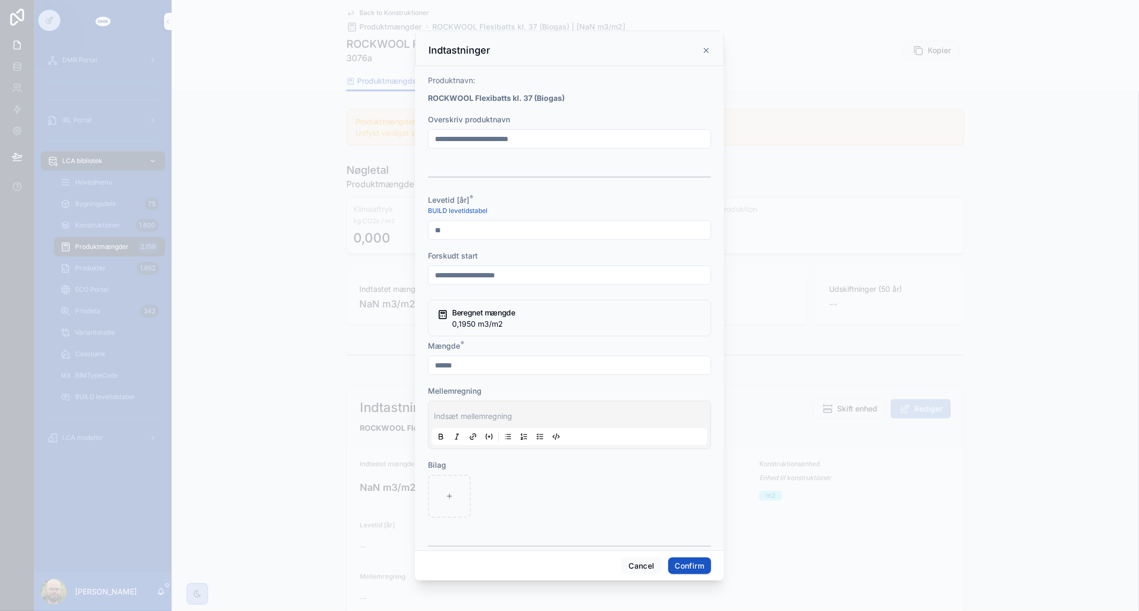
type input "******"
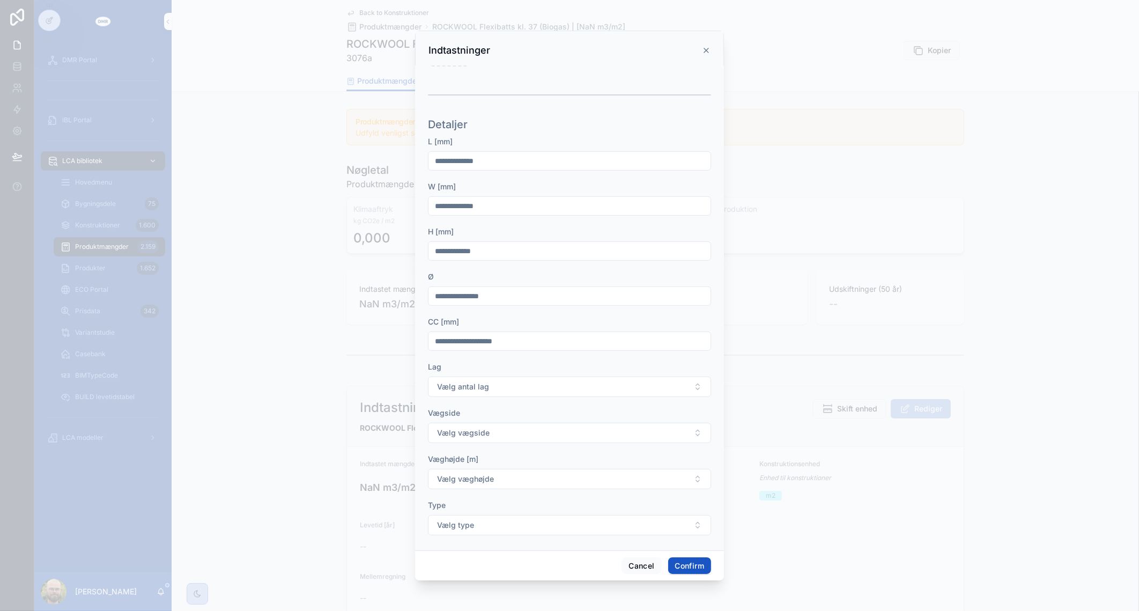
scroll to position [453, 0]
click at [496, 205] on input "text" at bounding box center [569, 204] width 282 height 15
type input "*****"
click at [688, 557] on button "Confirm" at bounding box center [689, 565] width 43 height 17
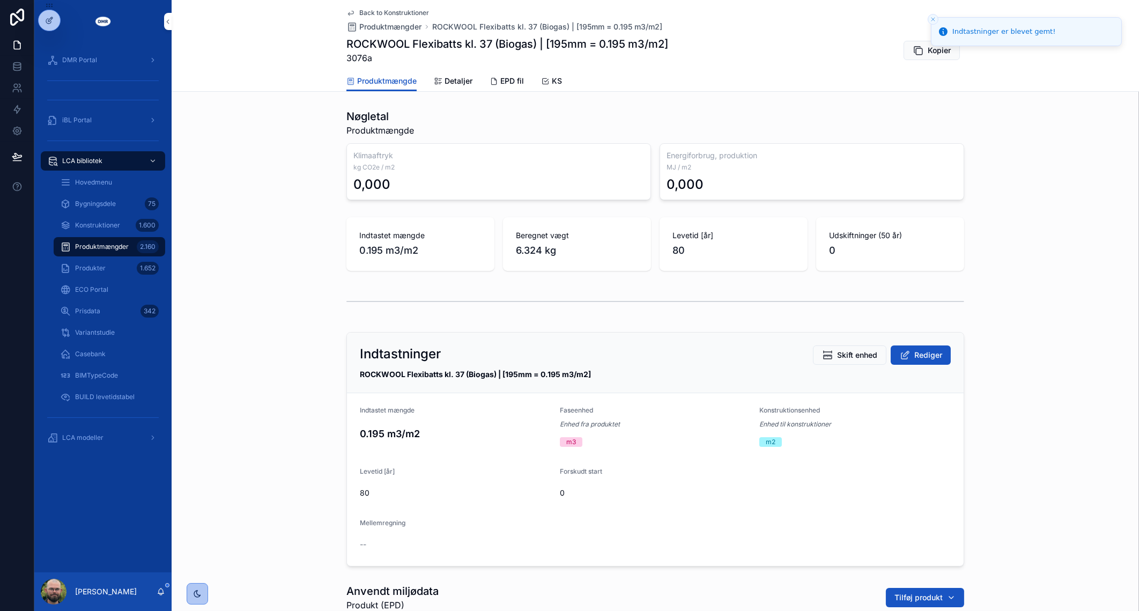
click at [382, 16] on span "Back to Konstruktioner" at bounding box center [394, 13] width 70 height 9
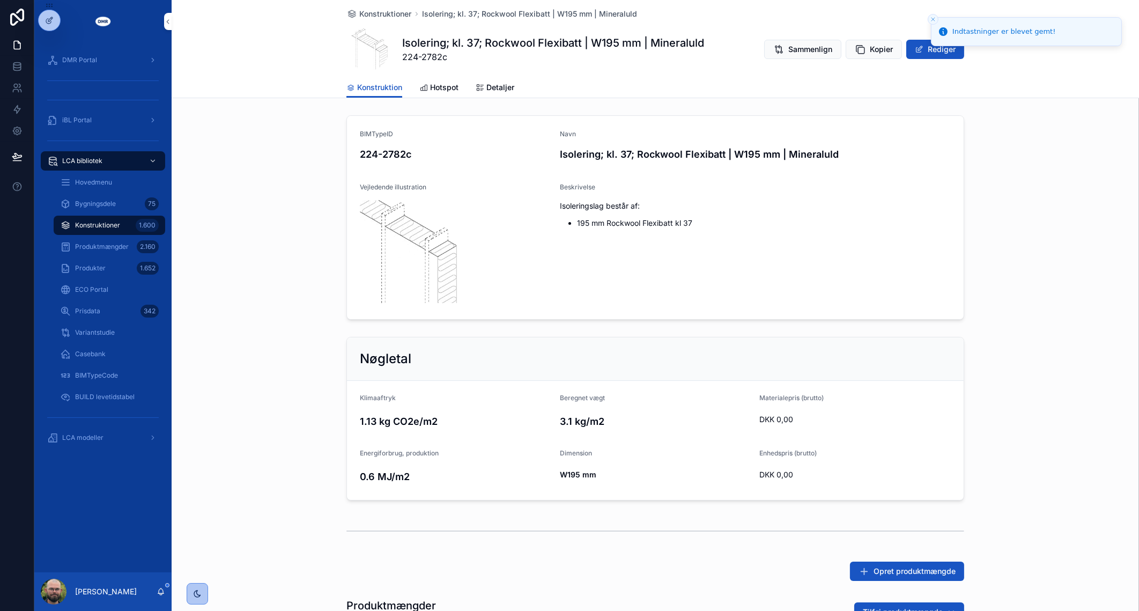
click at [198, 263] on div "BIMTypeID 224-2782c Navn Isolering; kl. 37; Rockwool Flexibatt | W195 mm | Mine…" at bounding box center [655, 217] width 967 height 213
click at [429, 62] on span "224-2782c" at bounding box center [553, 56] width 302 height 13
copy span "2782c"
click at [290, 228] on div "BIMTypeID 224-2782c Navn Isolering; kl. 37; Rockwool Flexibatt | W195 mm | Mine…" at bounding box center [655, 217] width 967 height 213
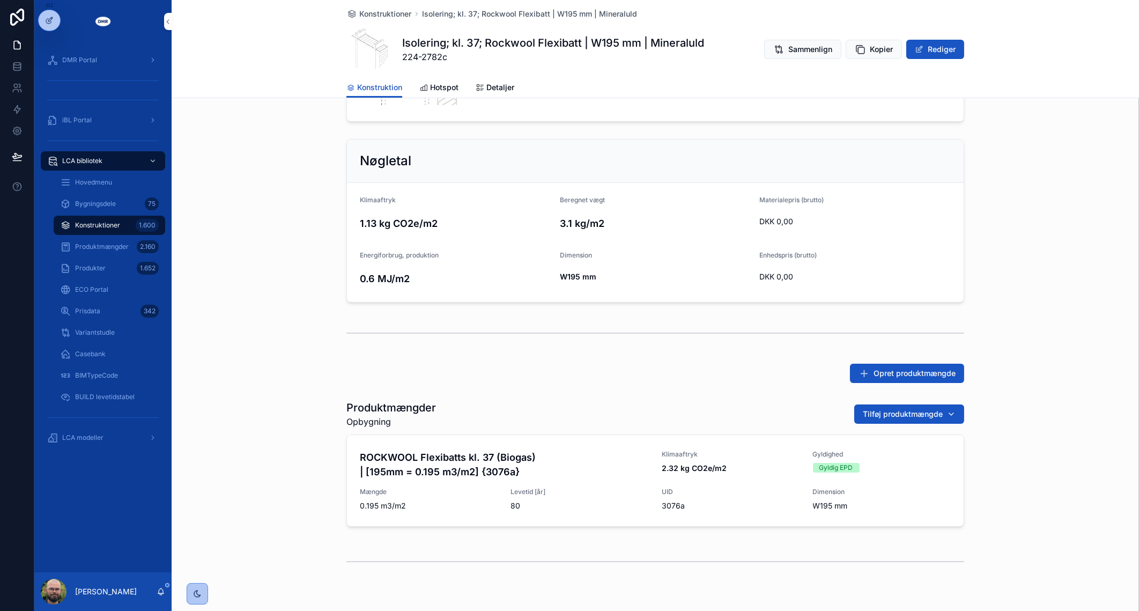
scroll to position [233, 0]
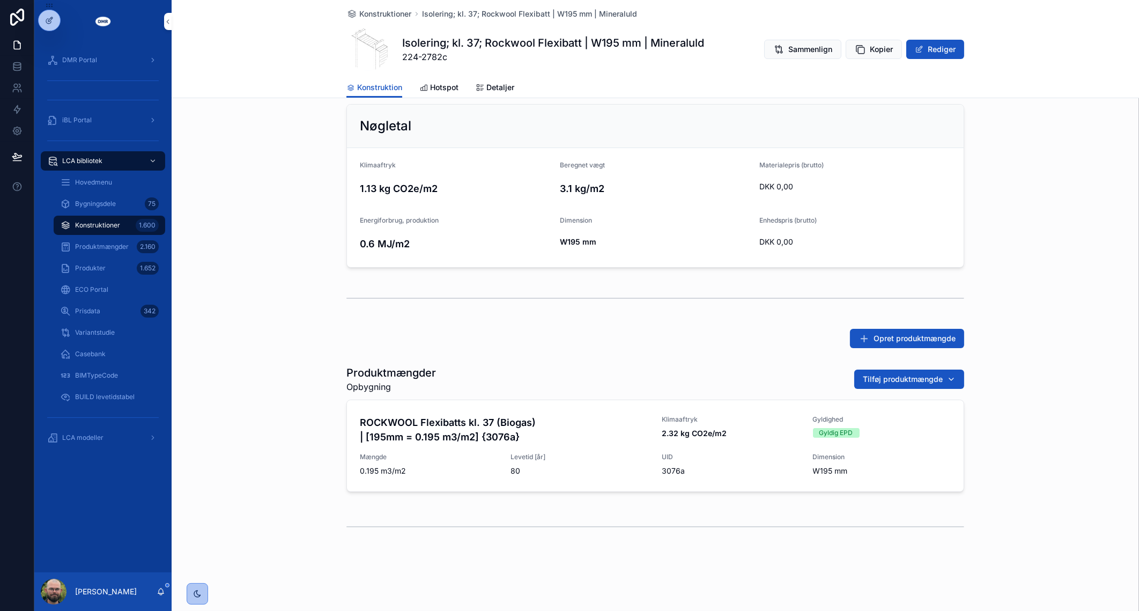
click at [405, 58] on span "224-2782c" at bounding box center [553, 56] width 302 height 13
copy span "224-2782c"
click at [226, 232] on div "Nøgletal Klimaaftryk -- Beregnet vægt 0 kg/m2 Materialepris (brutto) DKK 0,00 E…" at bounding box center [655, 186] width 967 height 172
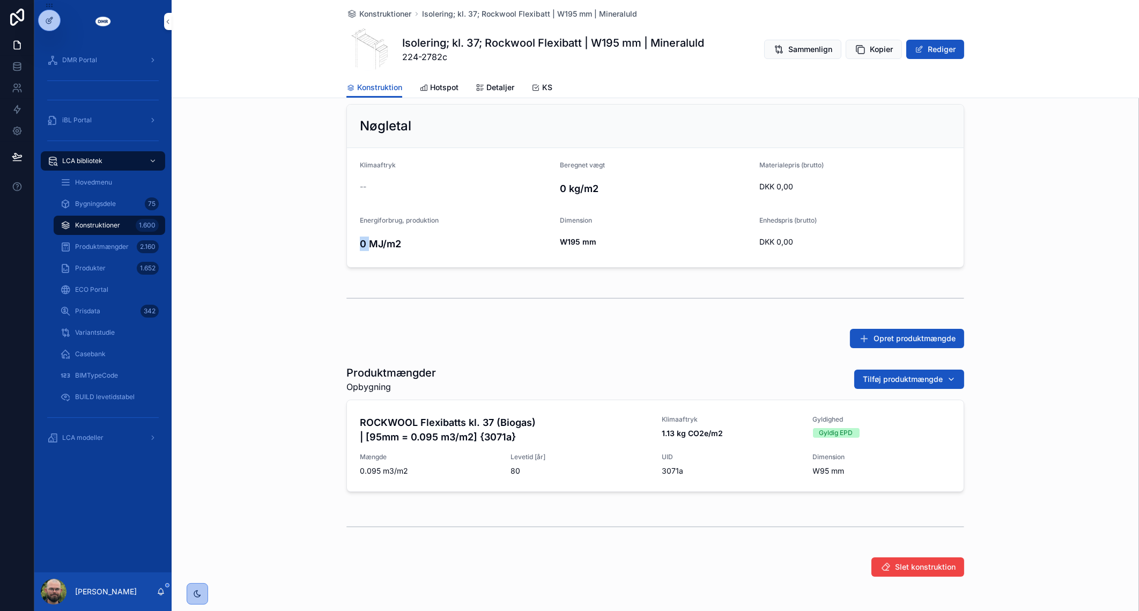
click at [226, 232] on div "Nøgletal Klimaaftryk -- Beregnet vægt 0 kg/m2 Materialepris (brutto) DKK 0,00 E…" at bounding box center [655, 186] width 967 height 172
click at [275, 361] on div "Produktmængder Opbygning Tilføj produktmængde ROCKWOOL Flexibatts kl. 37 (Bioga…" at bounding box center [655, 430] width 967 height 139
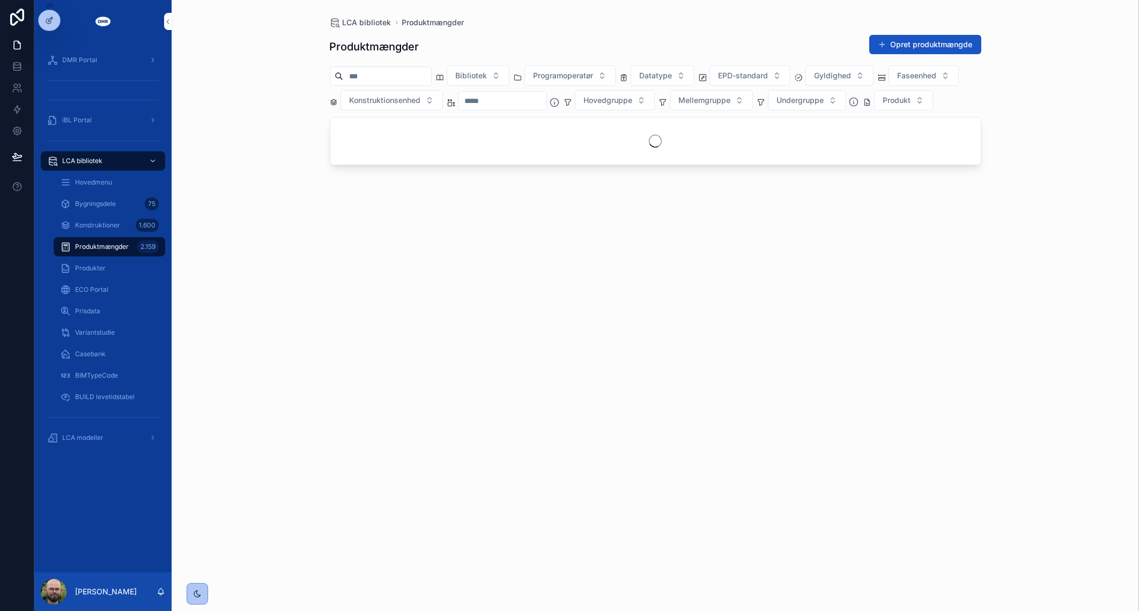
click at [383, 81] on input "scrollable content" at bounding box center [387, 76] width 88 height 15
paste input "*****"
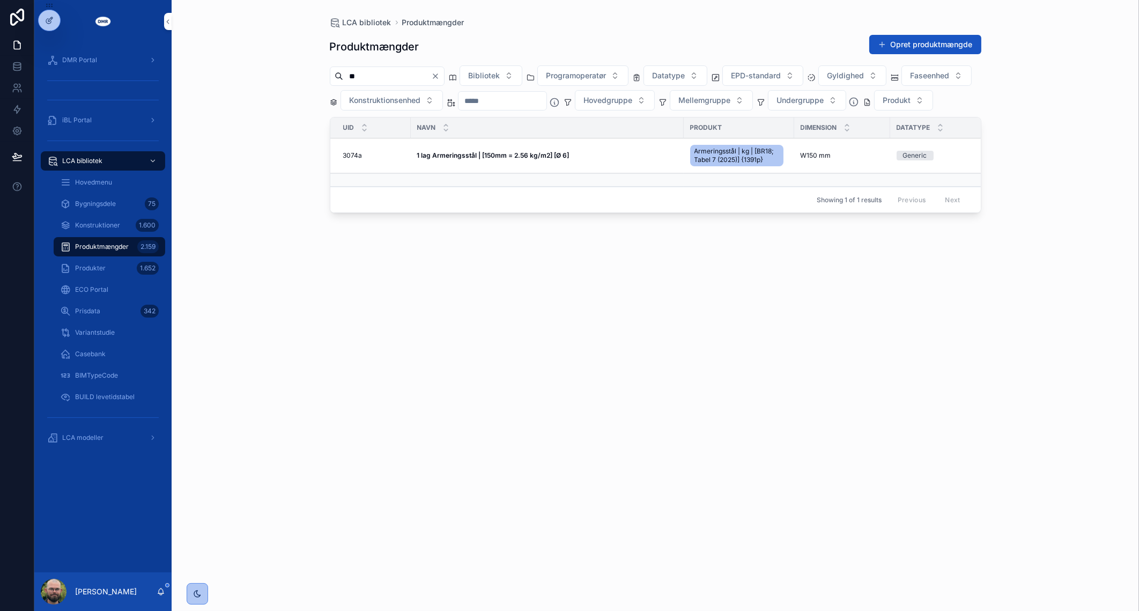
type input "*"
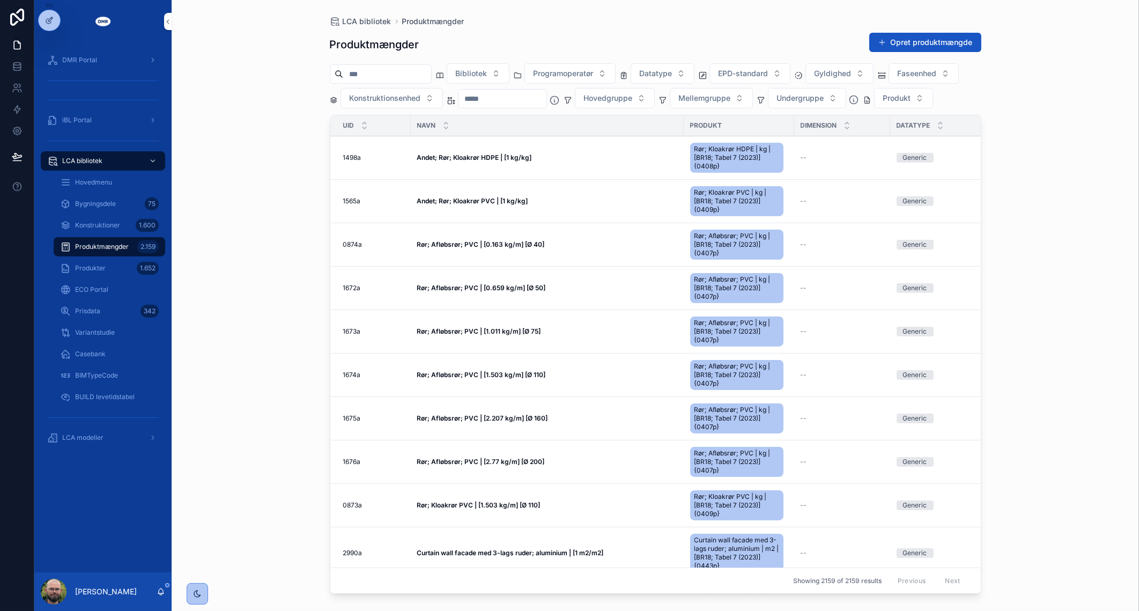
click at [366, 127] on icon "scrollable content" at bounding box center [364, 123] width 7 height 7
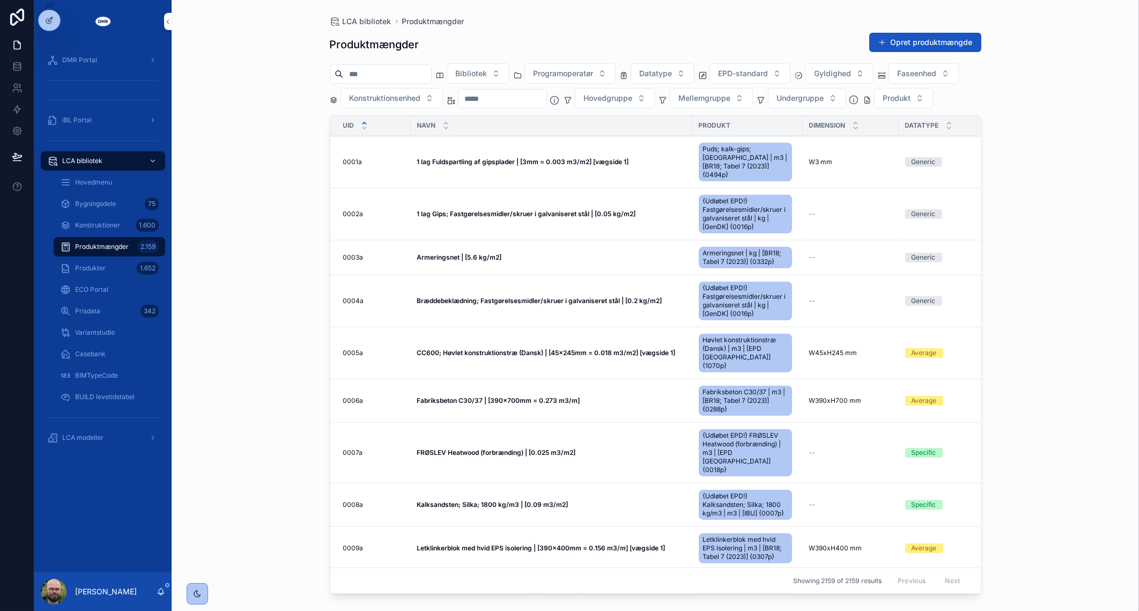
click at [365, 131] on icon "scrollable content" at bounding box center [364, 127] width 7 height 7
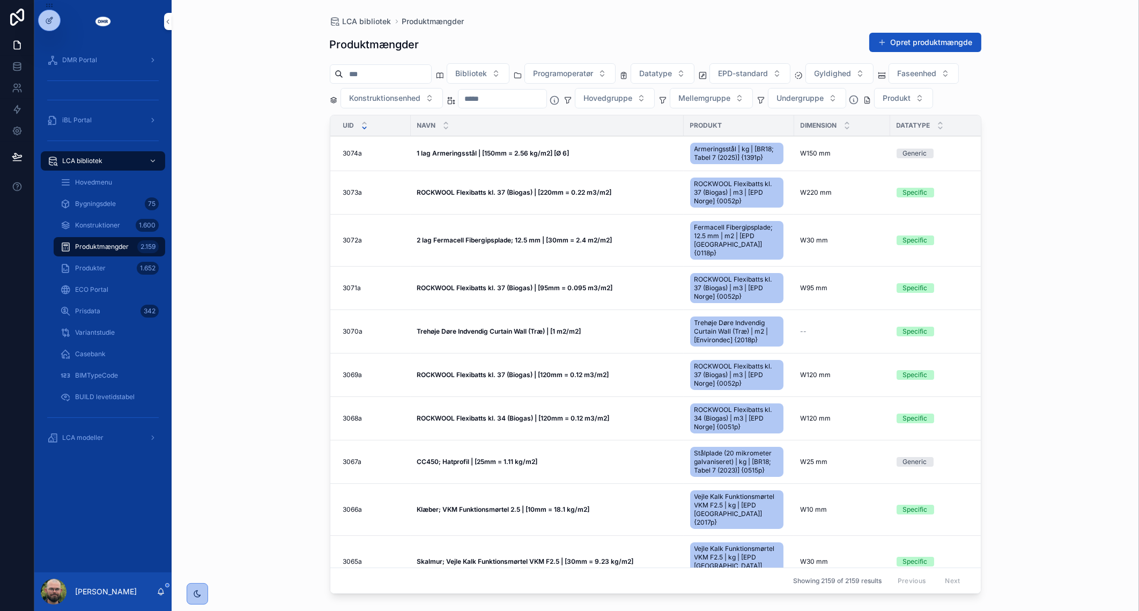
click at [293, 242] on div "LCA bibliotek Produktmængder Produktmængder Opret produktmængde Bibliotek Progr…" at bounding box center [655, 305] width 967 height 611
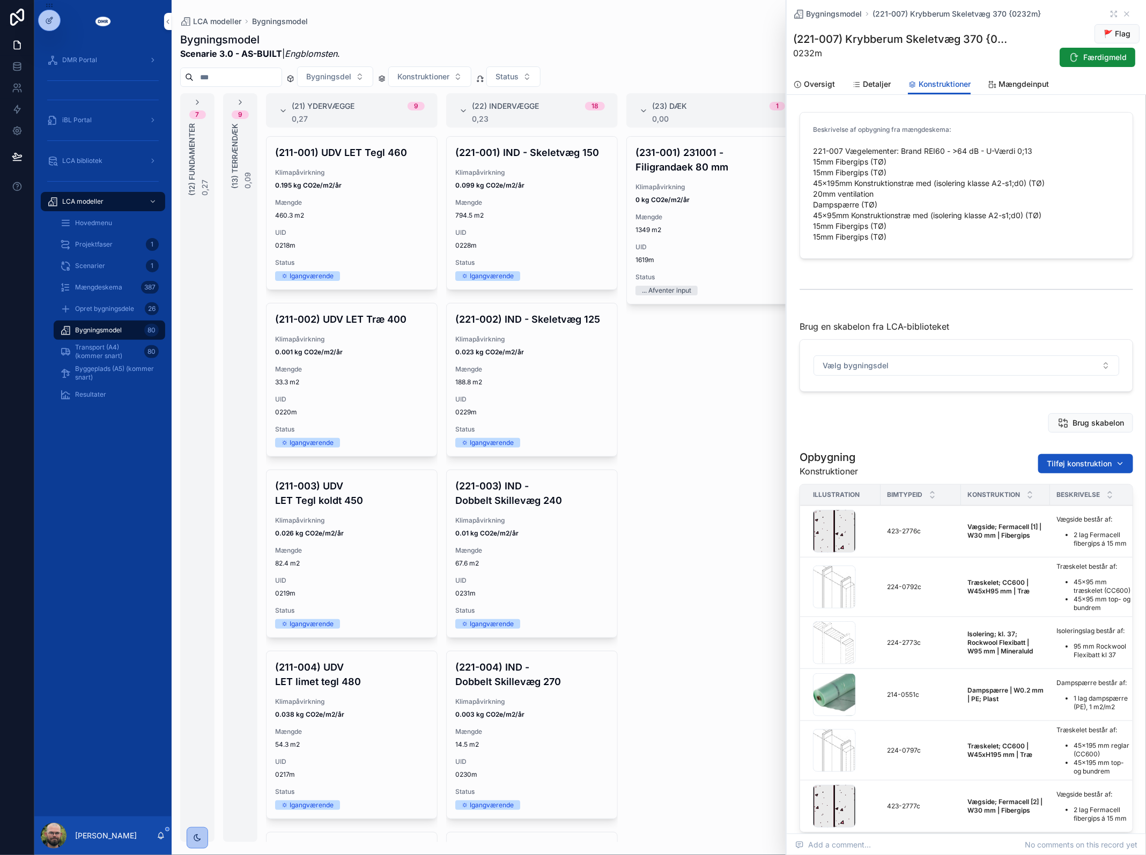
click at [1057, 464] on span "Tilføj konstruktion" at bounding box center [1079, 463] width 65 height 11
click at [1062, 492] on input "*****" at bounding box center [1075, 486] width 128 height 19
paste input "****"
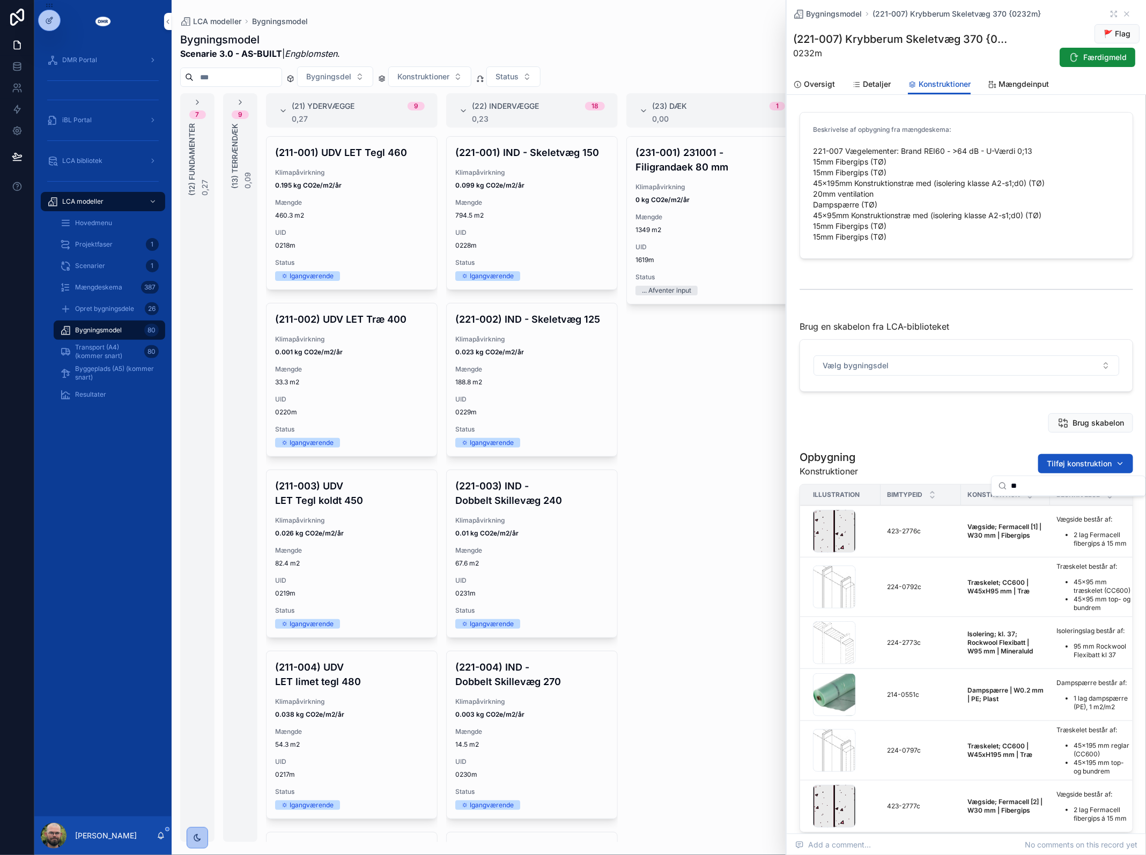
type input "*"
type input "****"
click at [925, 388] on div "Vælg bygningsdel" at bounding box center [966, 365] width 332 height 51
click at [923, 851] on div "Add a comment... No comments on this record yet" at bounding box center [966, 844] width 359 height 21
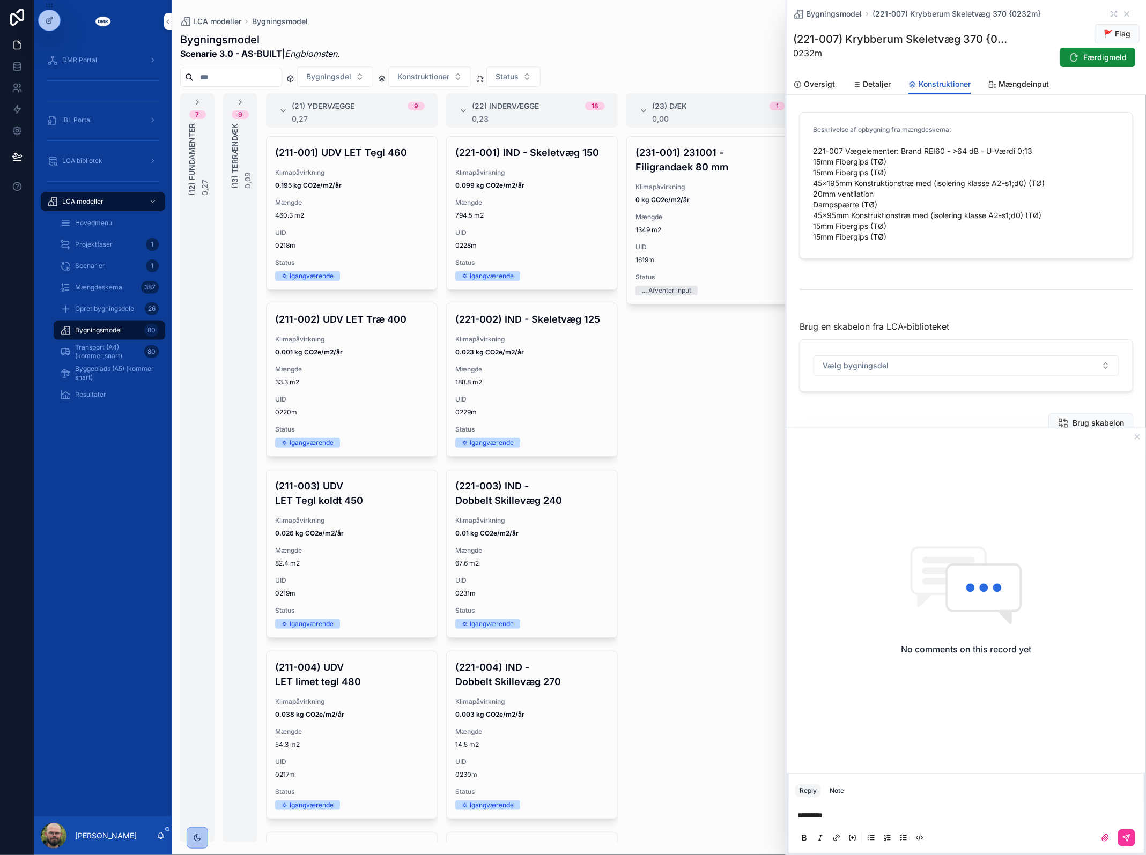
click at [1129, 837] on icon "scrollable content" at bounding box center [1126, 838] width 6 height 6
drag, startPoint x: 1141, startPoint y: 440, endPoint x: 1135, endPoint y: 441, distance: 6.1
click at [1141, 439] on icon "scrollable content" at bounding box center [1137, 437] width 9 height 9
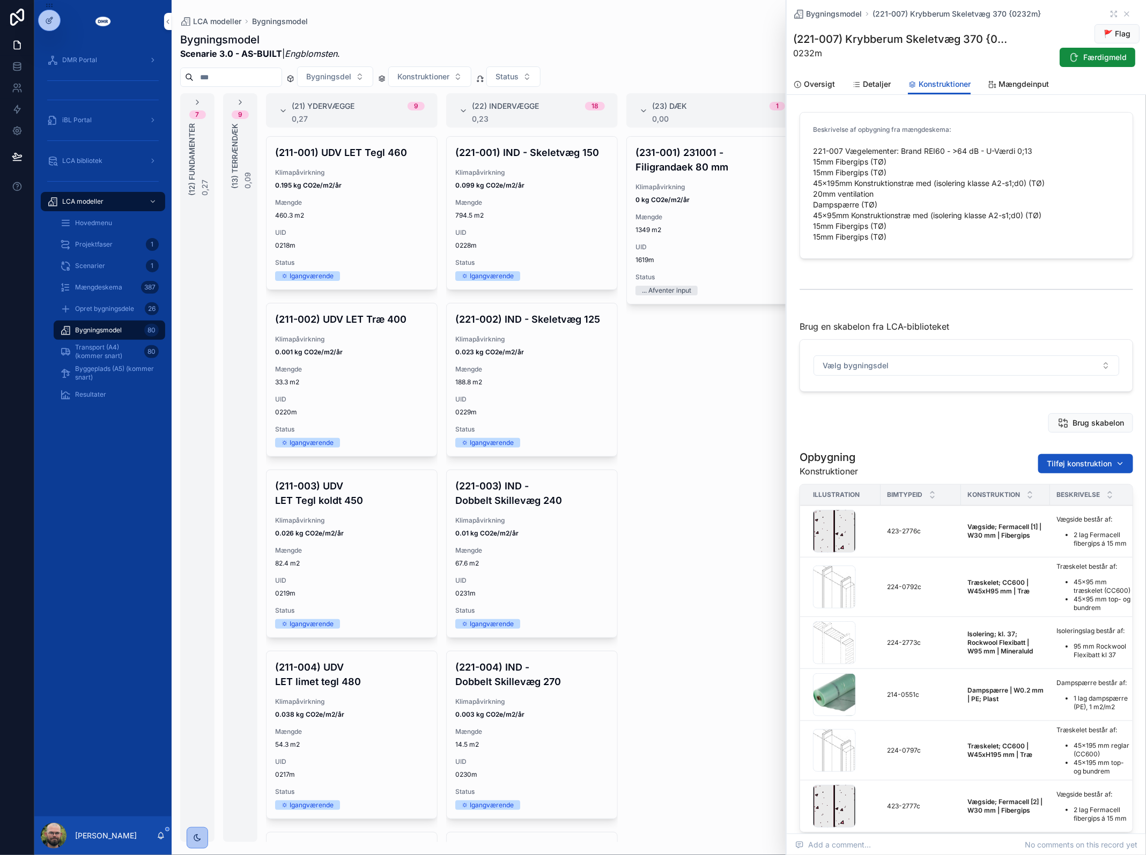
click at [1095, 457] on button "Tilføj konstruktion" at bounding box center [1085, 463] width 95 height 19
type input "*****"
click at [715, 543] on div "(231-001) 231001 - Filigrandaek 80 mm Klimapåvirkning 0 kg CO2e/m2/år Mængde 13…" at bounding box center [712, 489] width 172 height 706
click at [1124, 15] on icon "scrollable content" at bounding box center [1126, 14] width 4 height 4
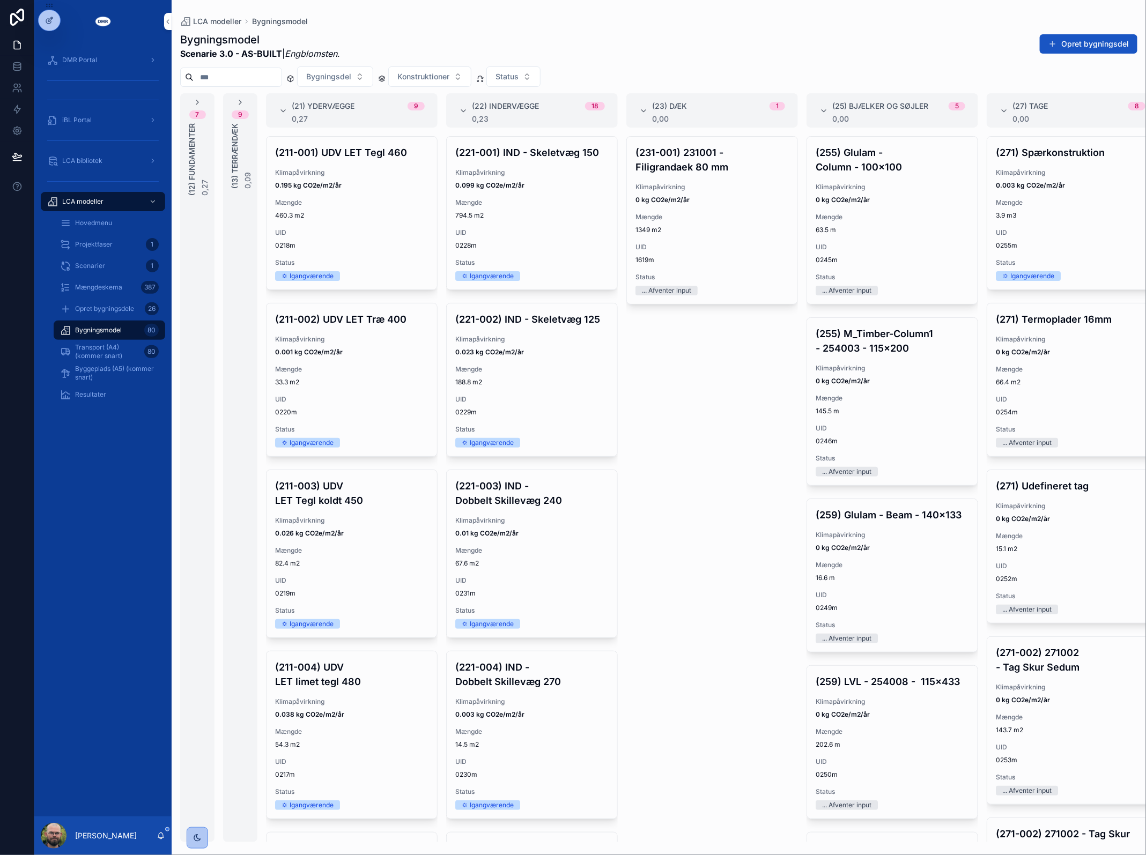
click at [708, 489] on div "(231-001) 231001 - Filigrandaek 80 mm Klimapåvirkning 0 kg CO2e/m2/år Mængde 13…" at bounding box center [712, 489] width 172 height 706
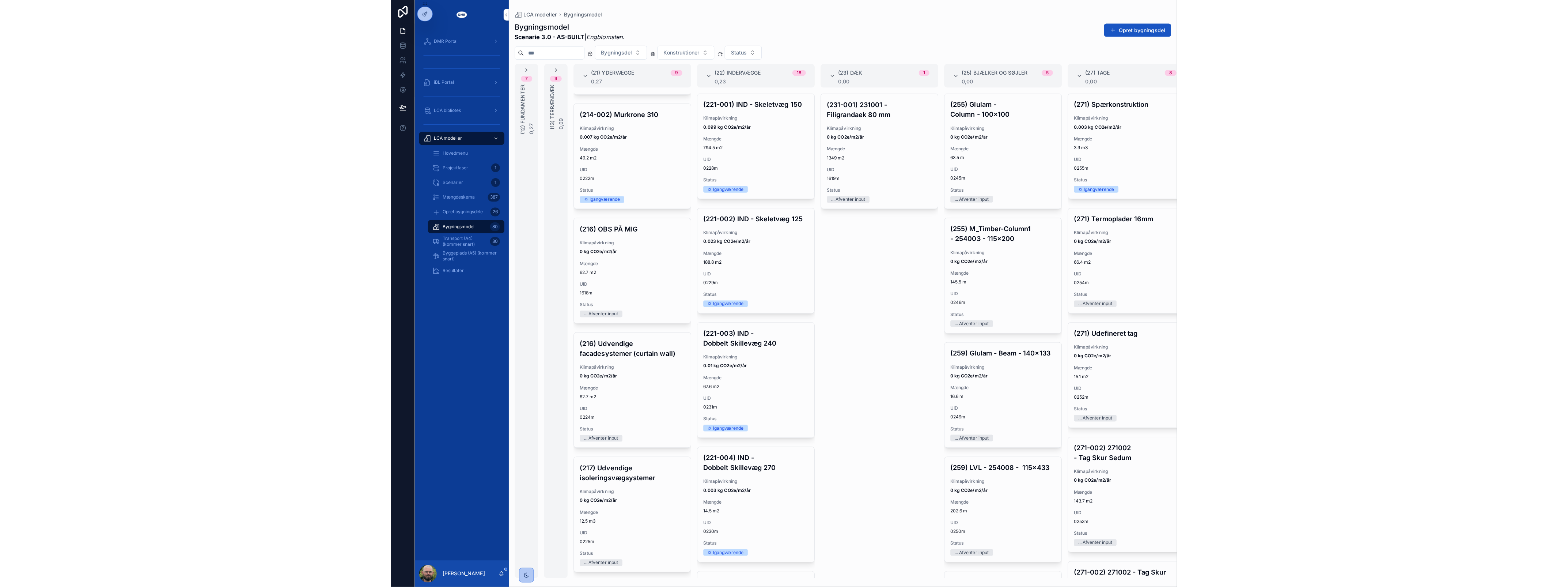
scroll to position [596, 0]
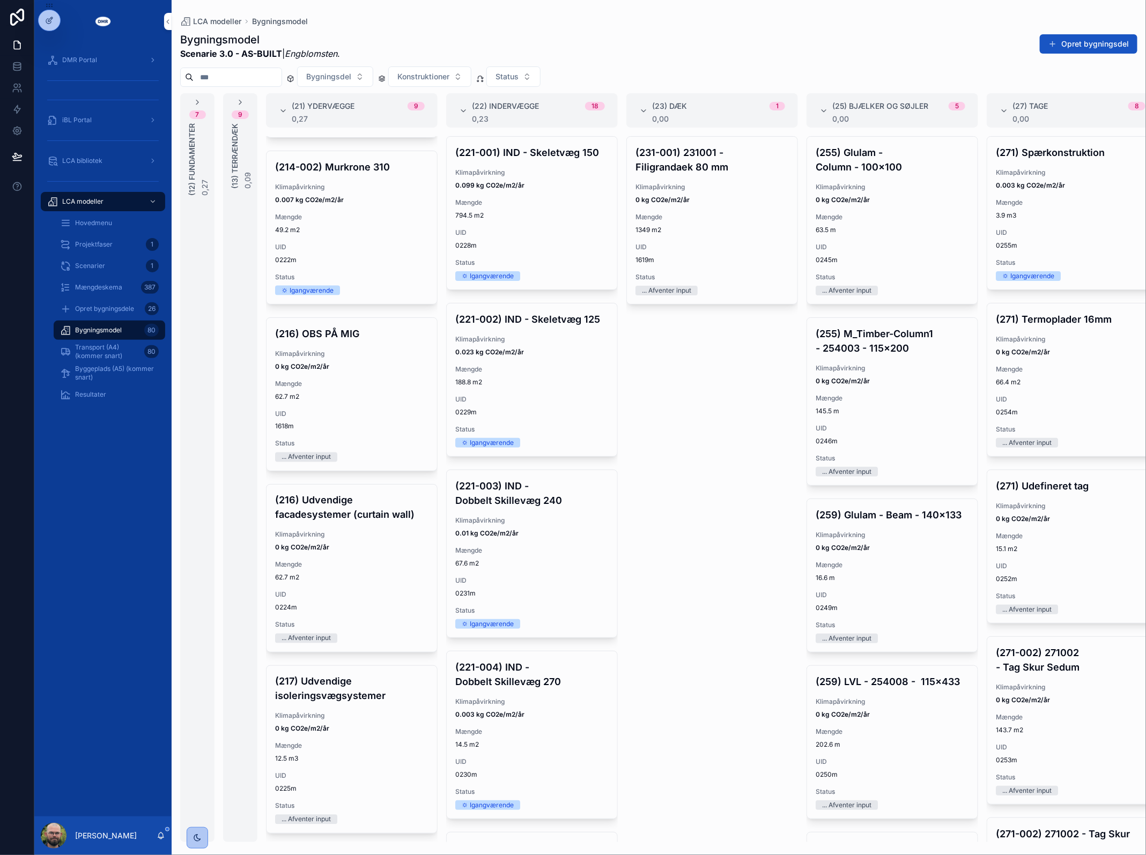
click at [84, 281] on div "Mængdeskema 387" at bounding box center [109, 287] width 99 height 17
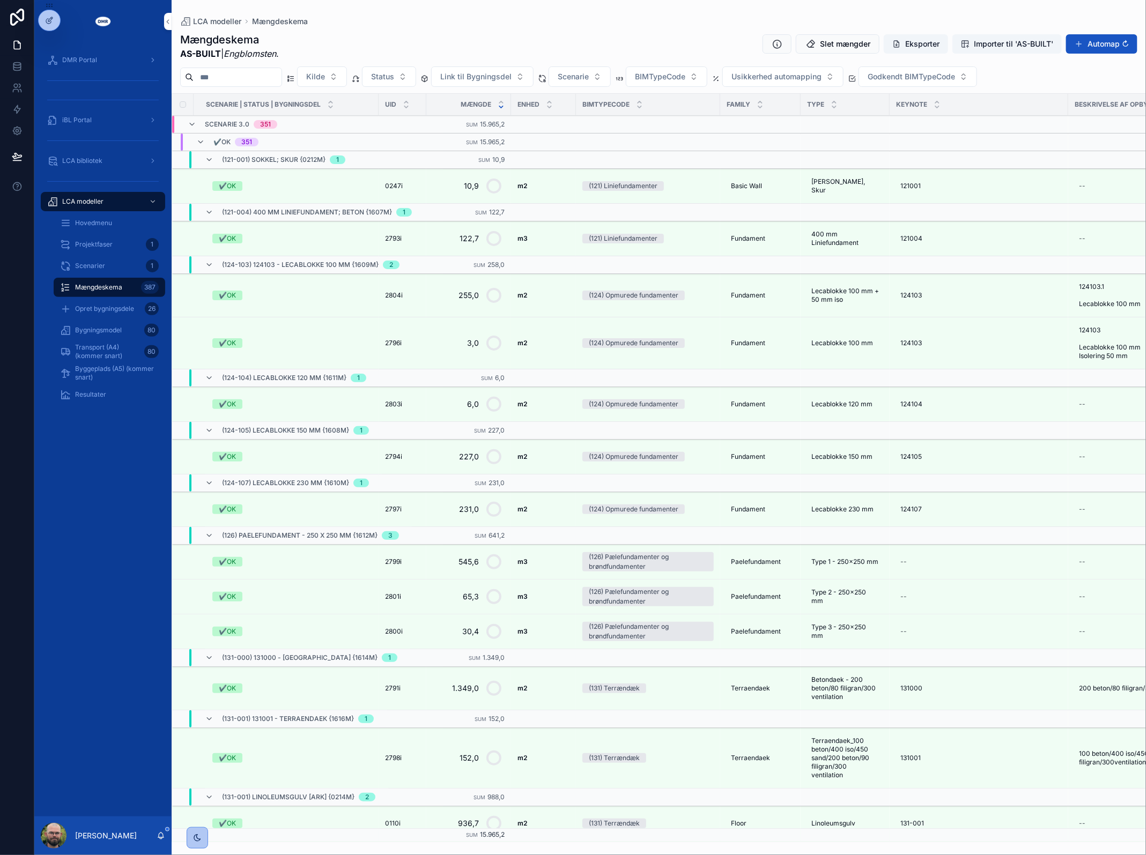
click at [685, 78] on span "BIMTypeCode" at bounding box center [660, 76] width 50 height 11
type input "***"
click at [674, 116] on span "(216) Udvendige facadesystemer" at bounding box center [679, 120] width 118 height 11
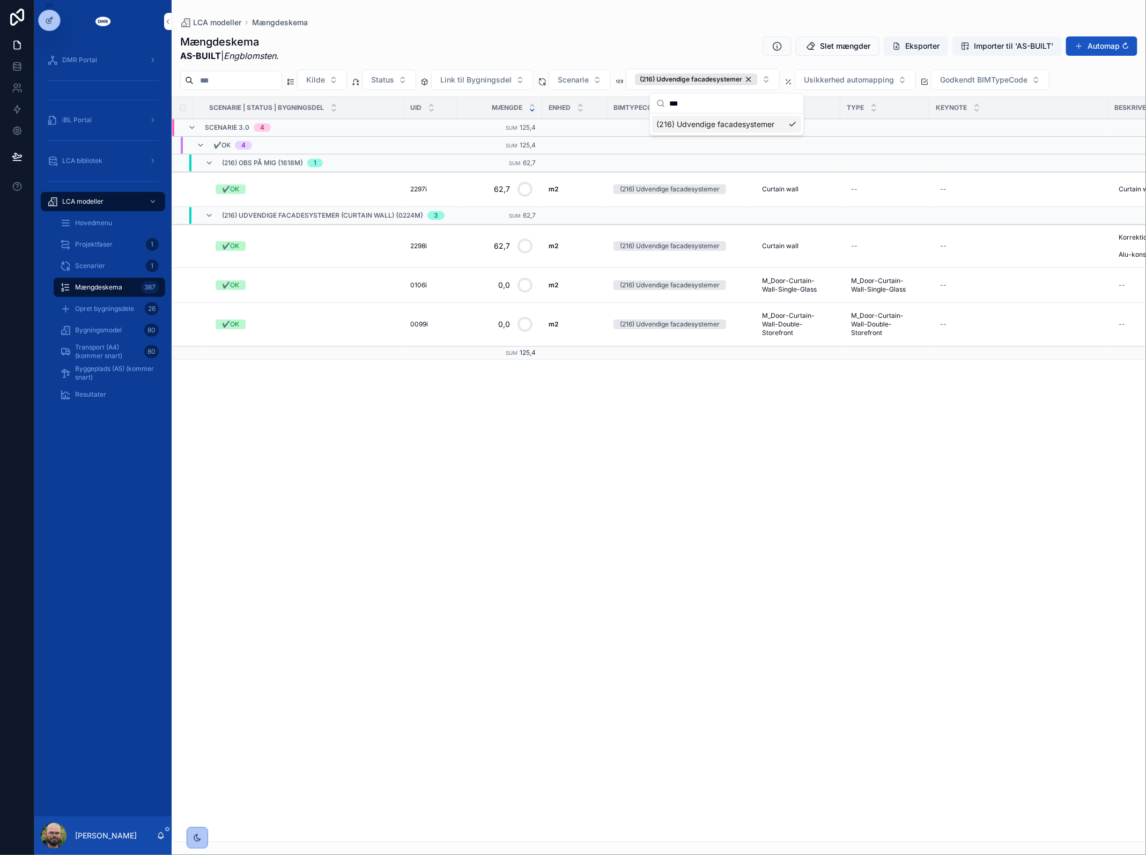
click at [599, 43] on div "Mængdeskema AS-BUILT | [PERSON_NAME] . Slet mængder Eksporter Importer til 'AS-…" at bounding box center [658, 48] width 957 height 28
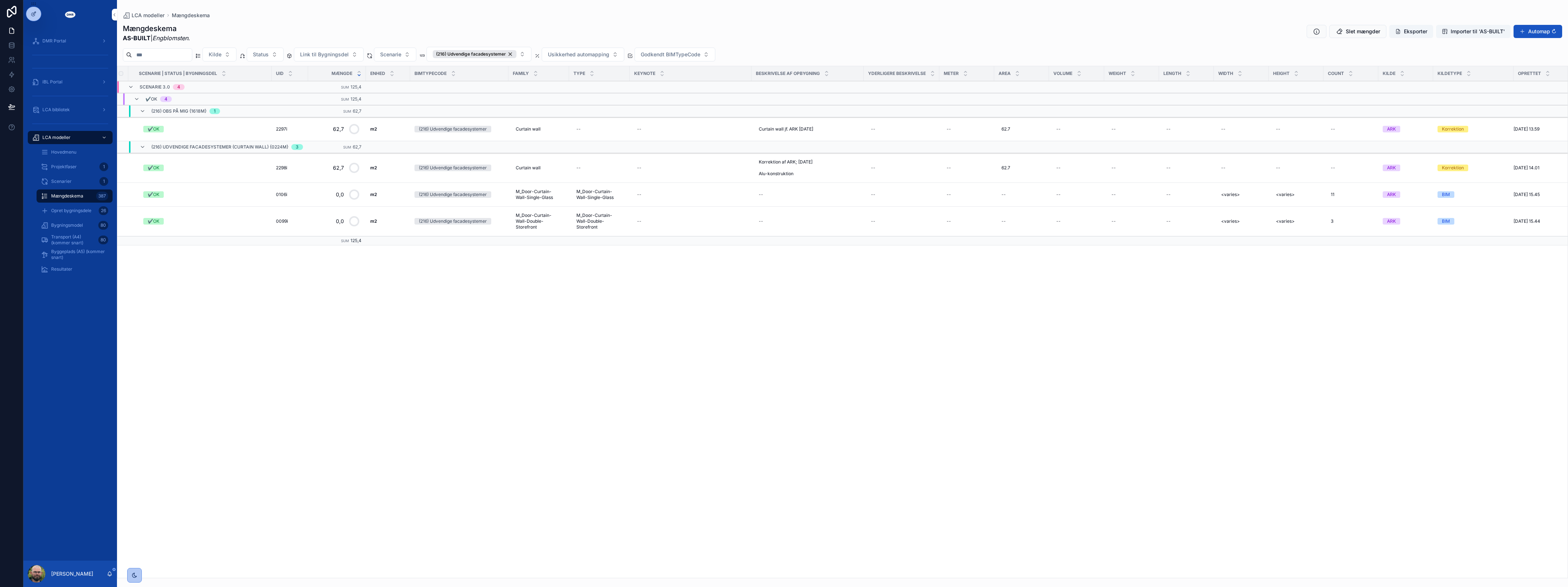
scroll to position [0, 4]
click at [532, 54] on button "(216) Udvendige facadesystemer" at bounding box center [479, 54] width 105 height 14
type input "***"
click at [519, 85] on span "(226) Indvendige glasvægsystemer" at bounding box center [490, 85] width 87 height 7
click at [558, 419] on div "Scenarie | Status | Bygningsdel UID Mængde Enhed BIMTypeCode Family Type Keynot…" at bounding box center [843, 322] width 1451 height 511
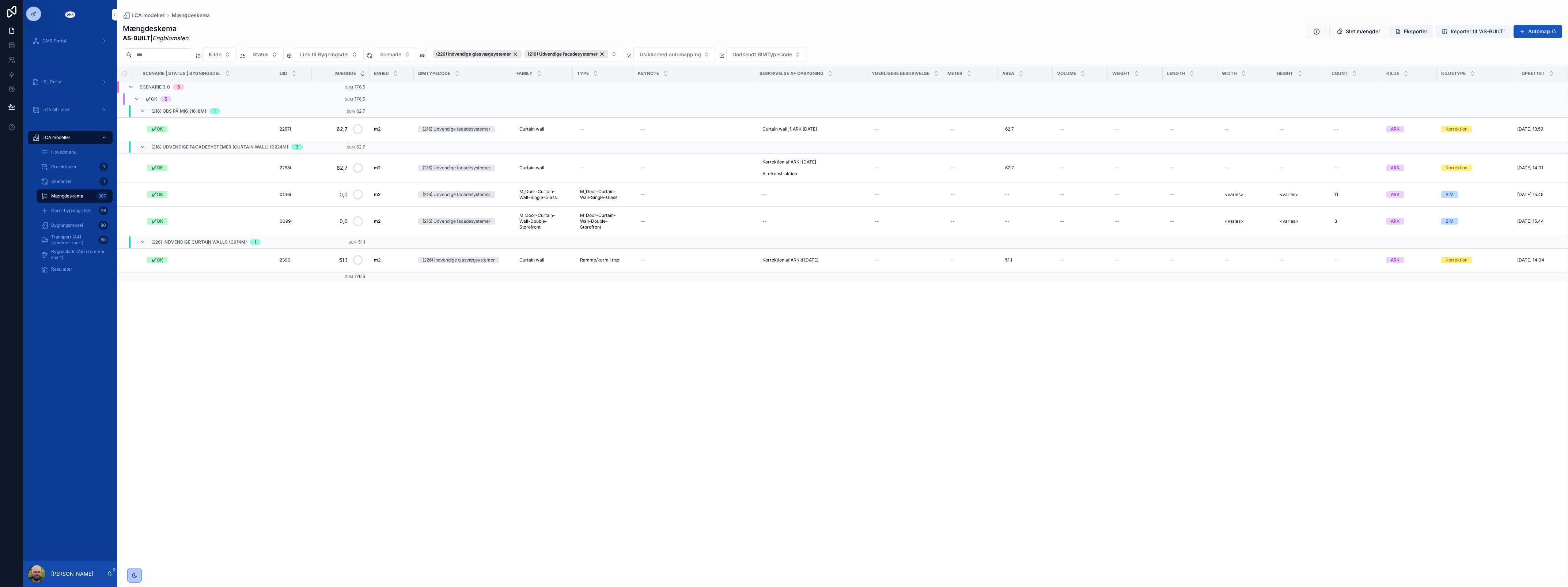
click at [238, 130] on div "✔️OK" at bounding box center [209, 129] width 124 height 7
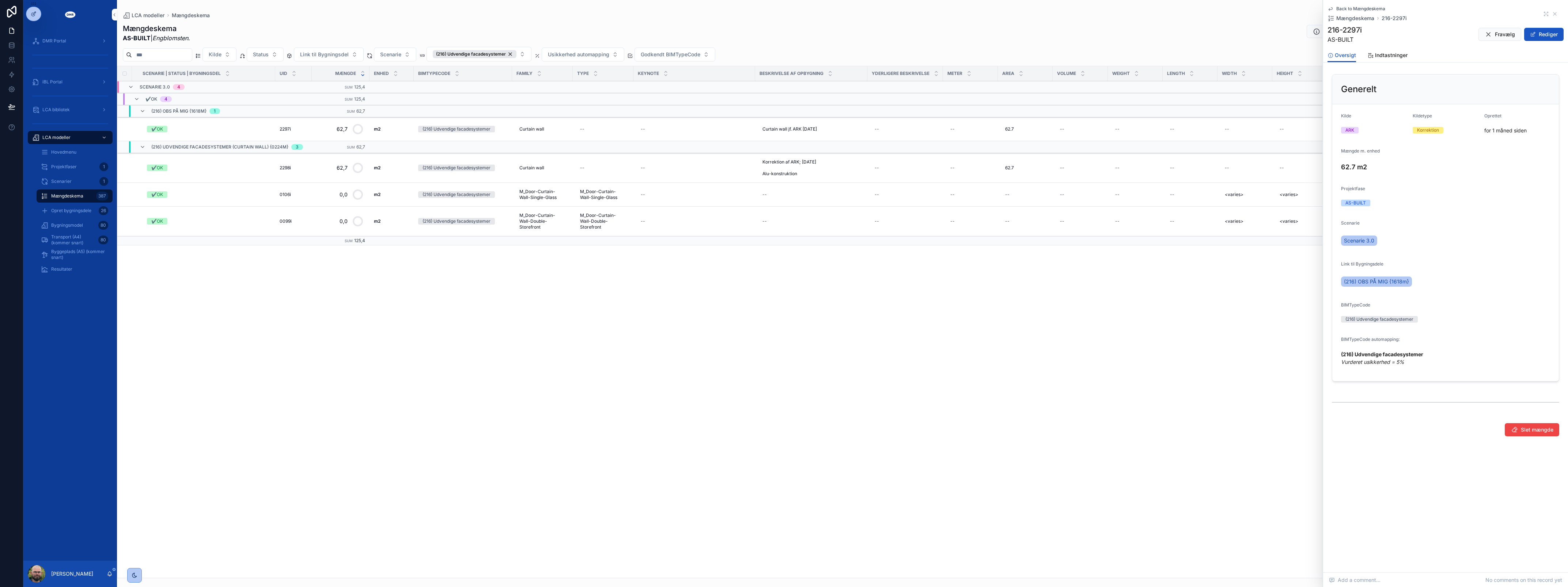
click at [781, 430] on span "Slet mængde" at bounding box center [1537, 430] width 33 height 7
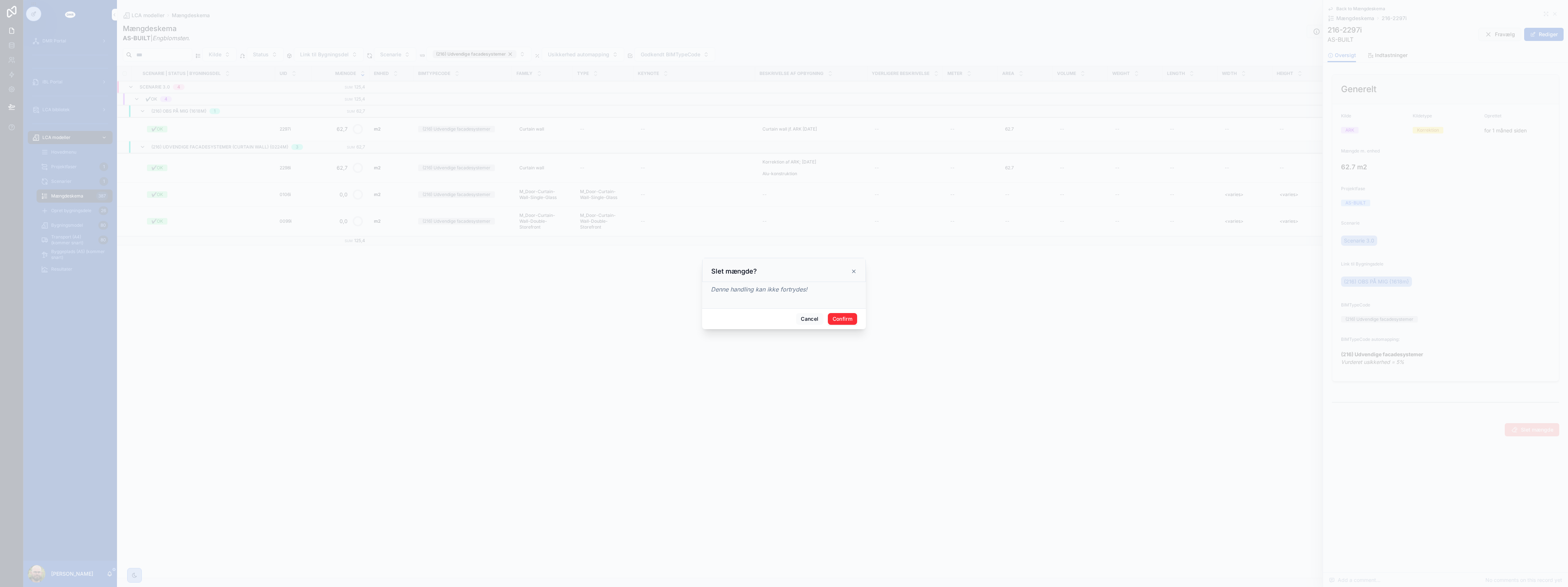
click at [781, 320] on button "Confirm" at bounding box center [842, 318] width 29 height 12
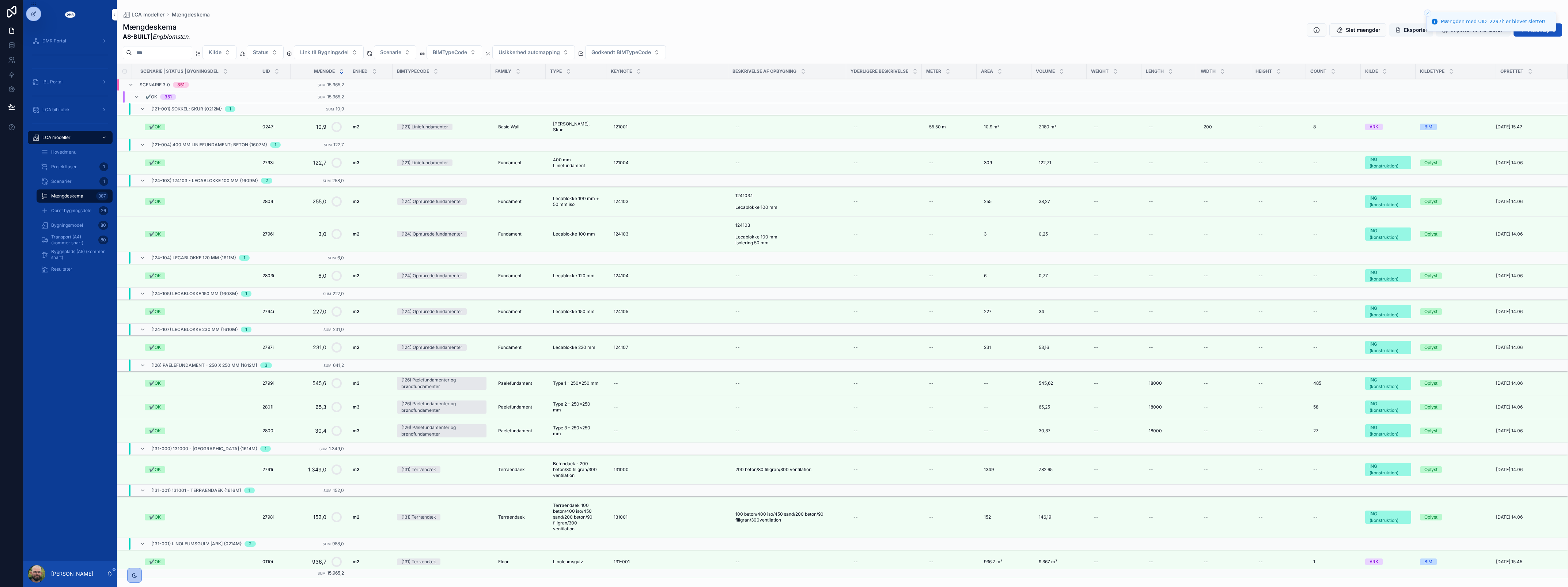
click at [80, 228] on div "Bygningsmodel 80" at bounding box center [74, 225] width 67 height 12
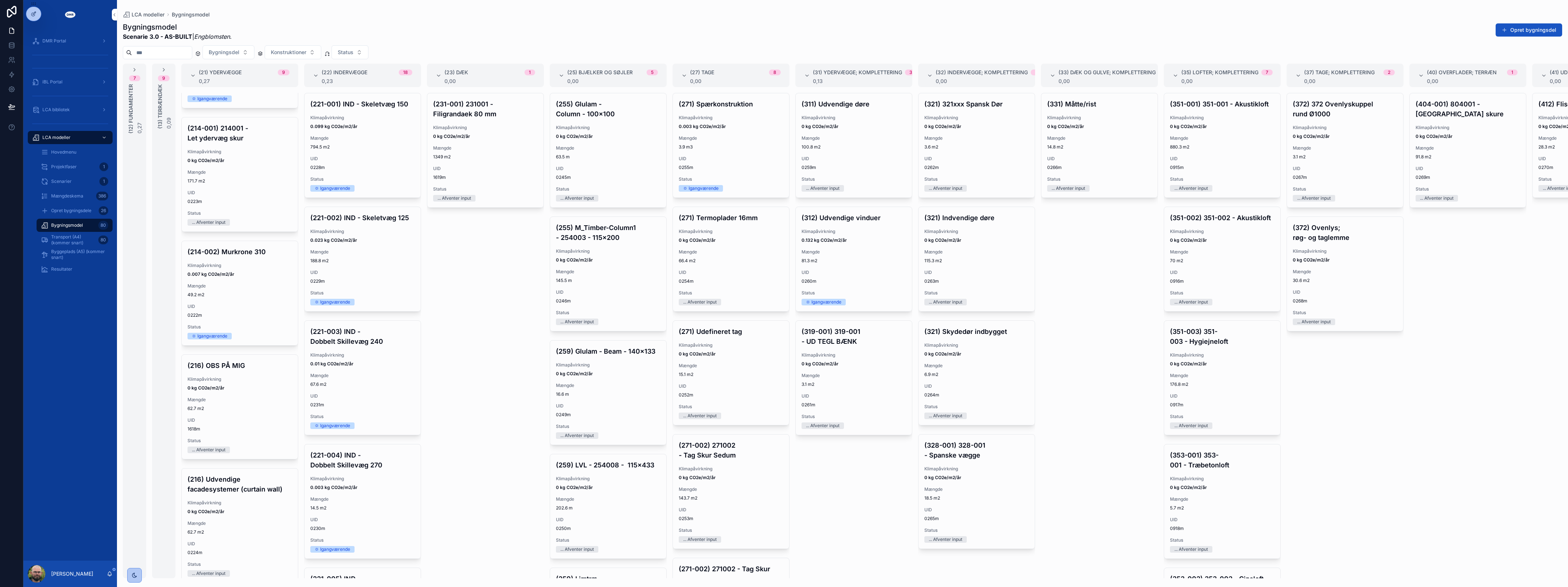
scroll to position [457, 0]
click at [243, 375] on span "Klimapåvirkning" at bounding box center [239, 372] width 104 height 6
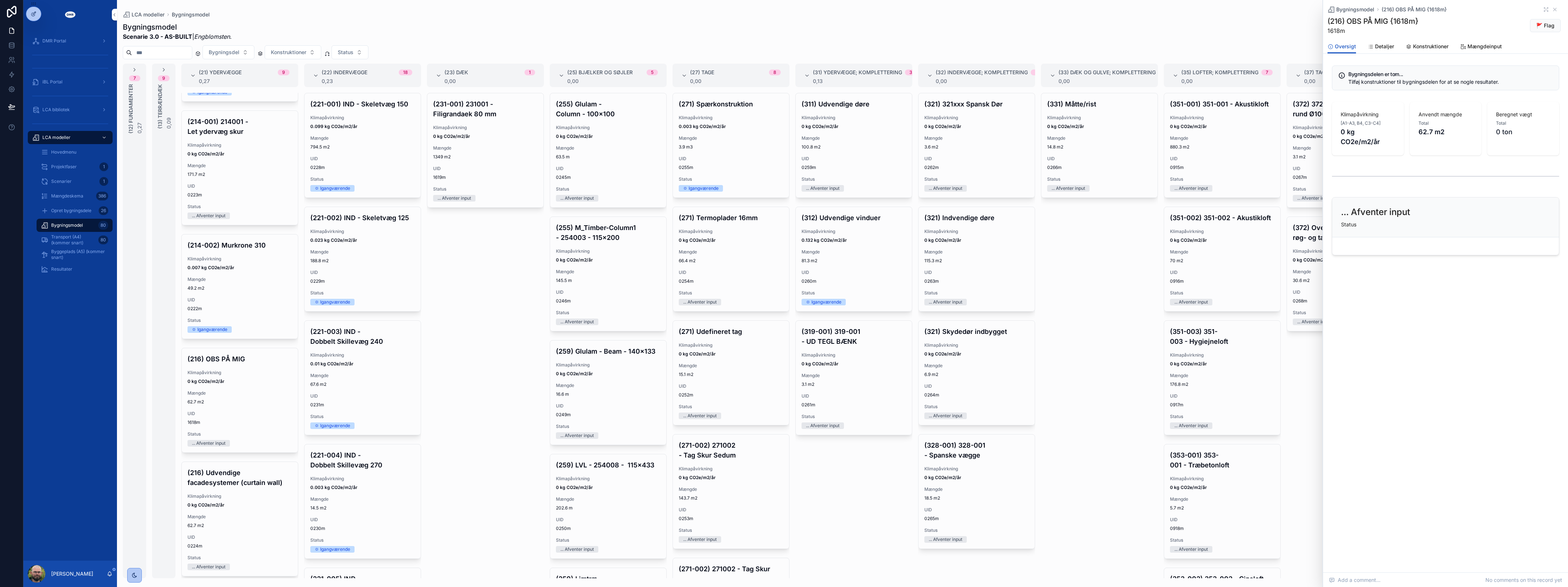
click at [245, 396] on span "Mængde" at bounding box center [239, 393] width 104 height 6
click at [781, 43] on span "Detaljer" at bounding box center [1385, 46] width 19 height 7
click at [781, 231] on span "Slet bygningsdel" at bounding box center [1533, 232] width 42 height 7
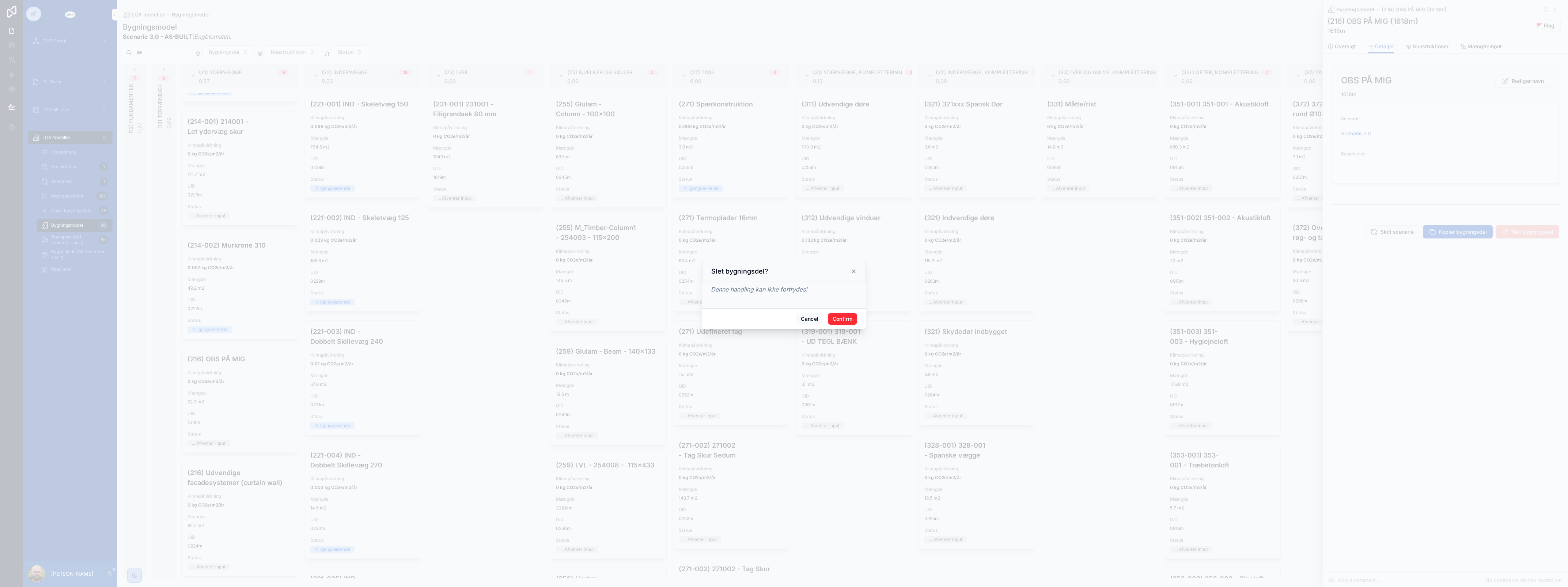
click at [781, 320] on button "Confirm" at bounding box center [842, 318] width 29 height 12
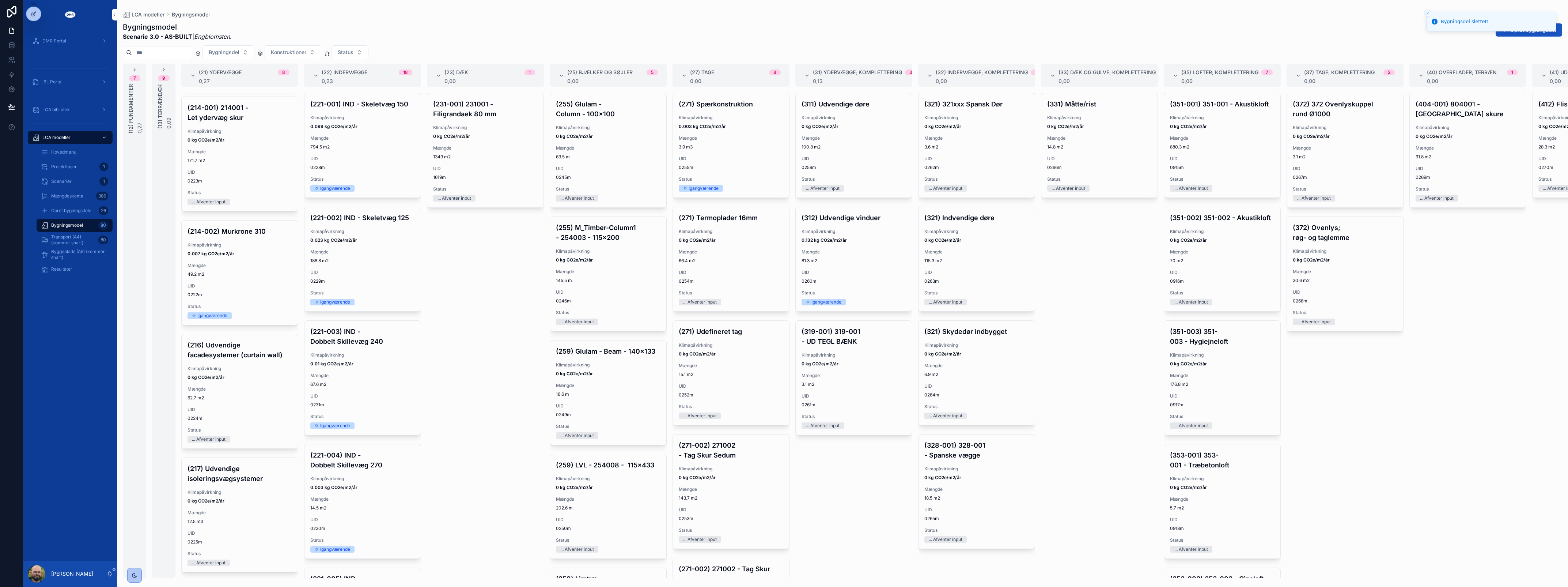
scroll to position [478, 0]
click at [222, 415] on span "0224m" at bounding box center [239, 418] width 104 height 6
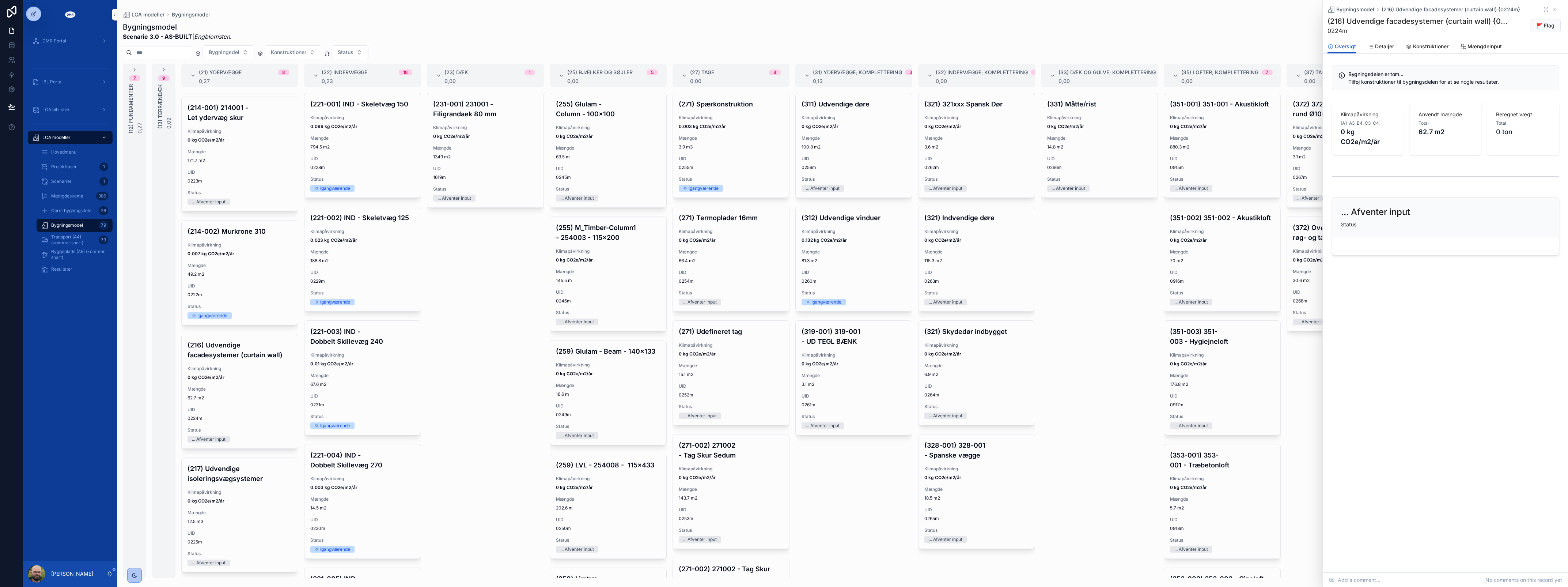
click at [494, 333] on div "(231-001) 231001 - Filigrandaek 80 mm Klimapåvirkning 0 kg CO2e/m2/år Mængde 13…" at bounding box center [485, 335] width 117 height 485
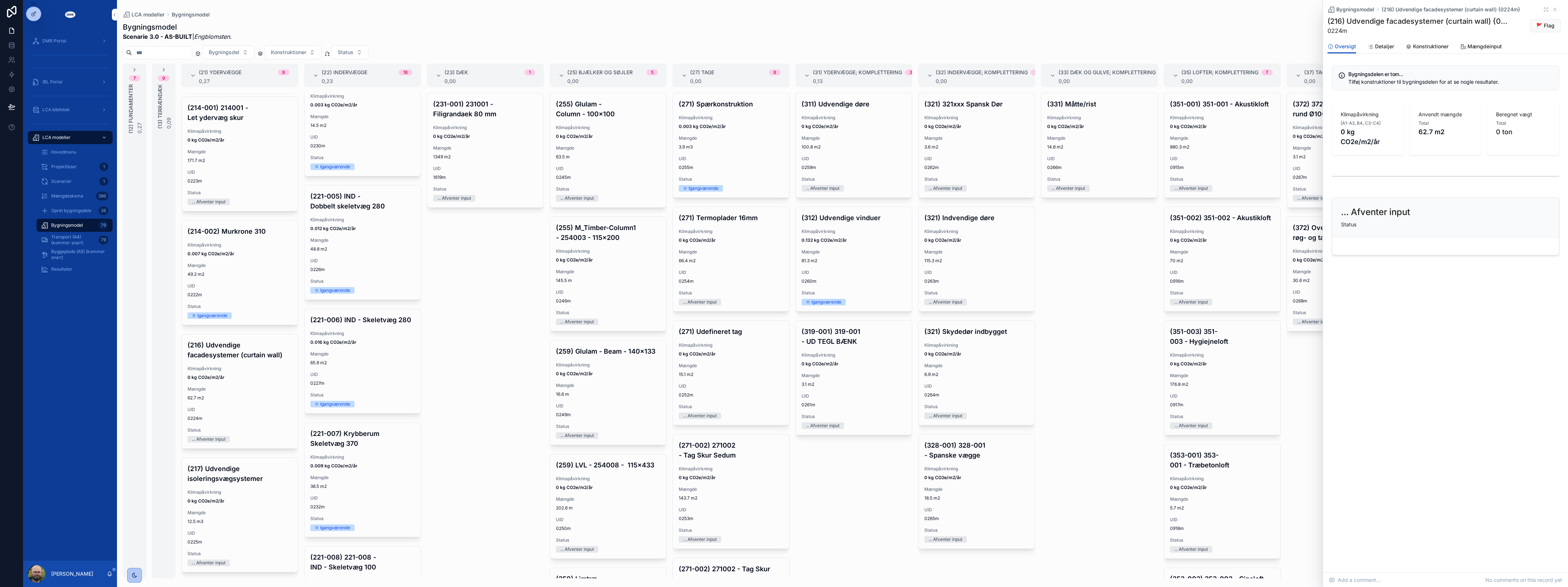
scroll to position [365, 0]
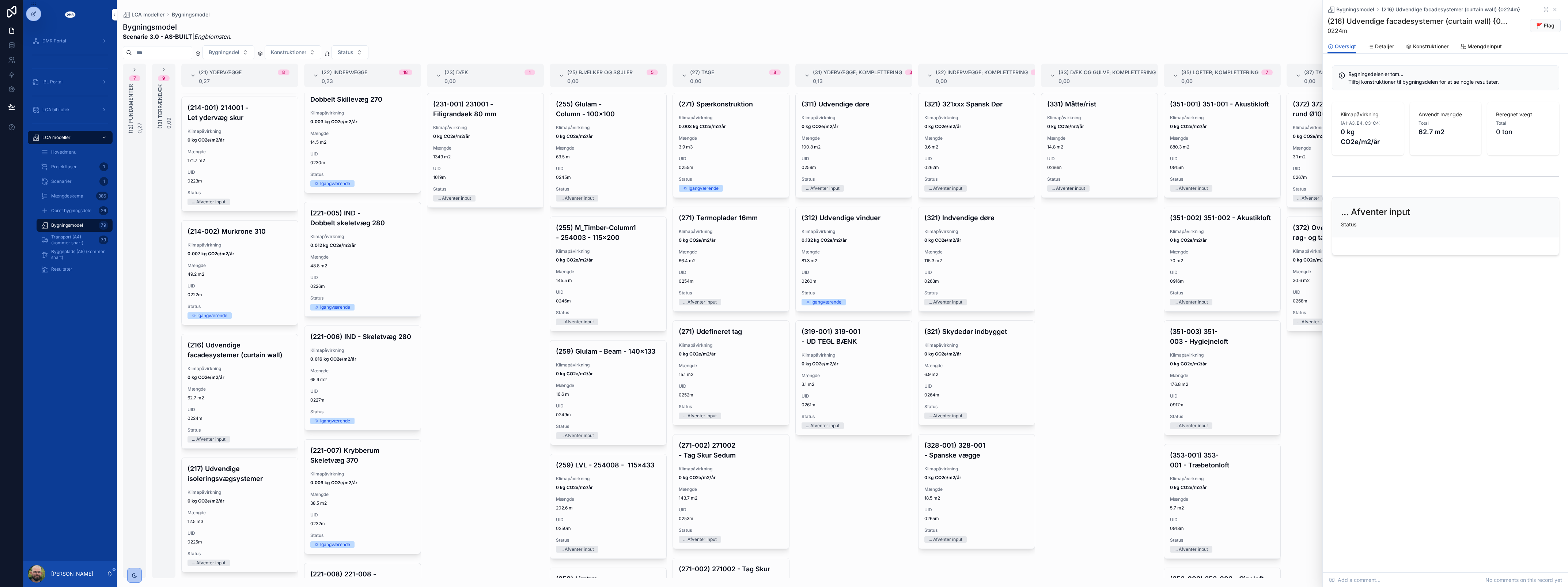
click at [368, 485] on div "Klimapåvirkning 0.009 kg CO2e/m2/år" at bounding box center [362, 478] width 104 height 14
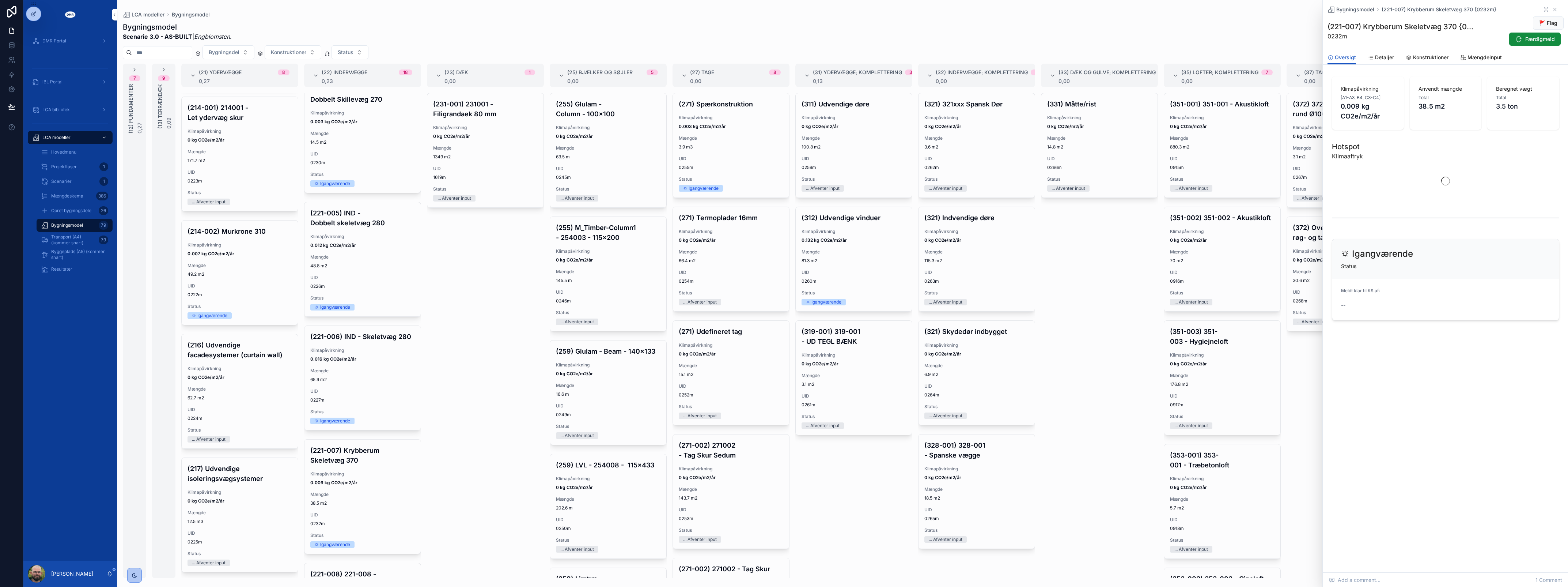
click at [781, 59] on span "Konstruktioner" at bounding box center [1431, 57] width 35 height 7
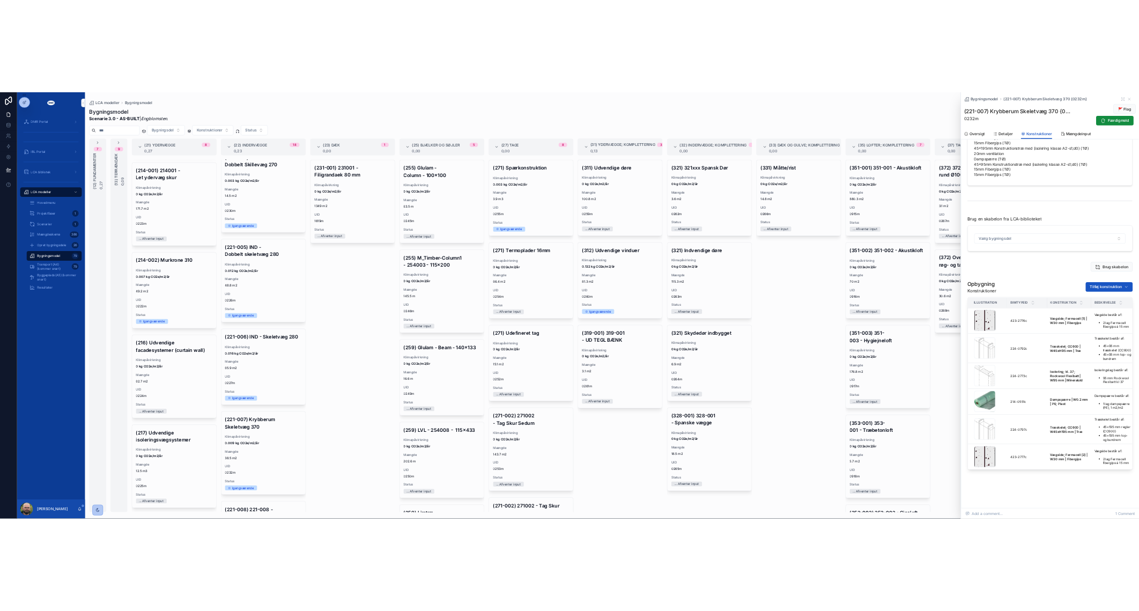
scroll to position [81, 0]
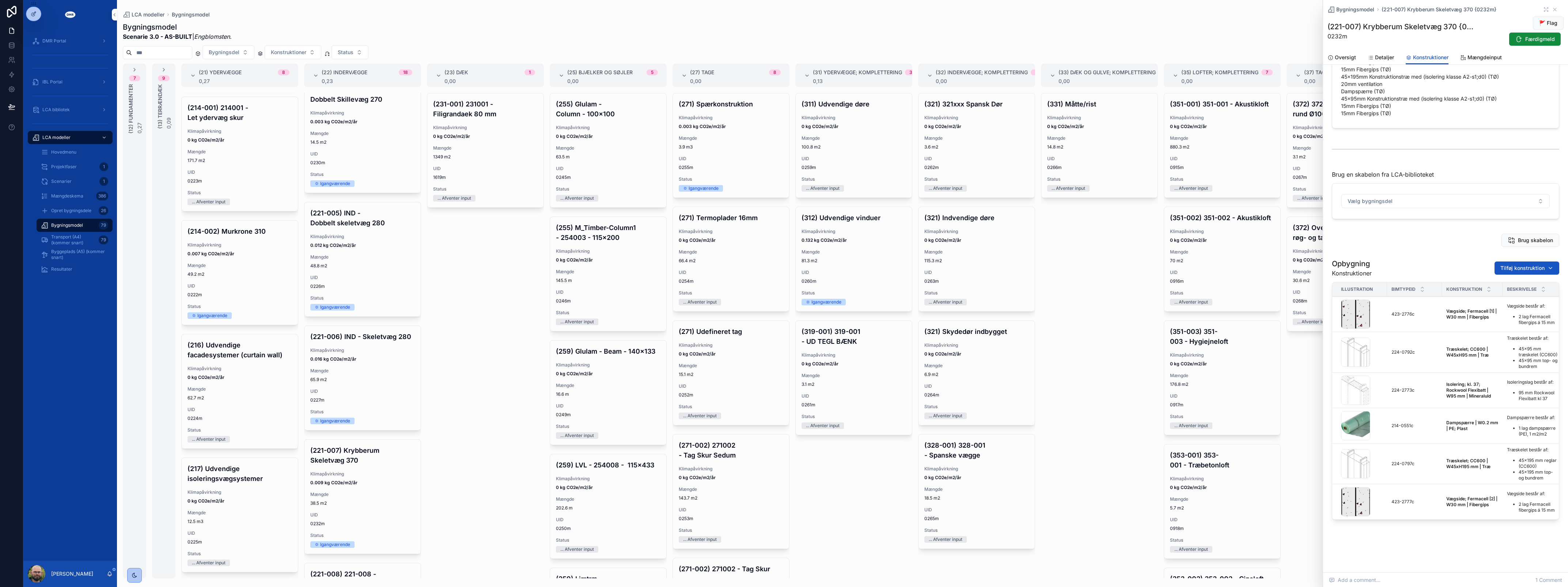
click at [781, 265] on span "Tilføj konstruktion" at bounding box center [1522, 268] width 44 height 7
type input "****"
click at [781, 287] on span "Isolering; kl. 37; Rockwool Flexibatt | W195 mm | Mineraluld {224-2782c}" at bounding box center [1511, 290] width 87 height 7
click at [781, 250] on div "Opbygning Konstruktioner Tilføj konstruktion Illustration BIMTypeID Konstruktio…" at bounding box center [1445, 401] width 236 height 305
click at [516, 324] on div "(231-001) 231001 - Filigrandaek 80 mm Klimapåvirkning 0 kg CO2e/m2/år Mængde 13…" at bounding box center [485, 335] width 117 height 485
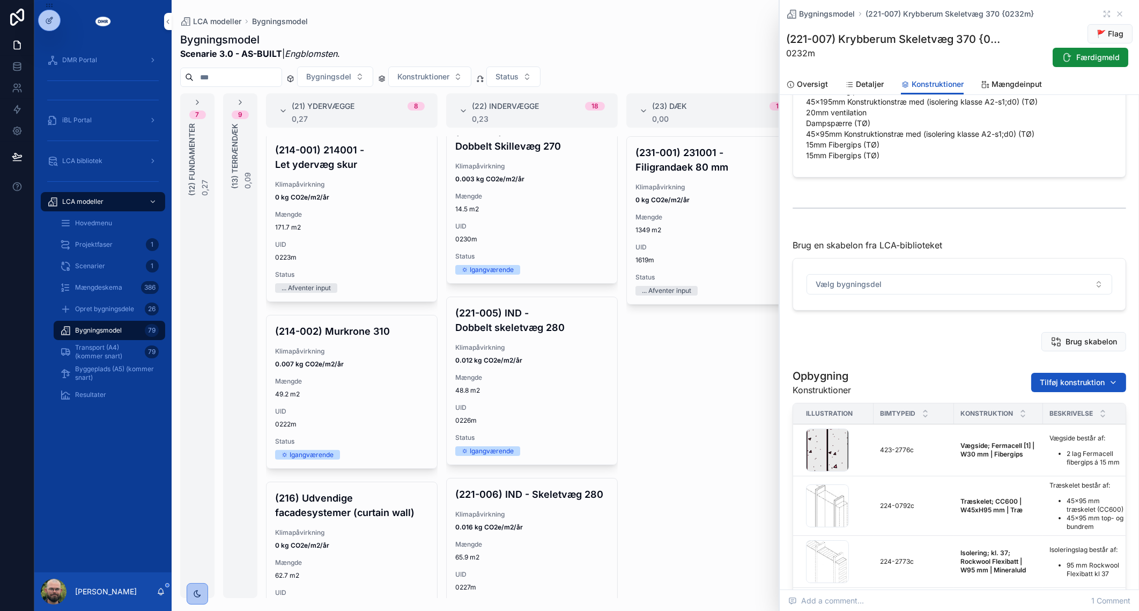
click at [664, 382] on div "(231-001) 231001 - Filigrandaek 80 mm Klimapåvirkning 0 kg CO2e/m2/år Mængde 13…" at bounding box center [712, 367] width 172 height 462
click at [125, 347] on span "Transport (A4) (kommer snart)" at bounding box center [107, 351] width 65 height 17
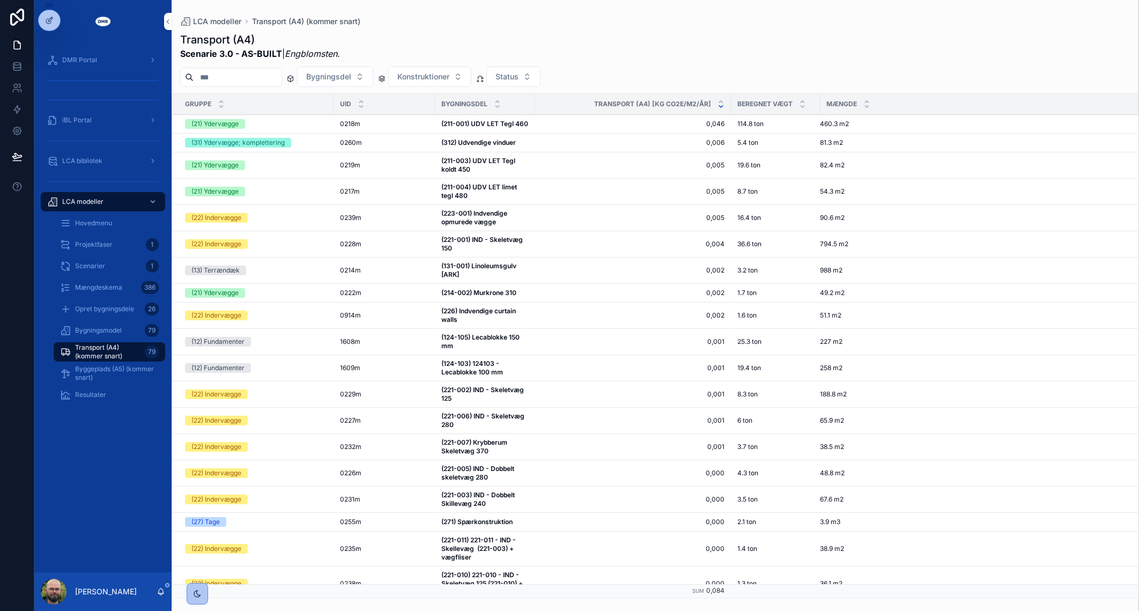
click at [374, 27] on div "Transport (A4) Scenarie 3.0 - AS-BUILT | [PERSON_NAME] . Bygningsdel Konstrukti…" at bounding box center [655, 312] width 967 height 572
click at [377, 36] on div "Transport (A4) Scenarie 3.0 - AS-BUILT | [PERSON_NAME] ." at bounding box center [655, 46] width 950 height 28
click at [258, 42] on h1 "Transport (A4)" at bounding box center [260, 39] width 160 height 15
click at [573, 21] on div "LCA modeller Transport (A4) (kommer snart)" at bounding box center [655, 21] width 950 height 9
click at [98, 389] on div "Resultater" at bounding box center [109, 394] width 99 height 17
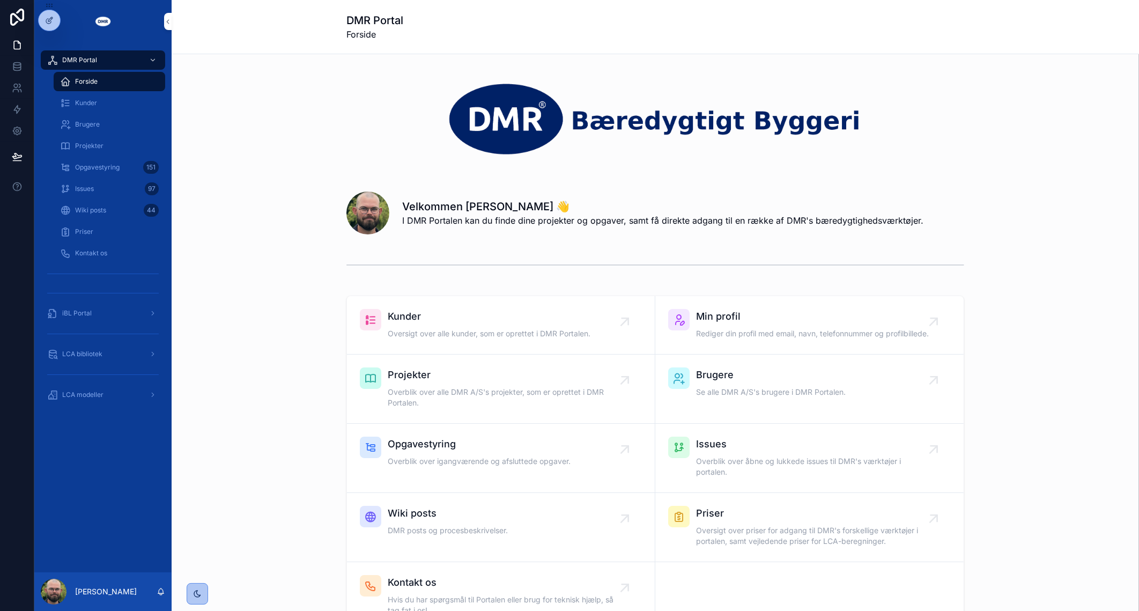
click at [102, 187] on div "Issues 97" at bounding box center [109, 188] width 99 height 17
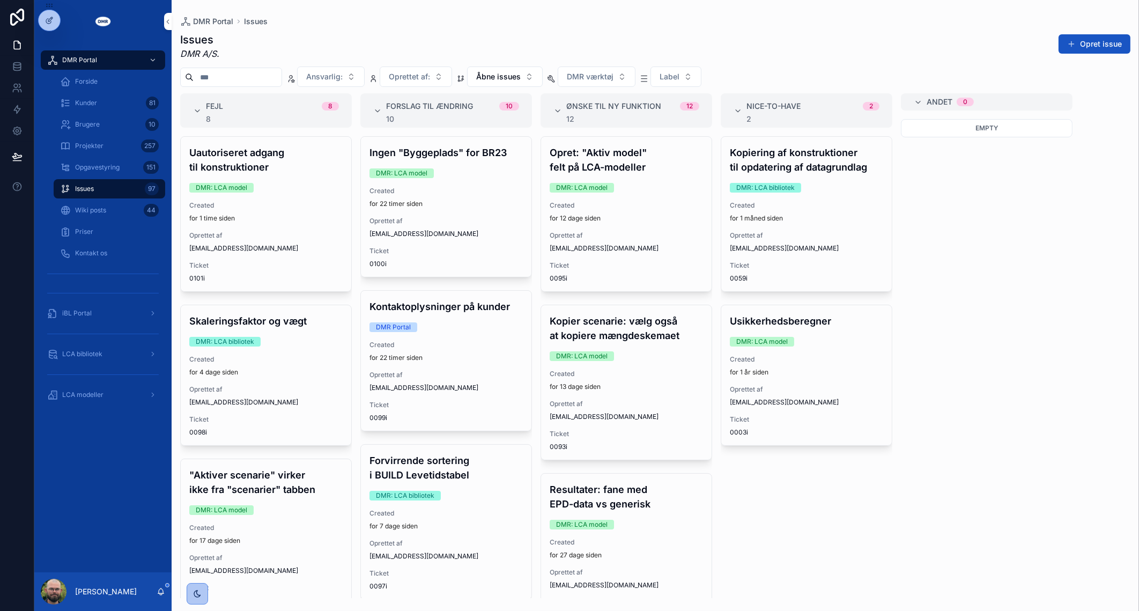
click at [306, 402] on div "asr@dmr.dk" at bounding box center [265, 402] width 153 height 9
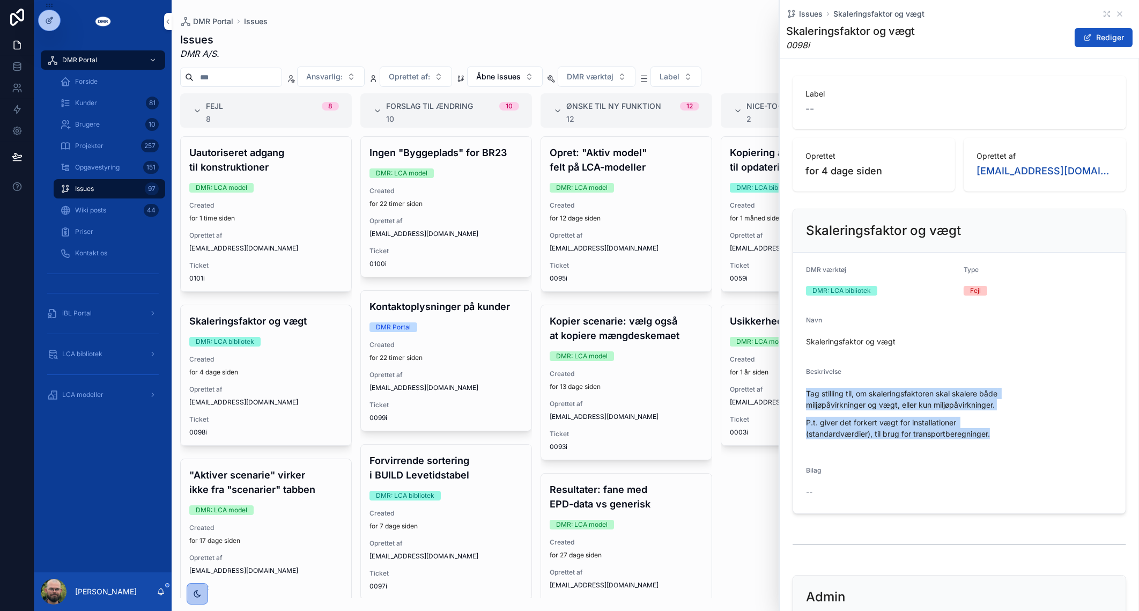
drag, startPoint x: 1012, startPoint y: 434, endPoint x: 794, endPoint y: 390, distance: 222.6
click at [794, 390] on form "DMR værktøj DMR: LCA bibliotek Type Fejl Navn Skaleringsfaktor og vægt Beskrive…" at bounding box center [959, 383] width 332 height 261
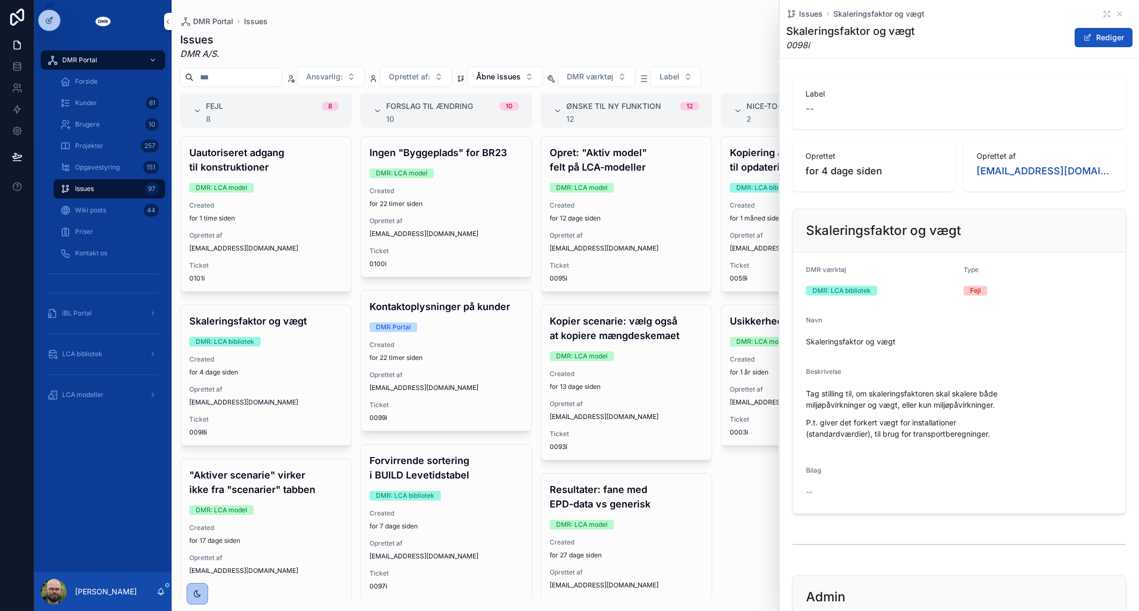
click at [747, 509] on div "Kopiering af konstruktioner til opdatering af datagrundlag DMR: LCA bibliotek C…" at bounding box center [807, 367] width 172 height 462
click at [726, 21] on div "DMR Portal Issues" at bounding box center [655, 21] width 950 height 9
click at [1117, 13] on icon "scrollable content" at bounding box center [1119, 14] width 4 height 4
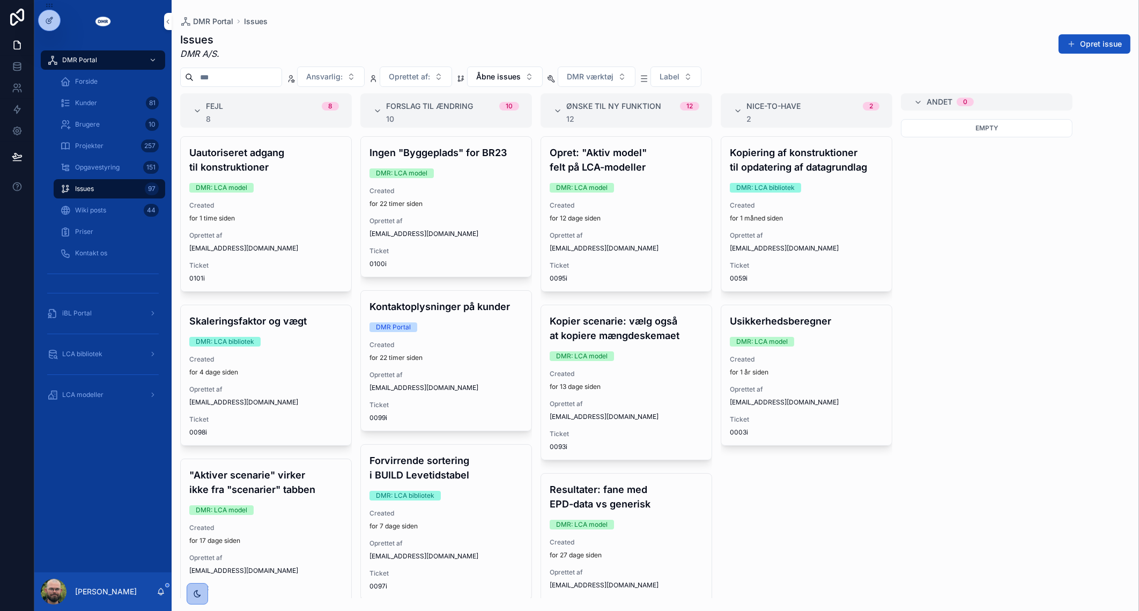
click at [786, 496] on div "Kopiering af konstruktioner til opdatering af datagrundlag DMR: LCA bibliotek C…" at bounding box center [807, 367] width 172 height 462
click at [286, 376] on div "Skaleringsfaktor og vægt DMR: LCA bibliotek Created for 4 dage siden Oprettet a…" at bounding box center [266, 375] width 171 height 140
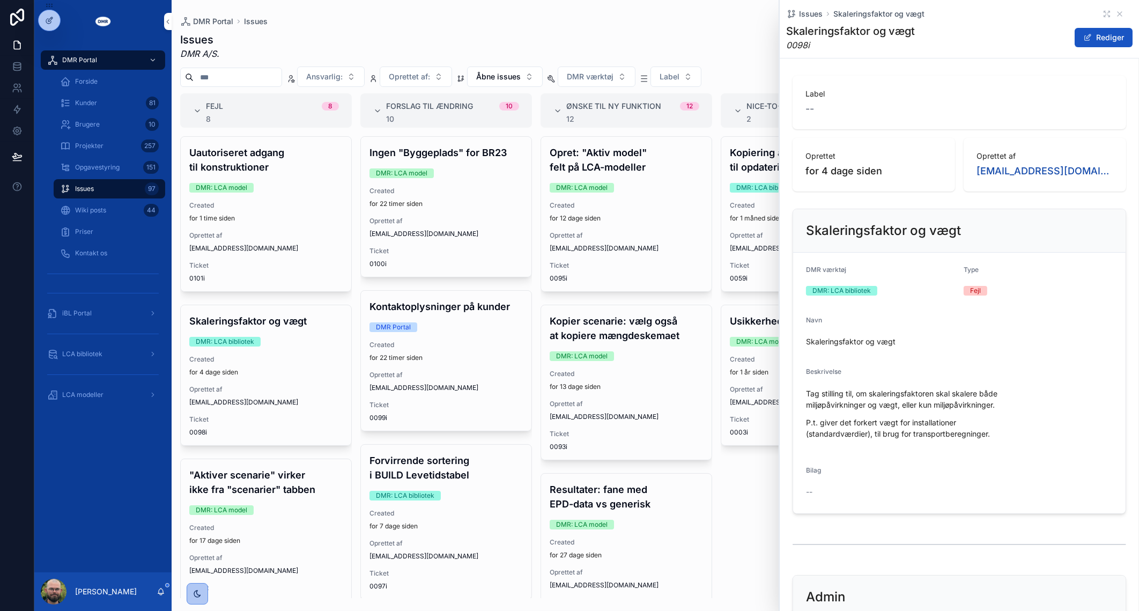
click at [97, 358] on div "LCA bibliotek" at bounding box center [103, 353] width 112 height 17
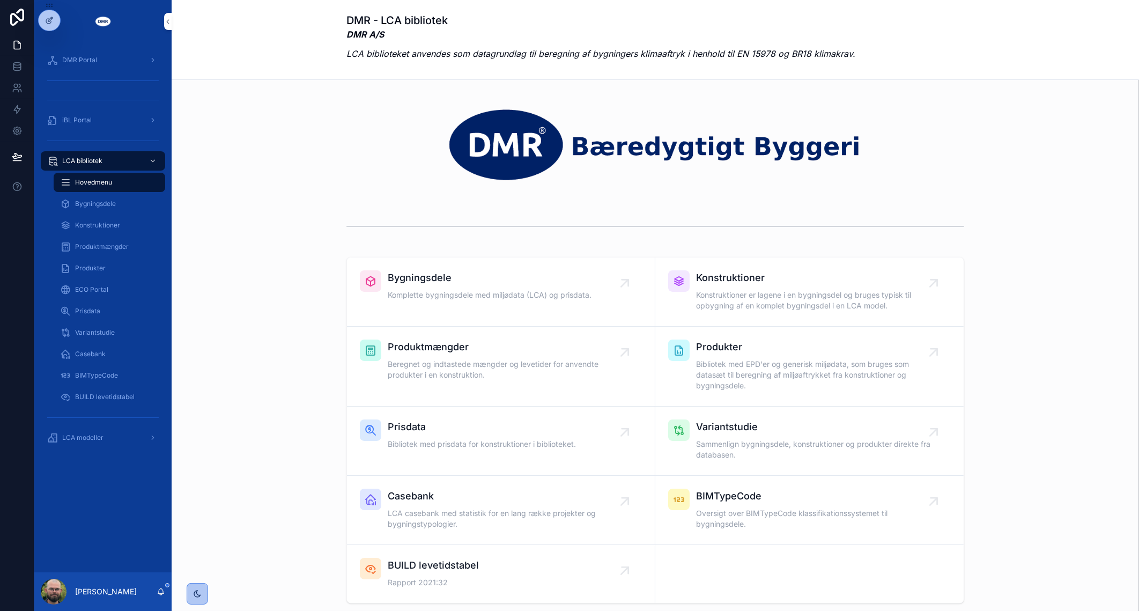
click at [99, 264] on span "Produkter" at bounding box center [90, 268] width 31 height 9
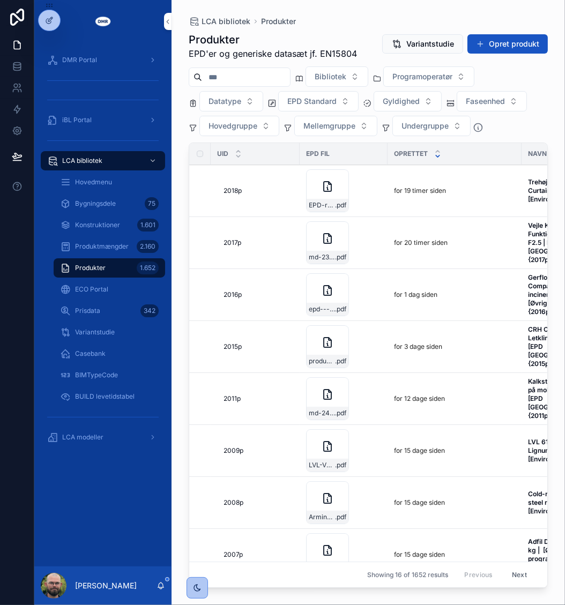
click at [255, 75] on input "scrollable content" at bounding box center [246, 77] width 88 height 15
type input "*******"
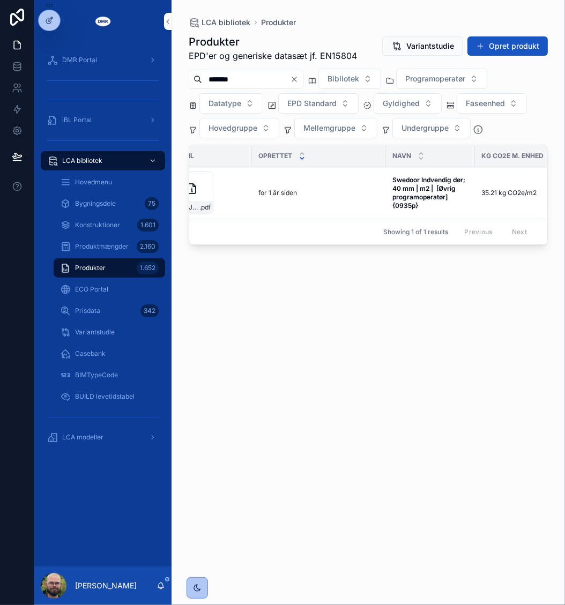
scroll to position [0, 130]
click at [391, 190] on td "Swedoor Indvendig dør; 40 mm | m2 | [Øvrig programoperatør] {0935p} Swedoor Ind…" at bounding box center [435, 193] width 89 height 52
click at [407, 194] on strong "Swedoor Indvendig dør; 40 mm | m2 | [Øvrig programoperatør] {0935p}" at bounding box center [435, 193] width 75 height 34
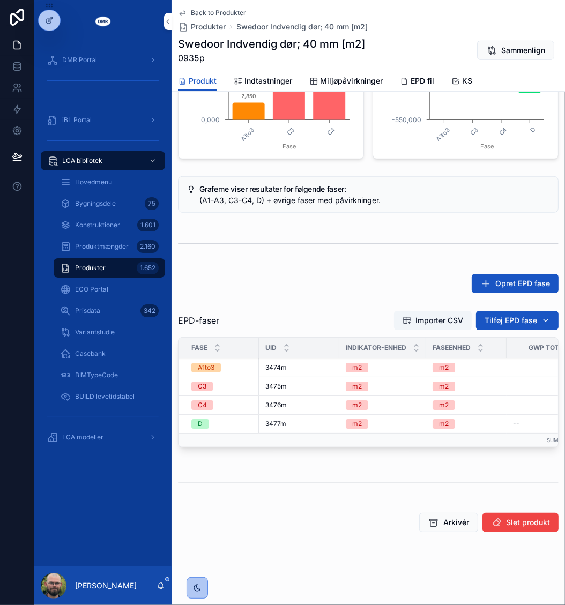
click at [300, 217] on div "Produkt Rediger produkt Swedoor Indvendig dør; 40 mm | m2 | [Øvrig programopera…" at bounding box center [369, 27] width 394 height 1019
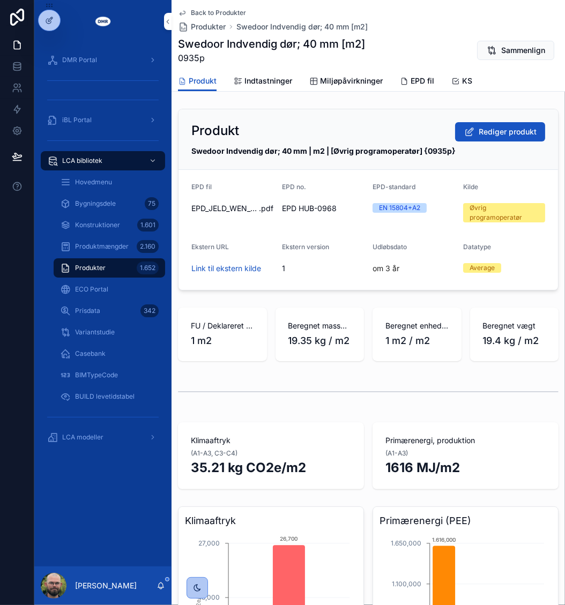
click at [308, 234] on form "EPD fil EPD_JELD_WEN_Swedoor_interior_classified_40mm_doors_HUB-0968_2024-01-10…" at bounding box center [369, 230] width 380 height 120
click at [330, 191] on div "EPD no." at bounding box center [323, 189] width 82 height 13
click at [417, 81] on span "EPD fil" at bounding box center [423, 81] width 24 height 11
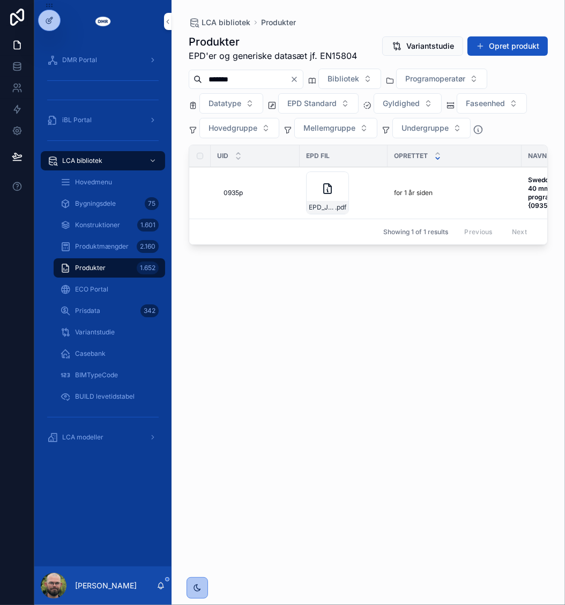
click at [330, 195] on div "EPD_JELD_WEN_Swedoor_interior_classified_40mm_doors_HUB-0968_2024-01-10 .pdf" at bounding box center [327, 193] width 43 height 43
